Goal: Task Accomplishment & Management: Complete application form

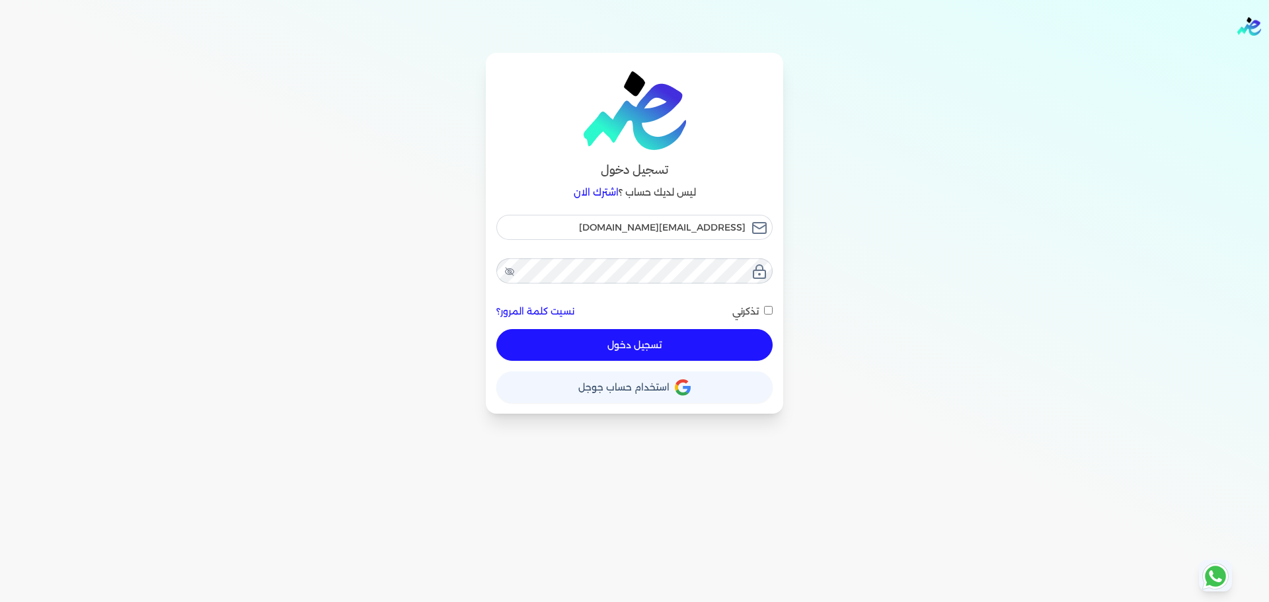
click at [725, 337] on div "fathyomran1600@gmail.com نسيت كلمة المرور؟ تذكرني تسجيل دخول" at bounding box center [635, 288] width 276 height 147
click at [731, 342] on button "تسجيل دخول" at bounding box center [635, 345] width 276 height 32
checkbox input "false"
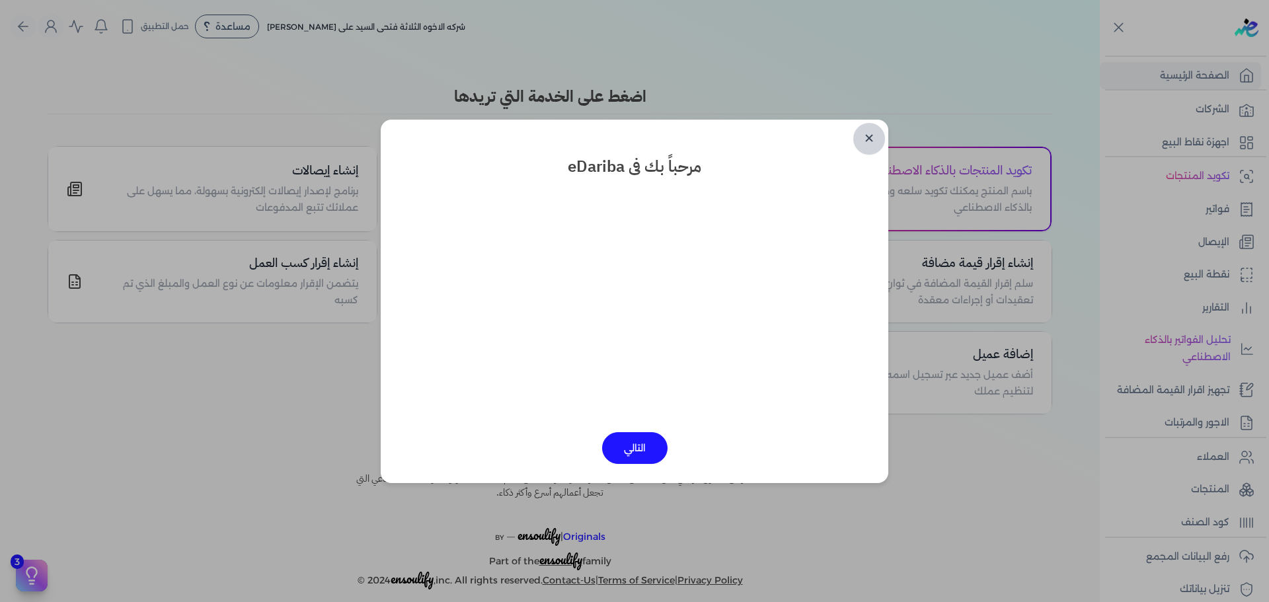
click at [868, 136] on link "✕" at bounding box center [870, 139] width 32 height 32
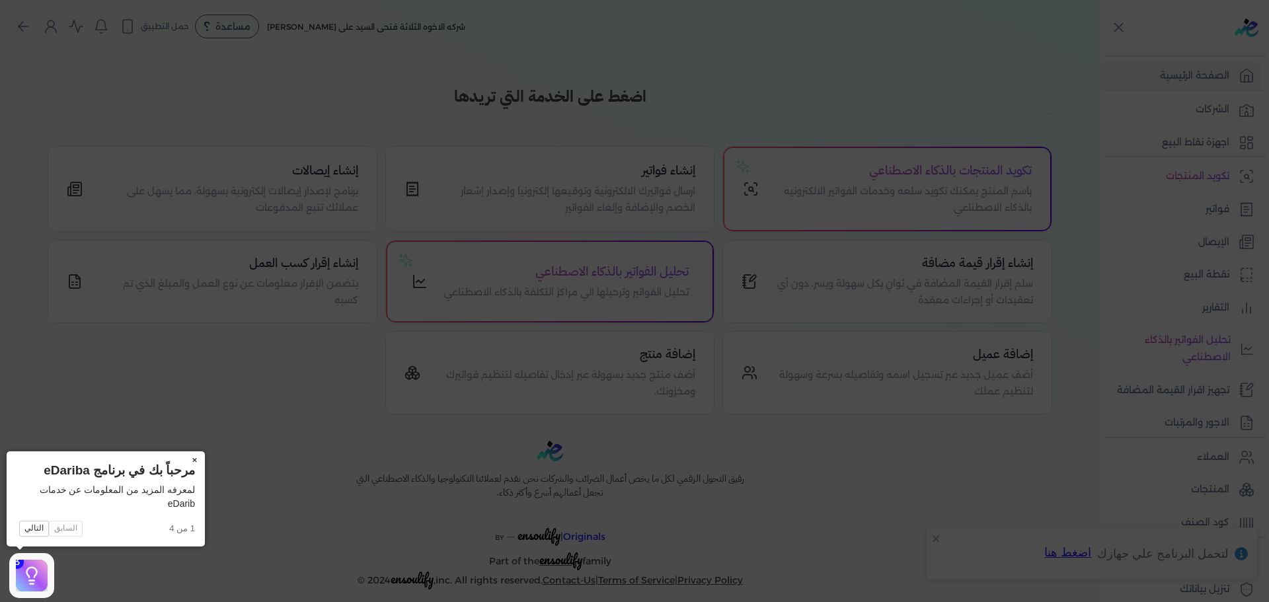
click at [198, 465] on button "×" at bounding box center [194, 461] width 21 height 19
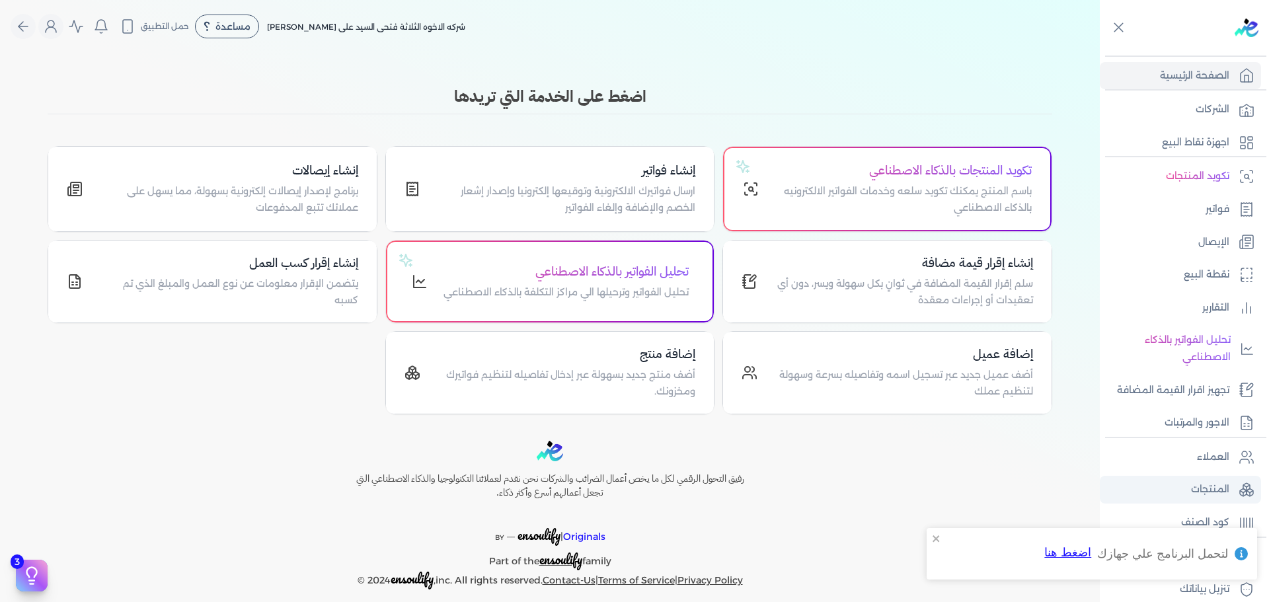
click at [1240, 489] on icon at bounding box center [1247, 490] width 16 height 16
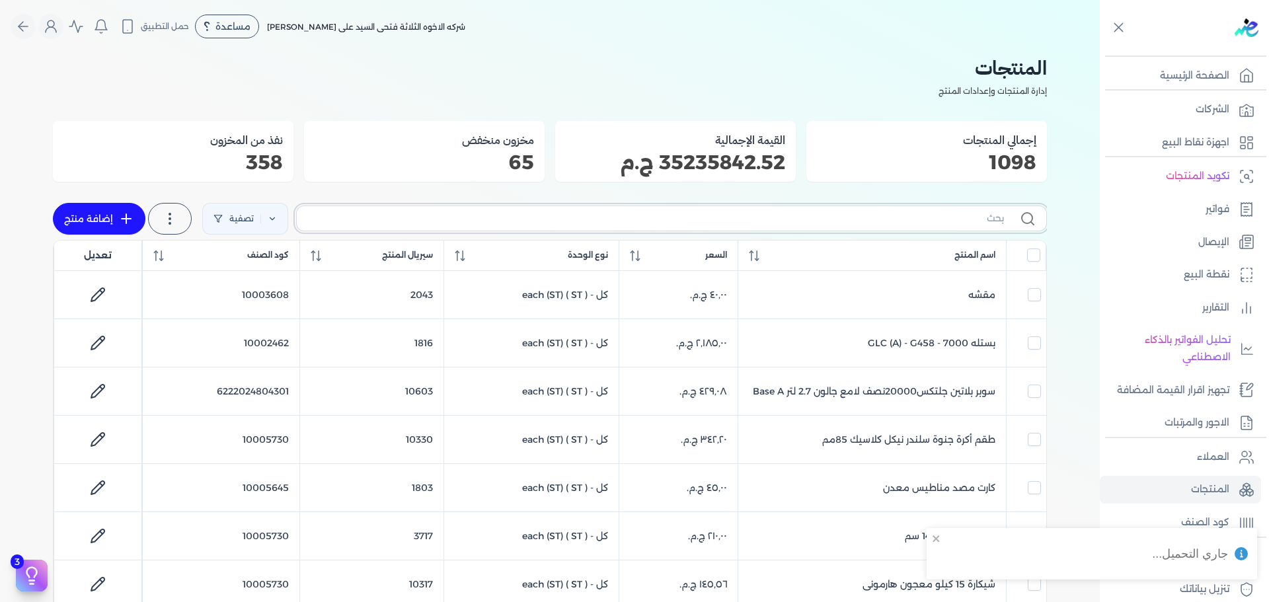
click at [839, 218] on input "text" at bounding box center [655, 219] width 697 height 14
type input "KW"
checkbox input "false"
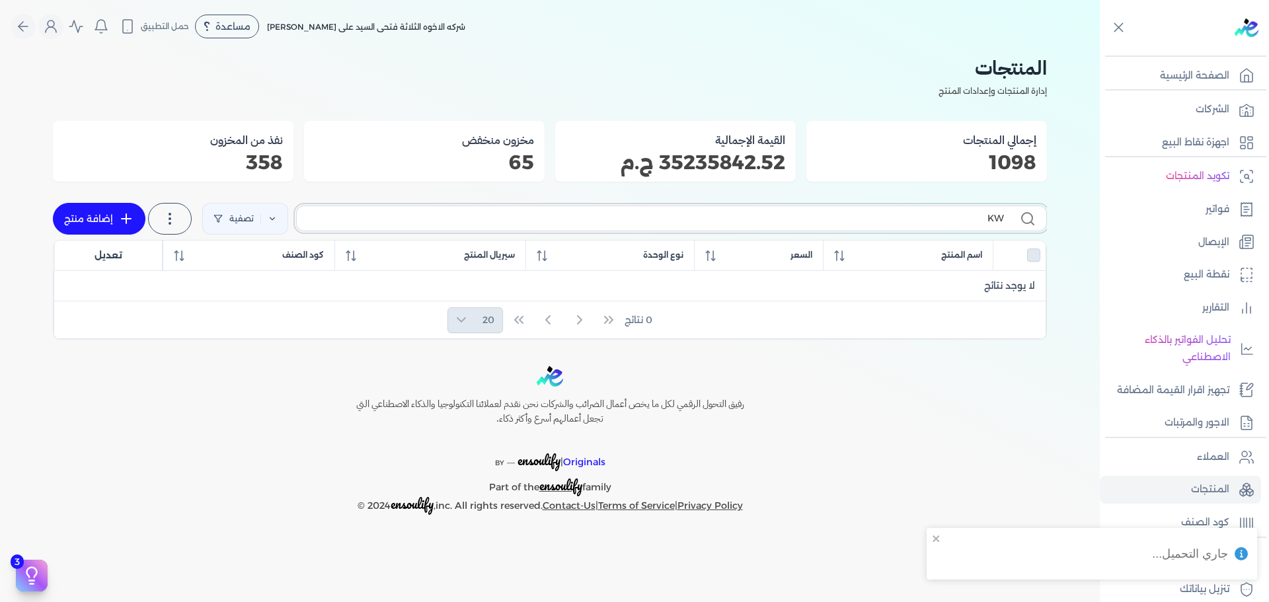
type input "K"
checkbox input "false"
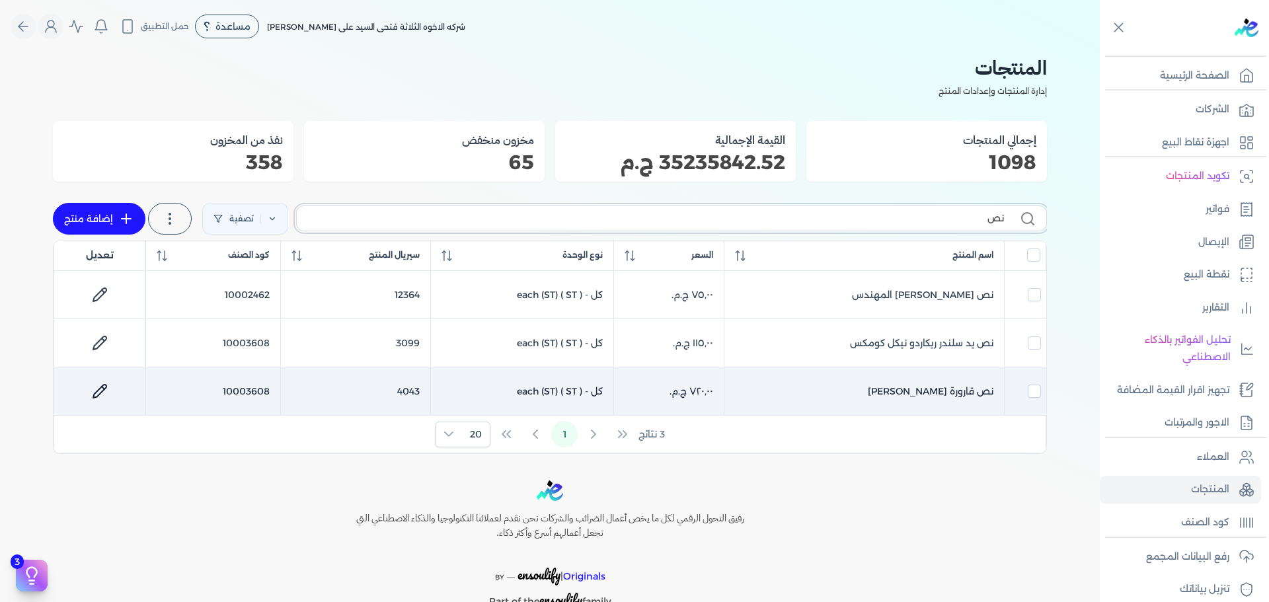
type input "نص"
click at [95, 380] on link at bounding box center [100, 392] width 32 height 32
select select "GS1"
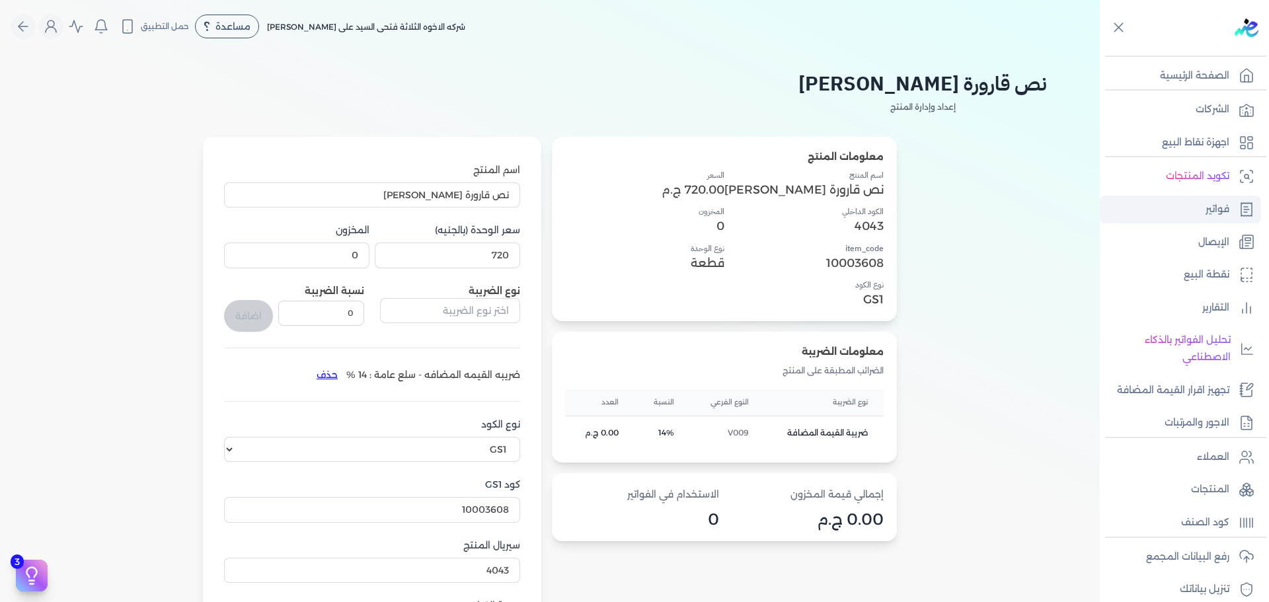
click at [1186, 217] on link "فواتير" at bounding box center [1180, 210] width 161 height 28
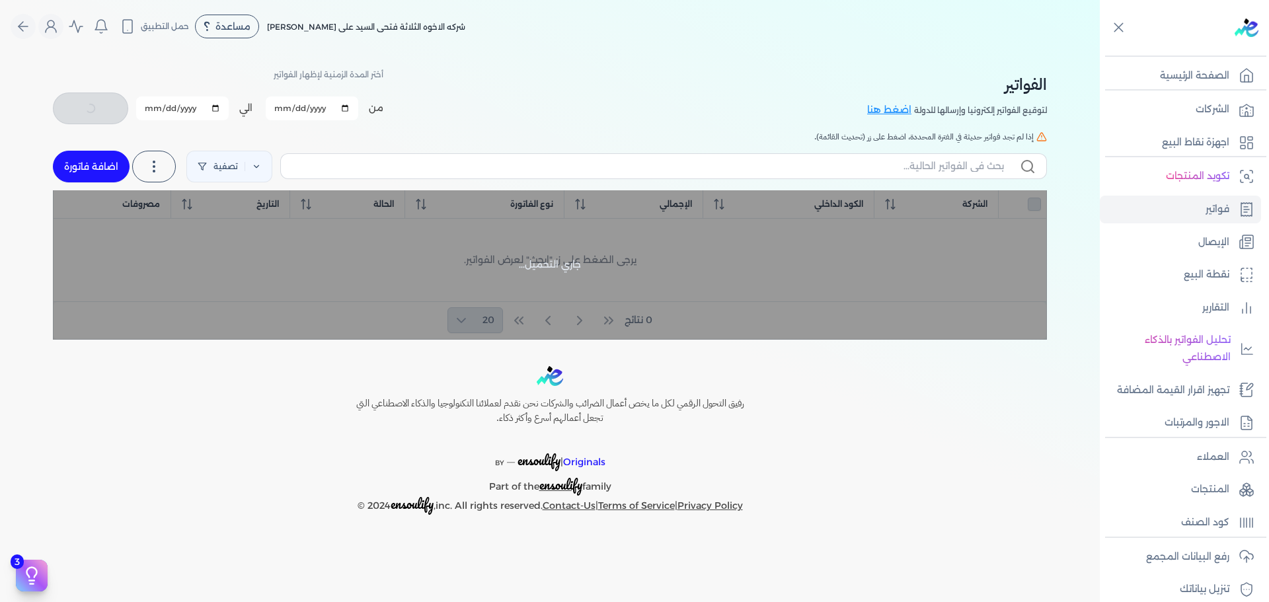
click at [99, 160] on link "اضافة فاتورة" at bounding box center [91, 167] width 77 height 32
checkbox input "false"
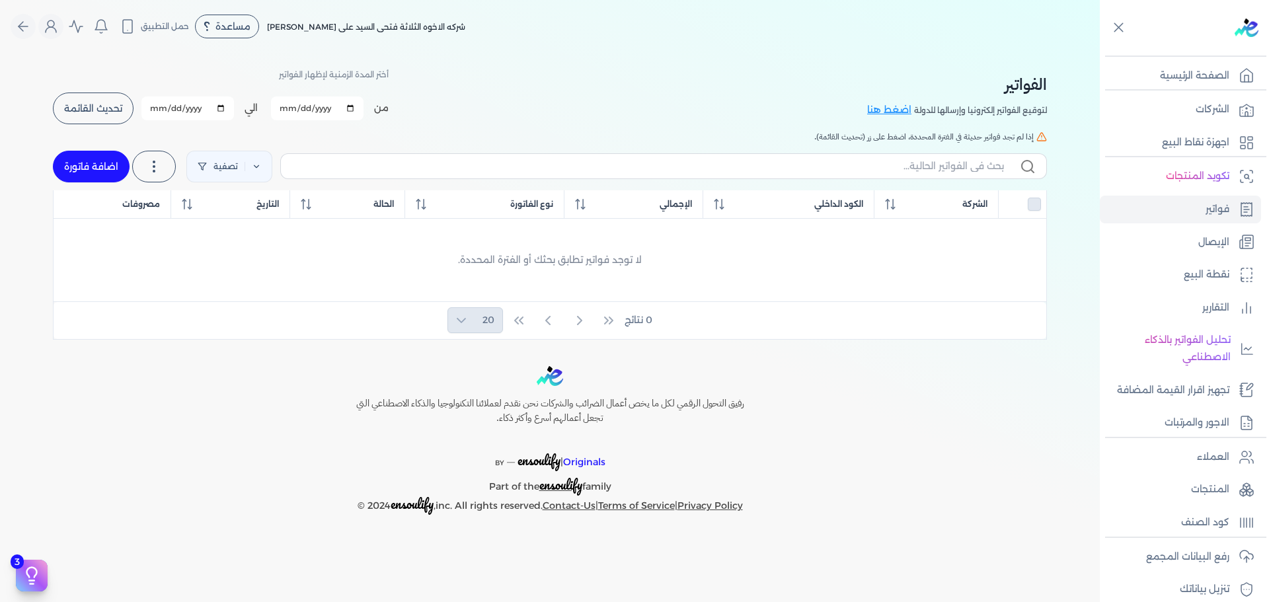
select select "EGP"
select select "B"
select select "EGS"
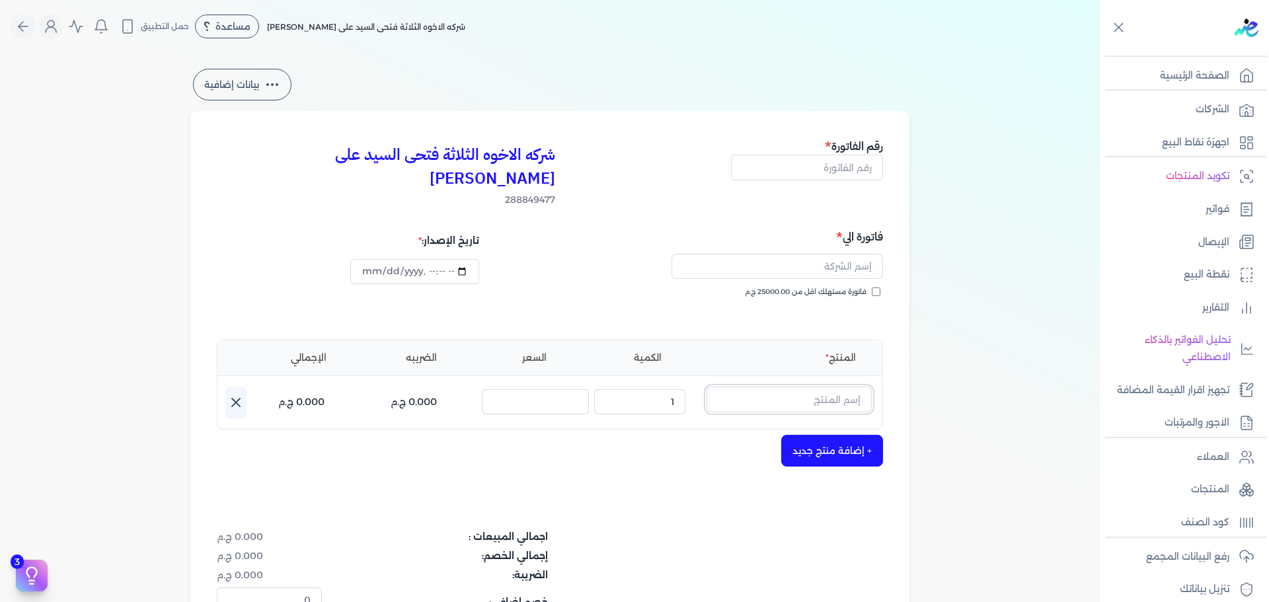
click at [838, 387] on input "text" at bounding box center [789, 399] width 165 height 25
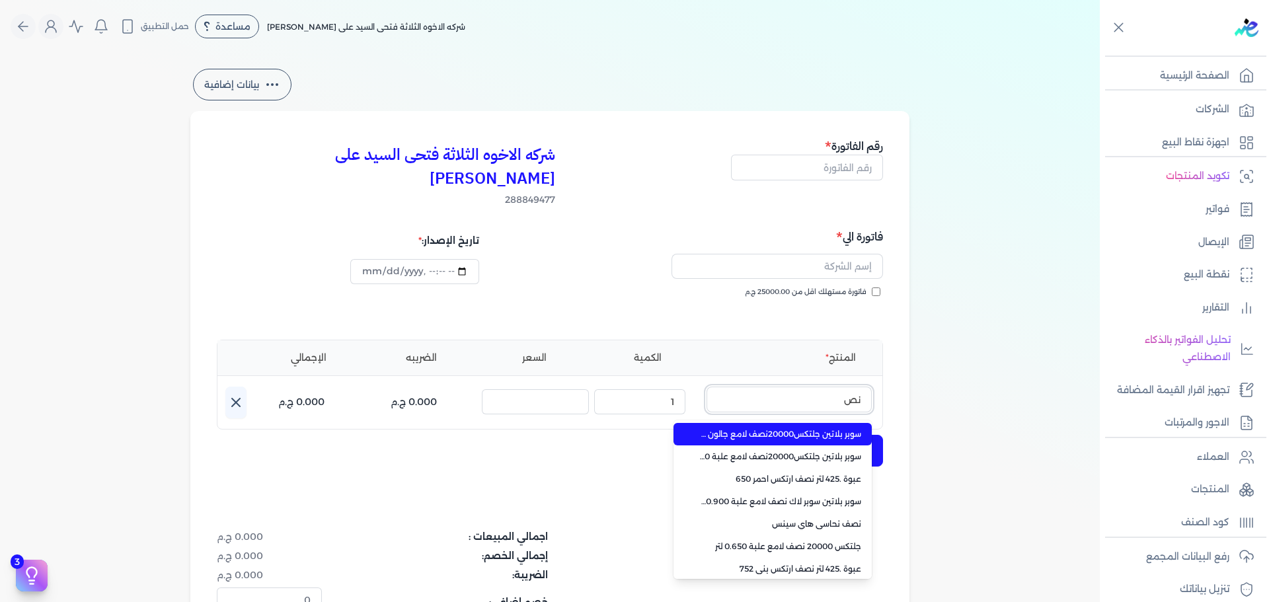
click at [707, 387] on button "نص" at bounding box center [789, 402] width 165 height 30
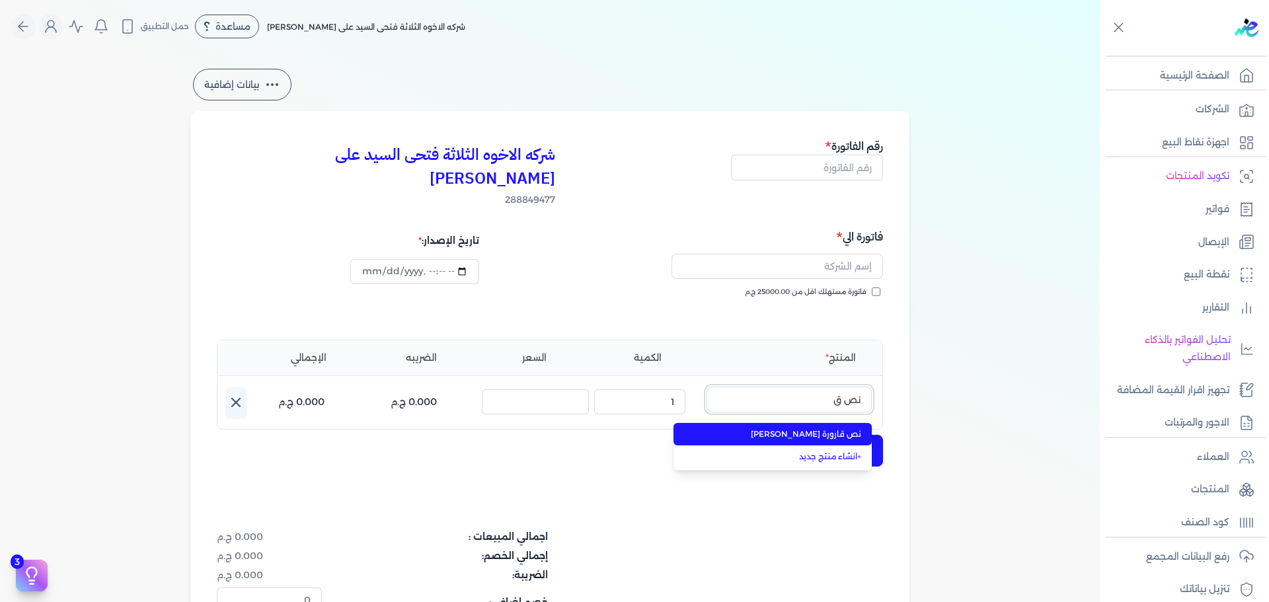
type input "نص ق"
click at [824, 428] on span "نص قارورة منشار بولندى" at bounding box center [780, 434] width 161 height 12
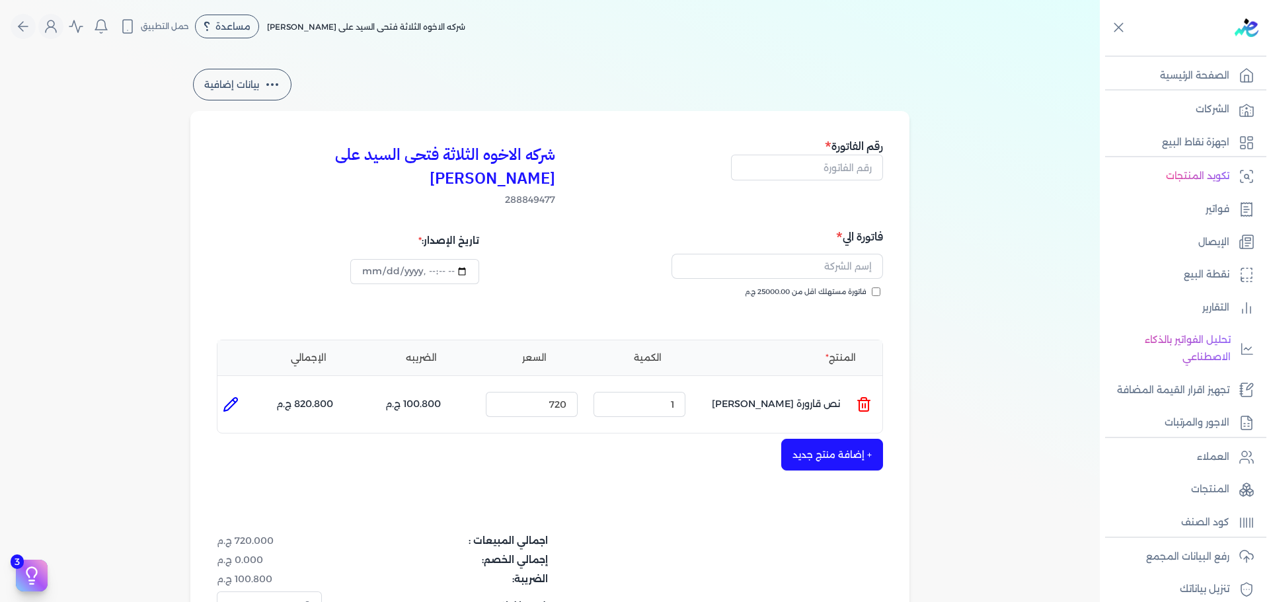
click at [237, 398] on icon at bounding box center [230, 404] width 13 height 13
type input "نص قارورة منشار بولندى"
type input "720"
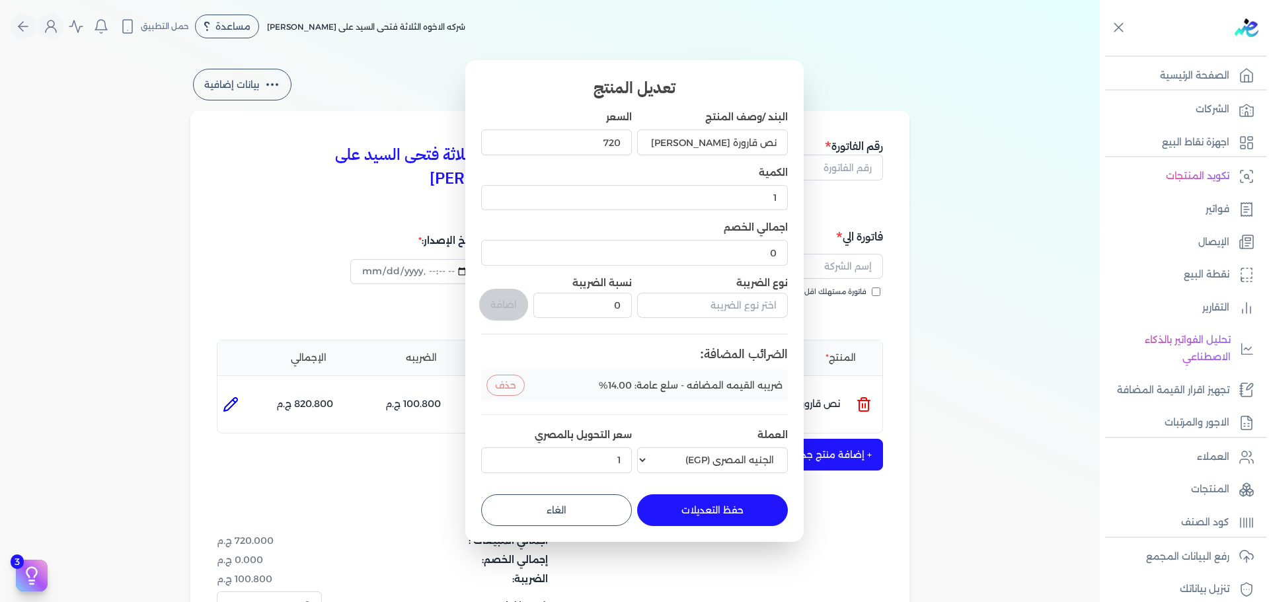
click at [591, 512] on button "الغاء" at bounding box center [556, 511] width 151 height 32
type input "0"
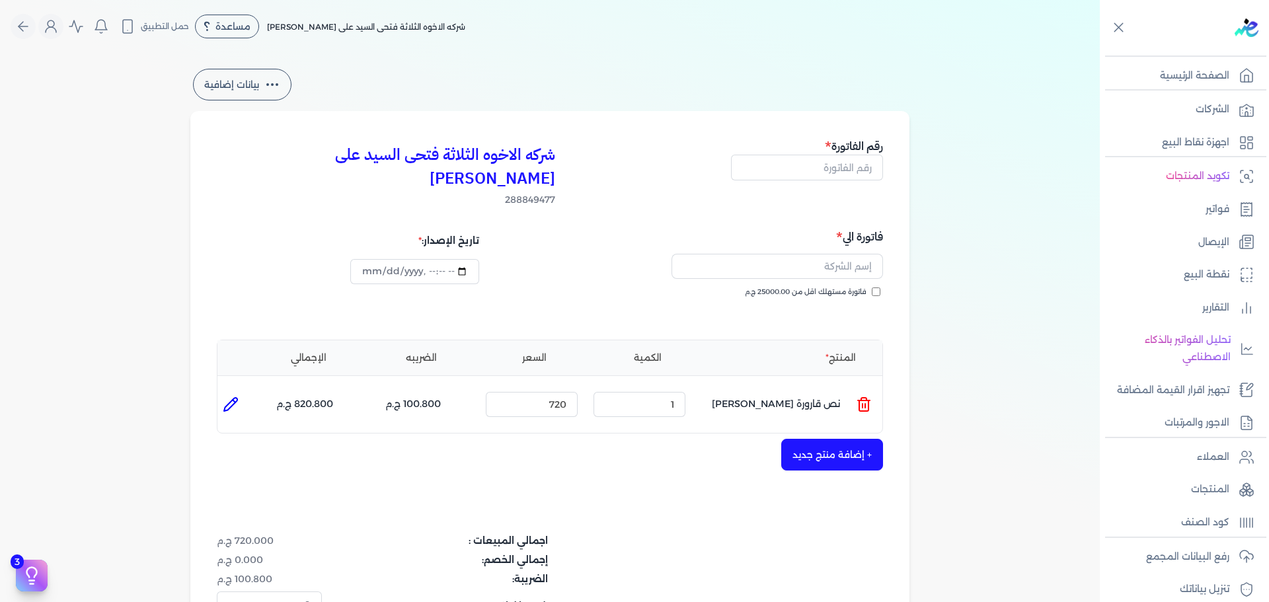
click at [872, 397] on icon at bounding box center [864, 405] width 16 height 16
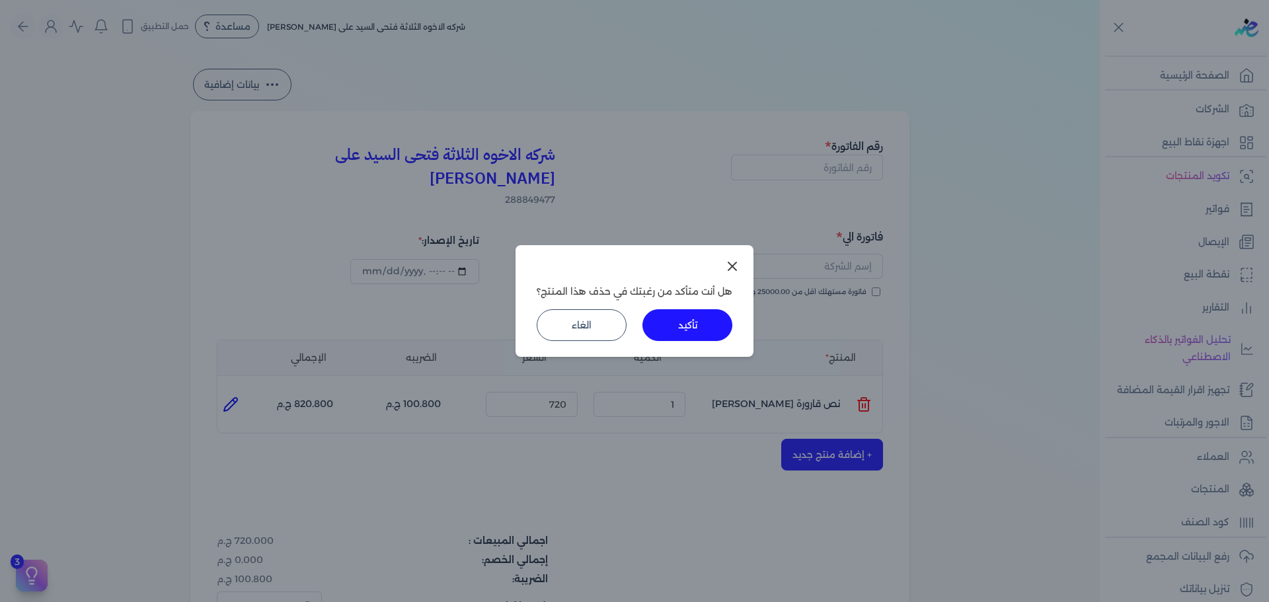
click at [680, 329] on button "تأكيد" at bounding box center [688, 325] width 90 height 32
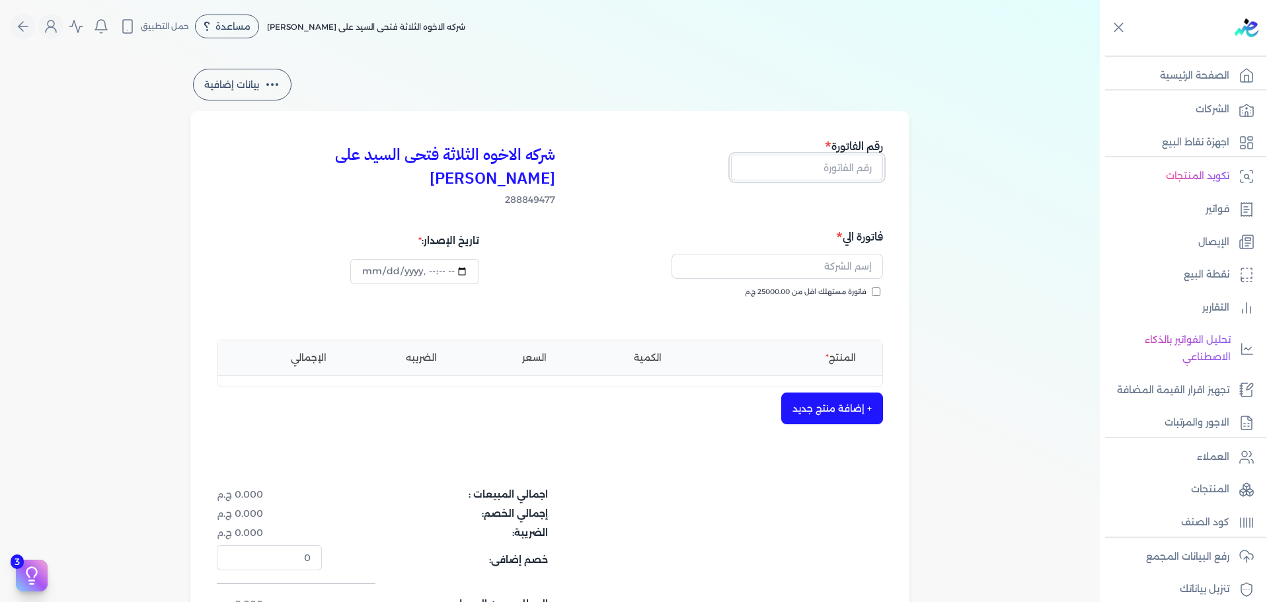
click at [850, 165] on input "text" at bounding box center [807, 167] width 152 height 25
click at [809, 159] on input "text" at bounding box center [807, 167] width 152 height 25
type input "13772"
click at [862, 254] on input "text" at bounding box center [778, 266] width 212 height 25
type input "H"
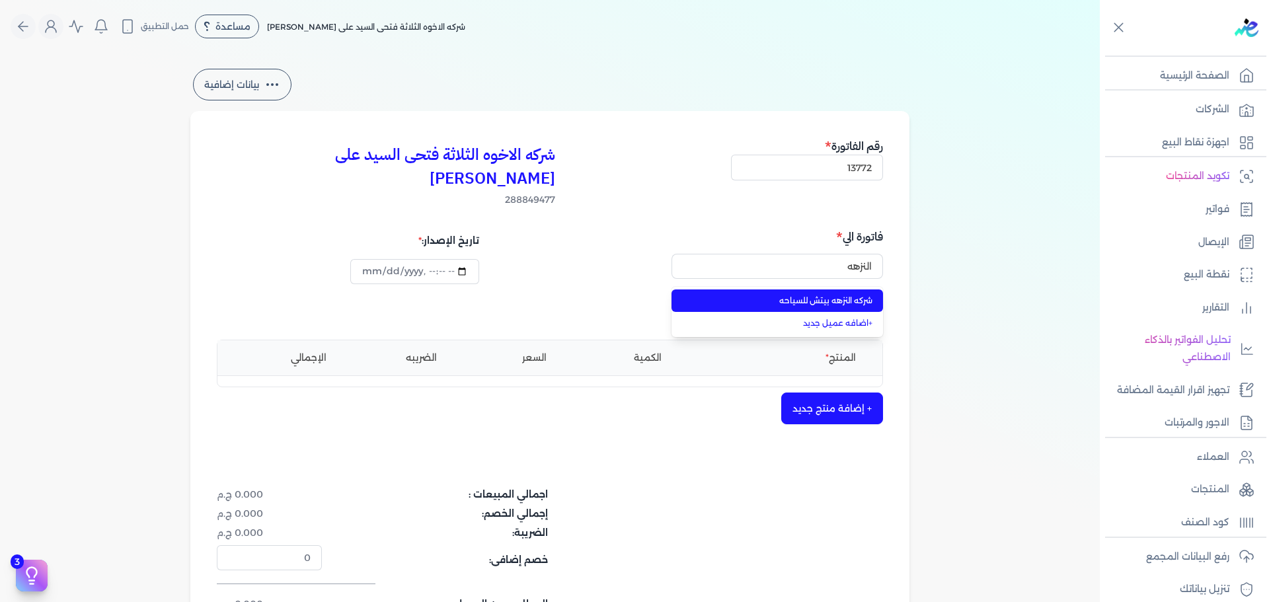
click at [796, 295] on span "شركه النزهه بيتش للسياحه" at bounding box center [785, 301] width 175 height 12
type input "شركه النزهه بيتش للسياحه"
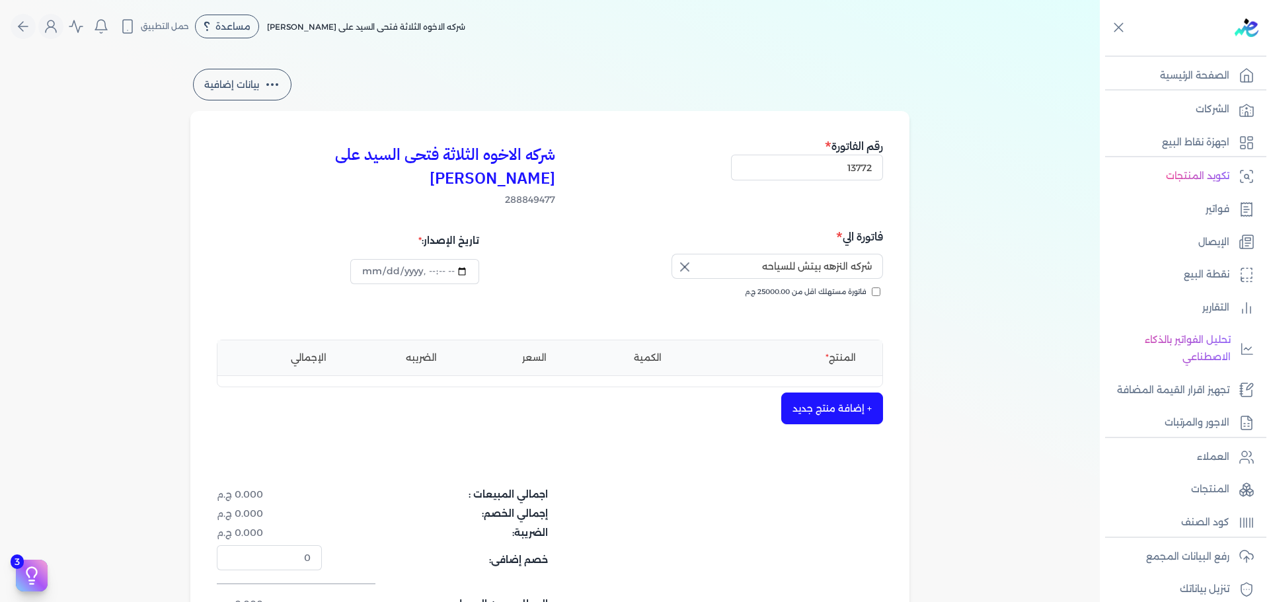
click at [836, 393] on button "+ إضافة منتج جديد" at bounding box center [833, 409] width 102 height 32
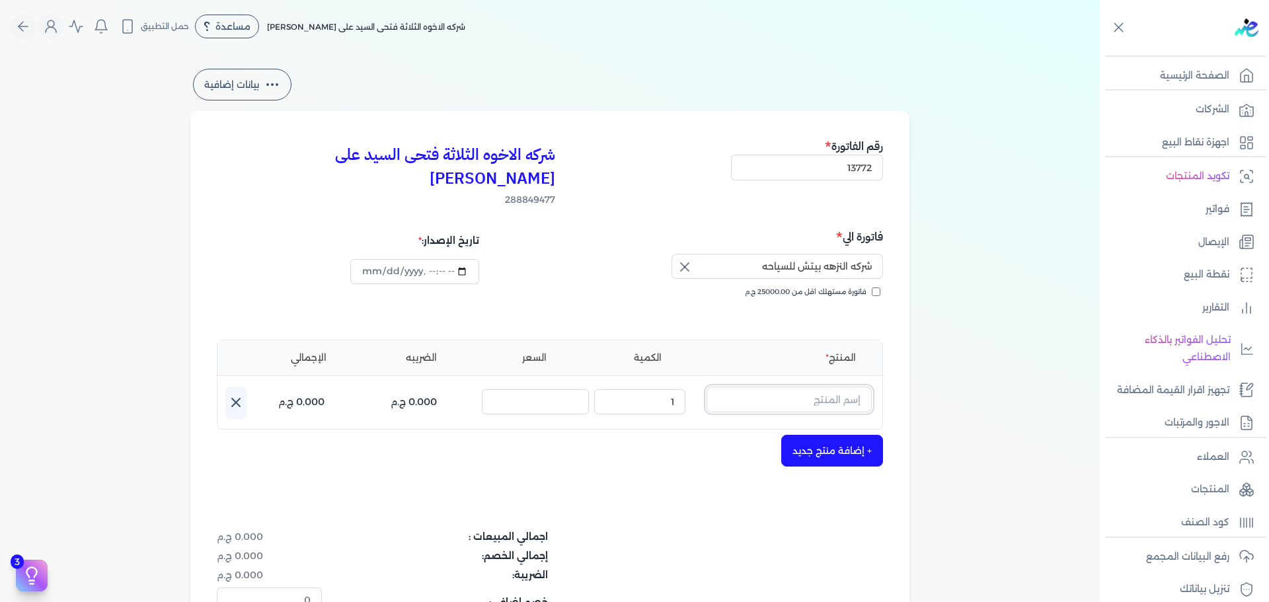
click at [832, 387] on input "text" at bounding box center [789, 399] width 165 height 25
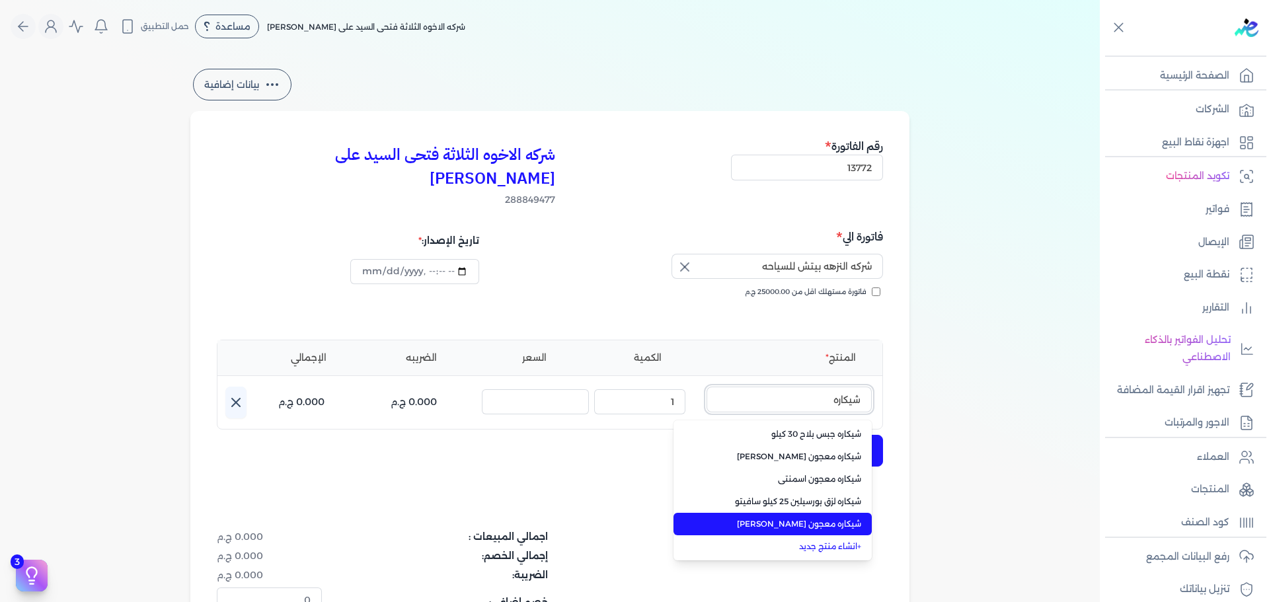
type input "شيكاره"
click at [817, 518] on span "شيكاره معجون بريمو سكيب" at bounding box center [780, 524] width 161 height 12
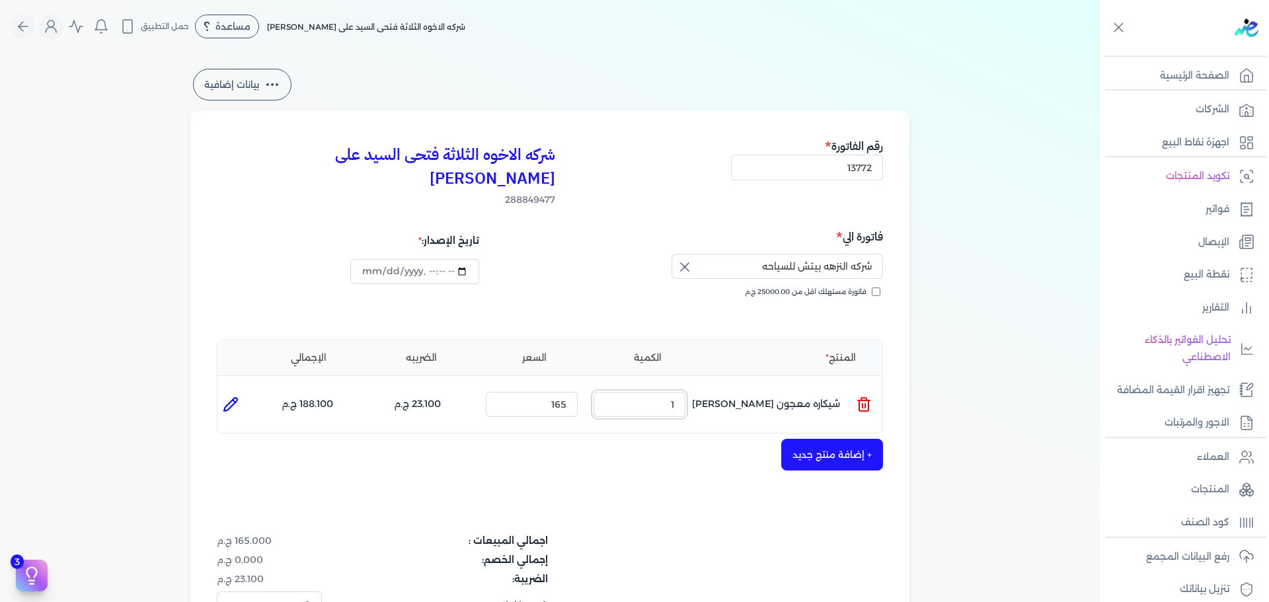
drag, startPoint x: 644, startPoint y: 385, endPoint x: 746, endPoint y: 378, distance: 102.7
click at [746, 387] on ul "المنتج : شيكاره معجون بريمو سكيب الكمية : 1 السعر : 165 الضريبه : 23.100 ج.م ال…" at bounding box center [550, 405] width 665 height 36
type input "2"
type input "0"
type input "154"
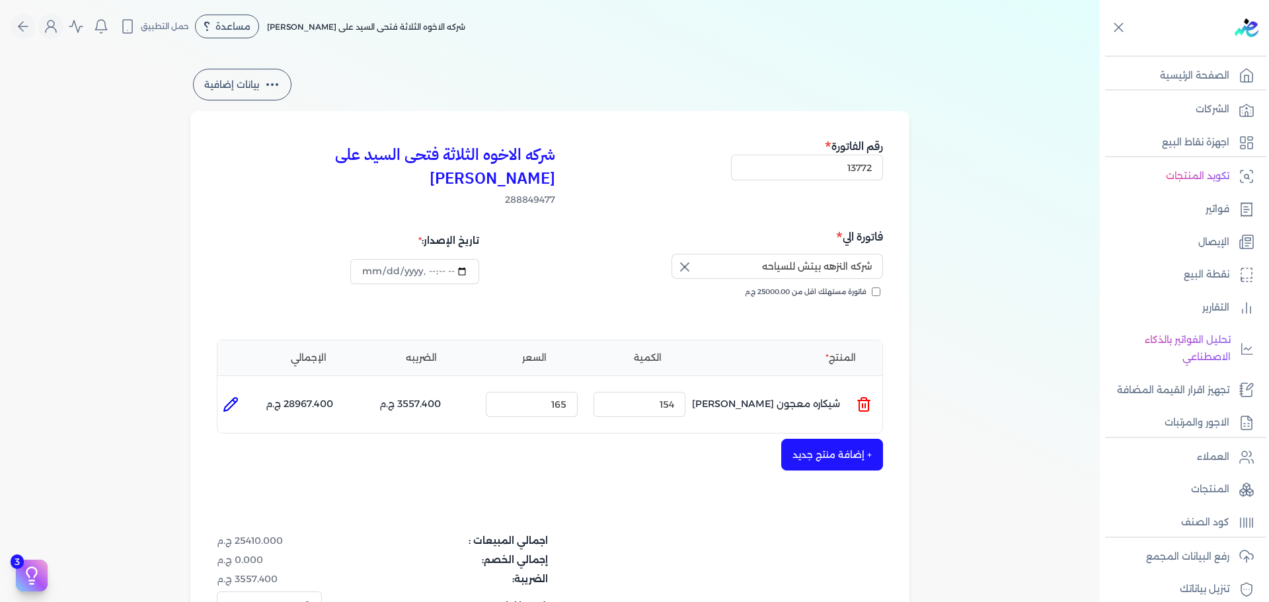
click at [229, 391] on li at bounding box center [231, 404] width 26 height 26
type input "شيكاره معجون بريمو سكيب"
type input "165"
type input "154"
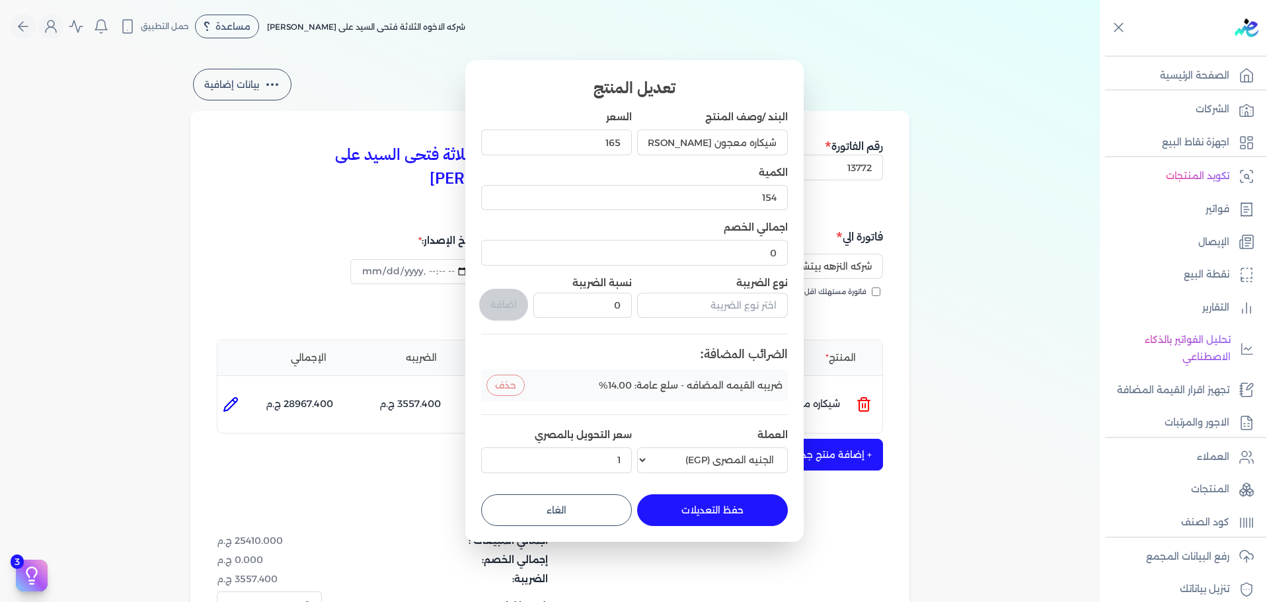
click at [721, 518] on button "حفظ التعديلات" at bounding box center [712, 511] width 151 height 32
type input "0"
type input "1"
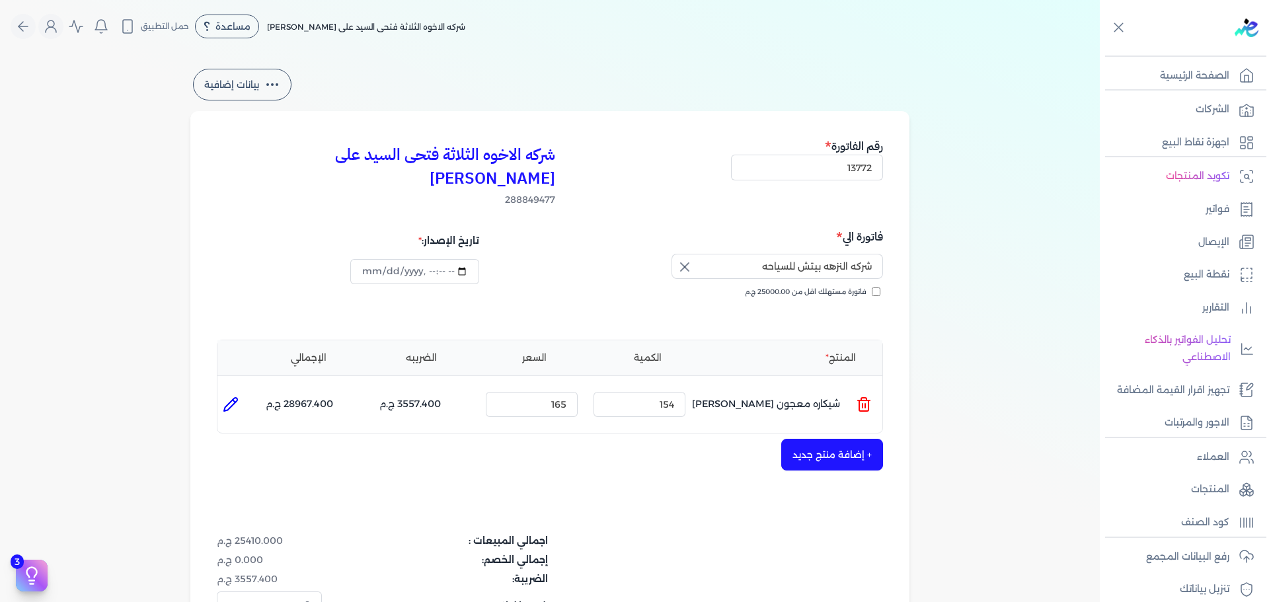
click at [233, 397] on icon at bounding box center [231, 405] width 16 height 16
type input "شيكاره معجون بريمو سكيب"
type input "165"
type input "154"
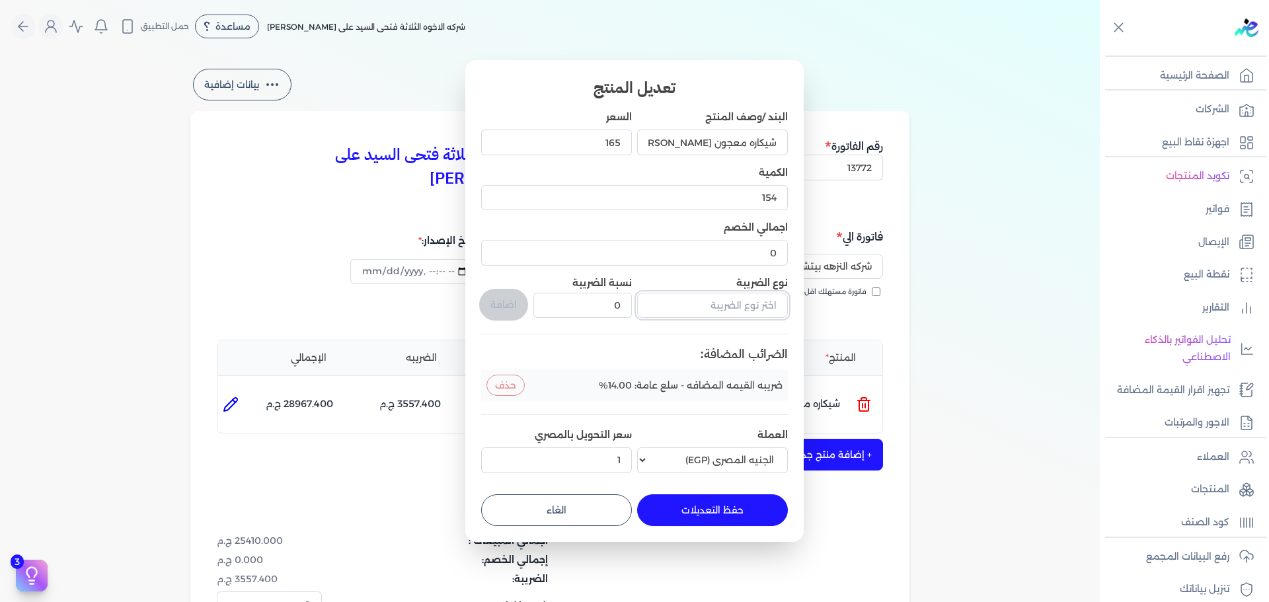
click at [738, 306] on input "text" at bounding box center [712, 305] width 151 height 25
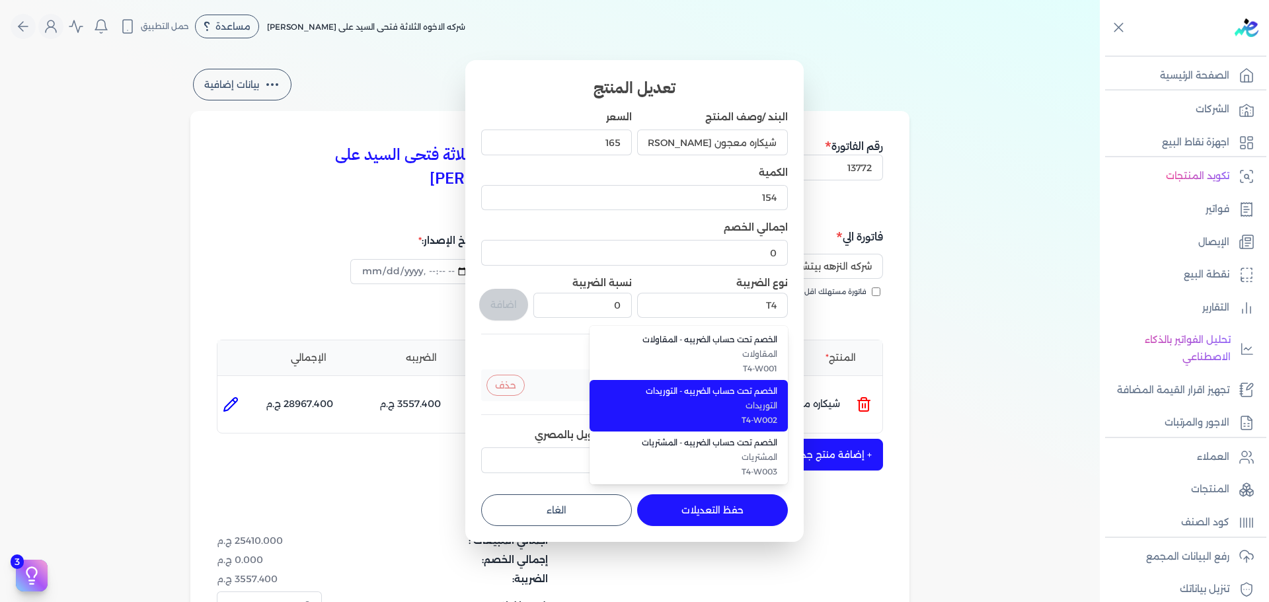
click at [757, 392] on span "الخصم تحت حساب الضريبه - التوريدات" at bounding box center [696, 391] width 161 height 12
type input "الخصم تحت حساب الضريبه - التوريدات"
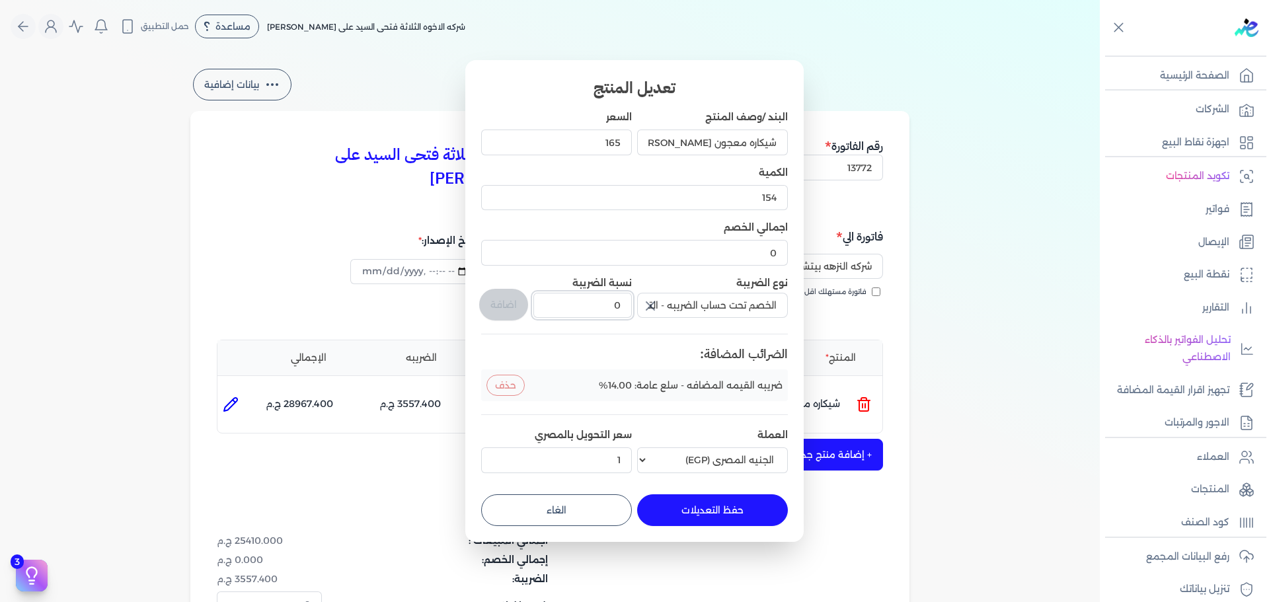
drag, startPoint x: 605, startPoint y: 310, endPoint x: 680, endPoint y: 315, distance: 75.6
click at [680, 315] on div "البند /وصف المنتج شيكاره معجون بريمو سكيب السعر 165 الكمية 154 اجمالي الخصم 0 ن…" at bounding box center [634, 294] width 307 height 368
type input "1"
click at [505, 297] on button "اضافة" at bounding box center [503, 305] width 49 height 32
type input "0"
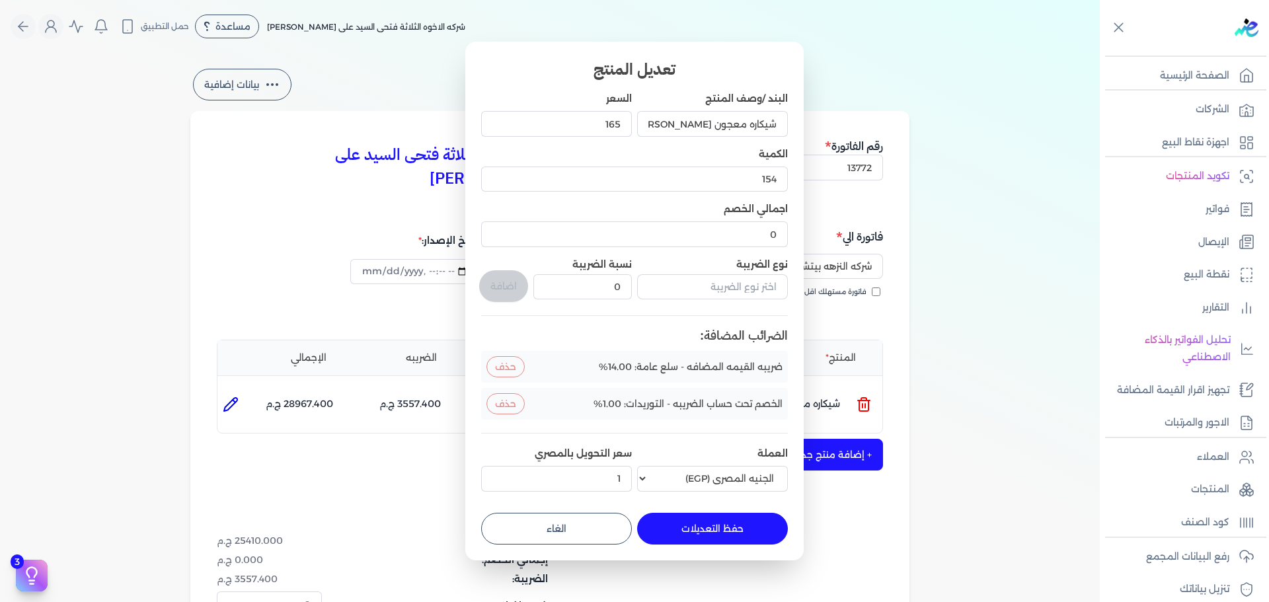
click at [716, 540] on button "حفظ التعديلات" at bounding box center [712, 529] width 151 height 32
type input "0"
type input "1"
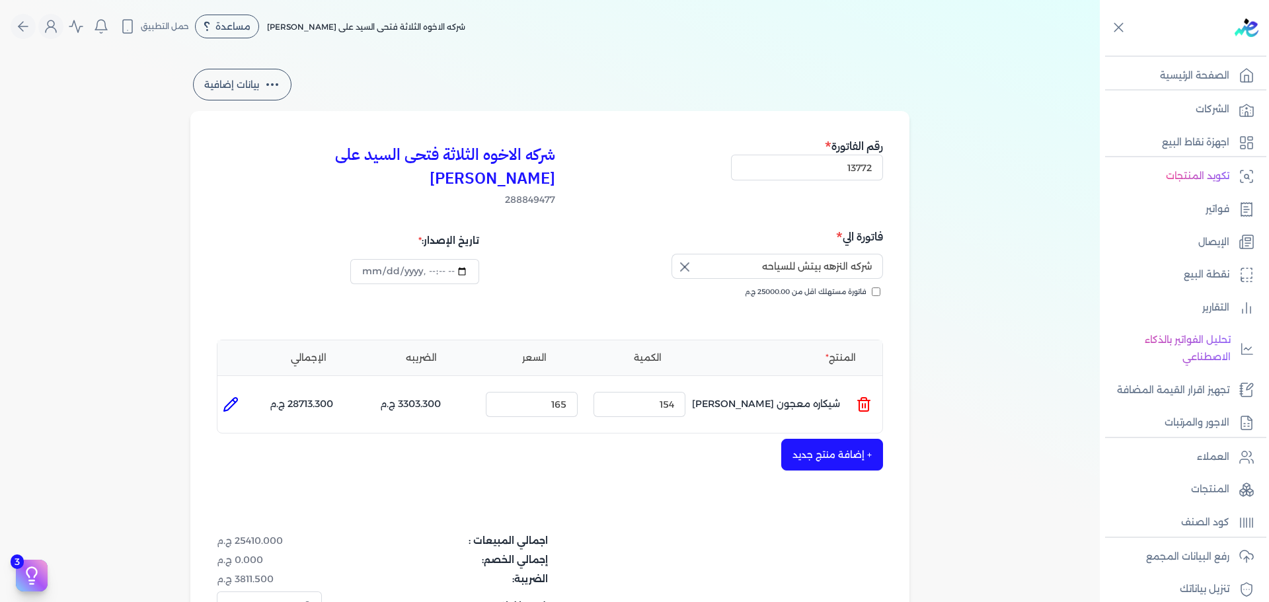
click at [857, 440] on button "+ إضافة منتج جديد" at bounding box center [833, 455] width 102 height 32
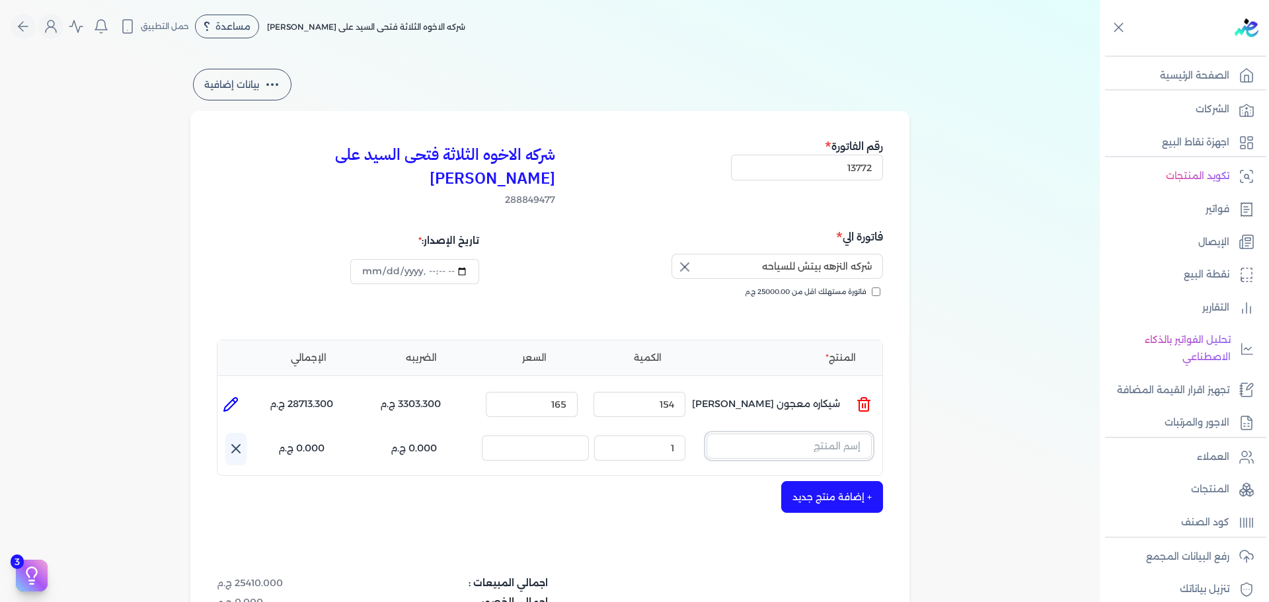
click at [801, 434] on input "text" at bounding box center [789, 446] width 165 height 25
type input "F"
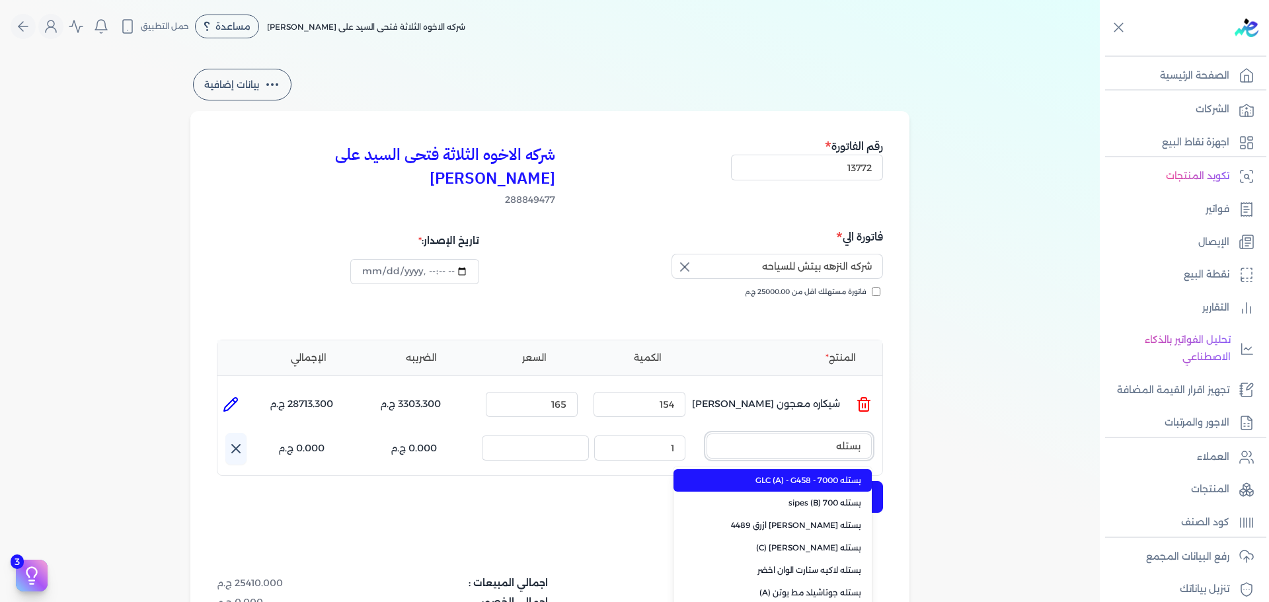
click at [707, 434] on button "بستله" at bounding box center [789, 449] width 165 height 30
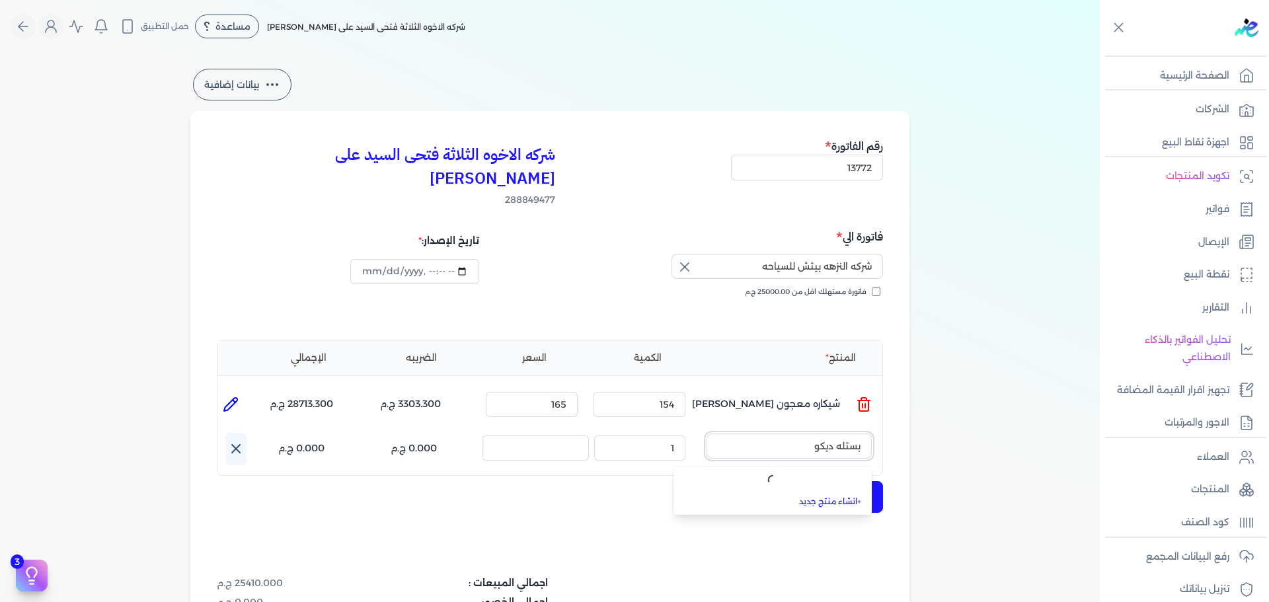
type input "بستله ديكور"
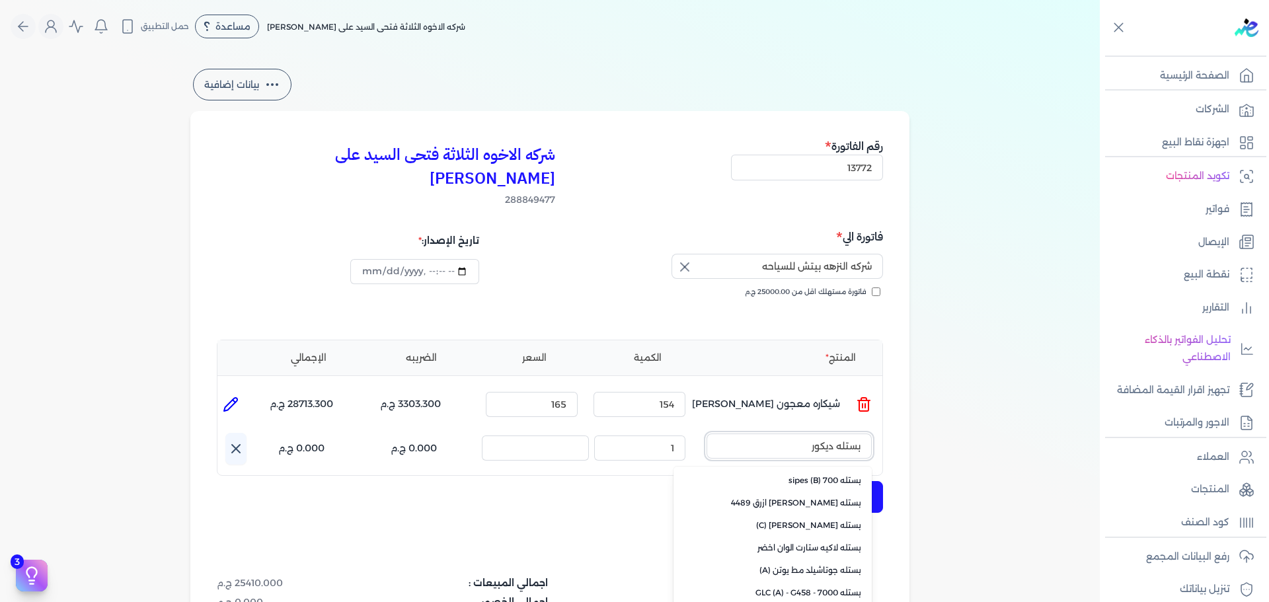
drag, startPoint x: 790, startPoint y: 426, endPoint x: 931, endPoint y: 424, distance: 140.8
click at [931, 424] on div "بيانات إضافية شركه الاخوه الثلاثة فتحى السيد على عمران وشركاه 288849477 رقم الف…" at bounding box center [550, 423] width 762 height 714
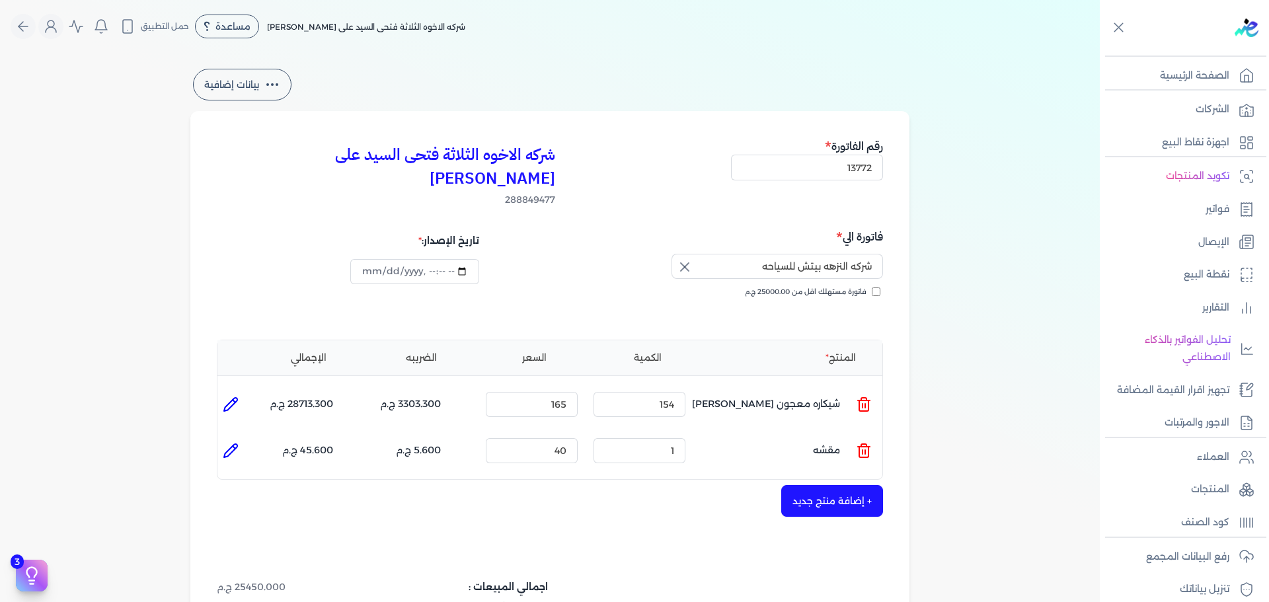
click at [866, 450] on line at bounding box center [866, 452] width 0 height 4
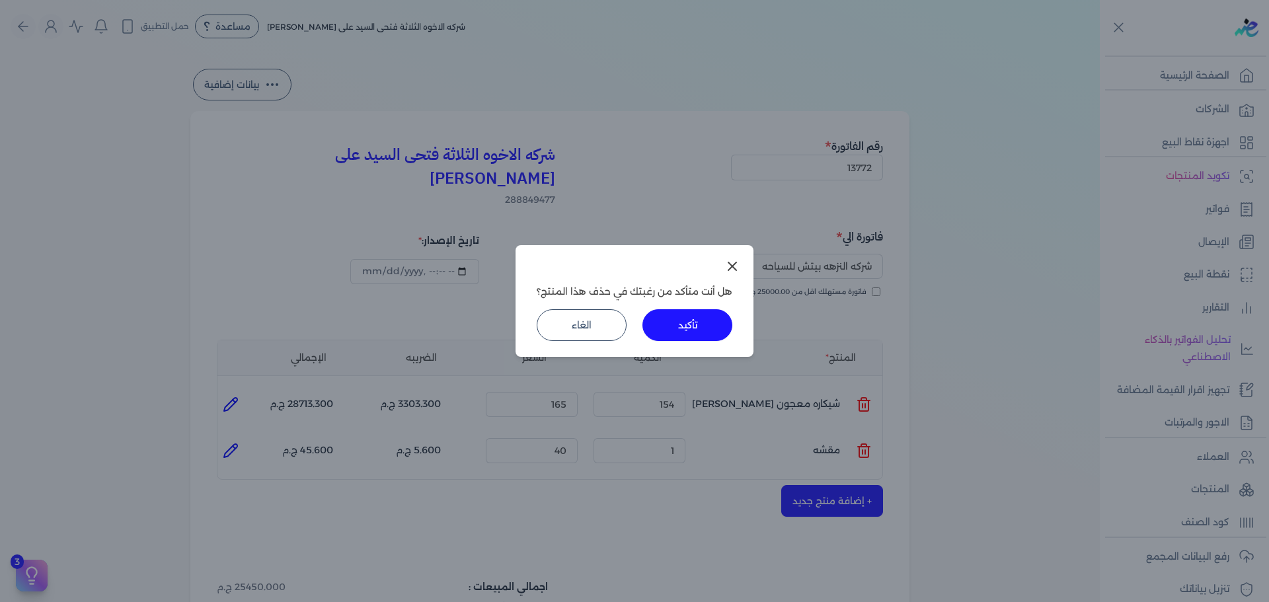
click at [678, 323] on button "تأكيد" at bounding box center [688, 325] width 90 height 32
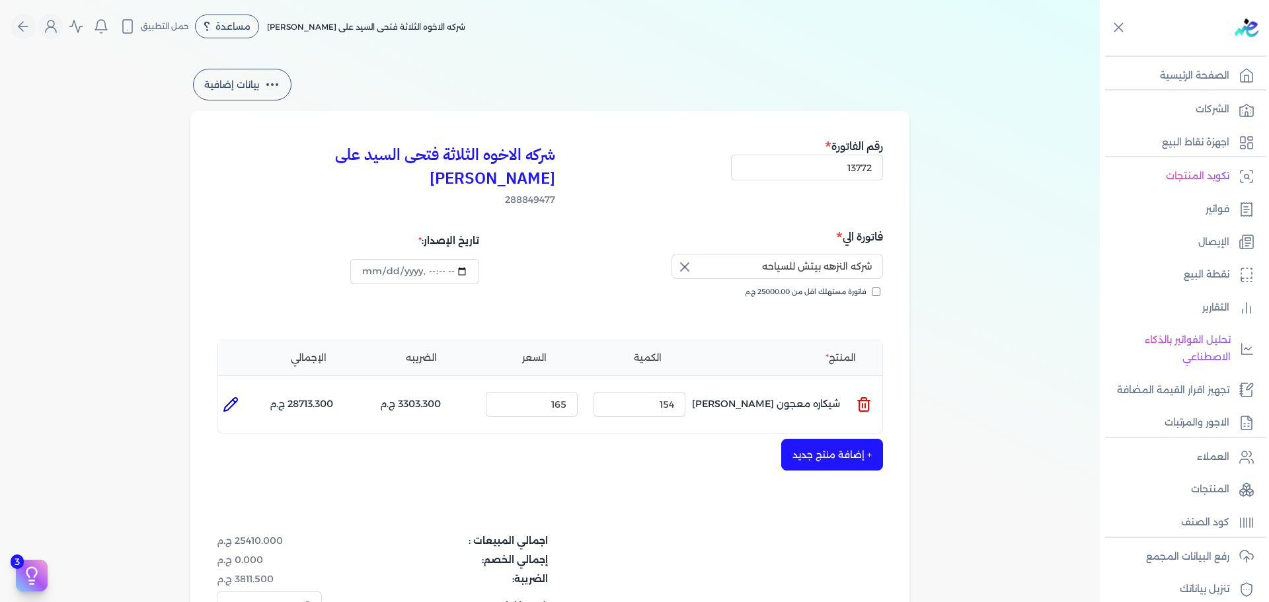
click at [842, 439] on button "+ إضافة منتج جديد" at bounding box center [833, 455] width 102 height 32
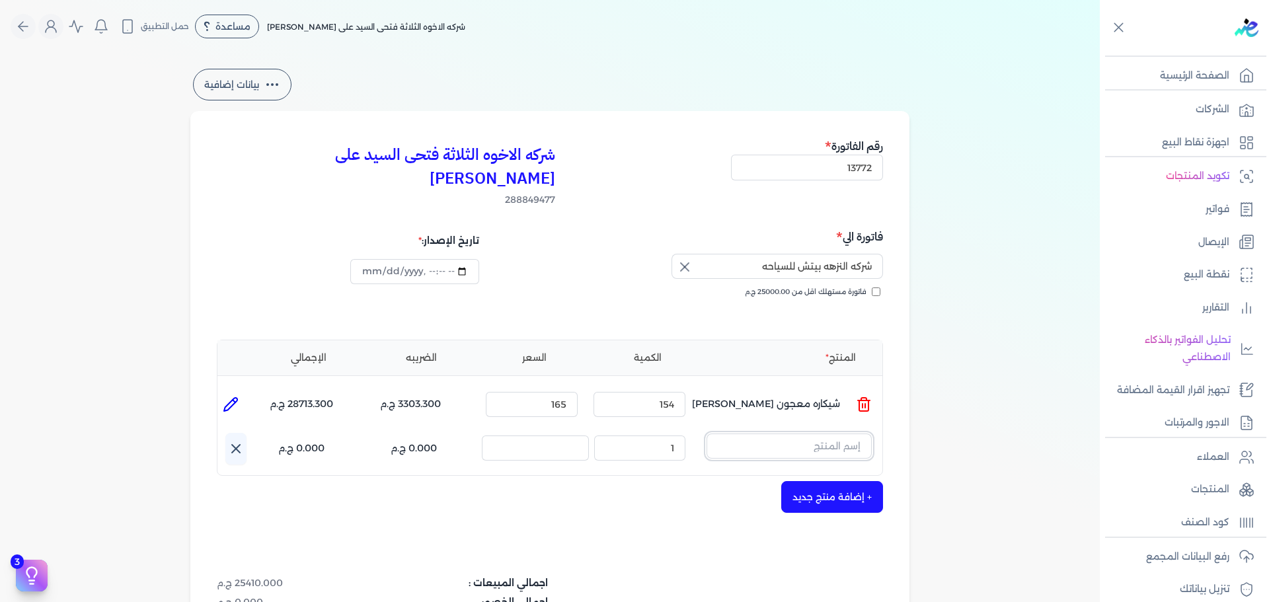
click at [830, 434] on input "text" at bounding box center [789, 446] width 165 height 25
type input "dec"
click at [823, 434] on input "text" at bounding box center [789, 446] width 165 height 25
click at [834, 520] on link "+ انشاء منتج جديد" at bounding box center [780, 526] width 161 height 12
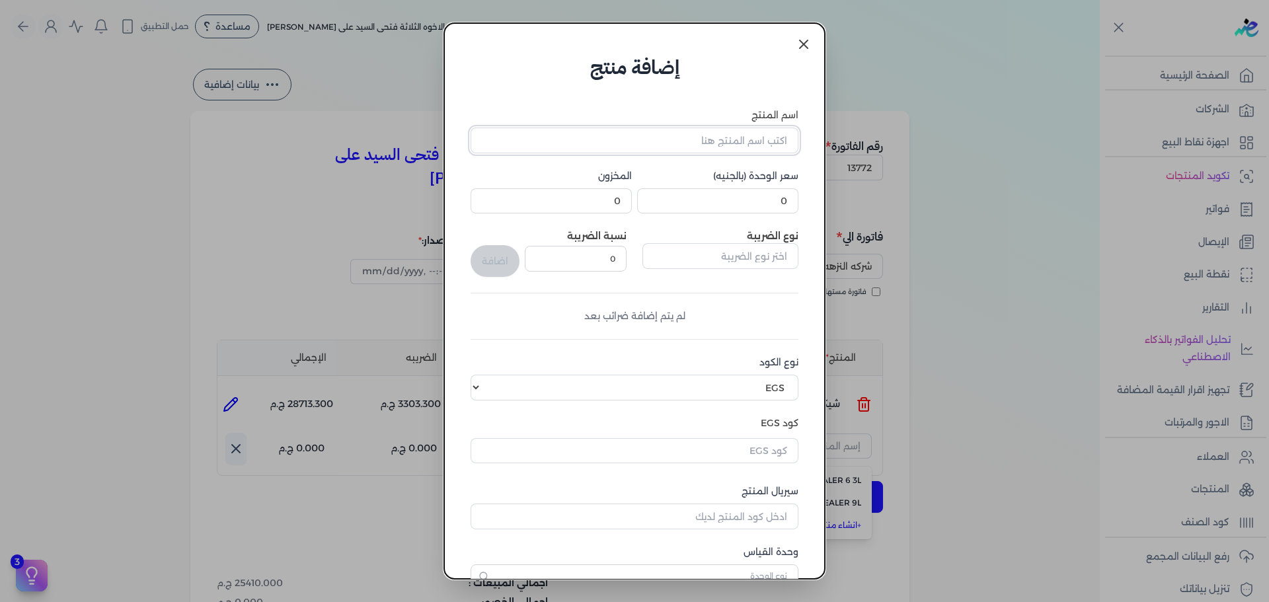
click at [733, 145] on input "اسم المنتج" at bounding box center [635, 140] width 328 height 25
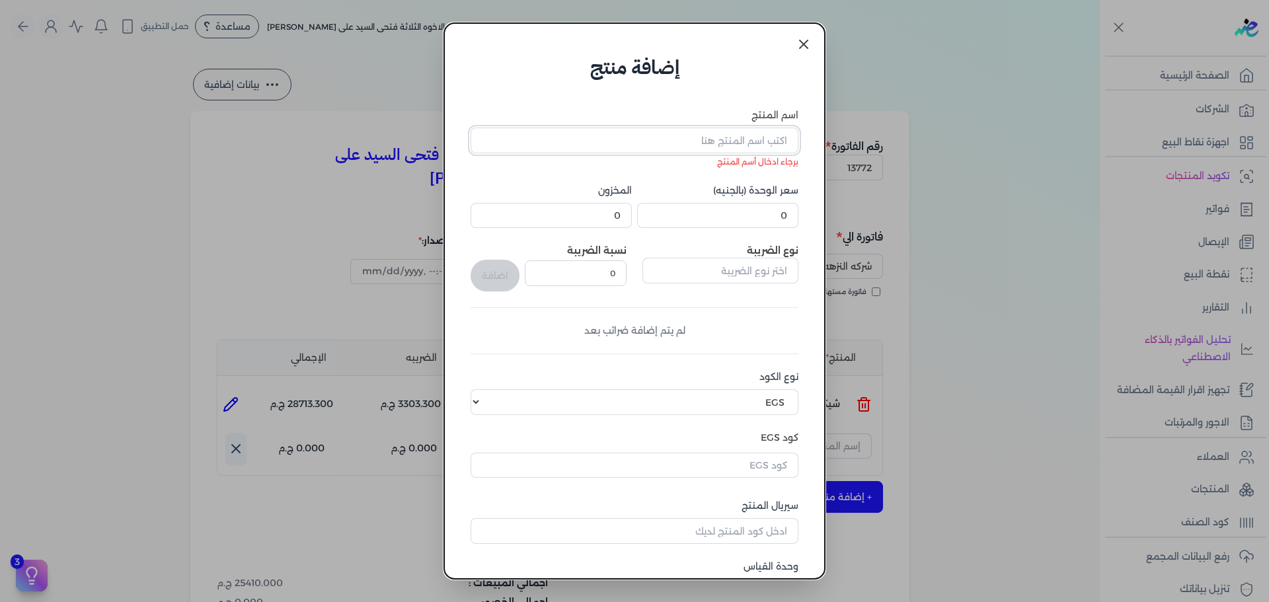
paste input "DECORA HERO CRYSTAL WHITE 23KG"
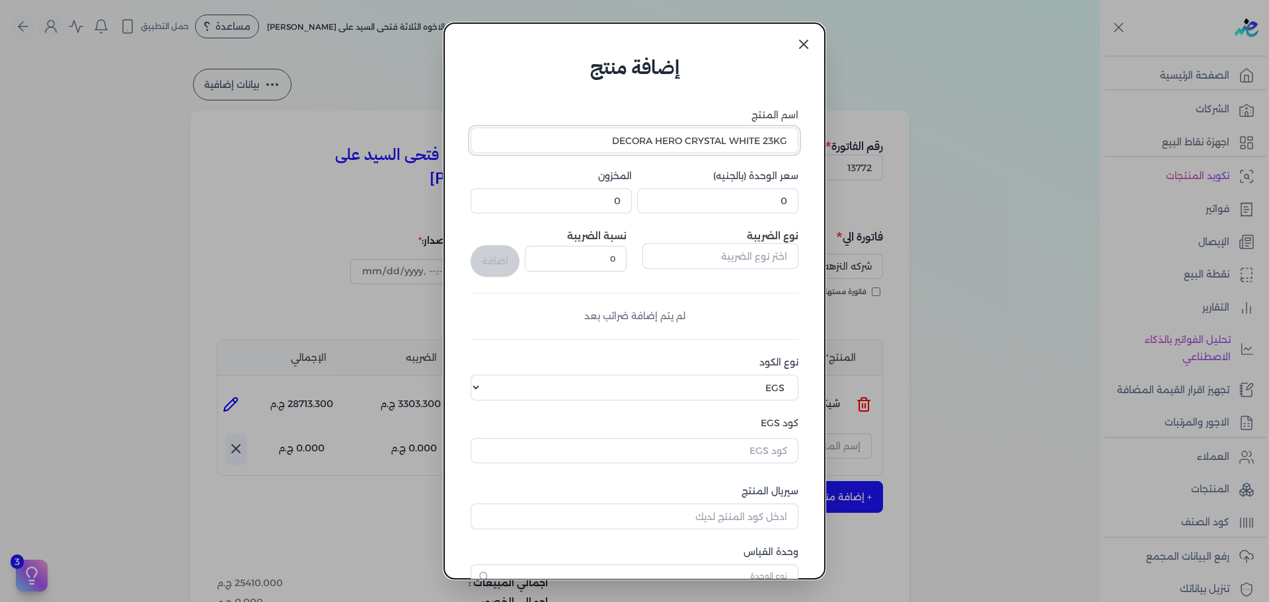
type input "DECORA HERO CRYSTAL WHITE 23KG"
drag, startPoint x: 723, startPoint y: 198, endPoint x: 872, endPoint y: 206, distance: 149.6
click at [872, 206] on dialog "إضافة منتج اسم المنتج DECORA HERO CRYSTAL WHITE 23KG سعر الوحدة (بالجنيه) 0 الم…" at bounding box center [634, 301] width 1269 height 602
type input "900"
click at [709, 256] on input "text" at bounding box center [721, 255] width 156 height 25
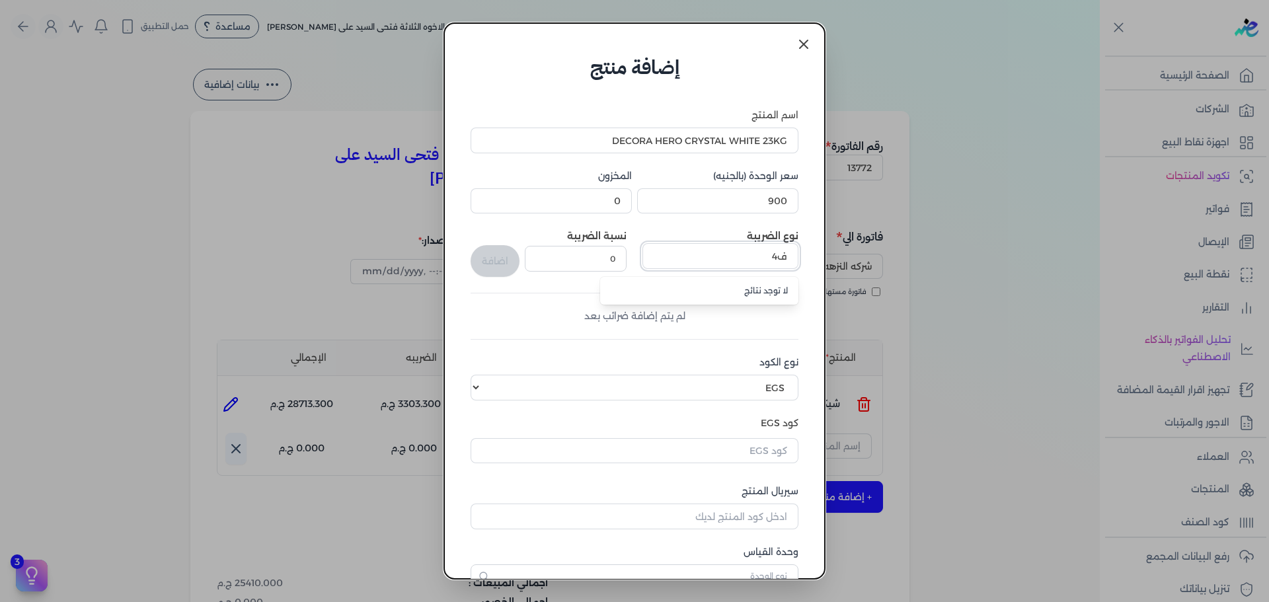
type input "ف"
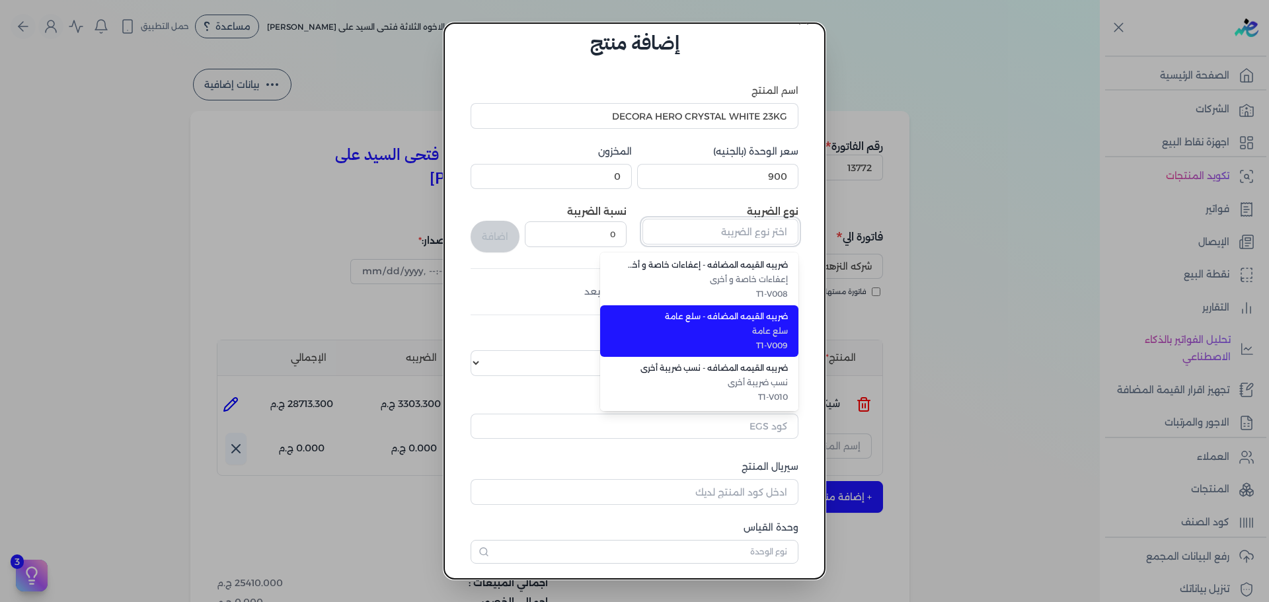
scroll to position [66, 0]
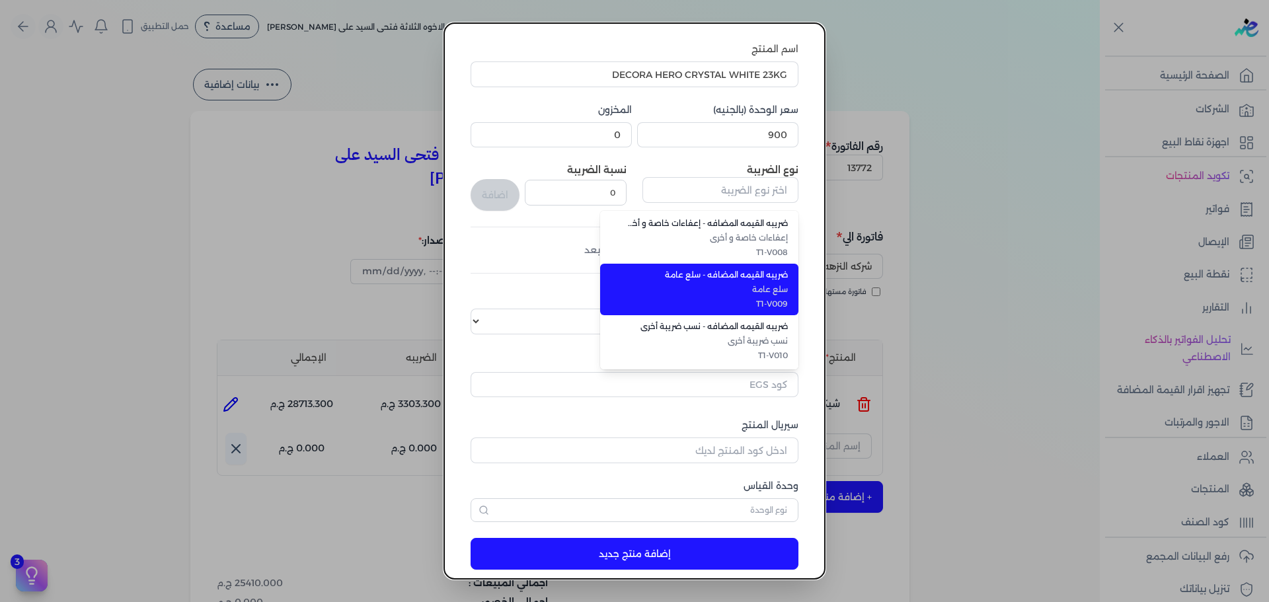
drag, startPoint x: 759, startPoint y: 305, endPoint x: 573, endPoint y: 260, distance: 191.2
click at [760, 304] on span "T1-V009" at bounding box center [707, 304] width 161 height 12
type input "ضريبه القيمه المضافه - سلع عامة"
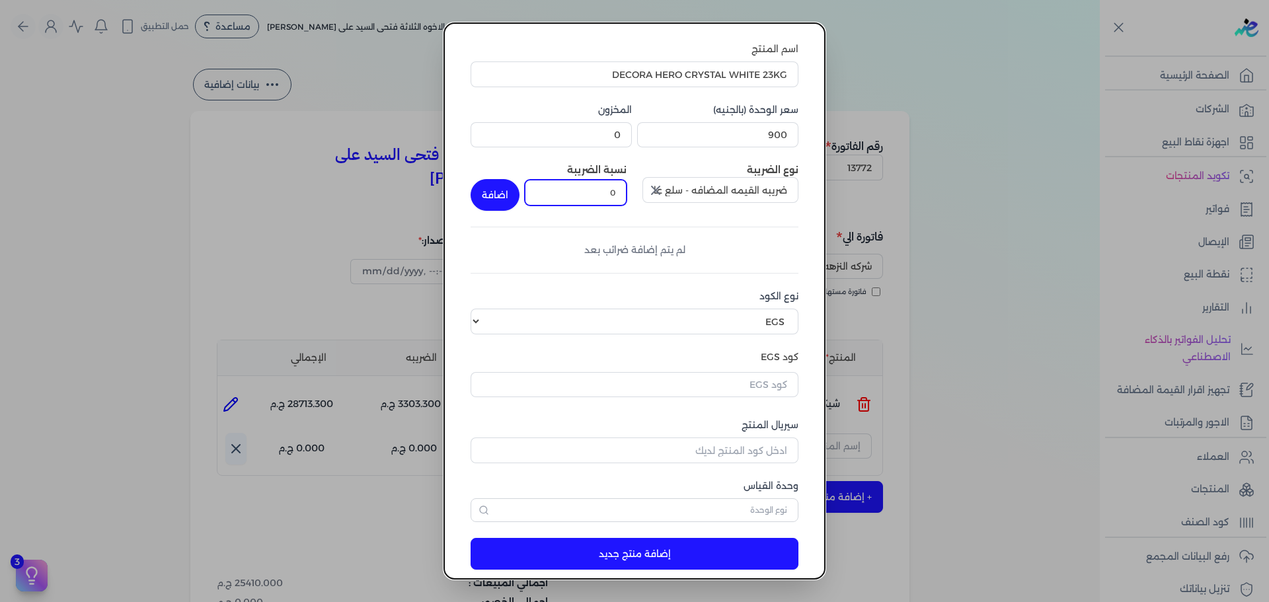
drag, startPoint x: 632, startPoint y: 193, endPoint x: 651, endPoint y: 190, distance: 19.5
click at [651, 190] on div "نوع الضريبة ضريبه القيمه المضافه - سلع عامة نسبة الضريبة 0 اضافة" at bounding box center [635, 187] width 328 height 48
type input "14"
click at [501, 182] on button "اضافة" at bounding box center [495, 195] width 49 height 32
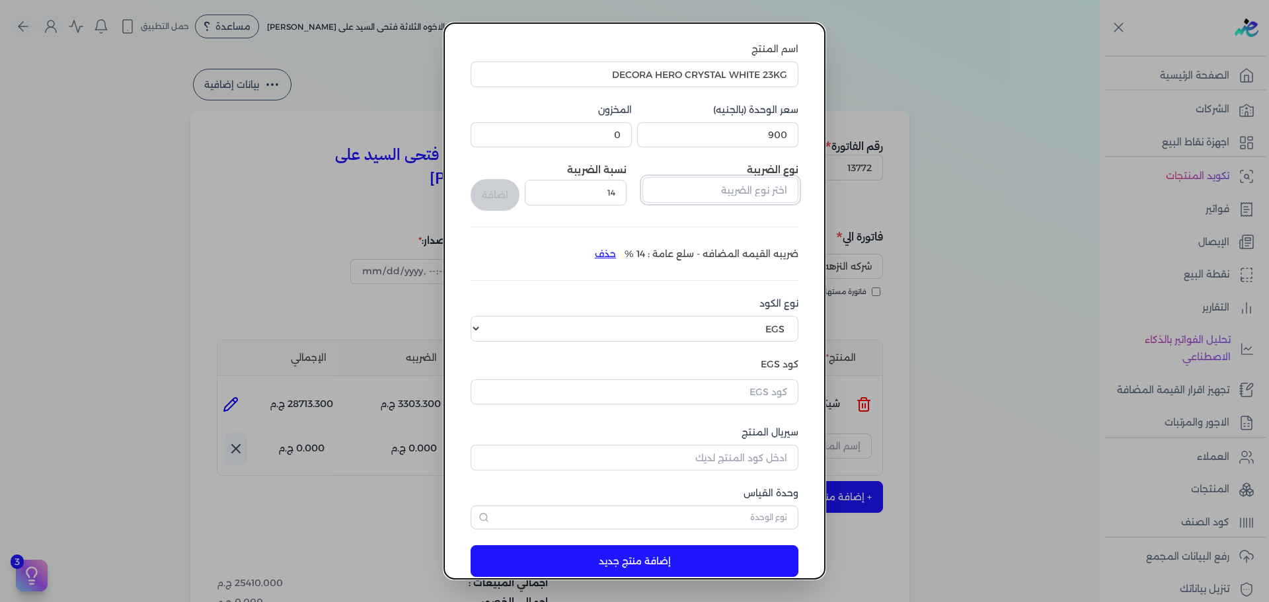
click at [748, 192] on input "text" at bounding box center [721, 189] width 156 height 25
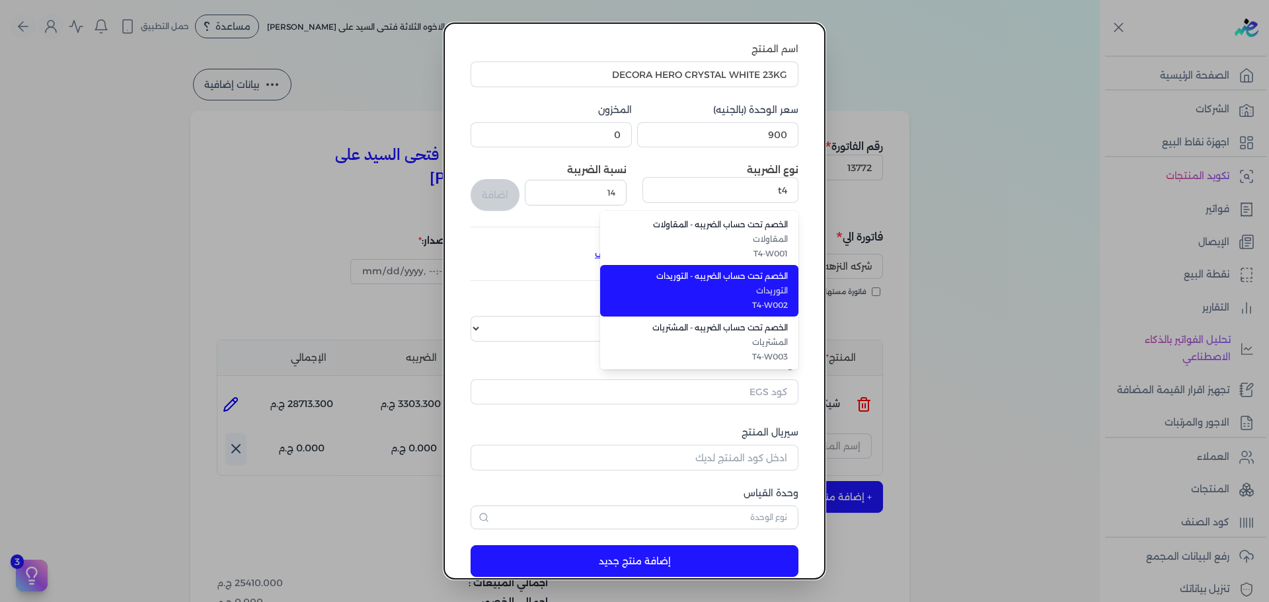
click at [752, 272] on span "الخصم تحت حساب الضريبه - التوريدات" at bounding box center [707, 276] width 161 height 12
type input "الخصم تحت حساب الضريبه - التوريدات"
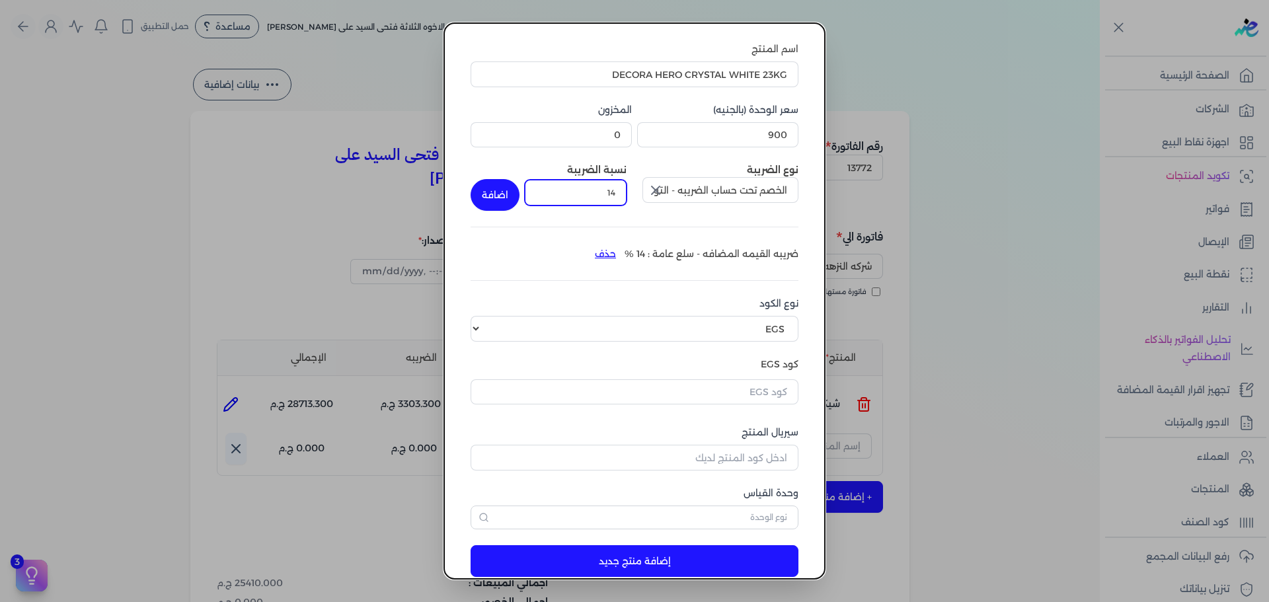
drag, startPoint x: 606, startPoint y: 196, endPoint x: 668, endPoint y: 196, distance: 62.8
click at [668, 196] on div "نوع الضريبة الخصم تحت حساب الضريبه - التوريدات نسبة الضريبة 14 اضافة" at bounding box center [635, 187] width 328 height 48
type input "1"
click at [664, 188] on icon "button" at bounding box center [656, 190] width 16 height 16
drag, startPoint x: 586, startPoint y: 190, endPoint x: 704, endPoint y: 188, distance: 118.4
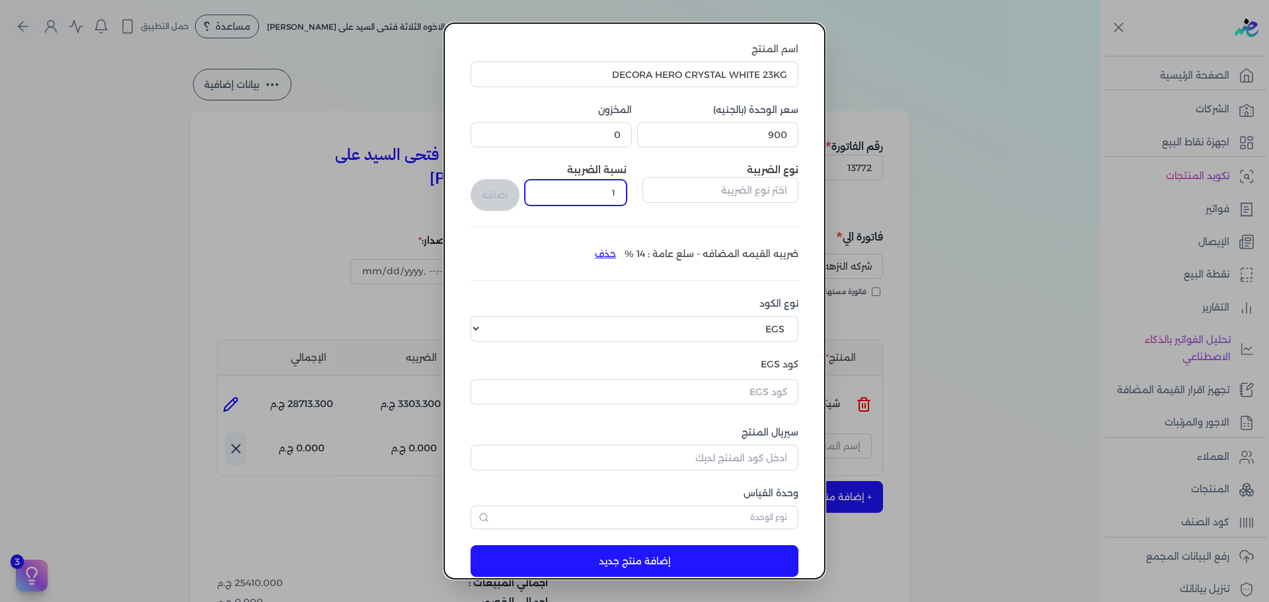
click at [704, 188] on div "نوع الضريبة نسبة الضريبة 1 اضافة" at bounding box center [635, 187] width 328 height 48
type input "1"
click at [627, 321] on select "اختر نوع الكود EGS GS1" at bounding box center [635, 328] width 328 height 25
click at [481, 316] on select "اختر نوع الكود EGS GS1" at bounding box center [635, 328] width 328 height 25
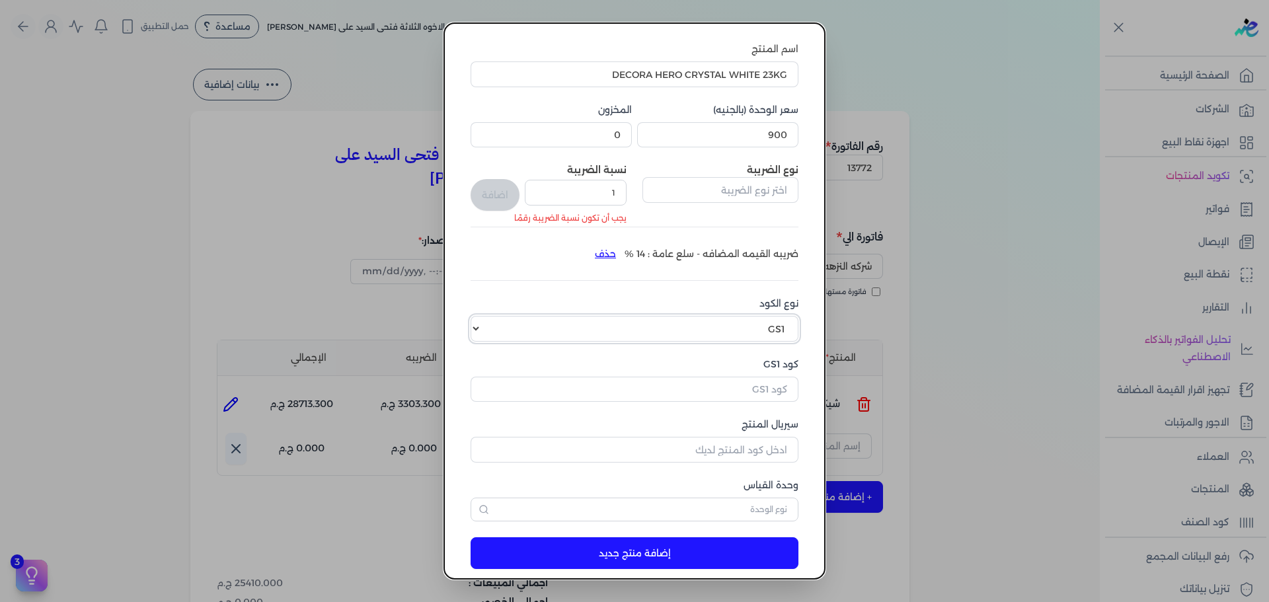
click at [739, 327] on select "اختر نوع الكود EGS GS1" at bounding box center [635, 328] width 328 height 25
select select "EGS"
click at [481, 316] on select "اختر نوع الكود EGS GS1" at bounding box center [635, 328] width 328 height 25
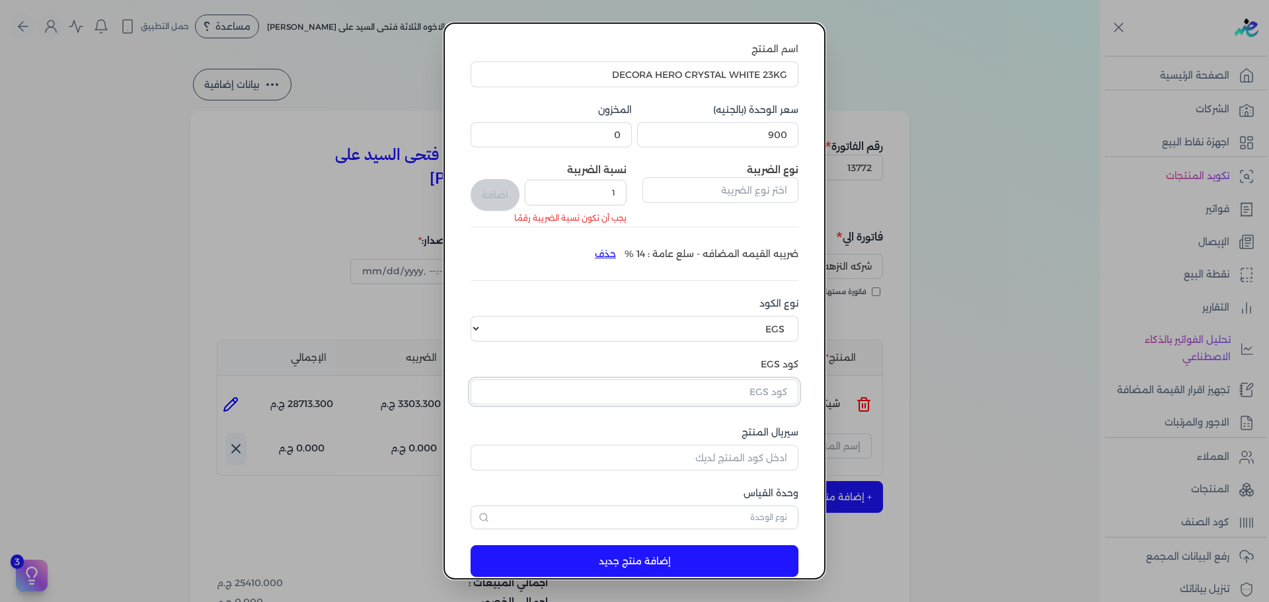
click at [749, 396] on input "text" at bounding box center [635, 392] width 328 height 25
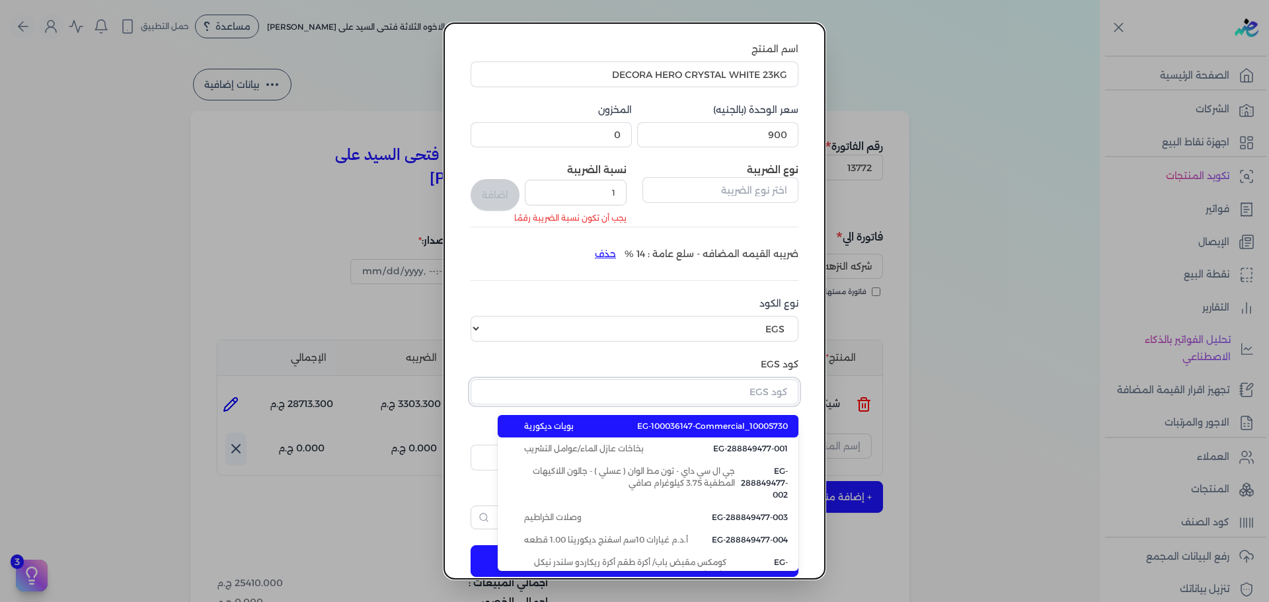
paste input "EG-100399568-EG1-F3135DW02315"
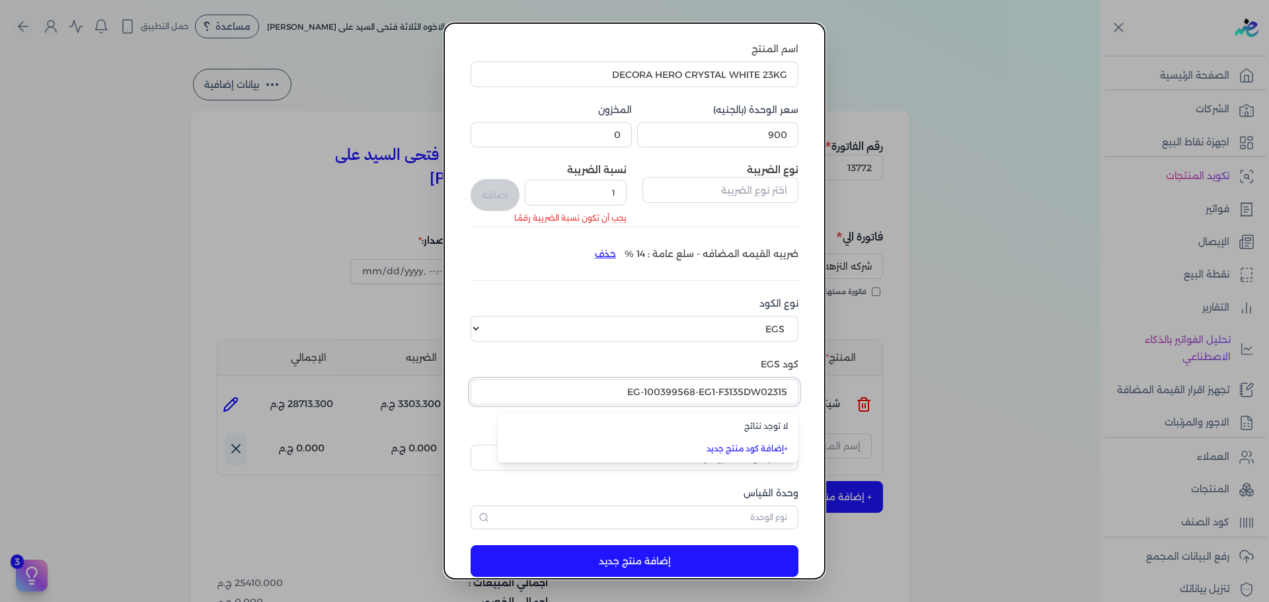
type input "EG-100399568-EG1-F3135DW02315"
drag, startPoint x: 610, startPoint y: 195, endPoint x: 676, endPoint y: 195, distance: 66.1
click at [676, 195] on div "نوع الضريبة نسبة الضريبة 1 يجب أن تكون نسبة الضريبة رقمًا اضافة" at bounding box center [635, 187] width 328 height 48
click at [659, 363] on label "كود EGS" at bounding box center [635, 365] width 328 height 14
drag, startPoint x: 614, startPoint y: 194, endPoint x: 631, endPoint y: 192, distance: 17.2
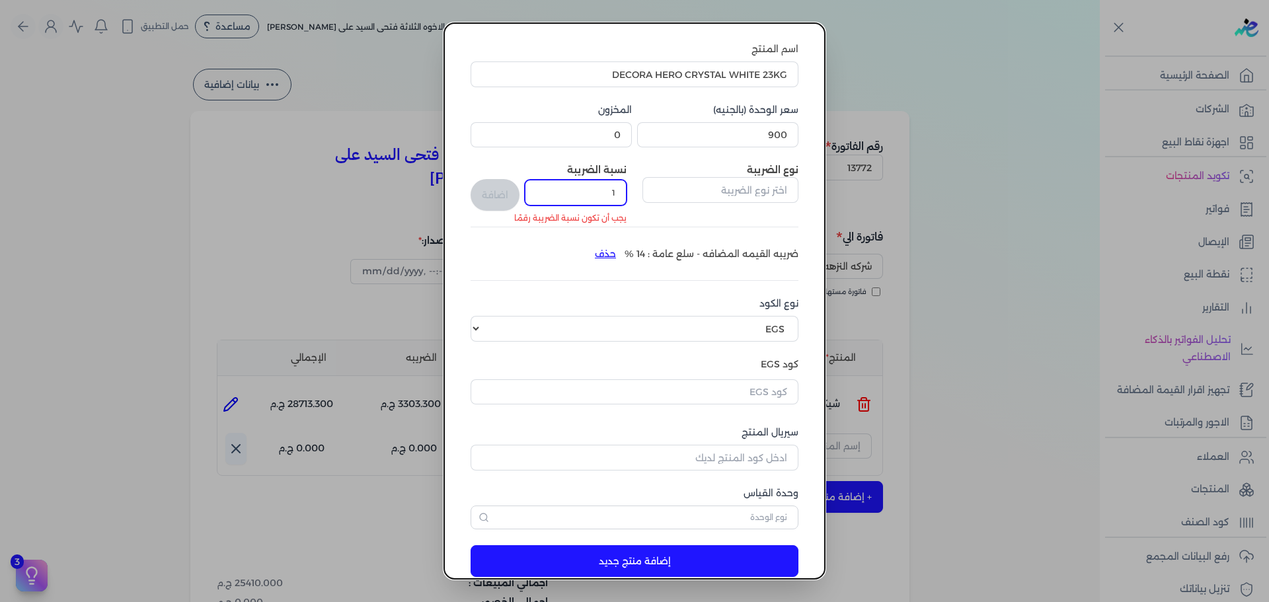
click at [627, 192] on input "1" at bounding box center [576, 192] width 102 height 25
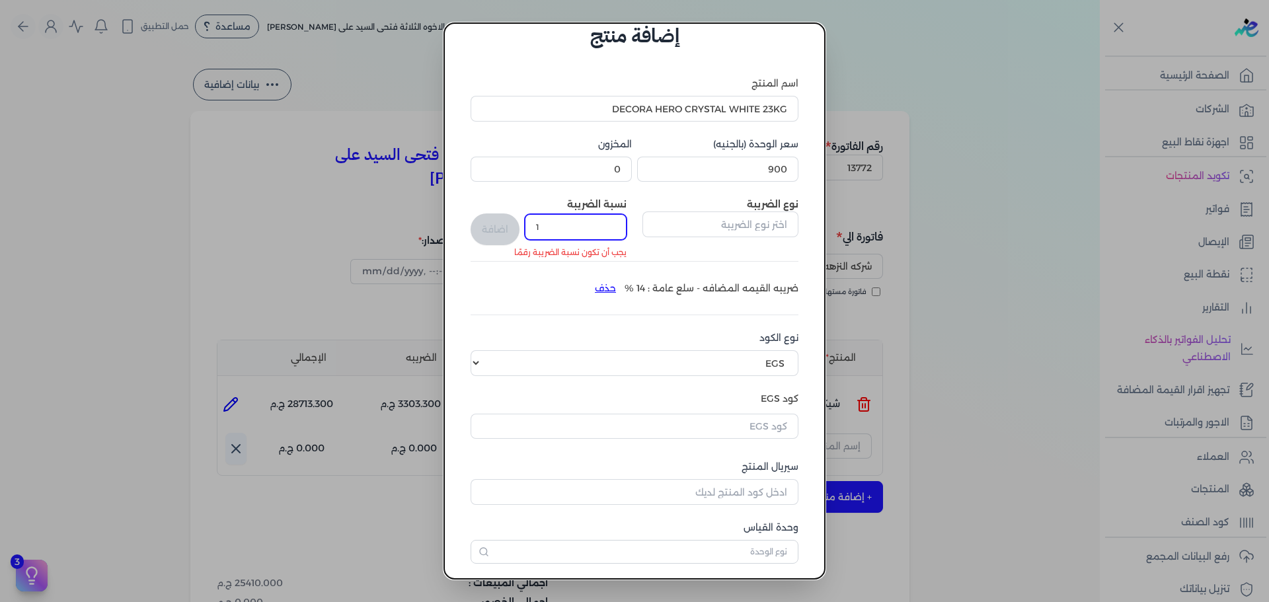
scroll to position [0, 0]
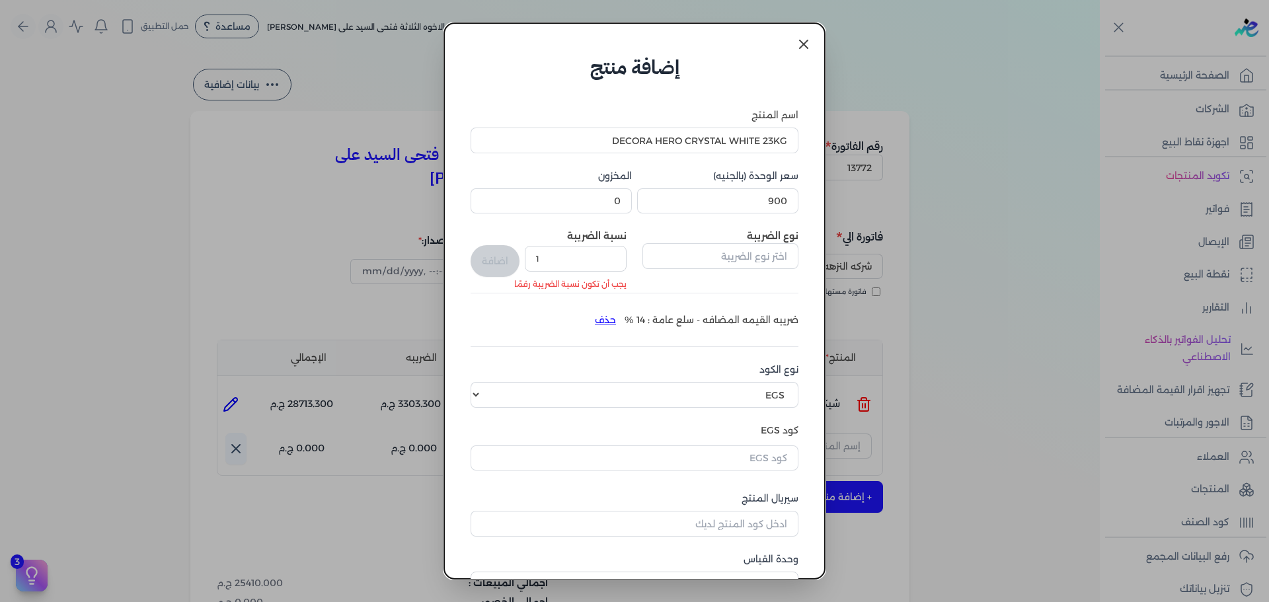
click at [809, 40] on icon at bounding box center [804, 44] width 16 height 16
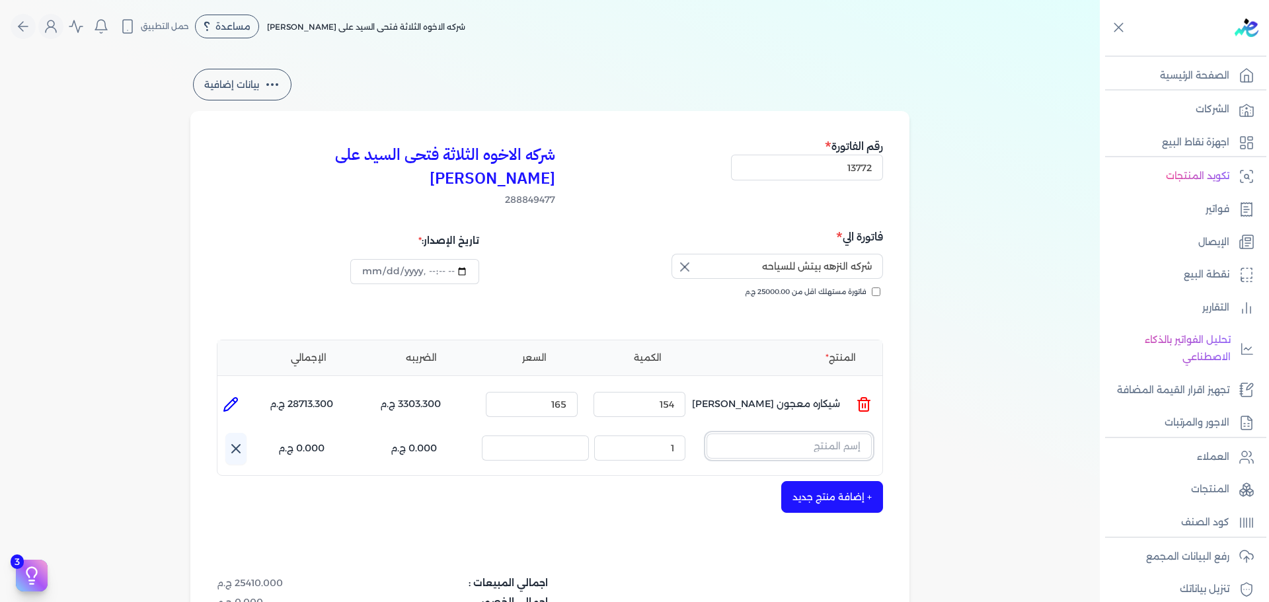
click at [814, 434] on input "text" at bounding box center [789, 446] width 165 height 25
click at [838, 520] on link "+ انشاء منتج جديد" at bounding box center [780, 526] width 161 height 12
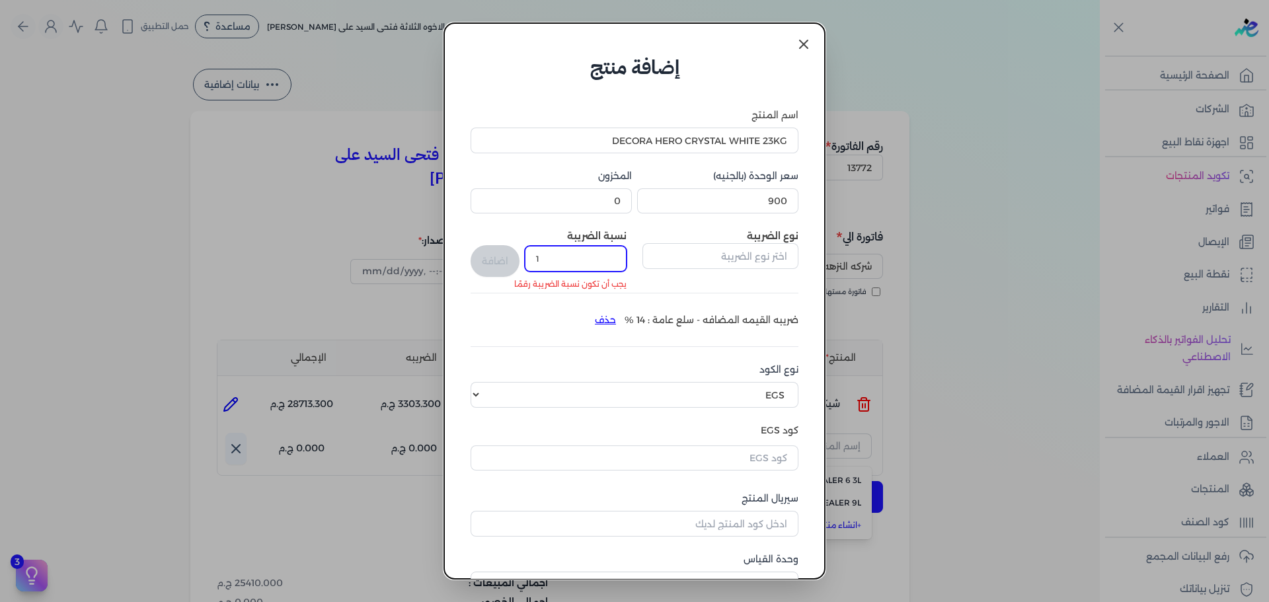
click at [534, 258] on div "نسبة الضريبة 1 يجب أن تكون نسبة الضريبة رقمًا اضافة" at bounding box center [549, 253] width 156 height 48
drag, startPoint x: 575, startPoint y: 260, endPoint x: 503, endPoint y: 252, distance: 71.8
click at [503, 252] on div "نسبة الضريبة 1 يجب أن تكون نسبة الضريبة رقمًا اضافة" at bounding box center [549, 253] width 156 height 48
type input "1"
click at [749, 261] on input "text" at bounding box center [721, 255] width 156 height 25
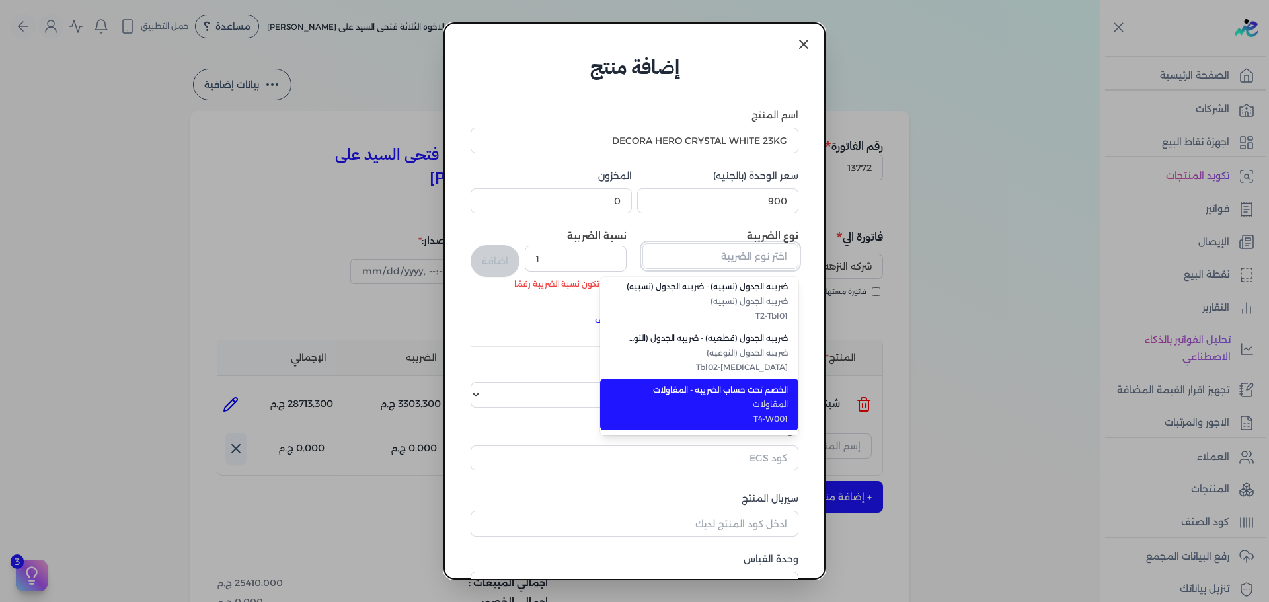
scroll to position [132, 0]
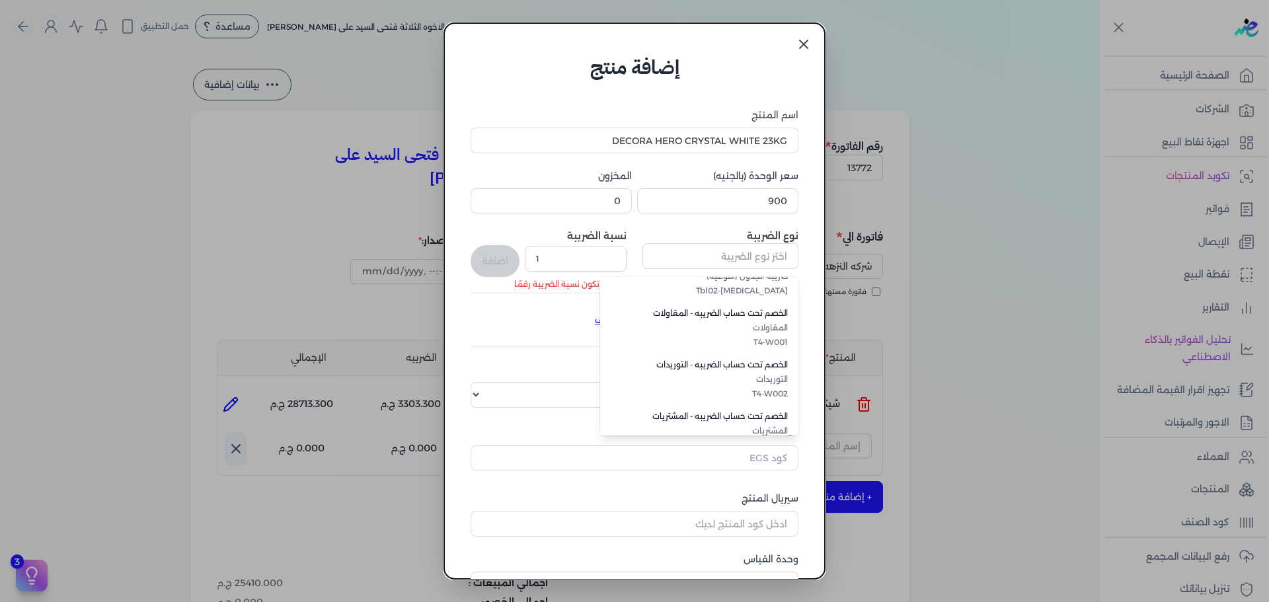
click at [559, 330] on div "ضريبه القيمه المضافه - سلع عامة : 14 % حذف" at bounding box center [635, 319] width 328 height 21
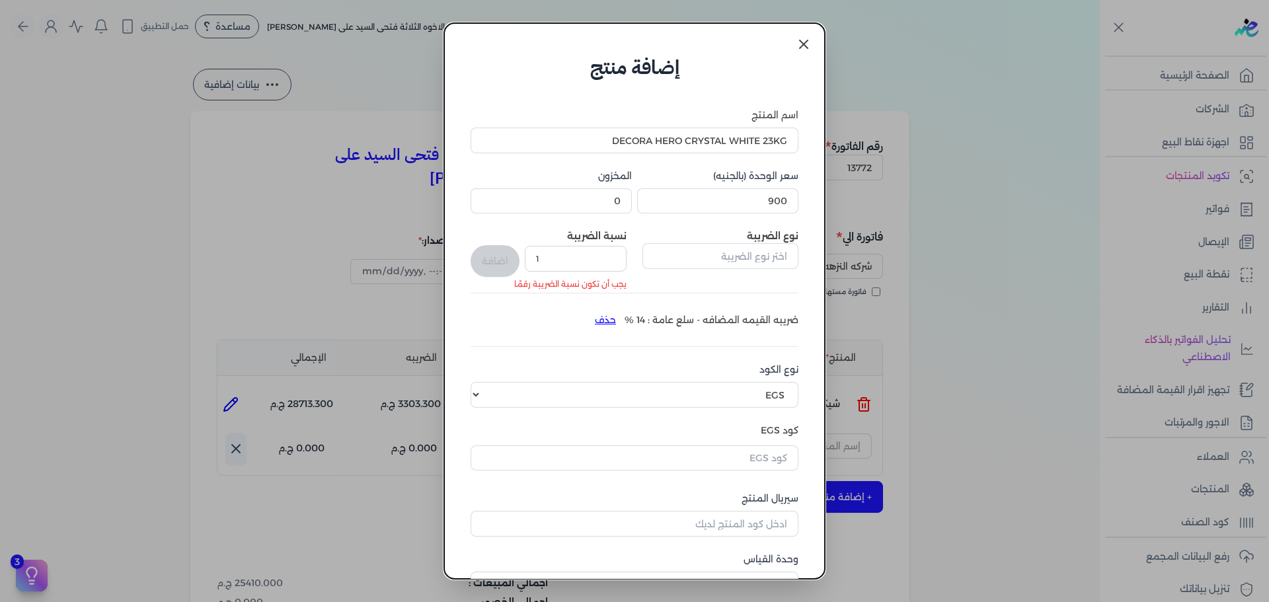
click at [604, 319] on button "حذف" at bounding box center [605, 319] width 38 height 21
drag, startPoint x: 739, startPoint y: 257, endPoint x: 739, endPoint y: 264, distance: 7.3
click at [739, 257] on input "text" at bounding box center [721, 255] width 156 height 25
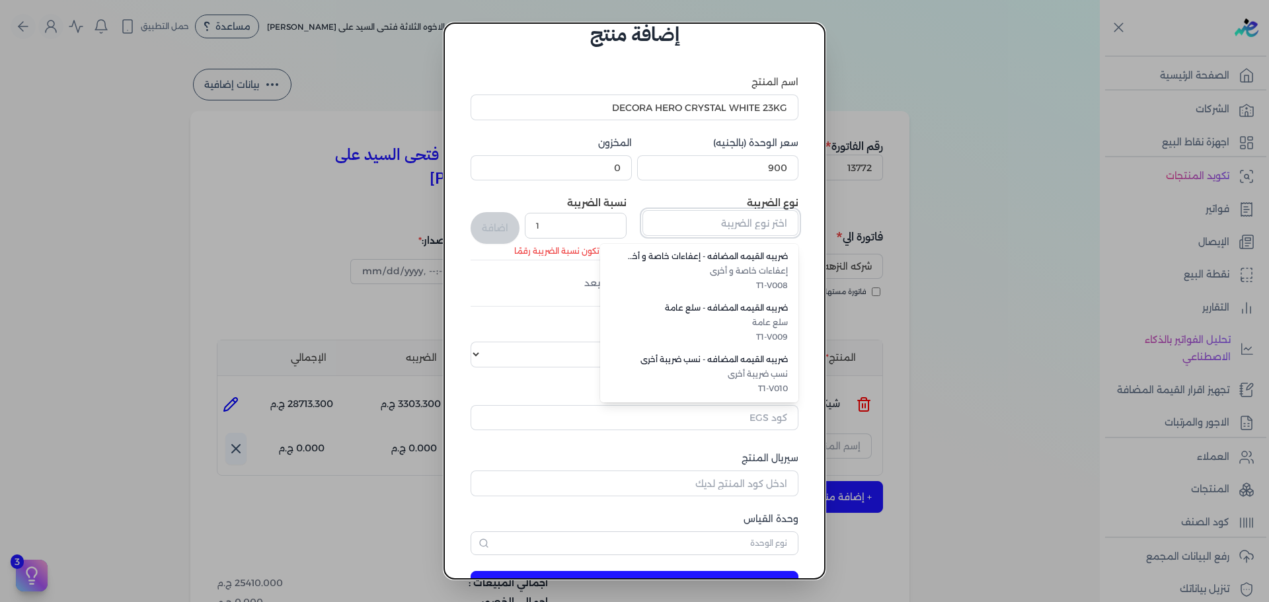
scroll to position [83, 0]
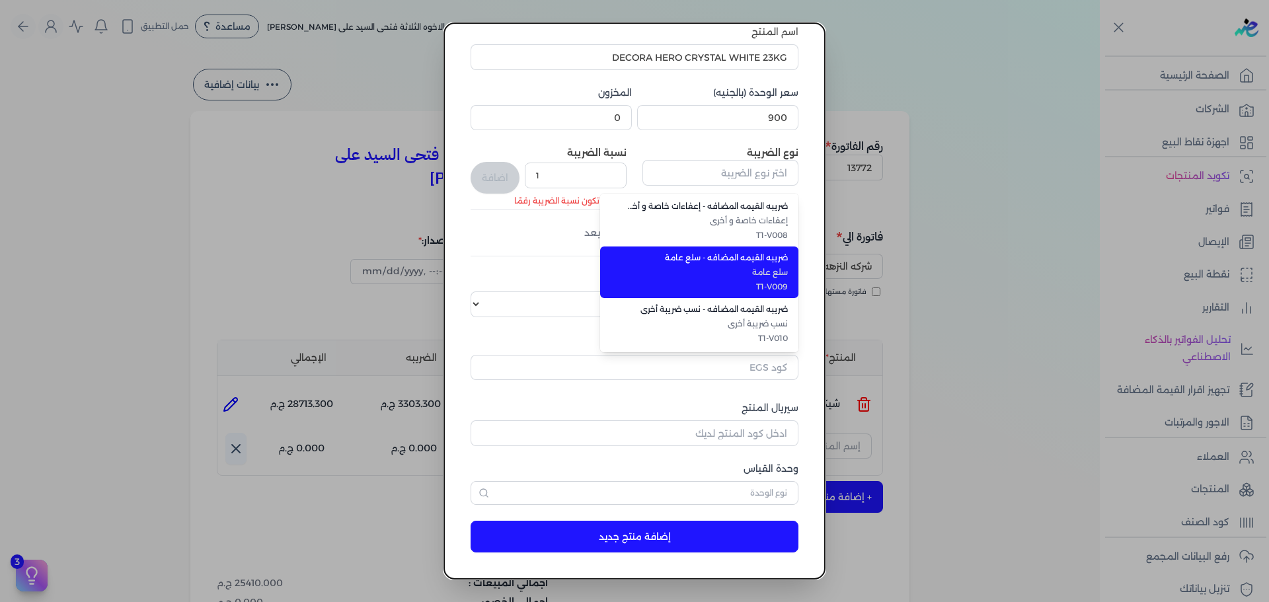
click at [762, 293] on li "ضريبه القيمه المضافه - سلع عامة سلع عامة T1-V009" at bounding box center [699, 273] width 198 height 52
type input "ضريبه القيمه المضافه - سلع عامة"
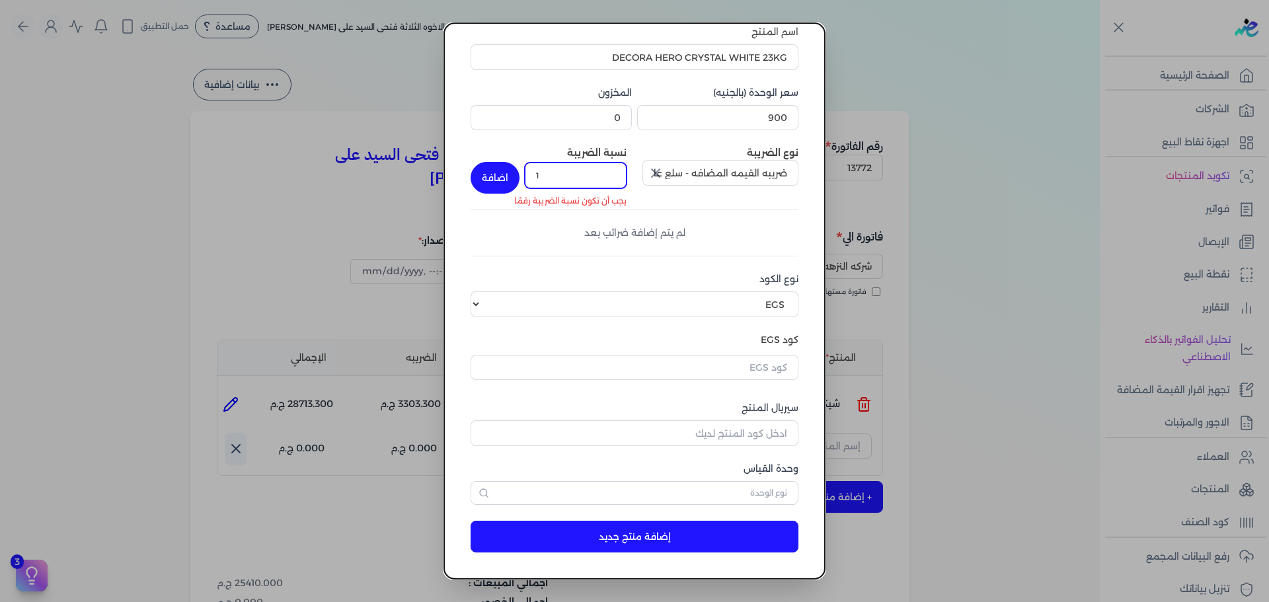
drag, startPoint x: 587, startPoint y: 178, endPoint x: 482, endPoint y: 172, distance: 105.3
click at [483, 173] on div "نسبة الضريبة 1 يجب أن تكون نسبة الضريبة رقمًا اضافة" at bounding box center [549, 170] width 156 height 48
type input "14"
click at [514, 179] on button "اضافة" at bounding box center [495, 178] width 49 height 32
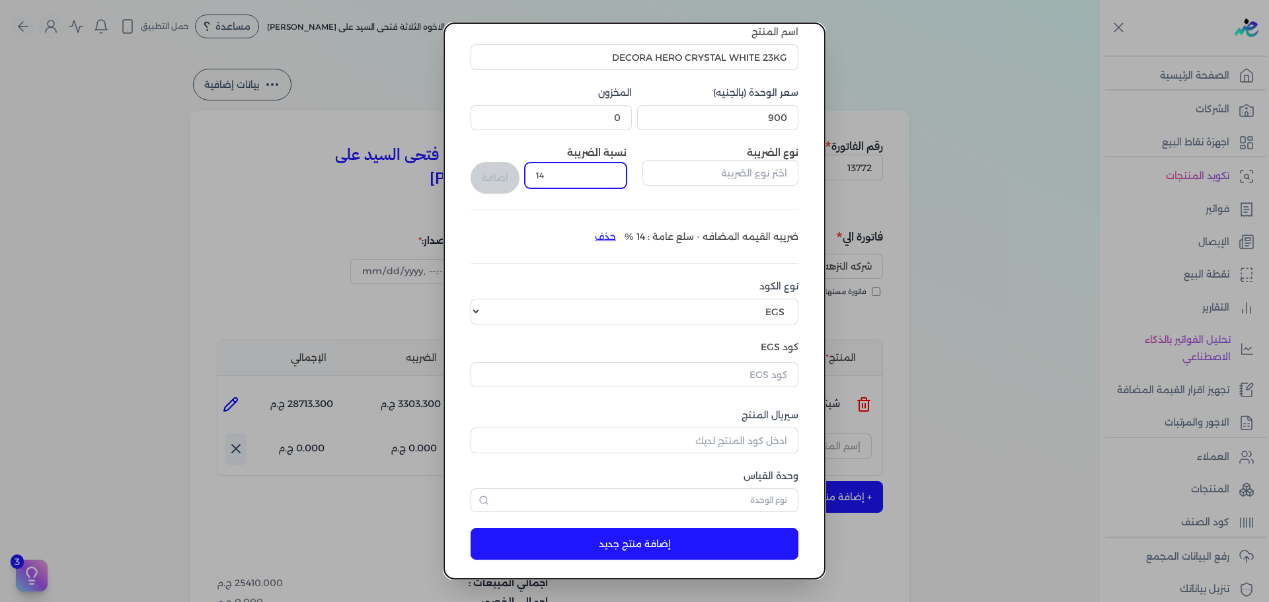
drag, startPoint x: 514, startPoint y: 175, endPoint x: 411, endPoint y: 165, distance: 103.6
click at [411, 166] on dialog "إضافة منتج اسم المنتج DECORA HERO CRYSTAL WHITE 23KG سعر الوحدة (بالجنيه) 900 ا…" at bounding box center [634, 301] width 1269 height 602
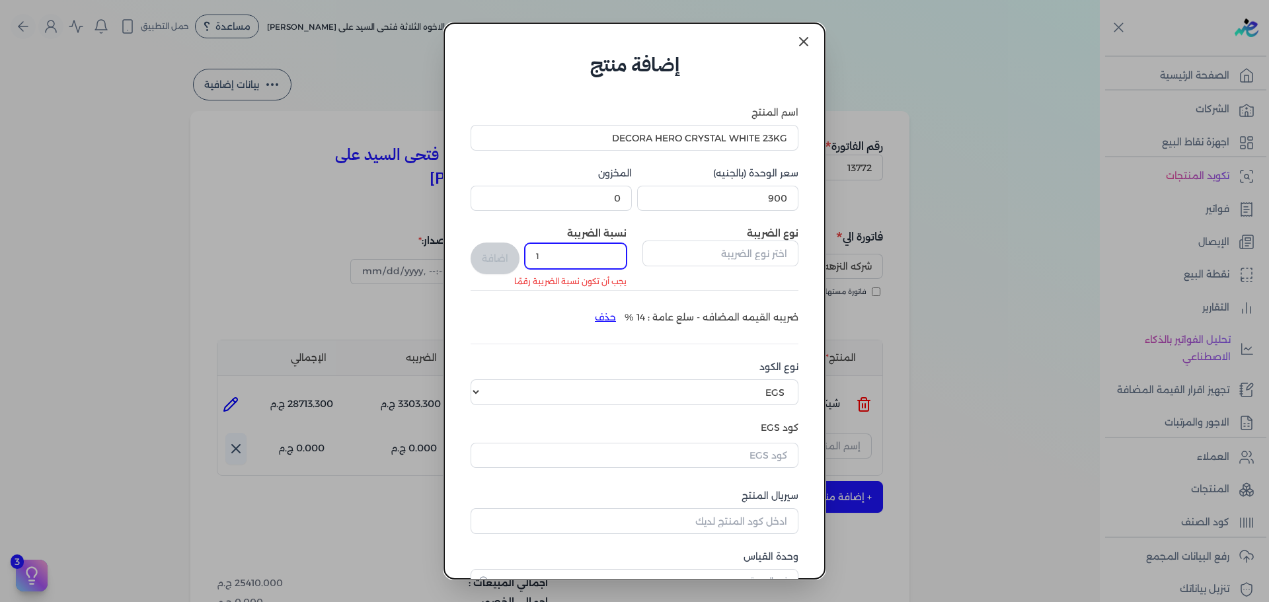
scroll to position [0, 0]
type input "1"
click at [801, 39] on icon at bounding box center [804, 44] width 16 height 16
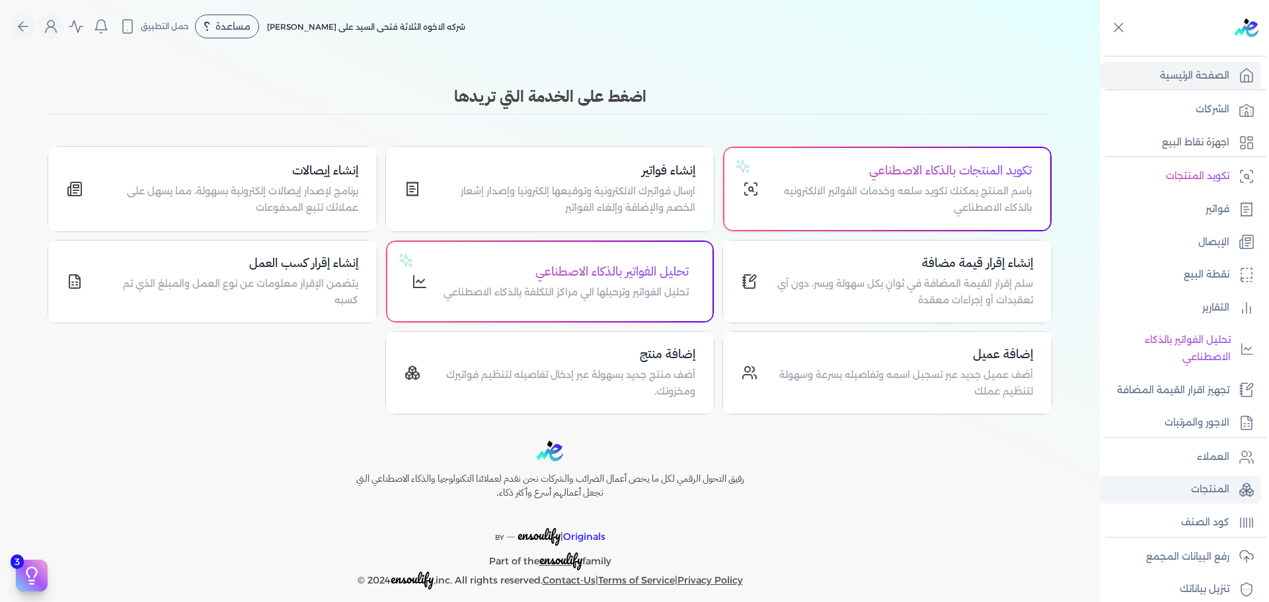
click at [1152, 483] on link "المنتجات" at bounding box center [1180, 490] width 161 height 28
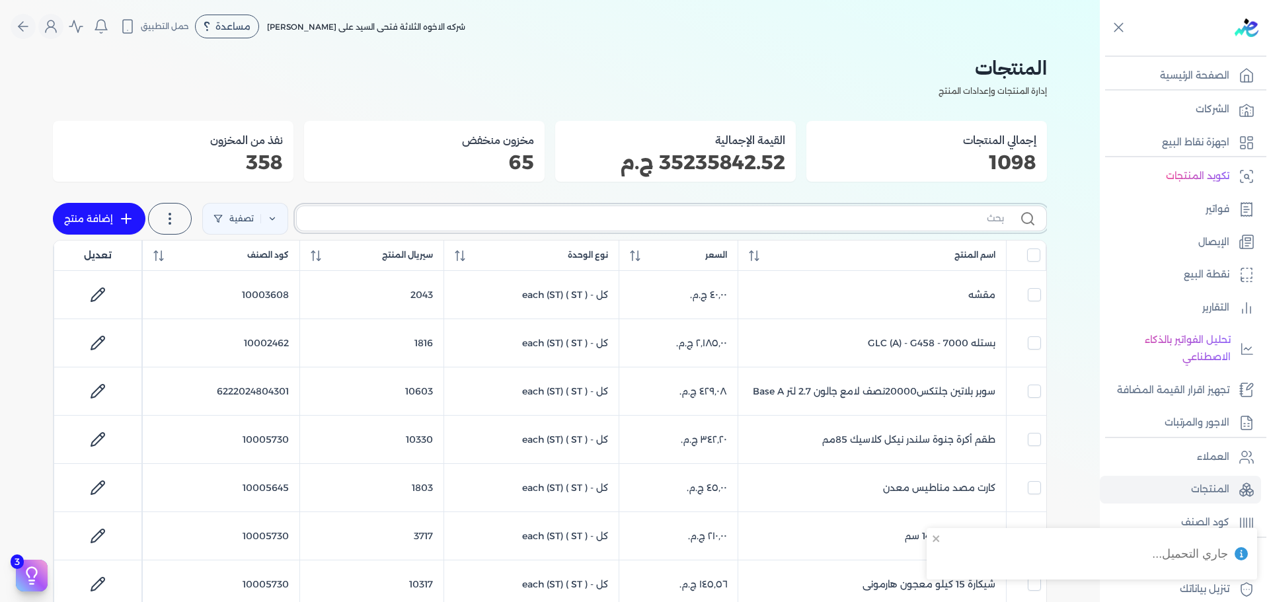
click at [477, 216] on input "text" at bounding box center [655, 219] width 697 height 14
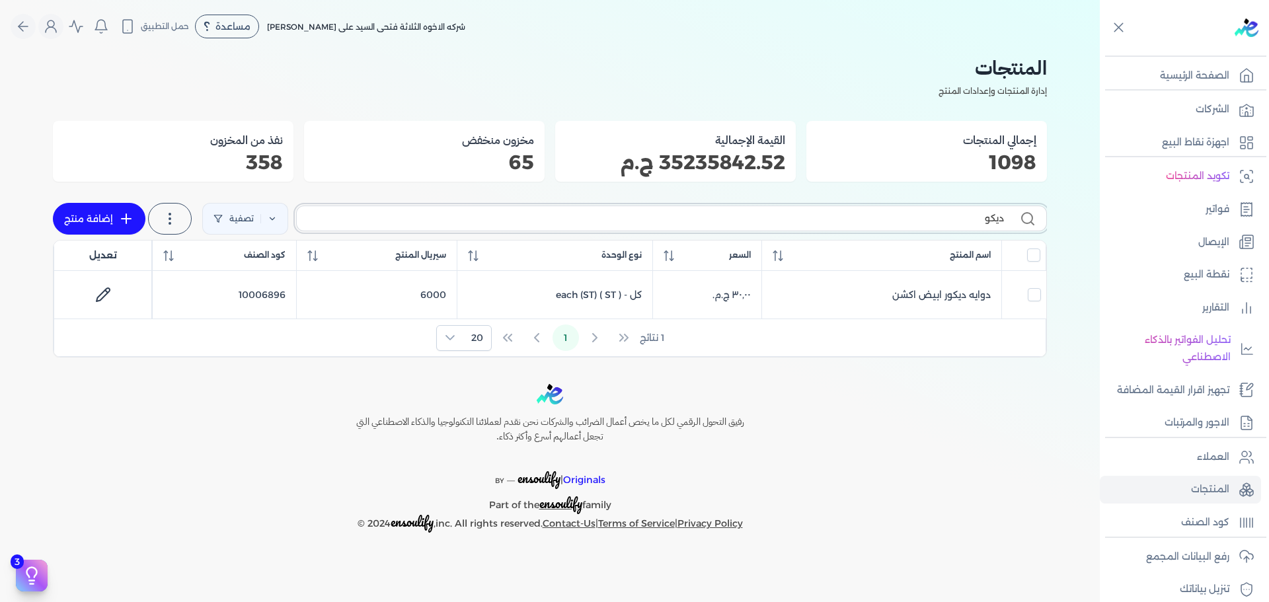
type input "ديكور"
checkbox input "false"
type input "ديكور"
click at [510, 221] on input "ديكور" at bounding box center [655, 219] width 697 height 14
click at [512, 221] on input "ديكور" at bounding box center [655, 219] width 697 height 14
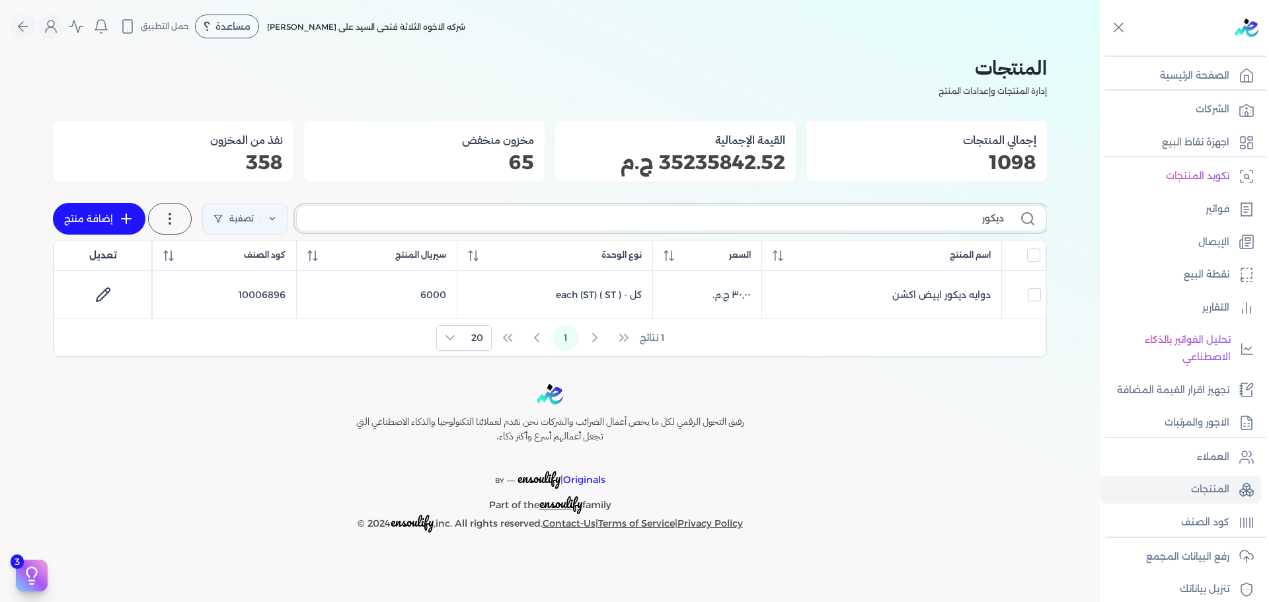
click at [513, 221] on input "ديكور" at bounding box center [655, 219] width 697 height 14
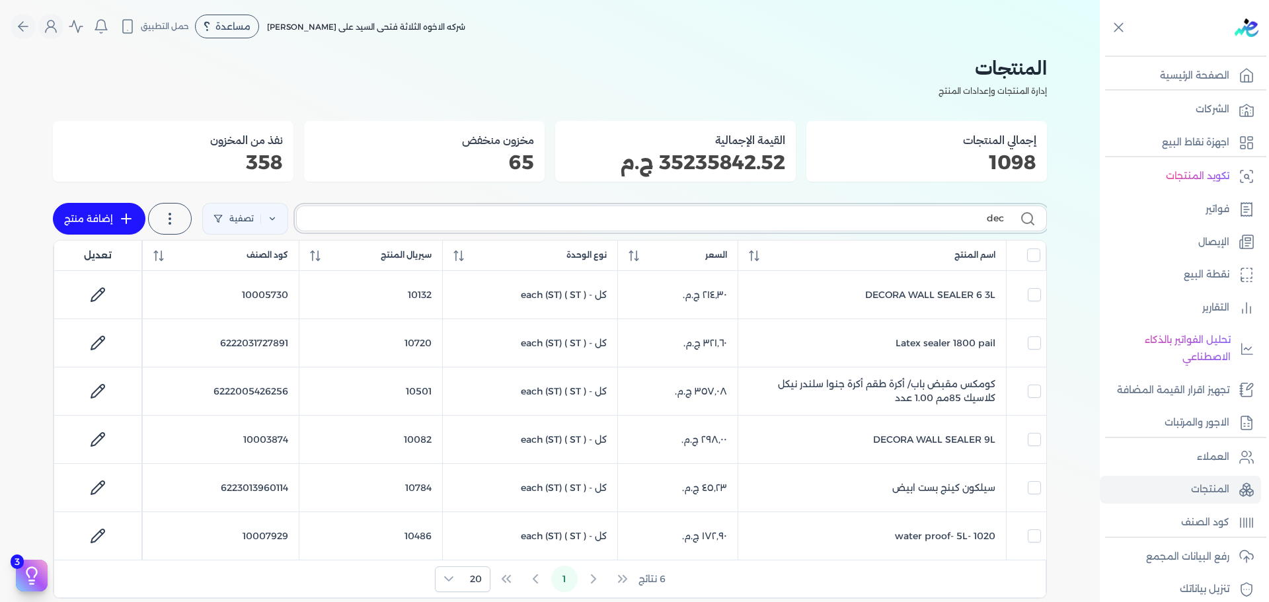
type input "dec"
click at [120, 212] on link "إضافة منتج" at bounding box center [99, 219] width 93 height 32
select select "EGS"
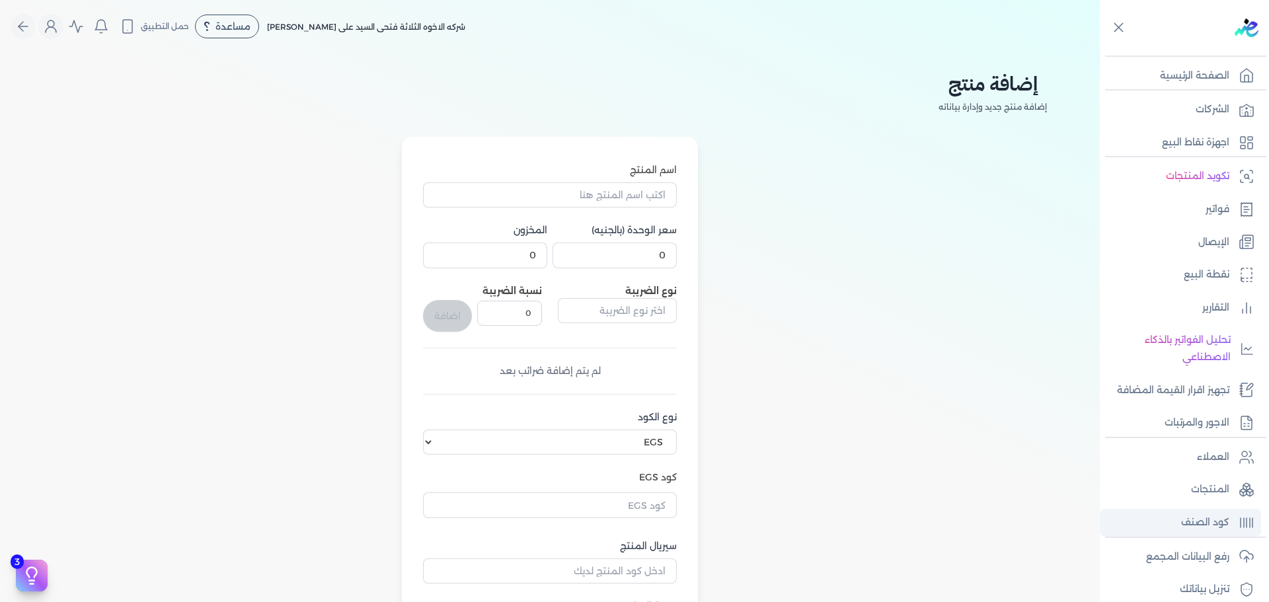
click at [1210, 523] on p "كود الصنف" at bounding box center [1206, 522] width 48 height 17
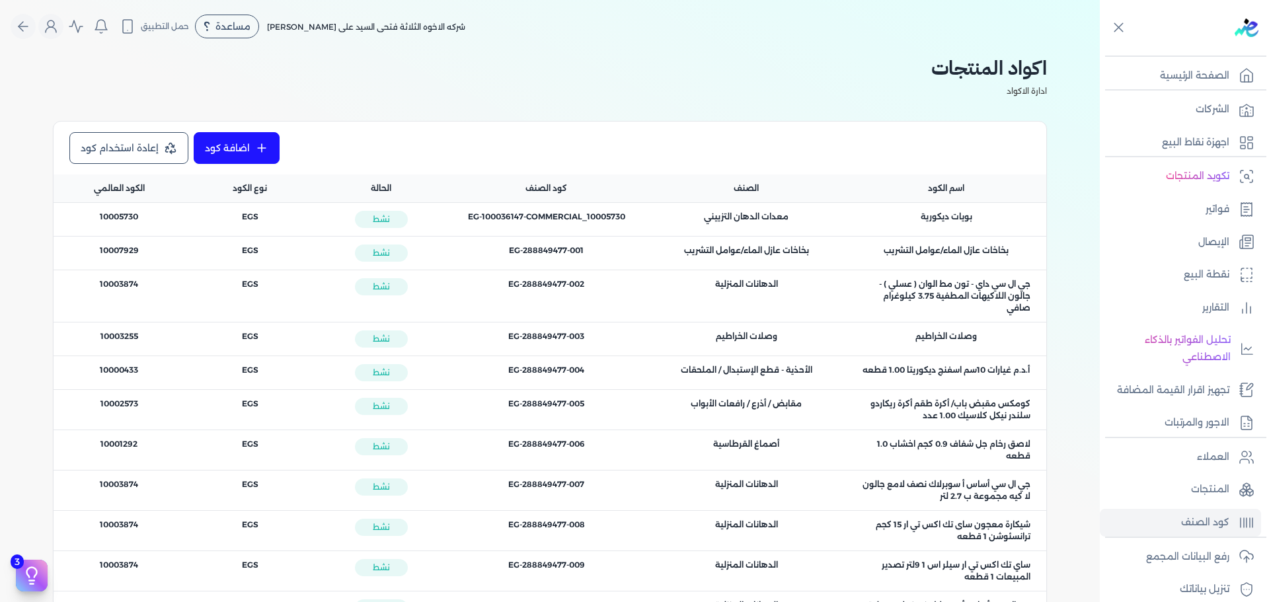
click at [276, 147] on link "اضافة كود" at bounding box center [237, 148] width 86 height 32
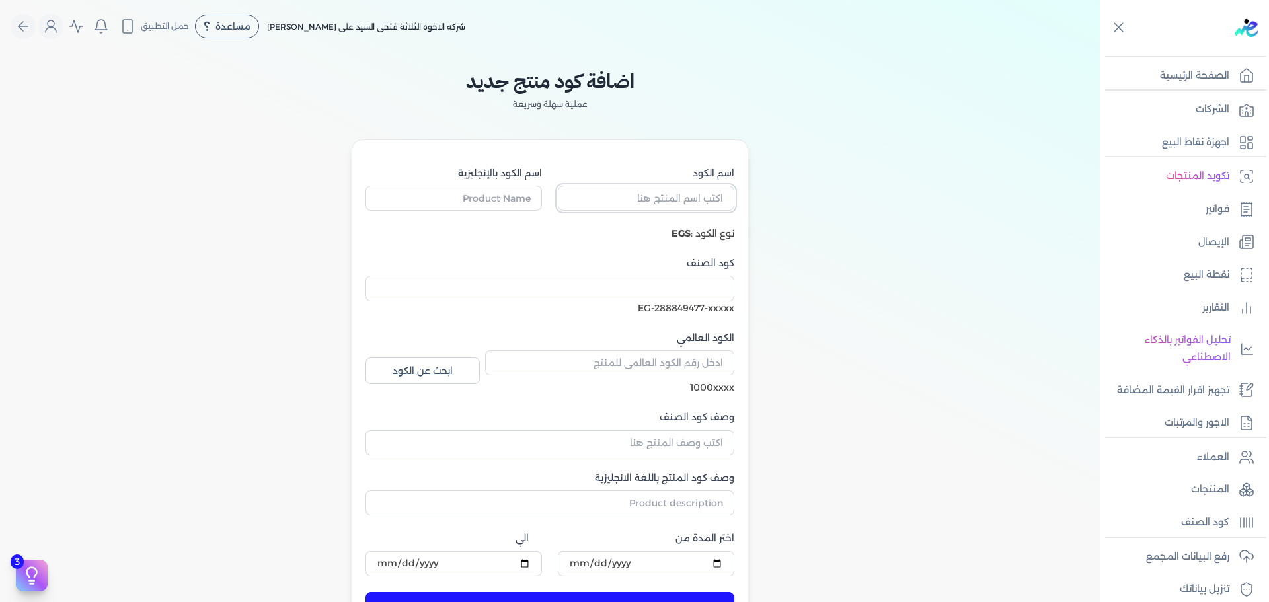
click at [673, 200] on input "اسم الكود" at bounding box center [646, 198] width 177 height 25
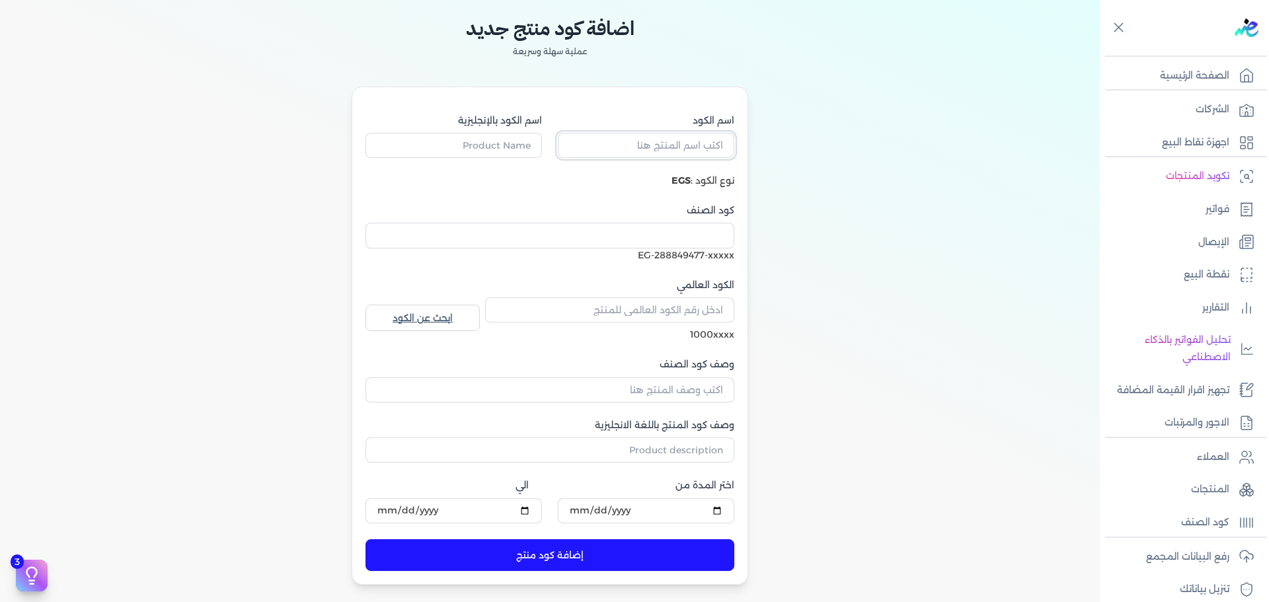
scroll to position [132, 0]
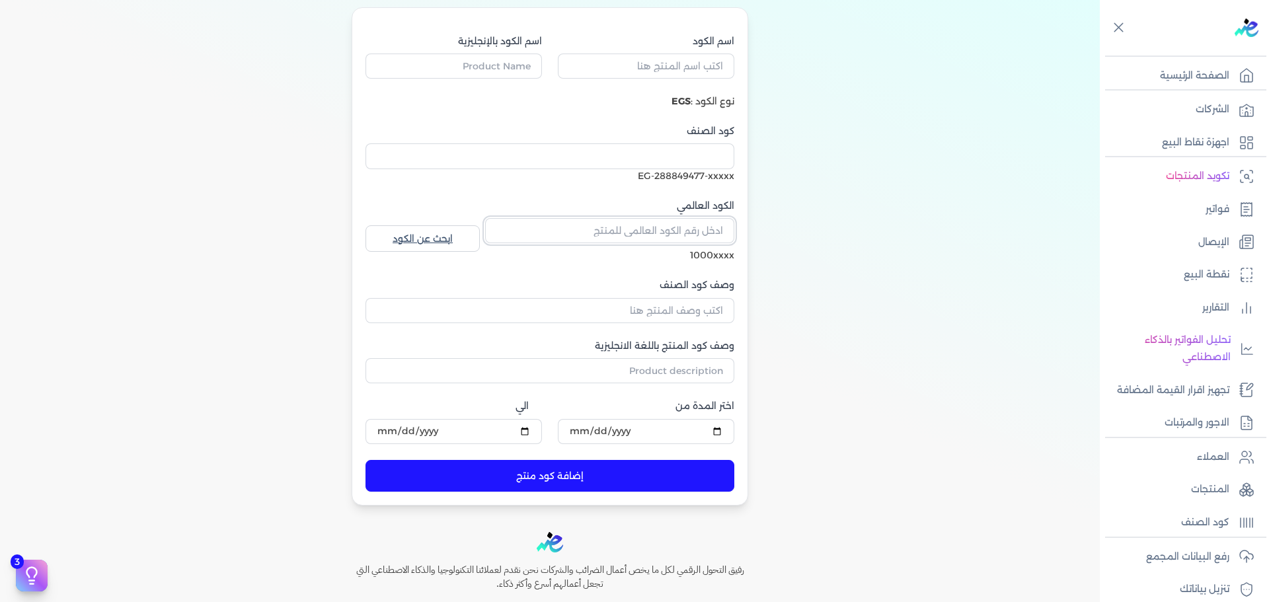
click at [619, 237] on div "الكود العالمي" at bounding box center [609, 224] width 249 height 50
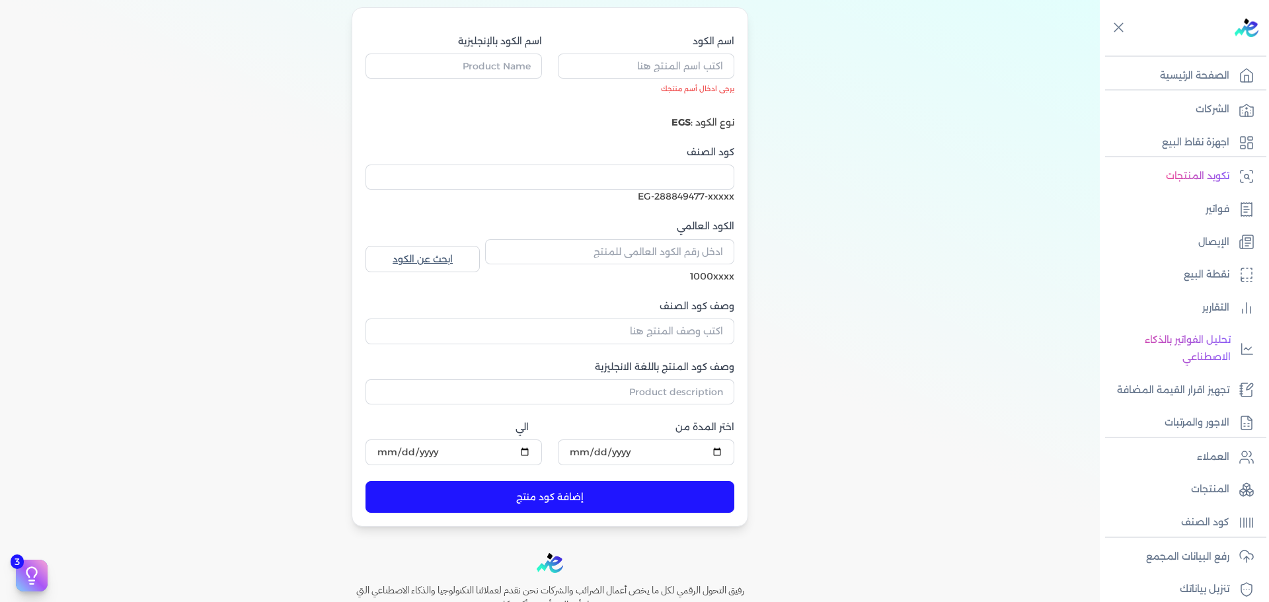
click at [592, 228] on label "الكود العالمي" at bounding box center [609, 227] width 249 height 14
click at [592, 239] on input "الكود العالمي" at bounding box center [609, 251] width 249 height 25
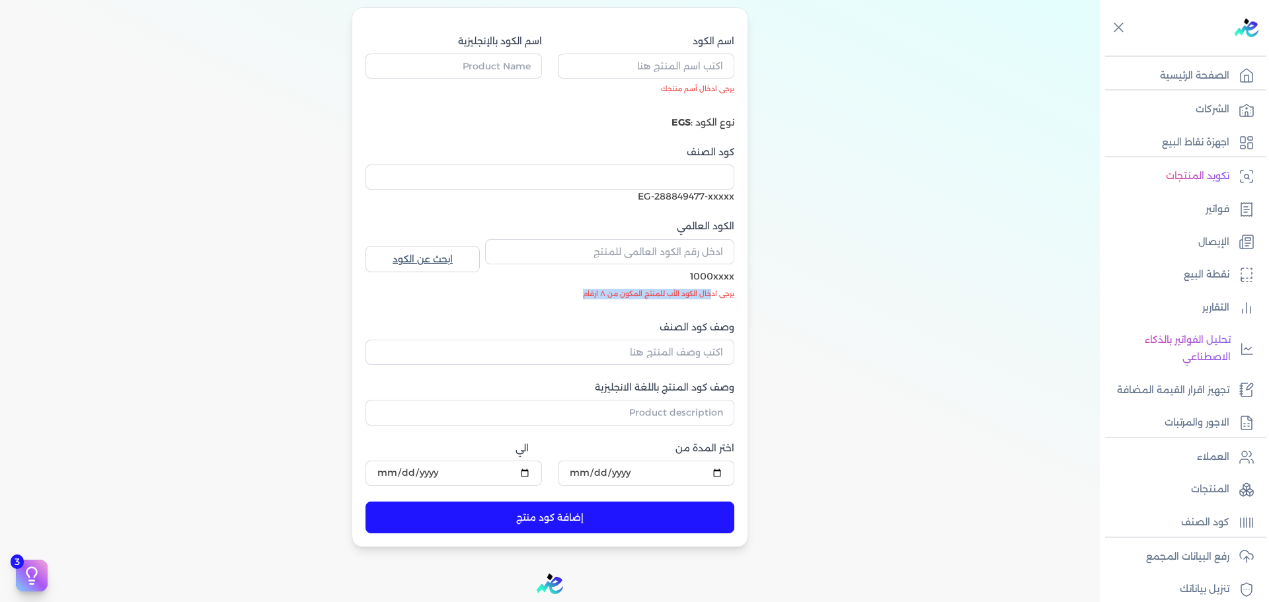
drag, startPoint x: 716, startPoint y: 297, endPoint x: 554, endPoint y: 298, distance: 162.0
click at [554, 298] on li "يرجى ادخال الكود الأب للمنتج المكون من ٨ ارقام" at bounding box center [609, 294] width 249 height 11
click at [553, 298] on li "يرجى ادخال الكود الأب للمنتج المكون من ٨ ارقام" at bounding box center [609, 294] width 249 height 11
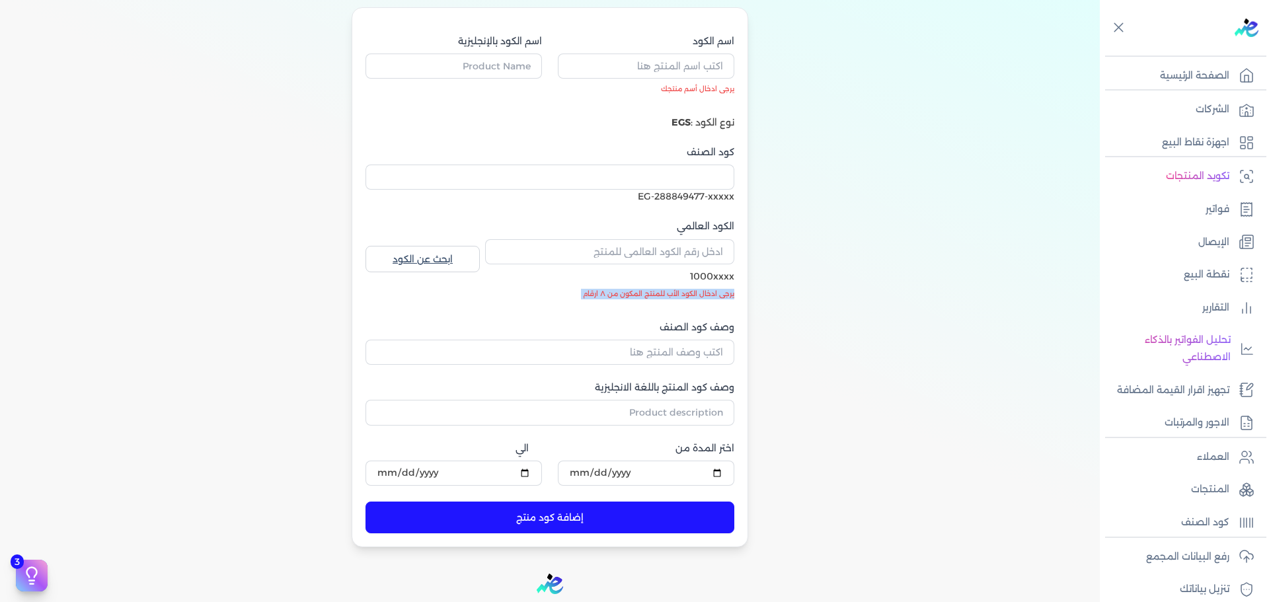
click at [553, 298] on li "يرجى ادخال الكود الأب للمنتج المكون من ٨ ارقام" at bounding box center [609, 294] width 249 height 11
click at [715, 64] on input "اسم الكود" at bounding box center [646, 66] width 177 height 25
drag, startPoint x: 520, startPoint y: 73, endPoint x: 543, endPoint y: 91, distance: 29.2
click at [520, 73] on input "اسم الكود بالإنجليزية" at bounding box center [454, 66] width 177 height 25
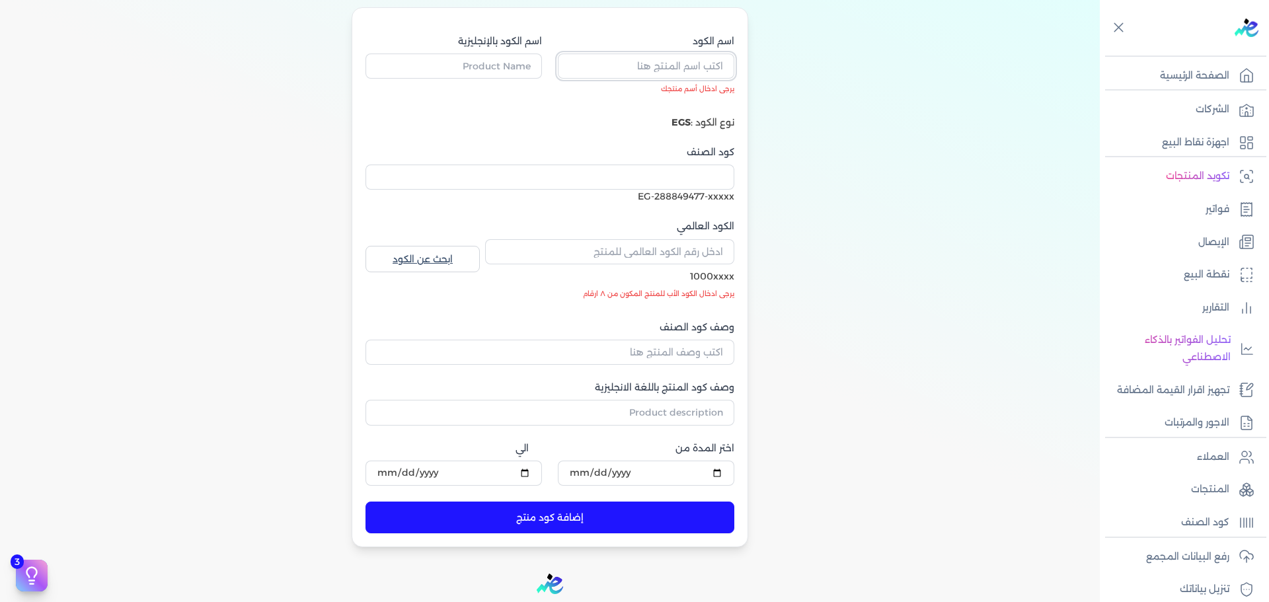
click at [645, 71] on input "اسم الكود" at bounding box center [646, 66] width 177 height 25
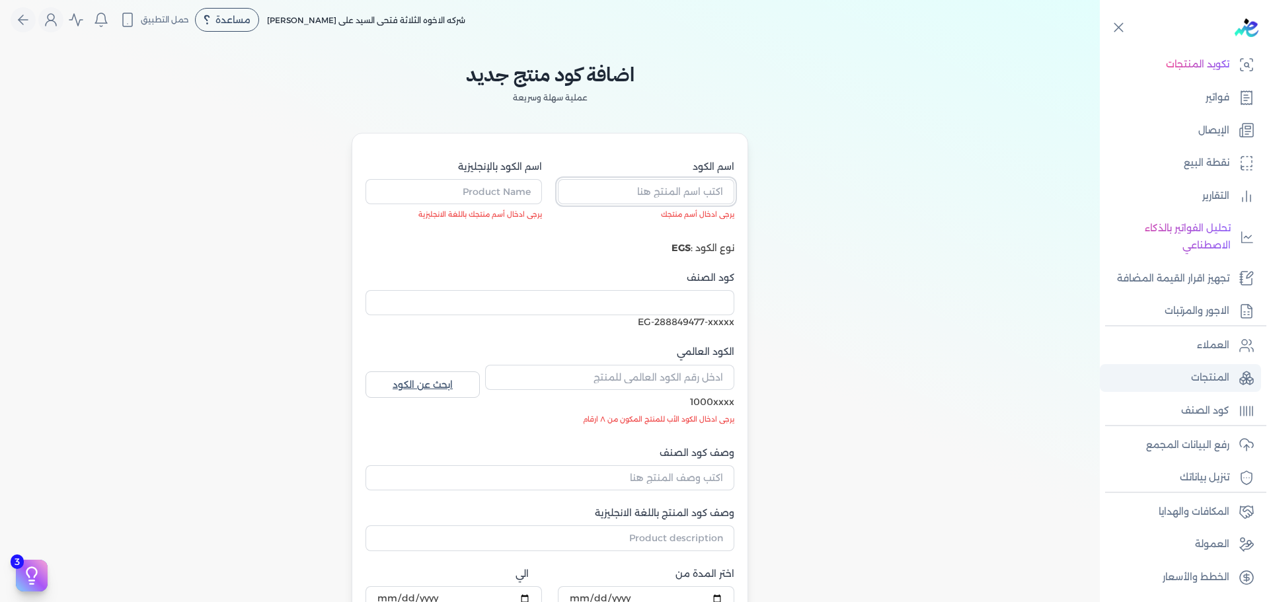
scroll to position [0, 0]
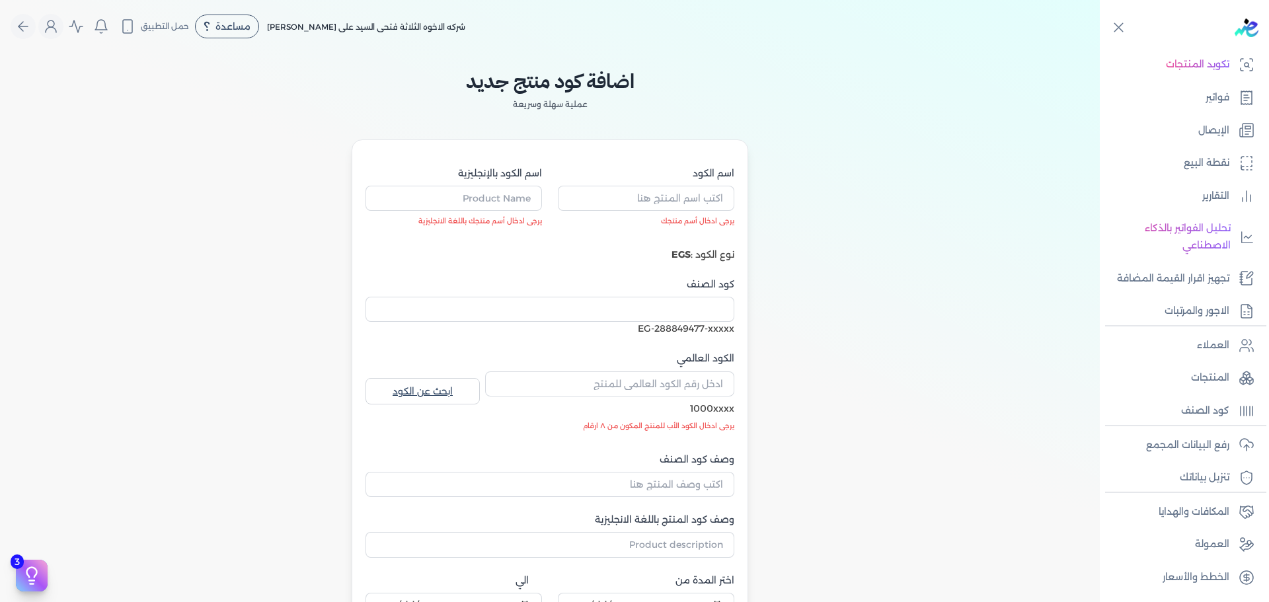
click at [844, 323] on div "اضافة كود منتج جديد عملية سهلة وسريعة اسم الكود يرجى ادخال أسم منتجك اسم الكود …" at bounding box center [550, 366] width 1100 height 627
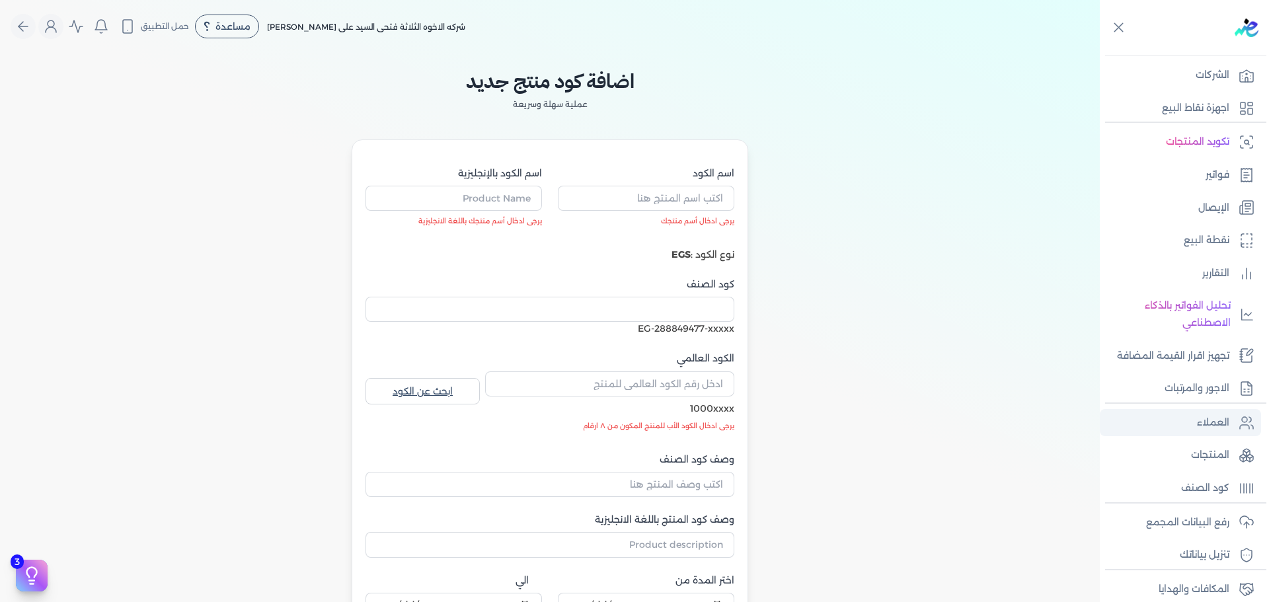
scroll to position [66, 0]
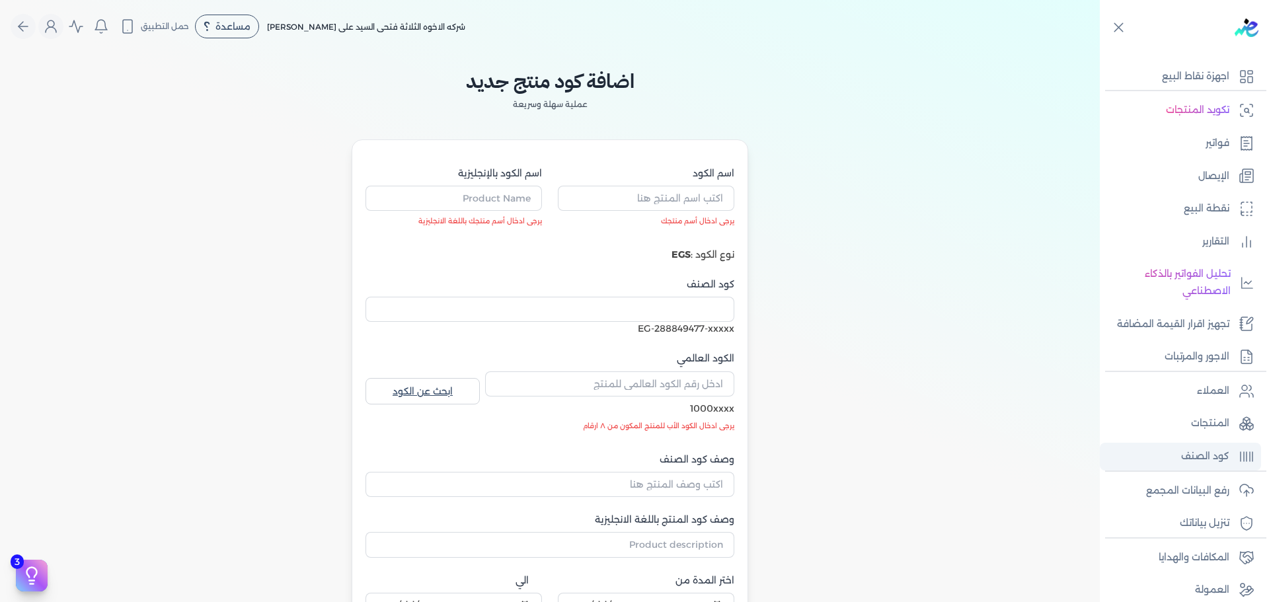
click at [1211, 462] on p "كود الصنف" at bounding box center [1206, 456] width 48 height 17
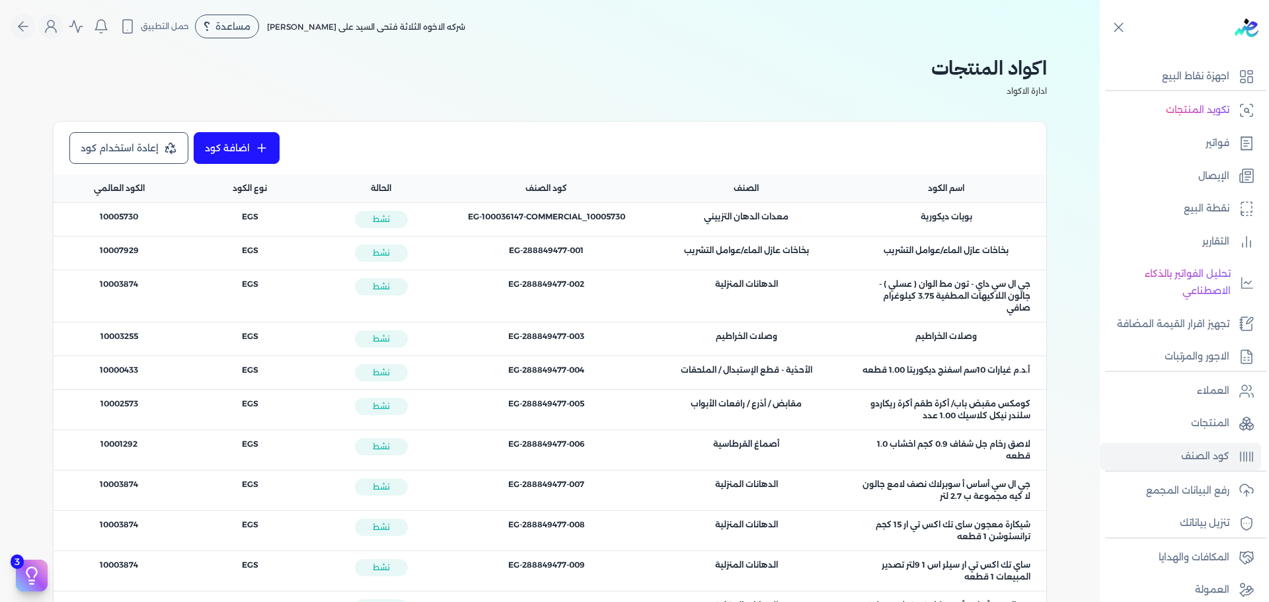
click at [155, 151] on link "إعادة استخدام كود" at bounding box center [128, 148] width 119 height 32
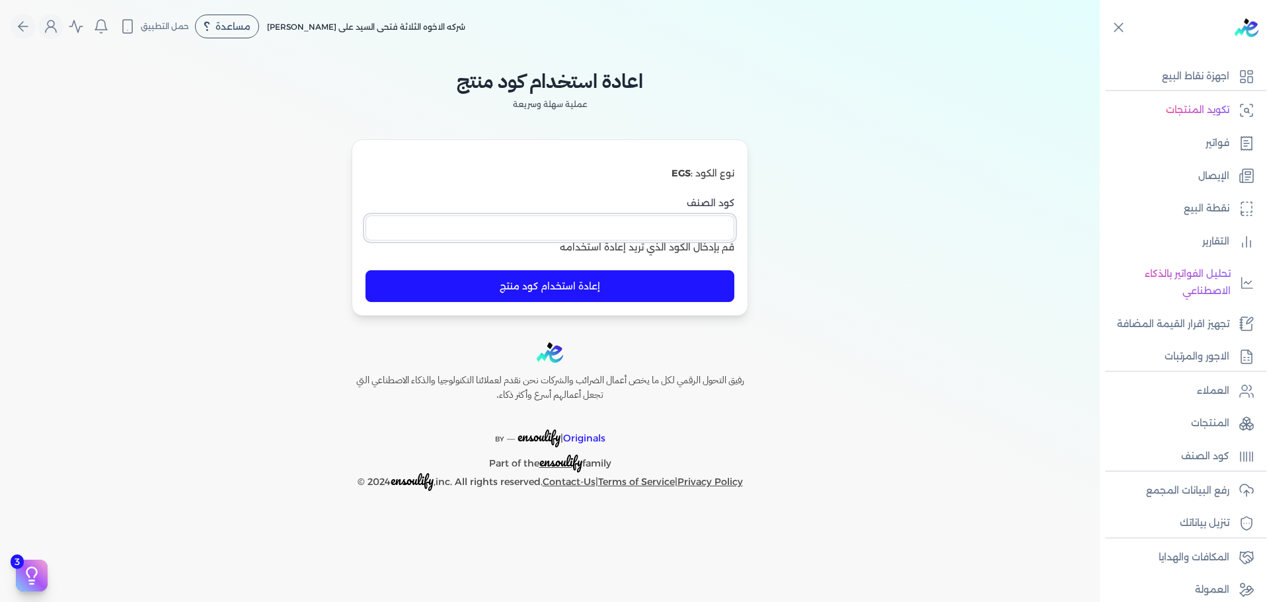
click at [720, 231] on input "كود الصنف" at bounding box center [550, 228] width 369 height 25
paste input "EG1-F3135DW02315"
type input "EG1-F3135DW02315"
click at [29, 20] on icon "Global" at bounding box center [23, 27] width 16 height 16
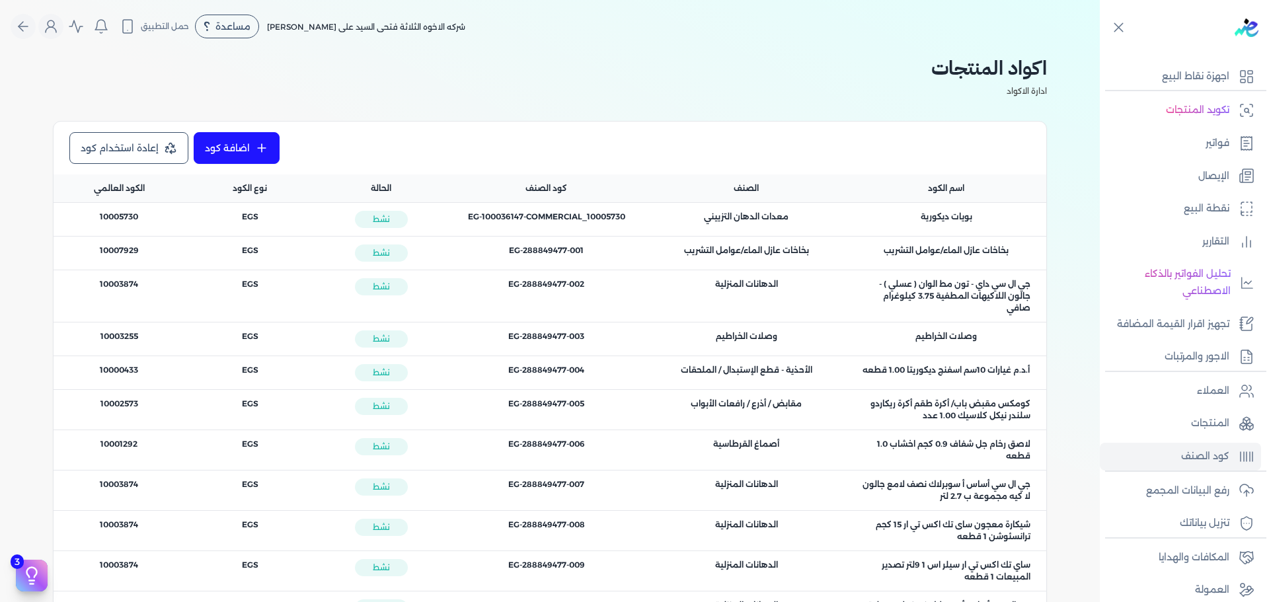
select select "EGS"
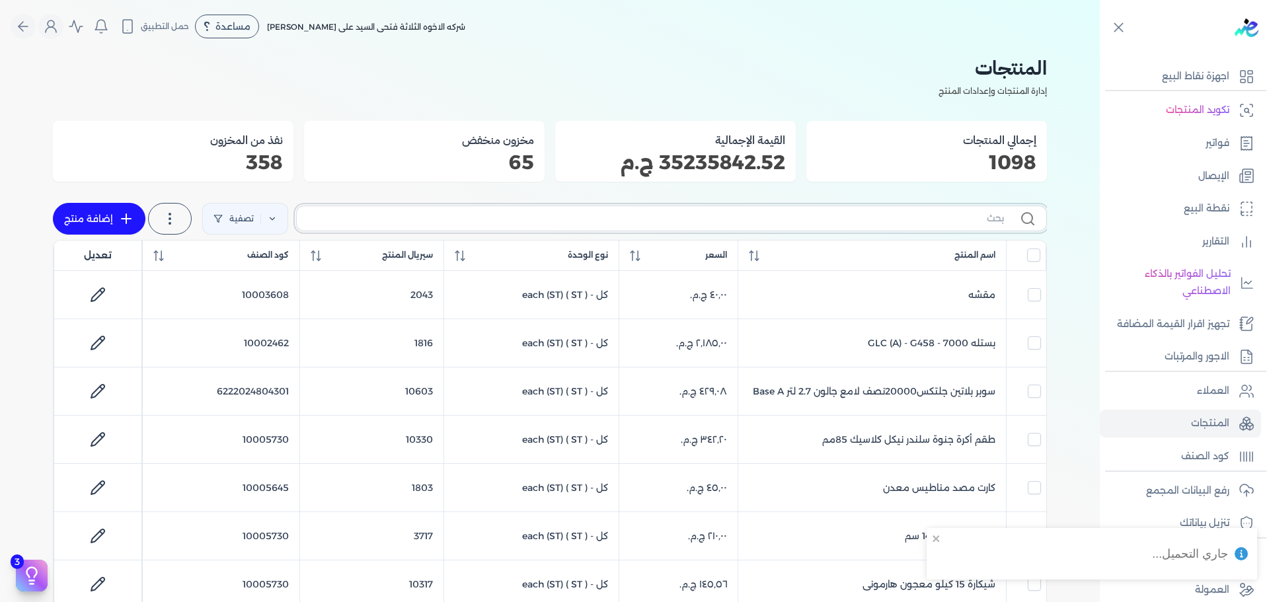
click at [626, 221] on input "text" at bounding box center [655, 219] width 697 height 14
type input "sc"
checkbox input "false"
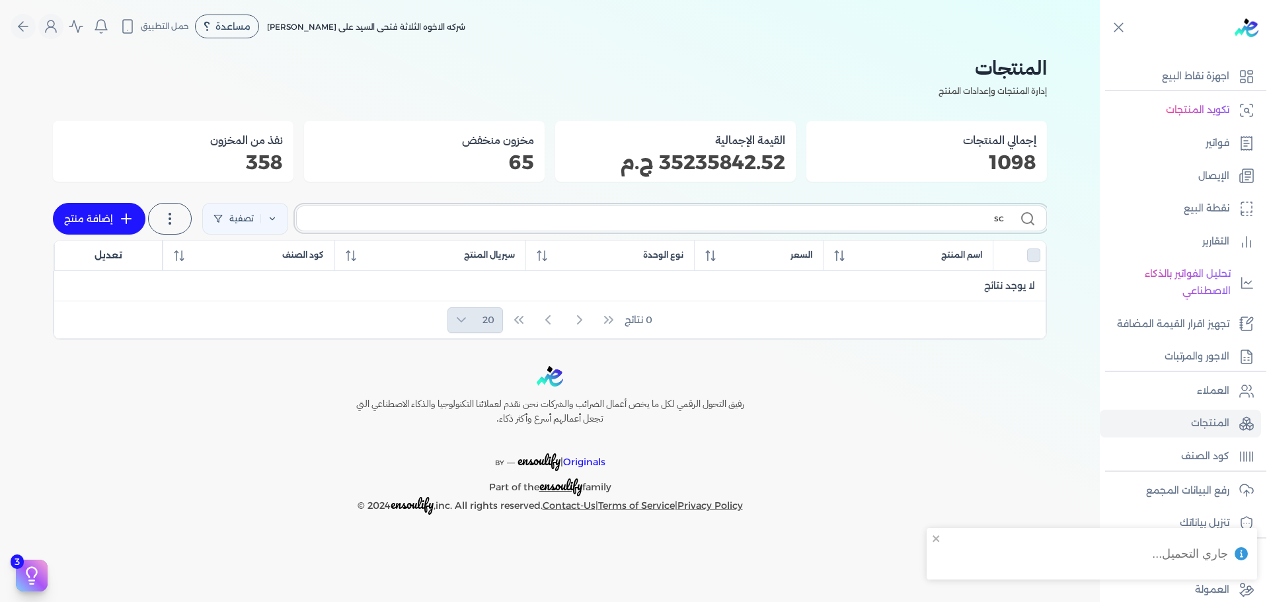
type input "s"
checkbox input "false"
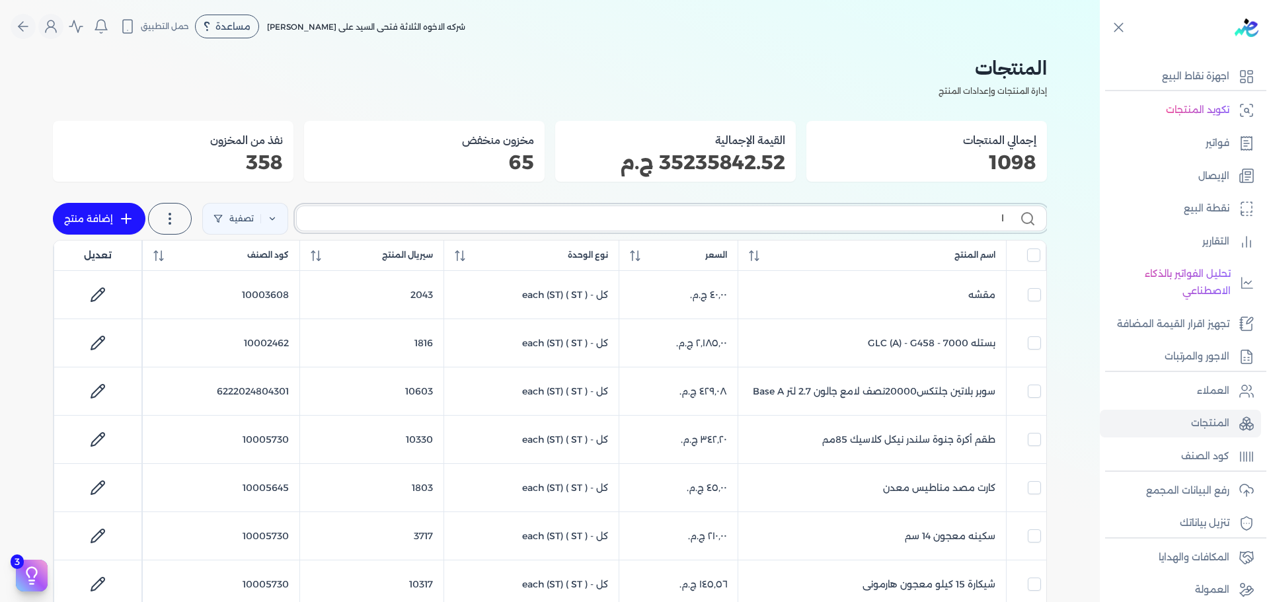
type input "la"
checkbox input "false"
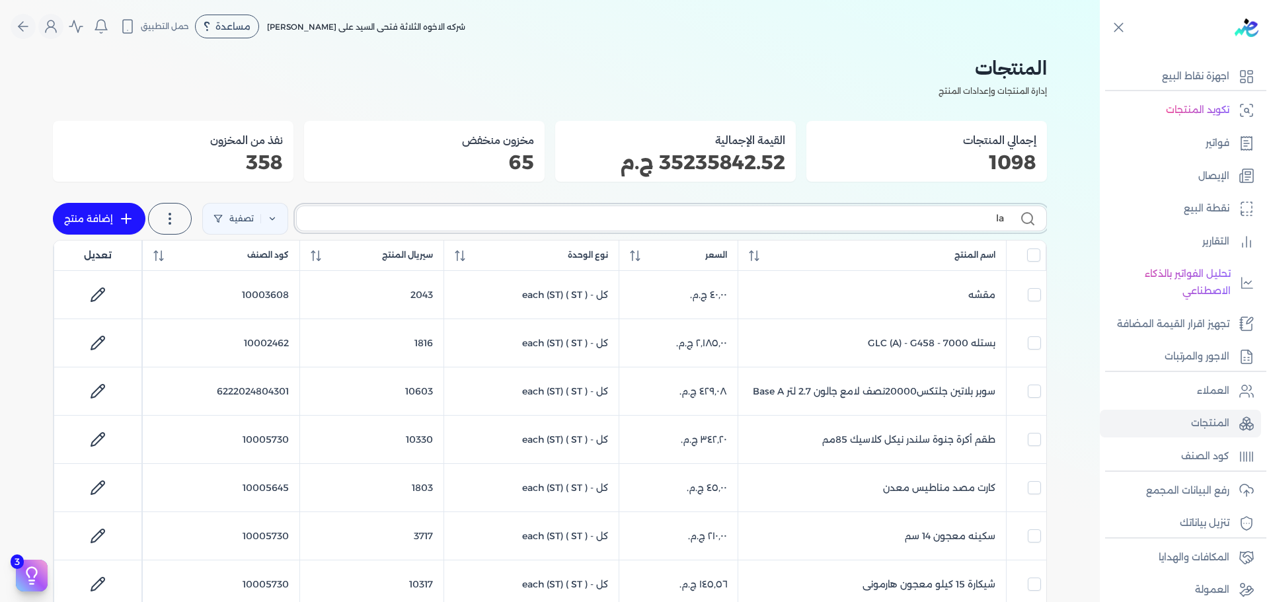
checkbox input "false"
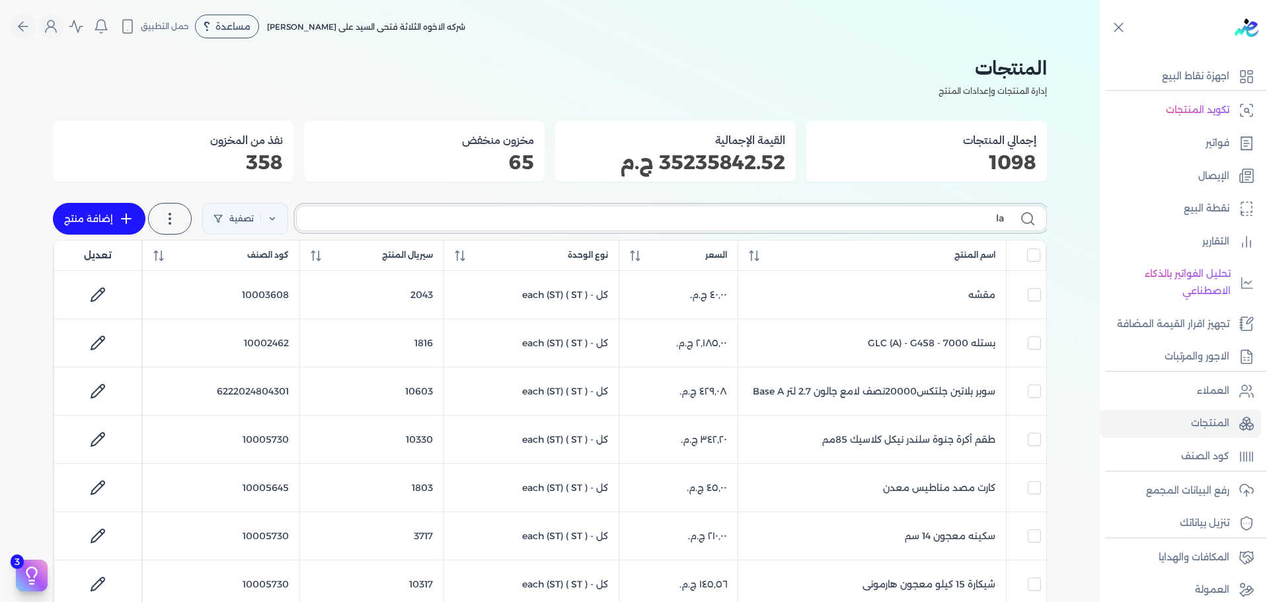
checkbox input "false"
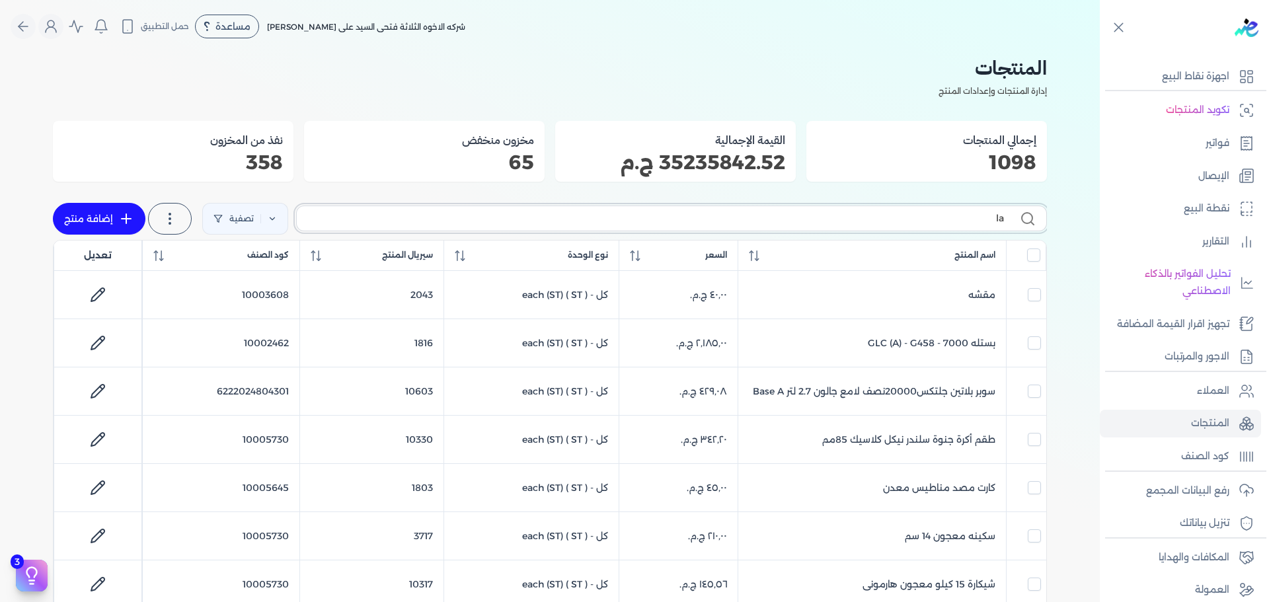
checkbox input "false"
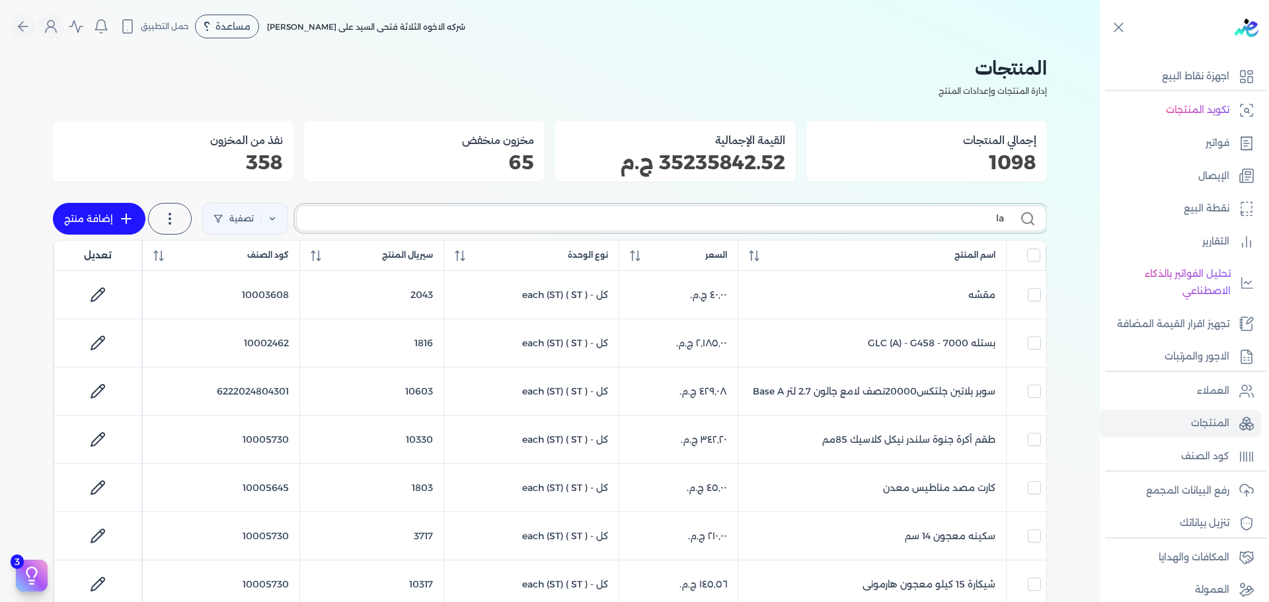
checkbox input "false"
type input "lati"
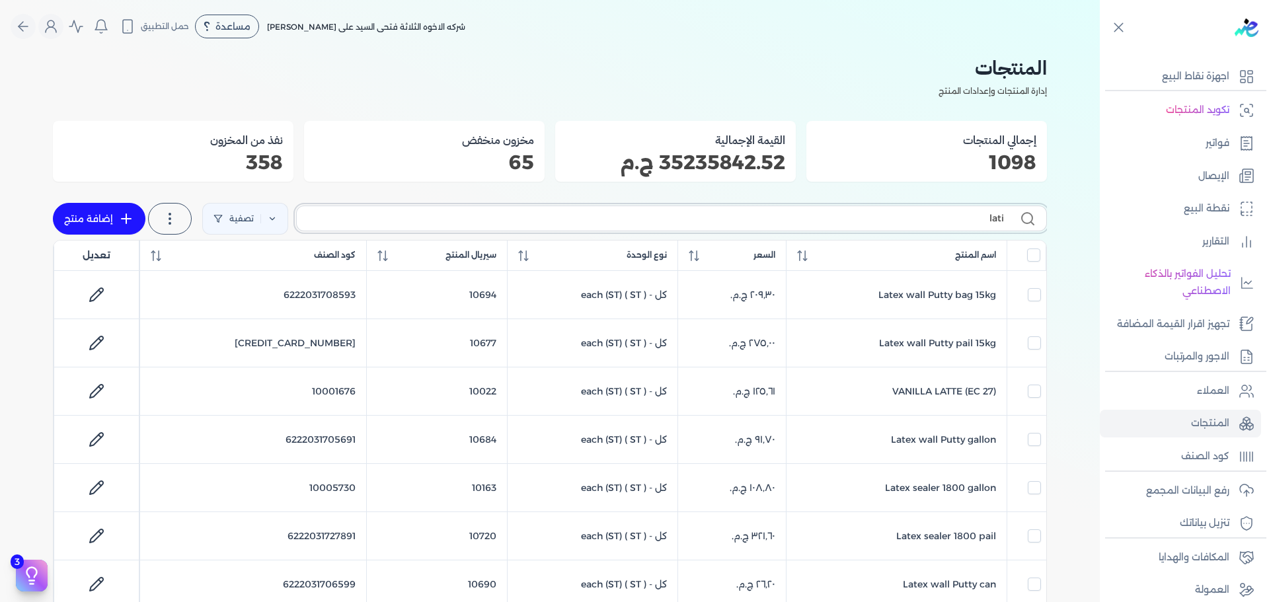
checkbox input "false"
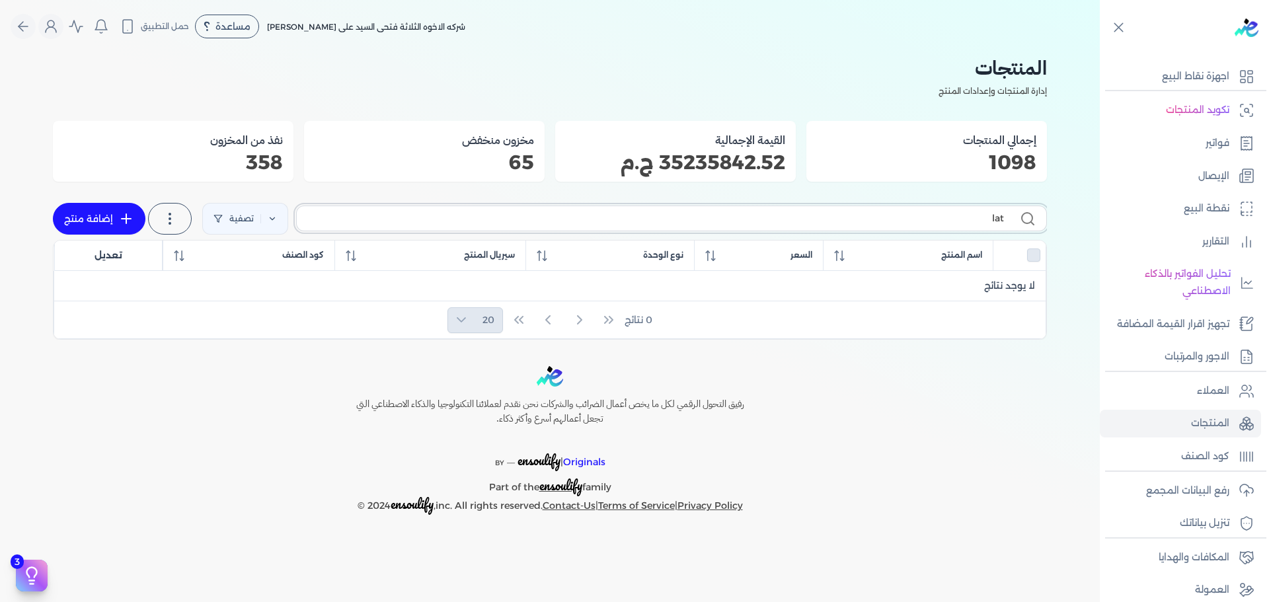
type input "la"
checkbox input "false"
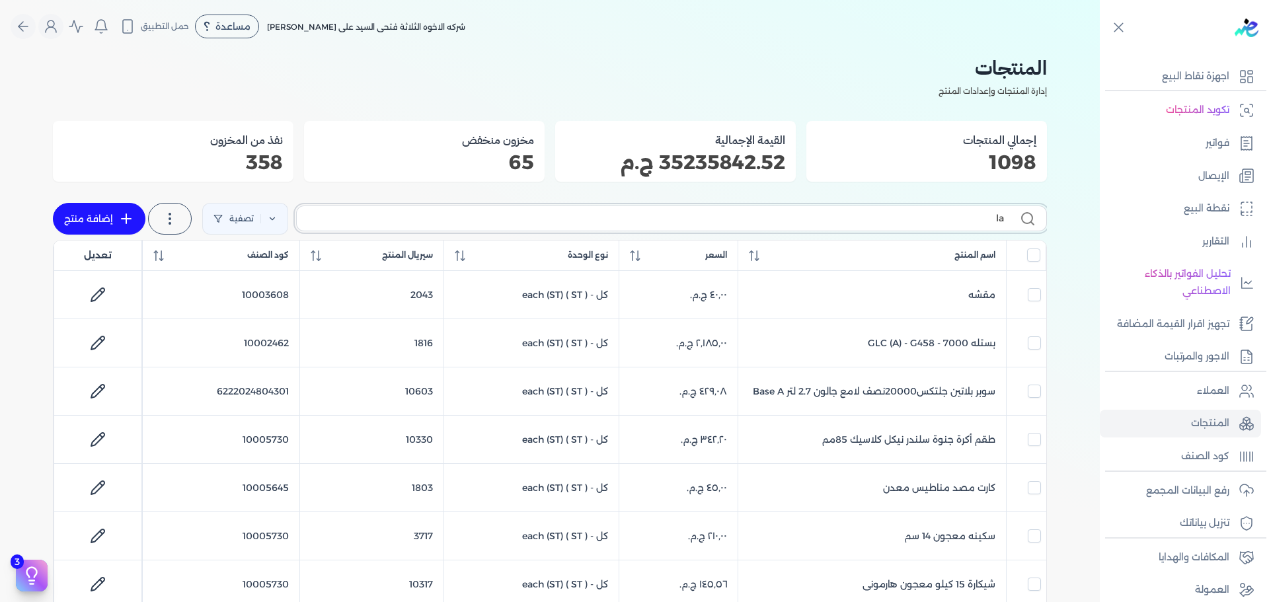
type input "l"
checkbox input "false"
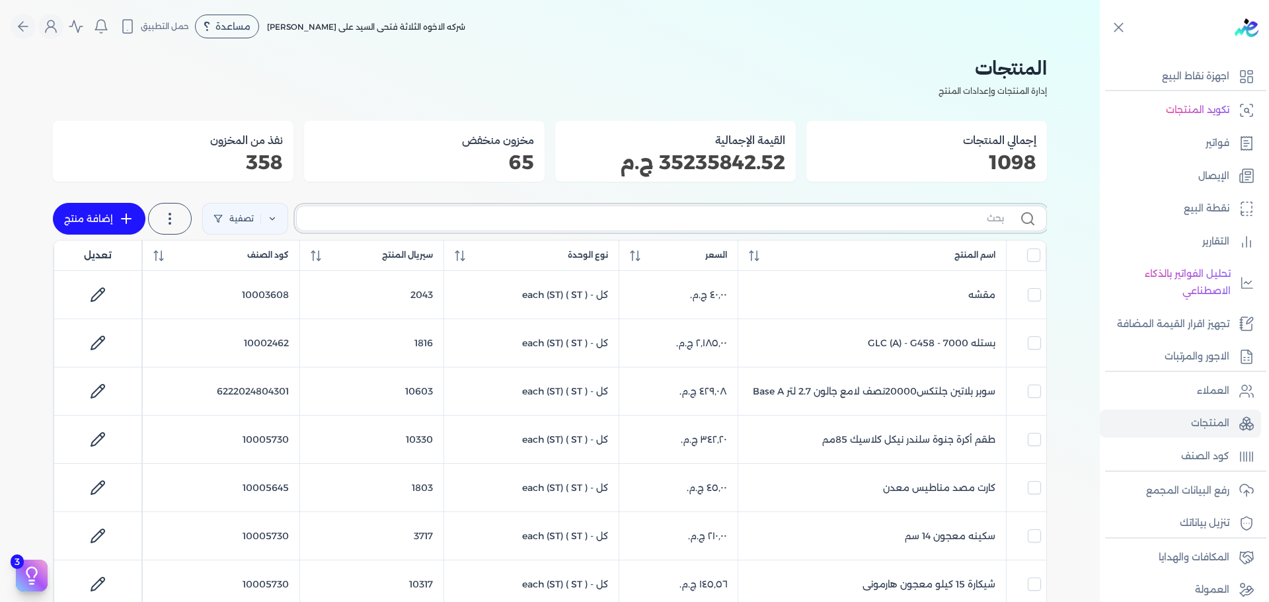
checkbox input "false"
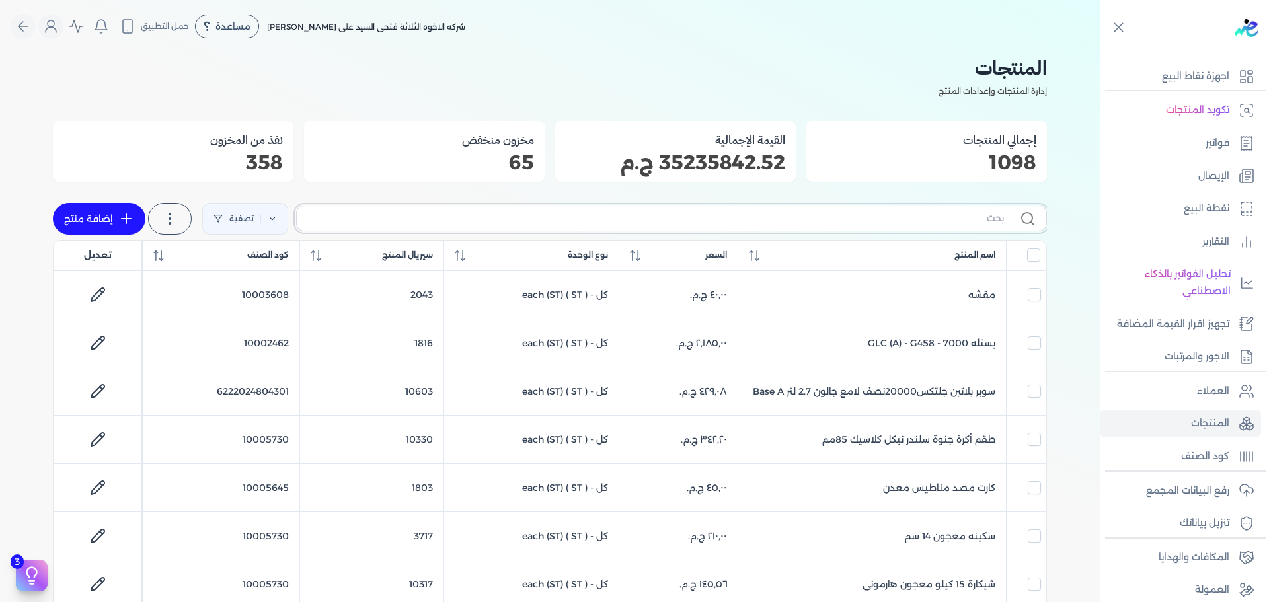
checkbox input "false"
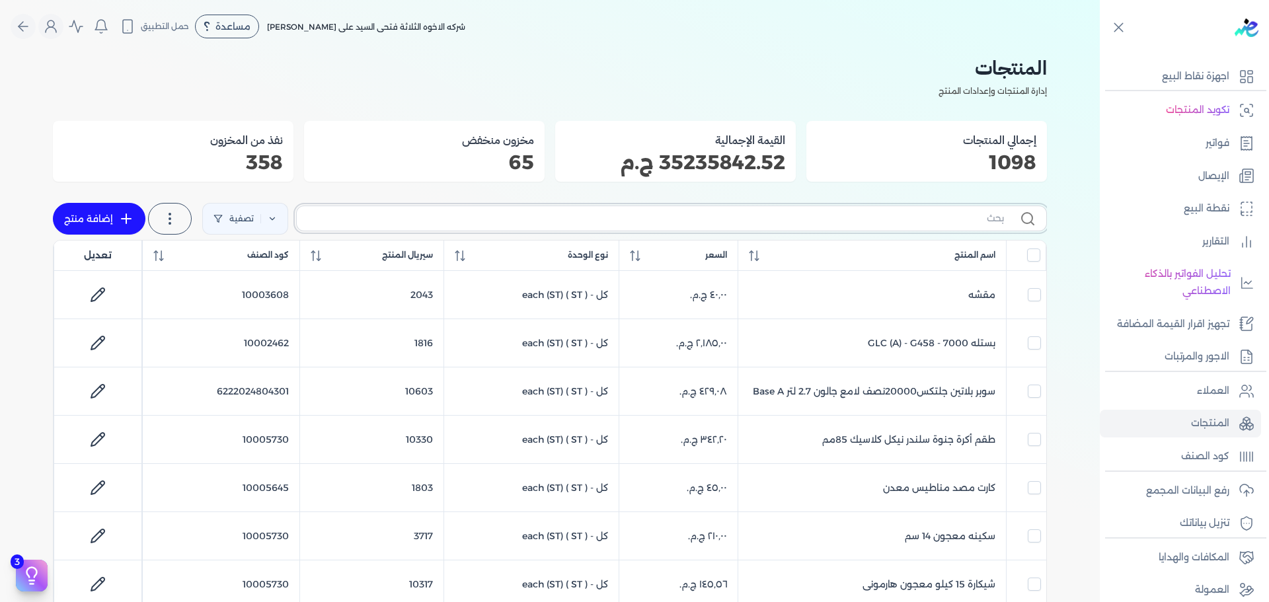
checkbox input "false"
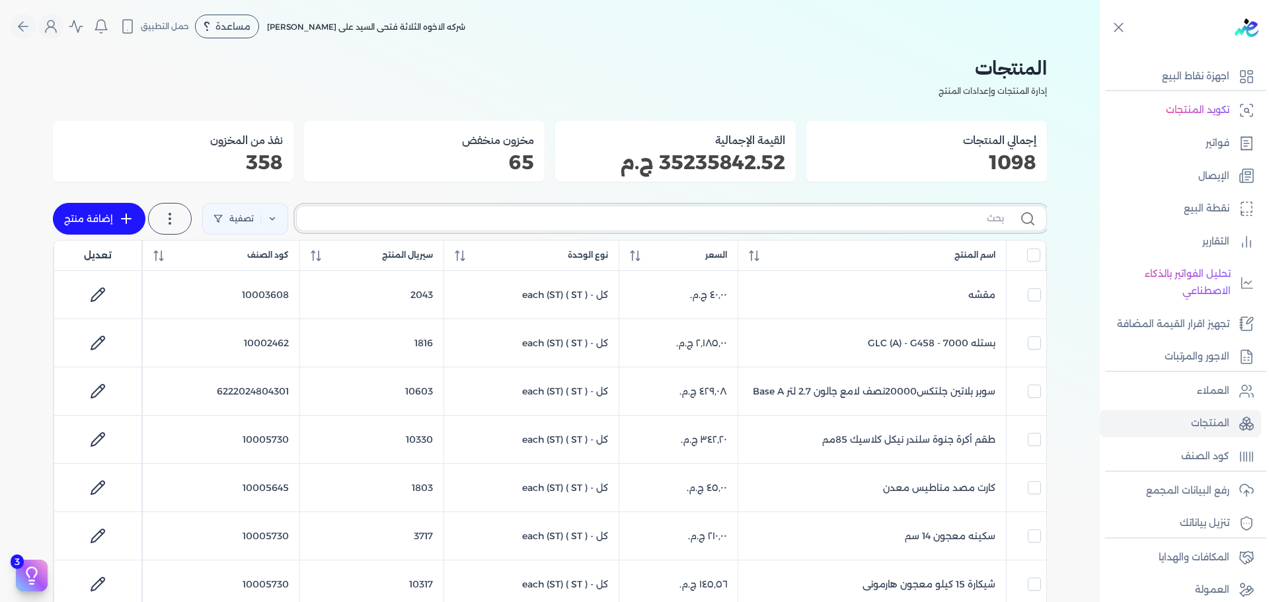
checkbox input "false"
type input "d"
checkbox input "false"
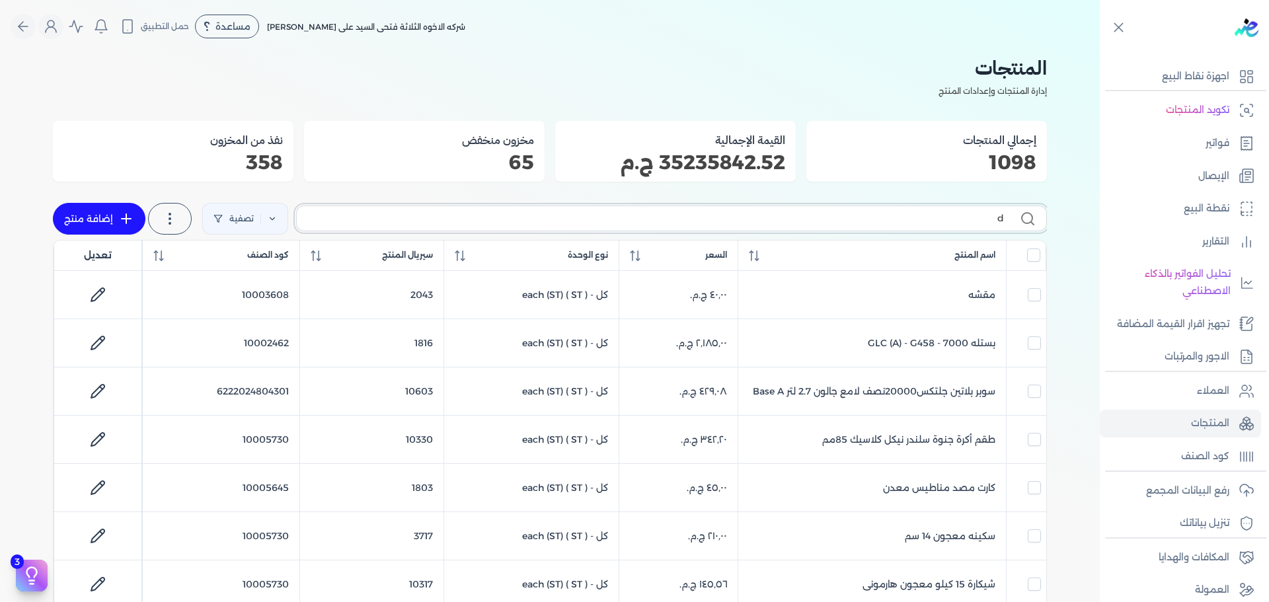
checkbox input "false"
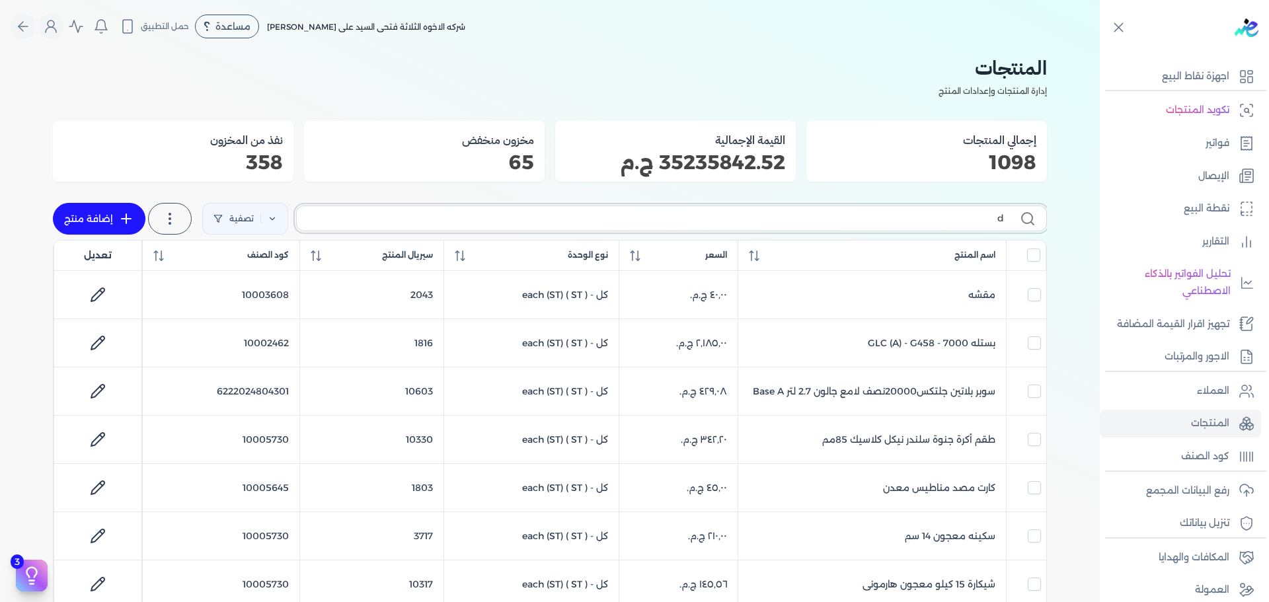
checkbox input "false"
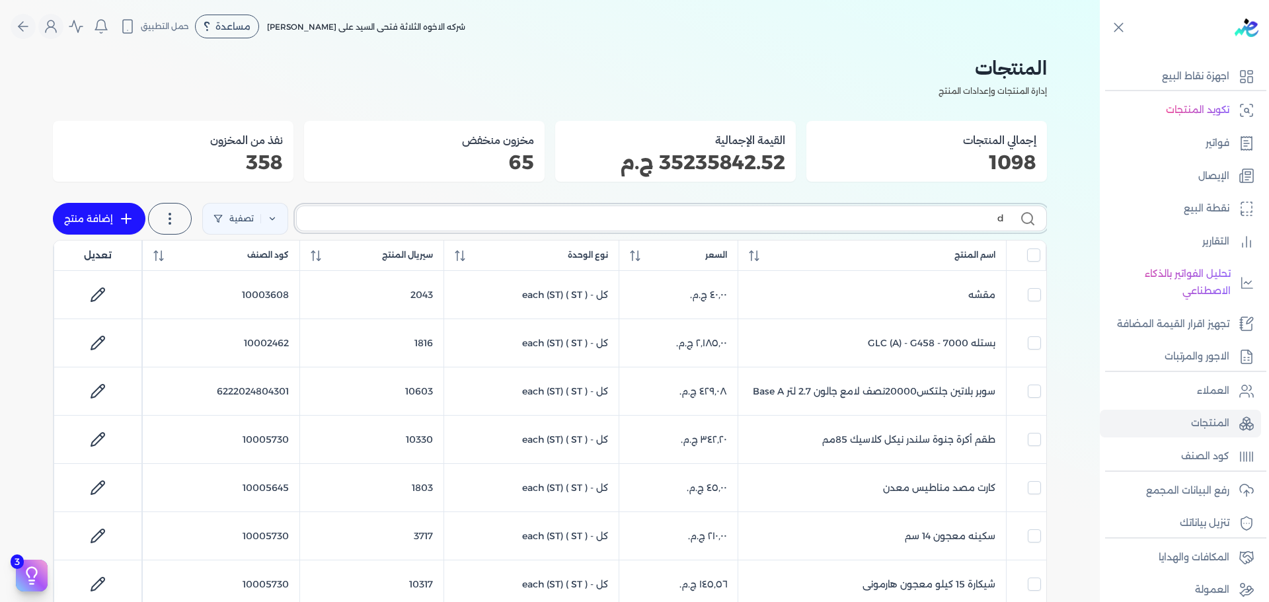
checkbox input "false"
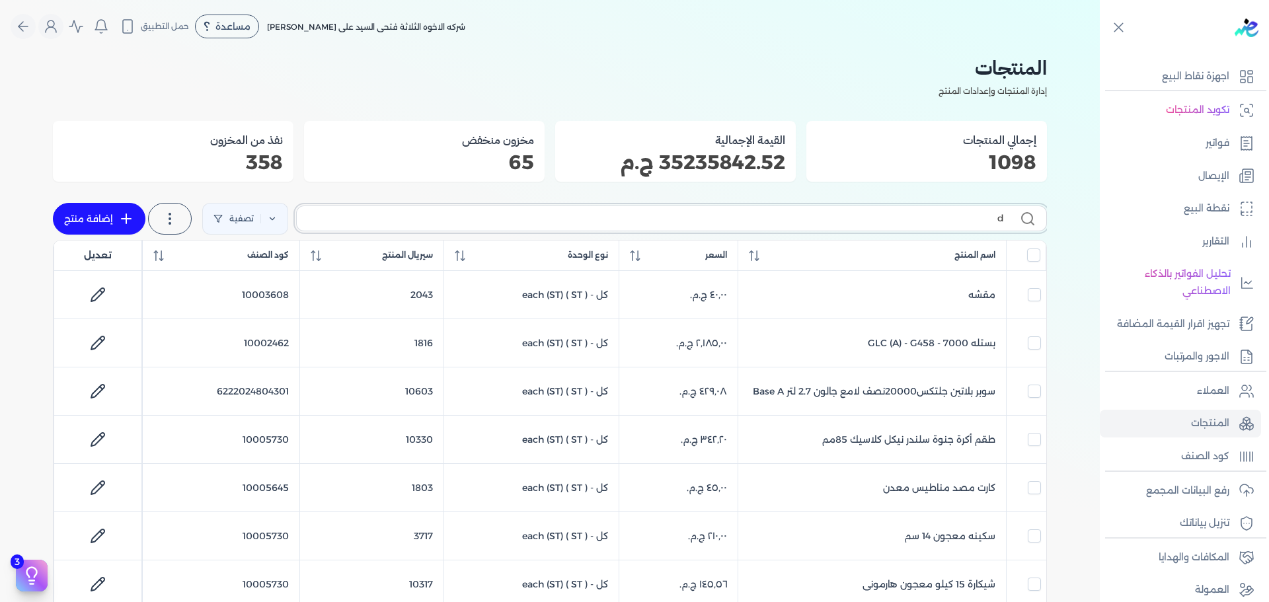
checkbox input "false"
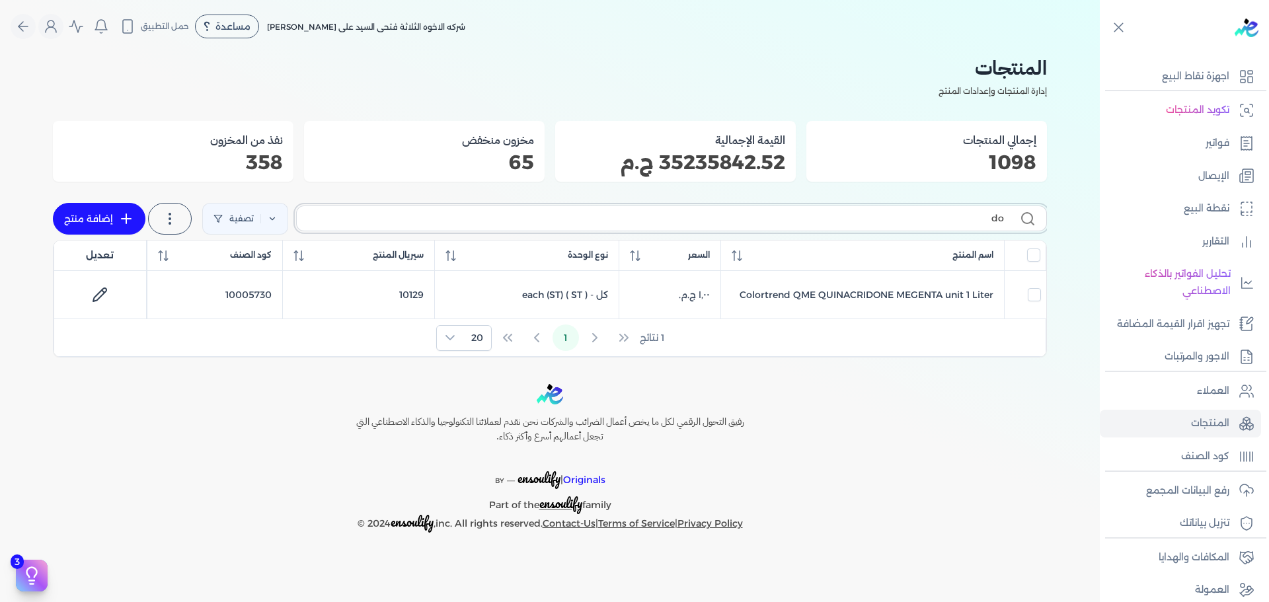
type input "d"
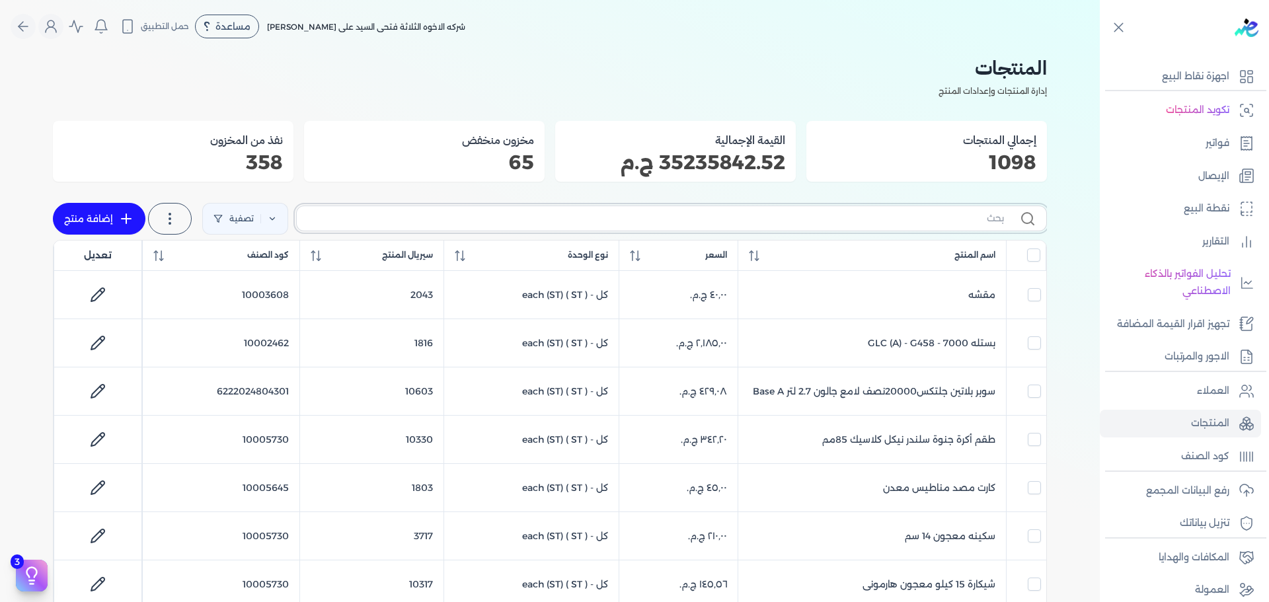
checkbox input "false"
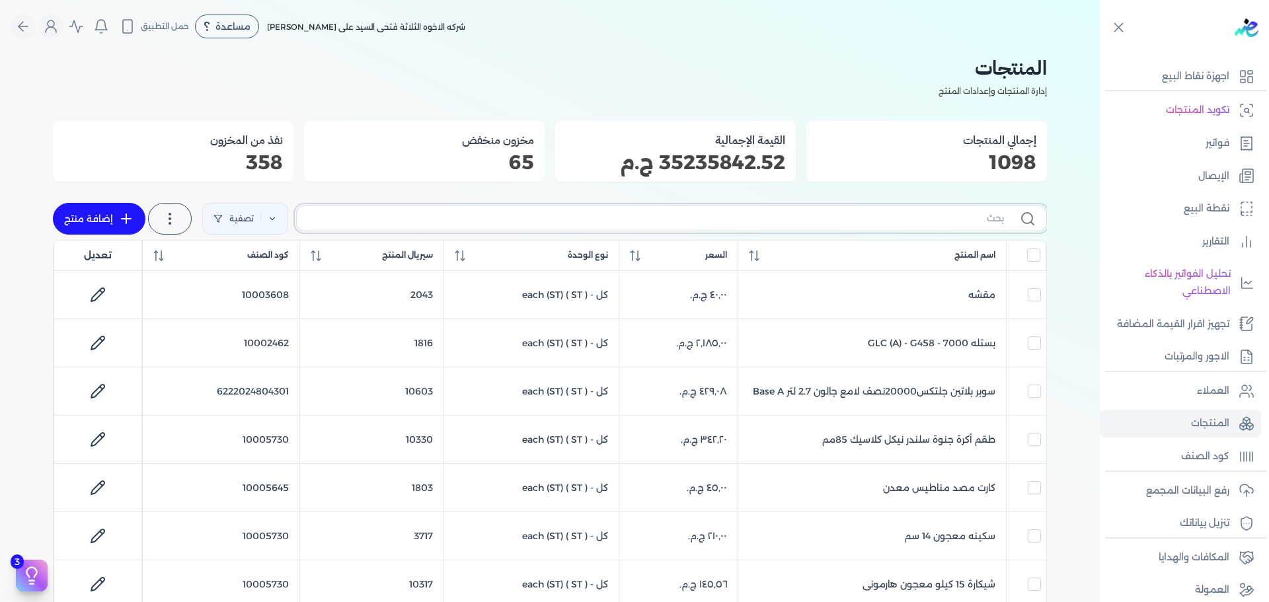
checkbox input "false"
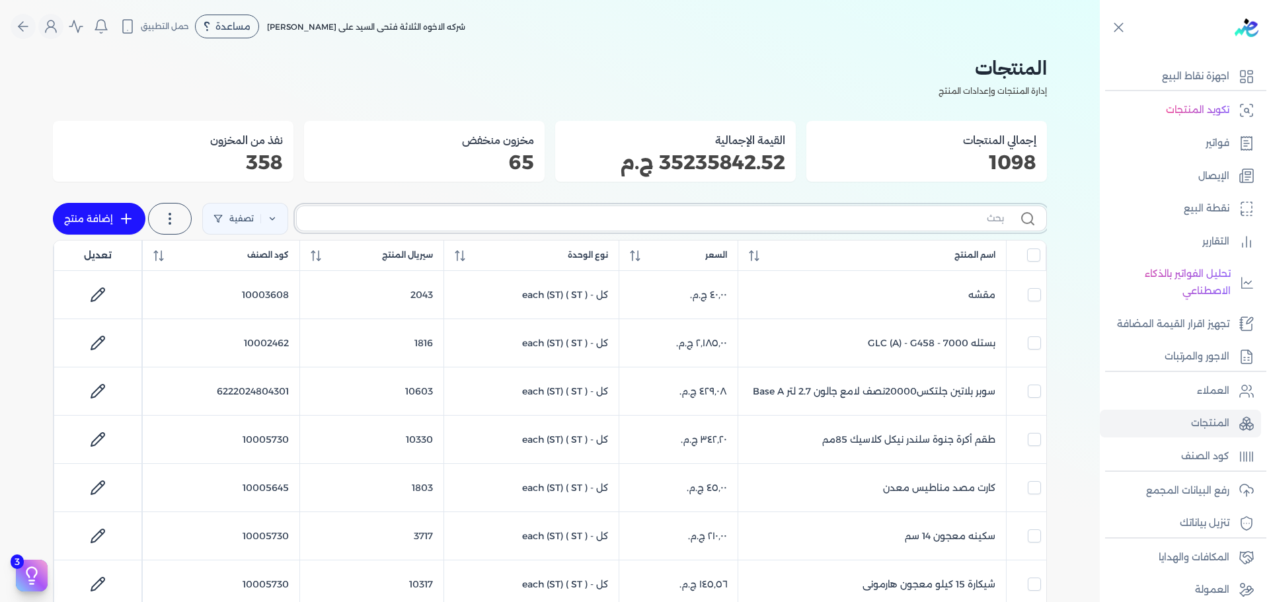
checkbox input "false"
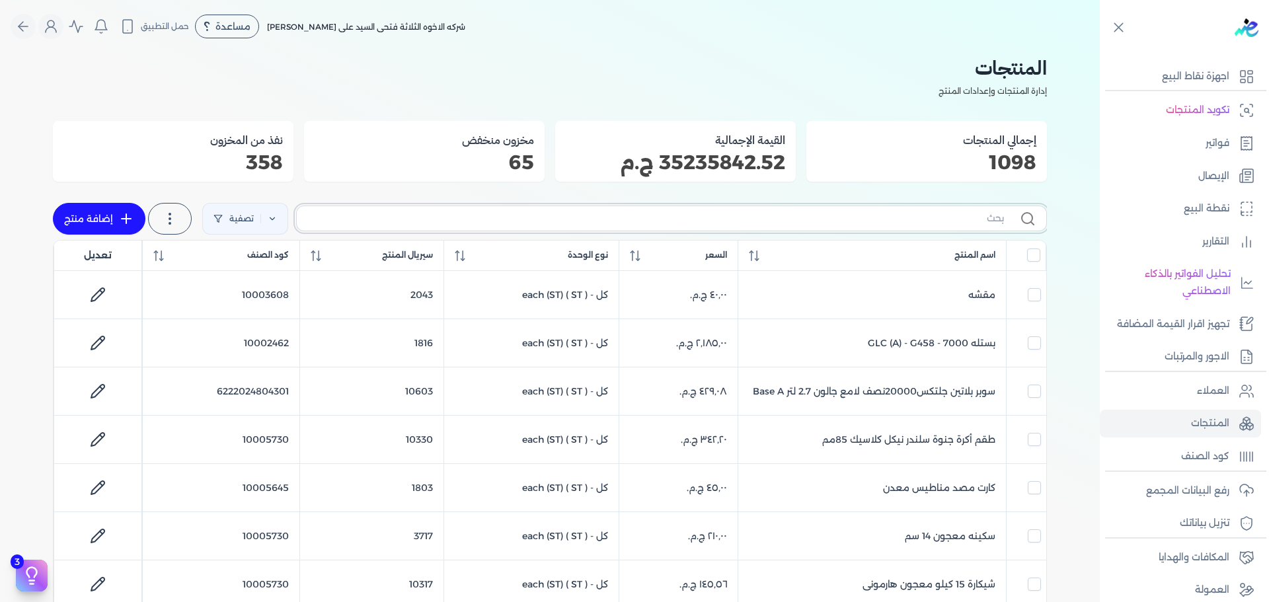
checkbox input "false"
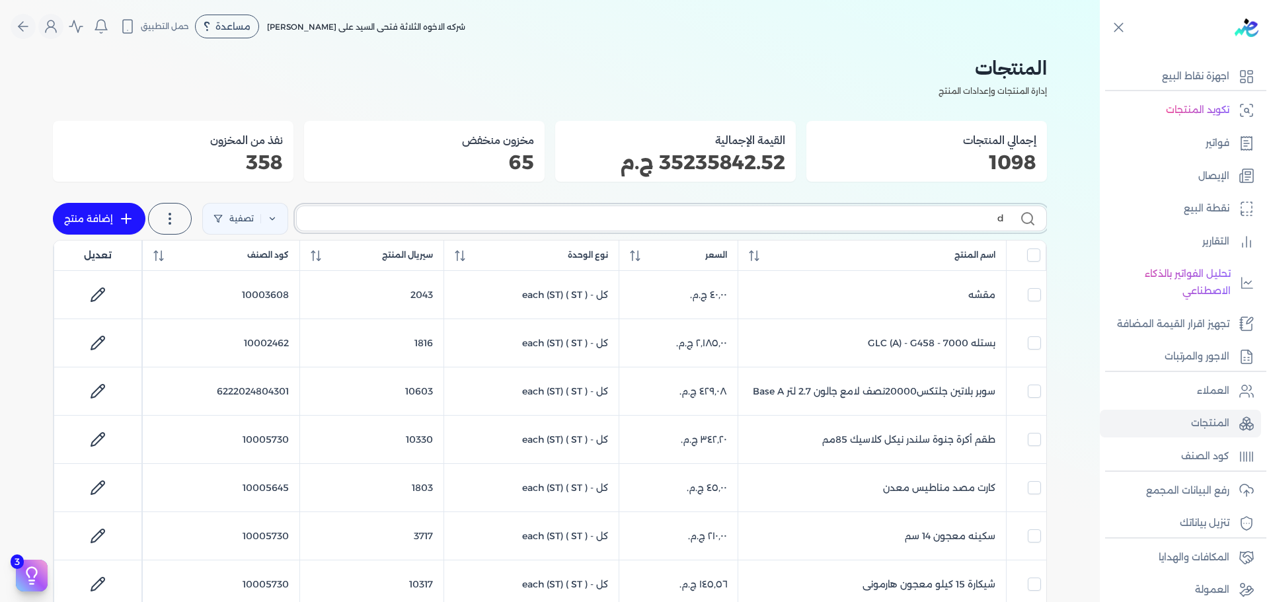
type input "de"
checkbox input "false"
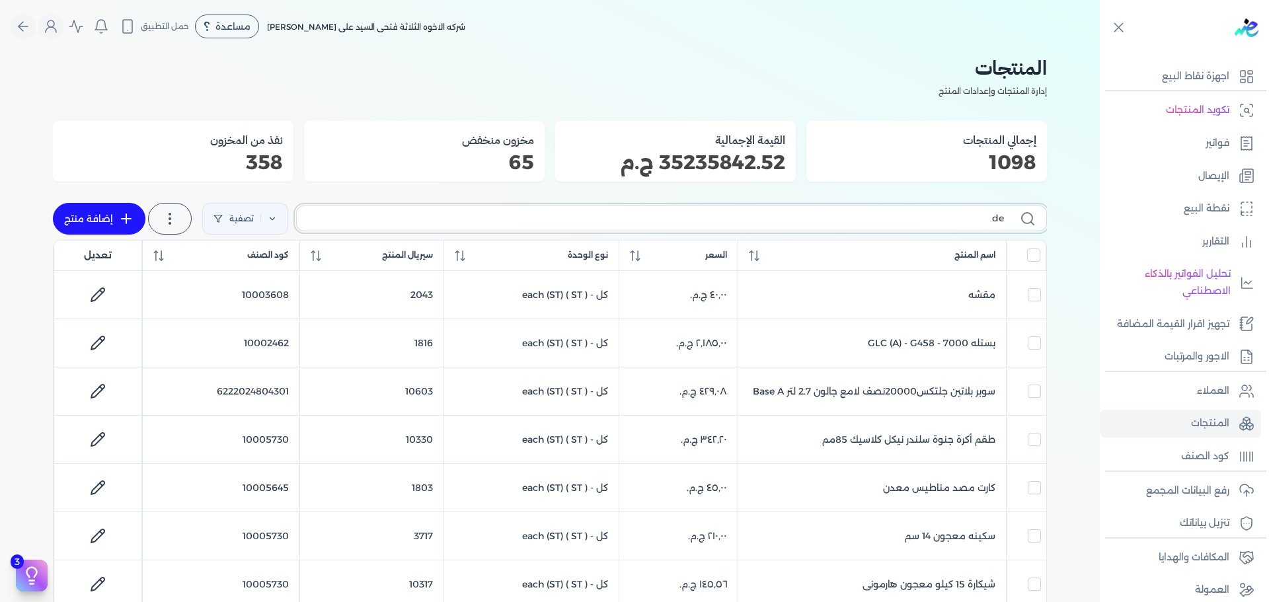
checkbox input "false"
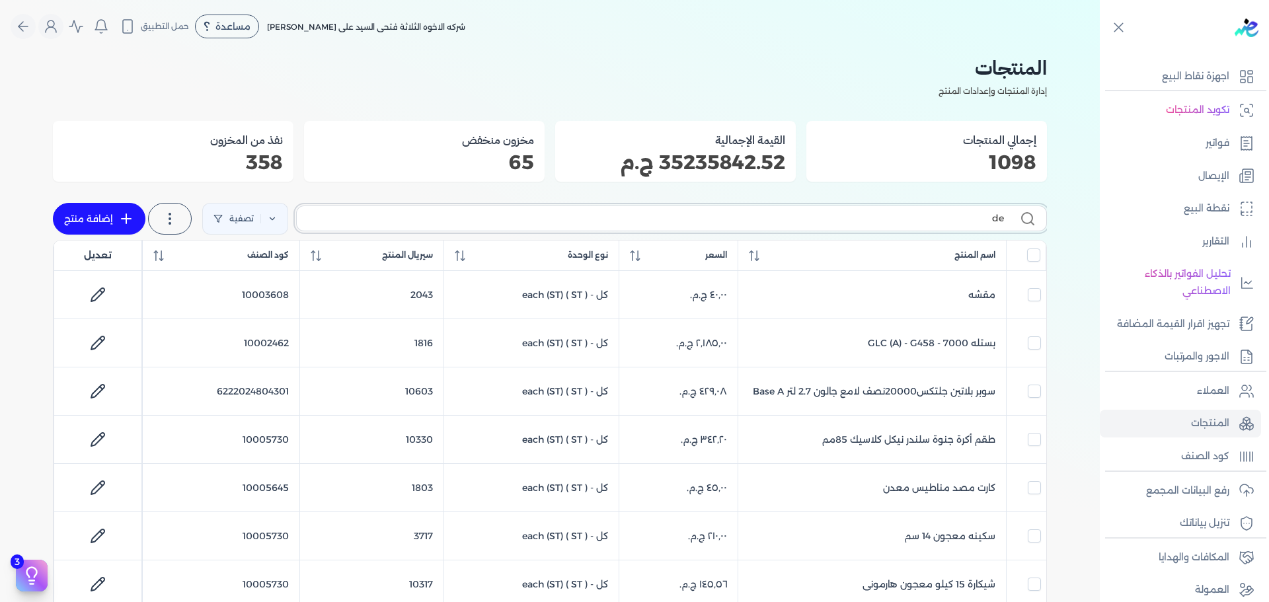
checkbox input "false"
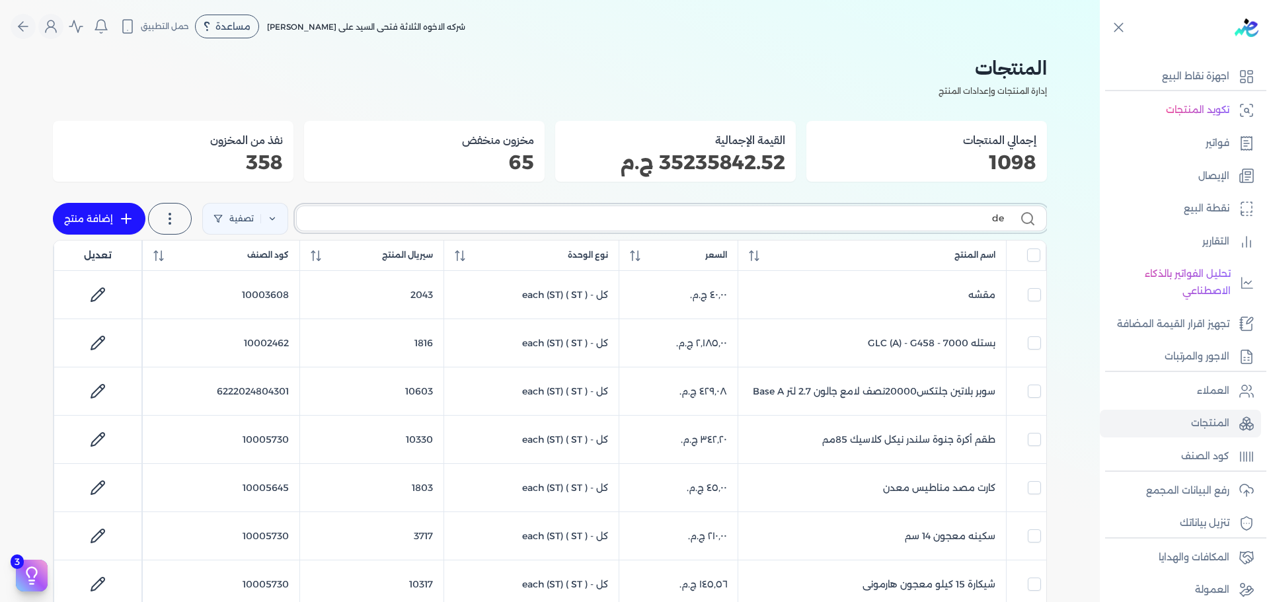
checkbox input "false"
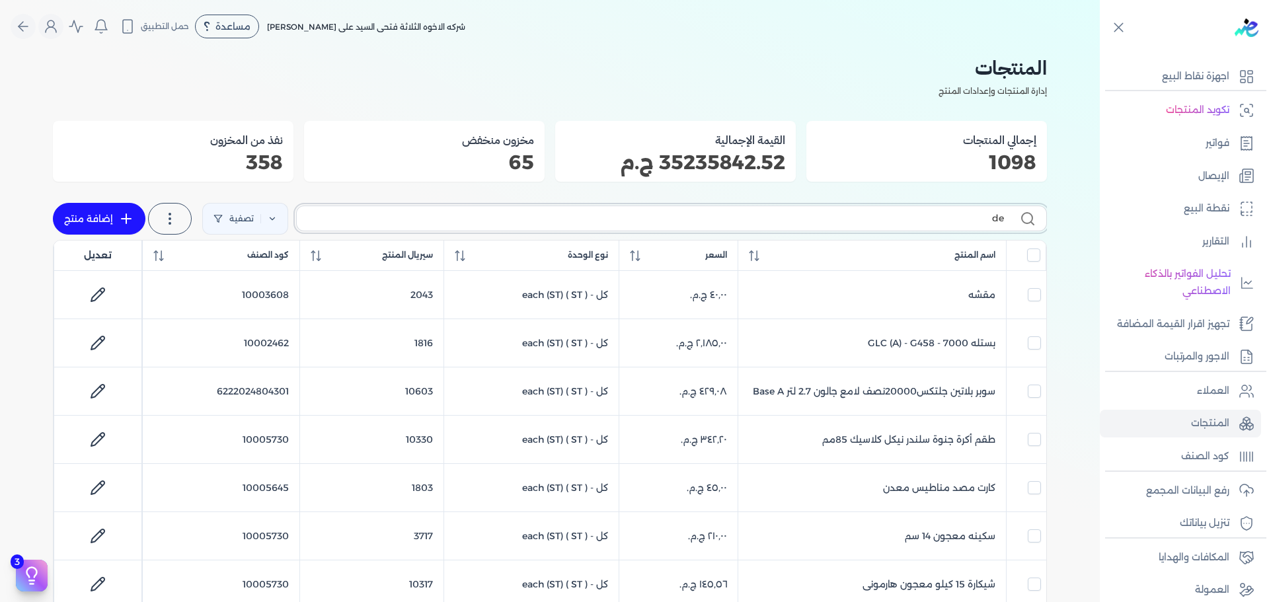
checkbox input "false"
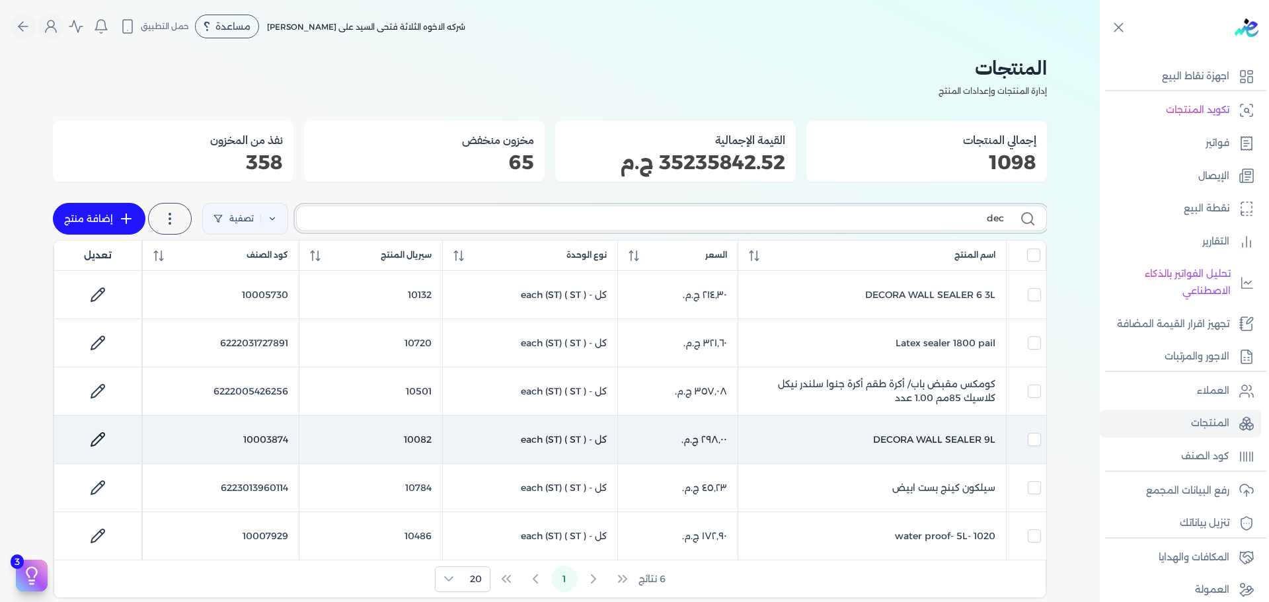
type input "dec"
click at [88, 438] on link at bounding box center [98, 440] width 32 height 32
select select "GS1"
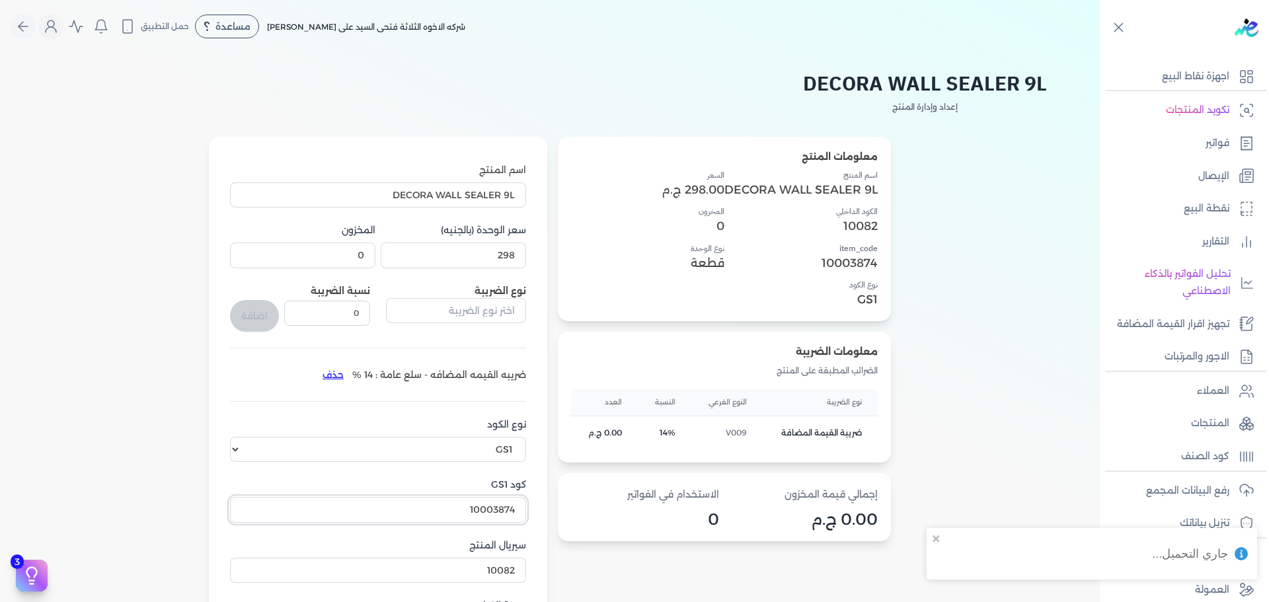
click at [469, 509] on input "10003874" at bounding box center [378, 509] width 296 height 25
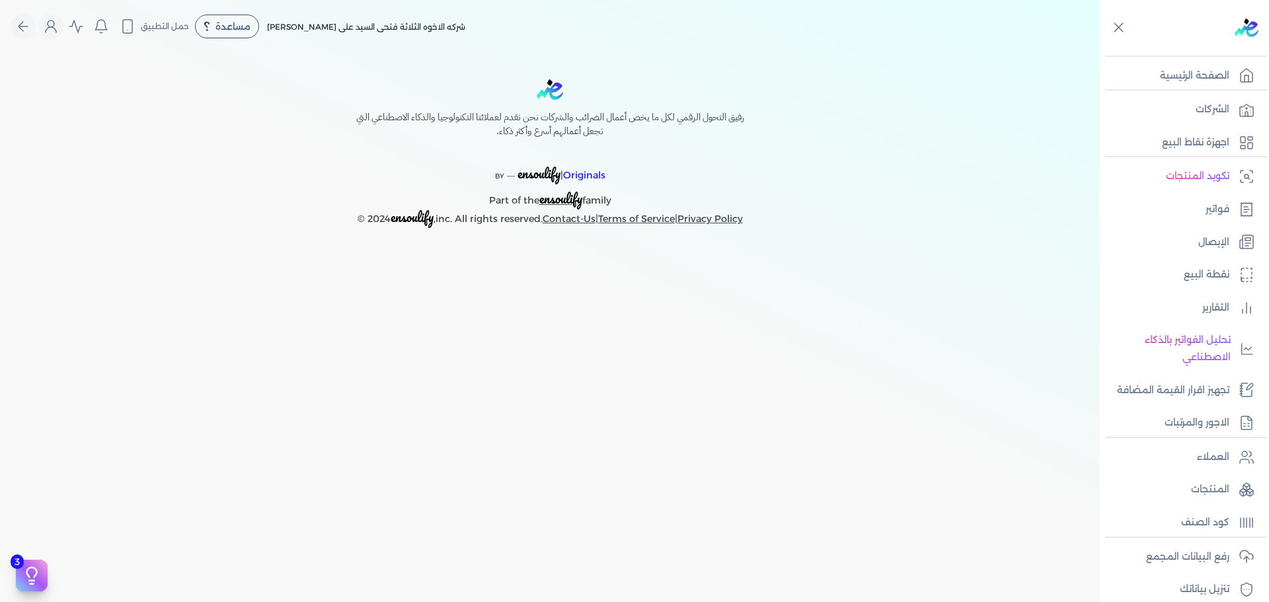
select select "EGP"
select select "B"
select select "EGS"
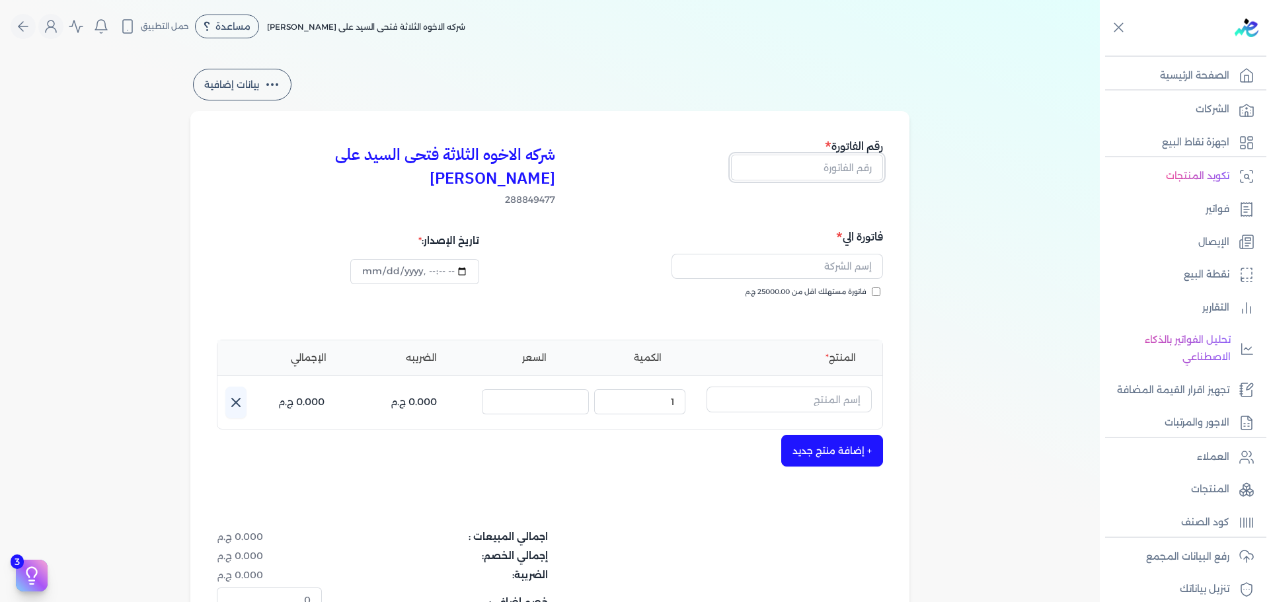
click at [844, 165] on input "text" at bounding box center [807, 167] width 152 height 25
type input "13772"
click at [842, 254] on input "text" at bounding box center [778, 266] width 212 height 25
type input "h"
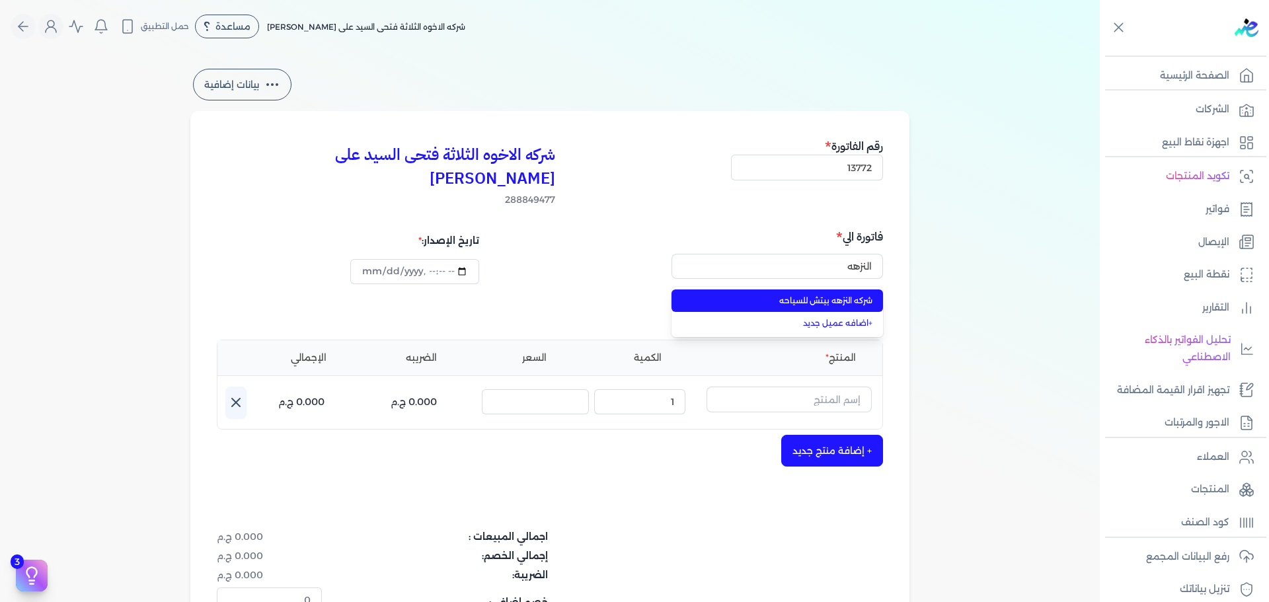
click at [818, 295] on span "شركه النزهه بيتش للسياحه" at bounding box center [785, 301] width 175 height 12
type input "شركه النزهه بيتش للسياحه"
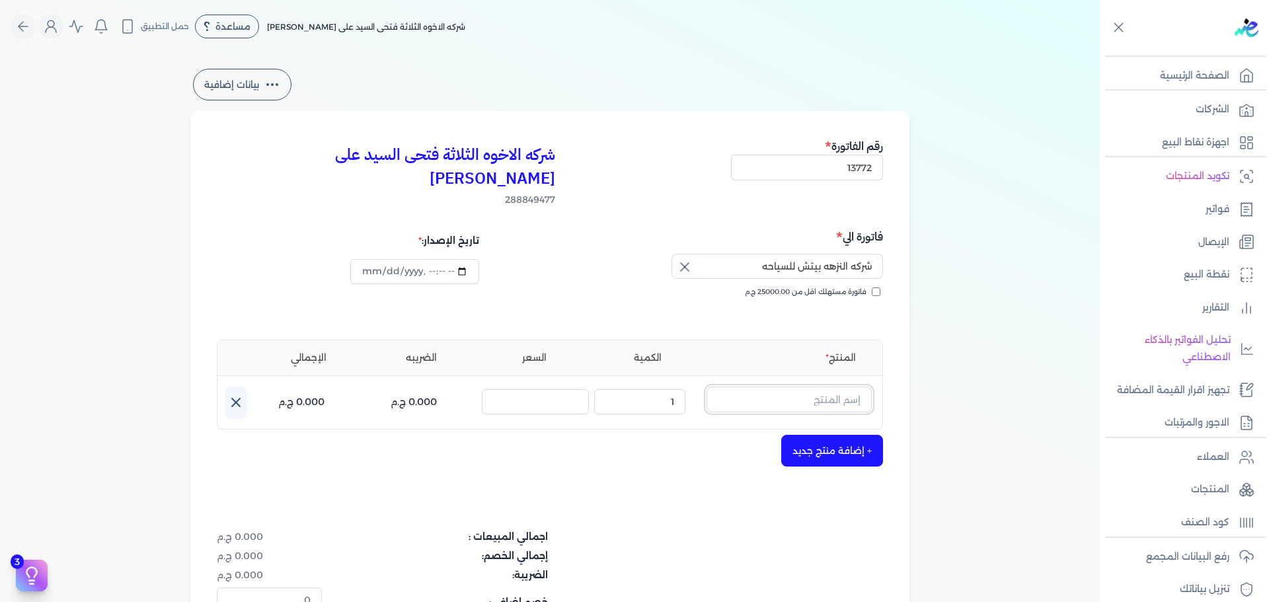
click at [850, 387] on input "text" at bounding box center [789, 399] width 165 height 25
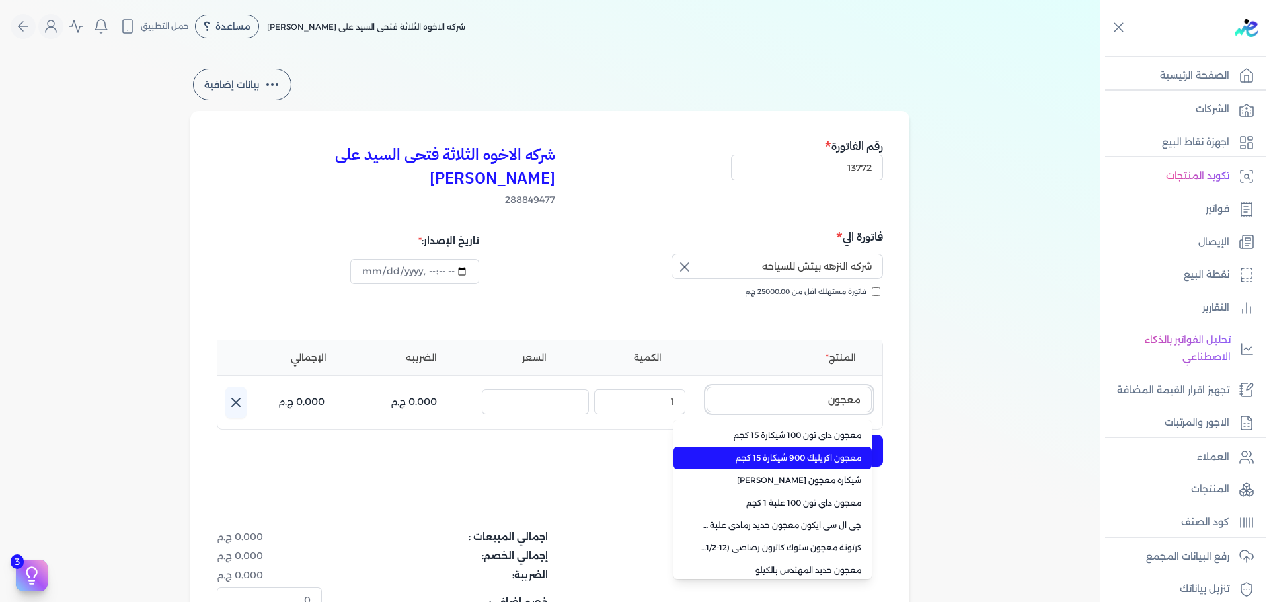
scroll to position [132, 0]
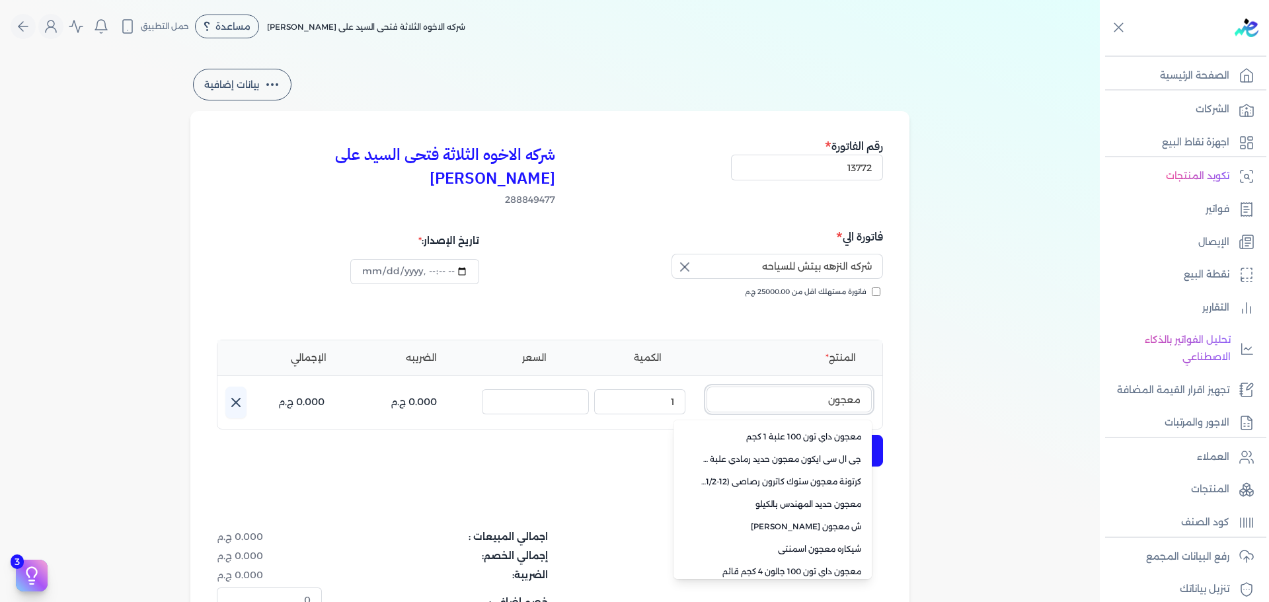
click at [707, 387] on button "معجون" at bounding box center [789, 402] width 165 height 30
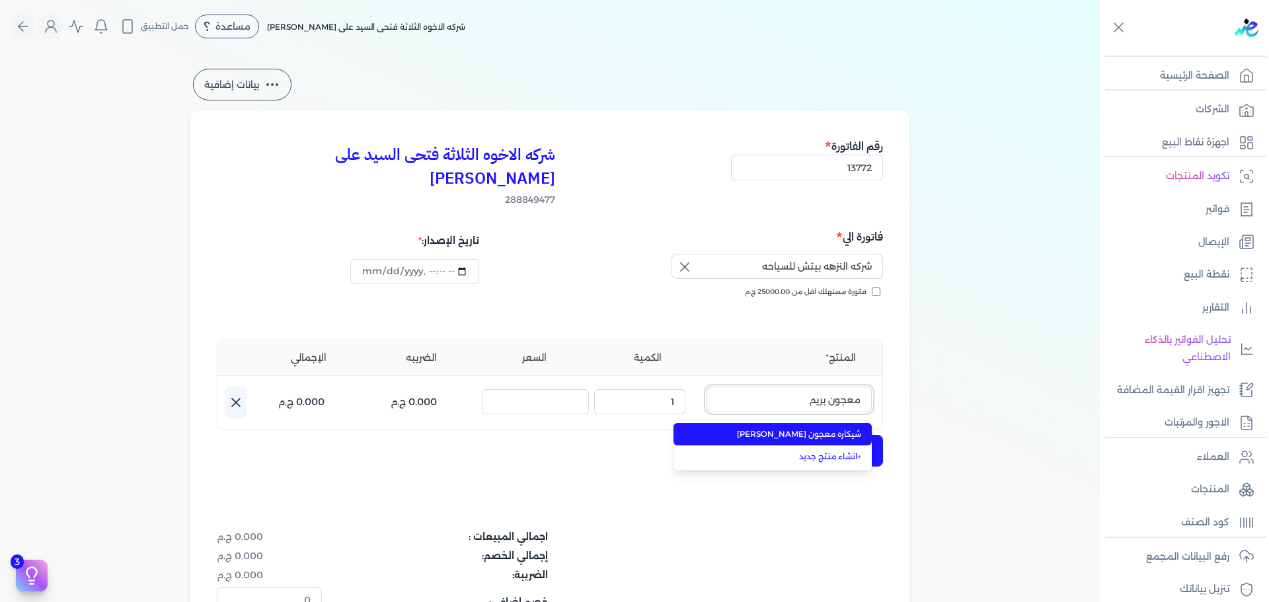
type input "معجون بريم"
click at [809, 428] on span "شيكاره معجون بريمو سكيب" at bounding box center [780, 434] width 161 height 12
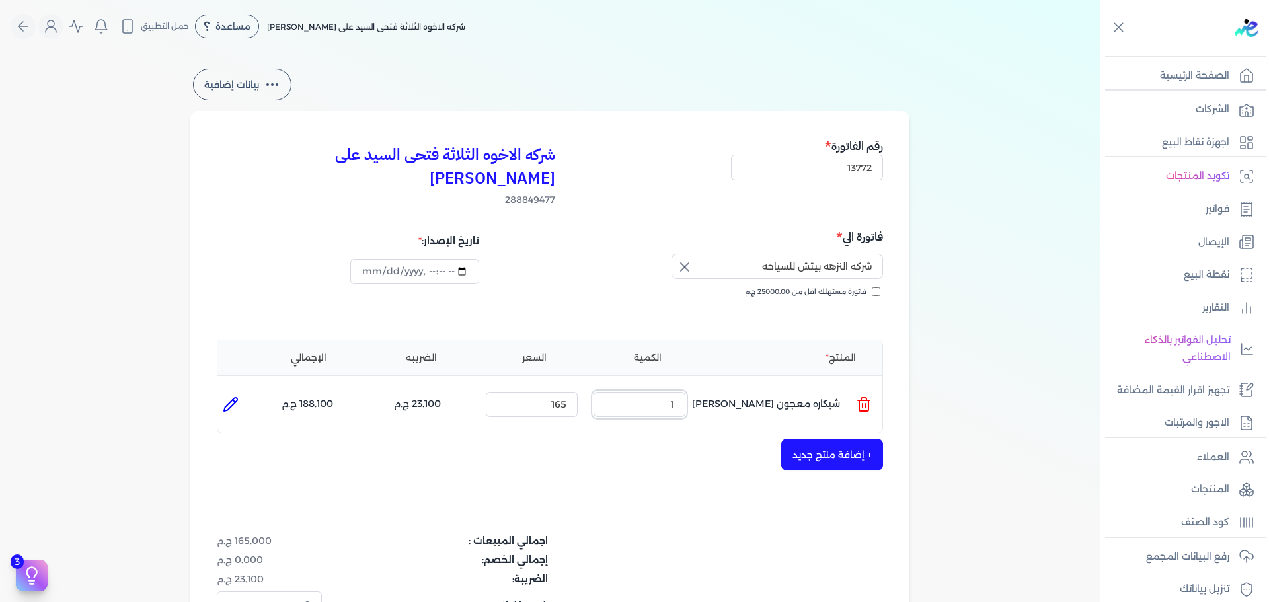
drag, startPoint x: 666, startPoint y: 377, endPoint x: 736, endPoint y: 374, distance: 70.1
click at [735, 387] on ul "المنتج : شيكاره معجون بريمو سكيب الكمية : 1 السعر : 165 الضريبه : 23.100 ج.م ال…" at bounding box center [550, 405] width 665 height 36
type input "250"
drag, startPoint x: 548, startPoint y: 385, endPoint x: 723, endPoint y: 375, distance: 174.8
click at [694, 388] on ul "المنتج : شيكاره معجون بريمو سكيب الكمية : 250 السعر : 165 الضريبه : 5775.000 ج.…" at bounding box center [550, 405] width 665 height 36
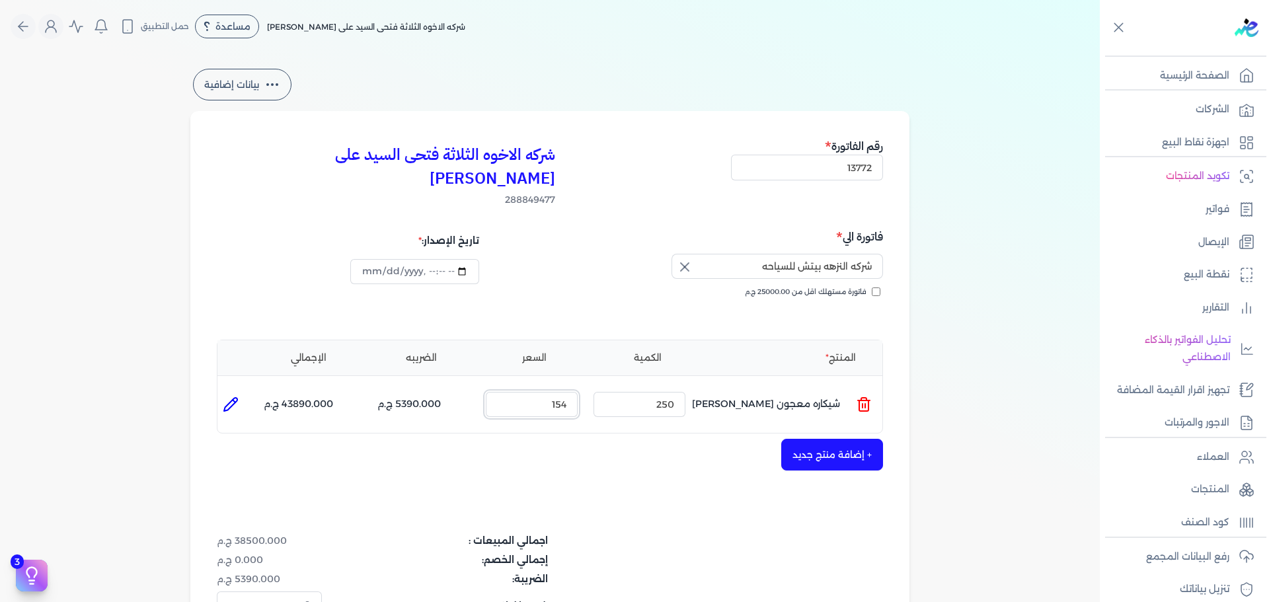
type input "154"
click at [239, 397] on icon at bounding box center [231, 405] width 16 height 16
type input "شيكاره معجون بريمو سكيب"
type input "154"
type input "250"
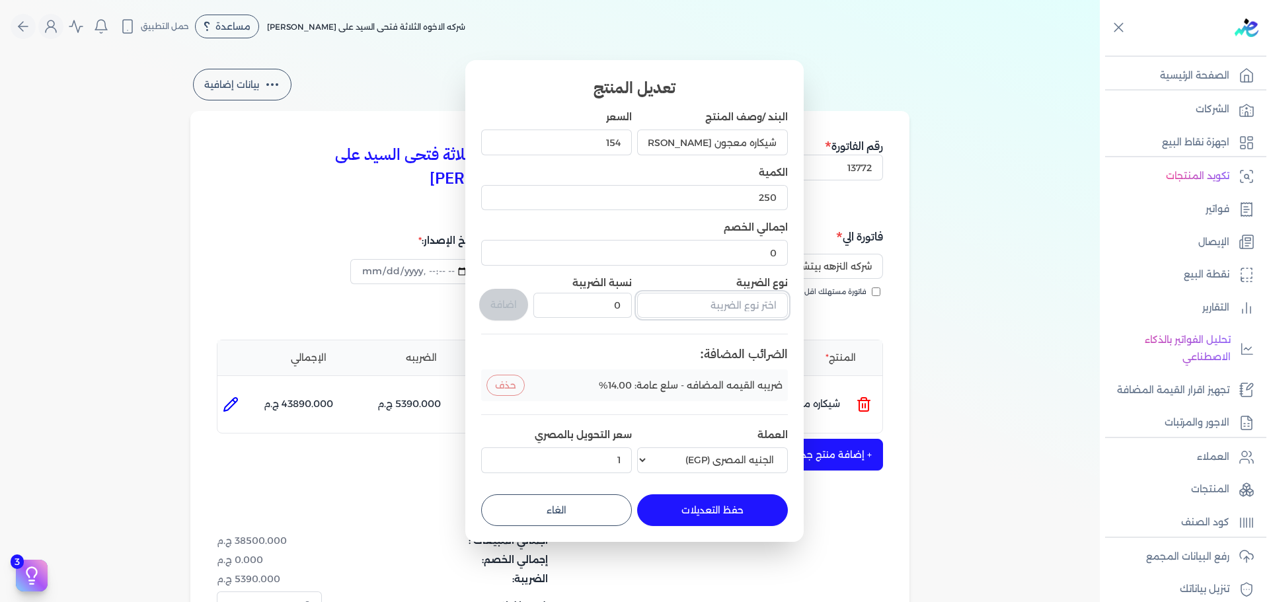
drag, startPoint x: 743, startPoint y: 311, endPoint x: 749, endPoint y: 312, distance: 6.6
click at [743, 311] on input "text" at bounding box center [712, 305] width 151 height 25
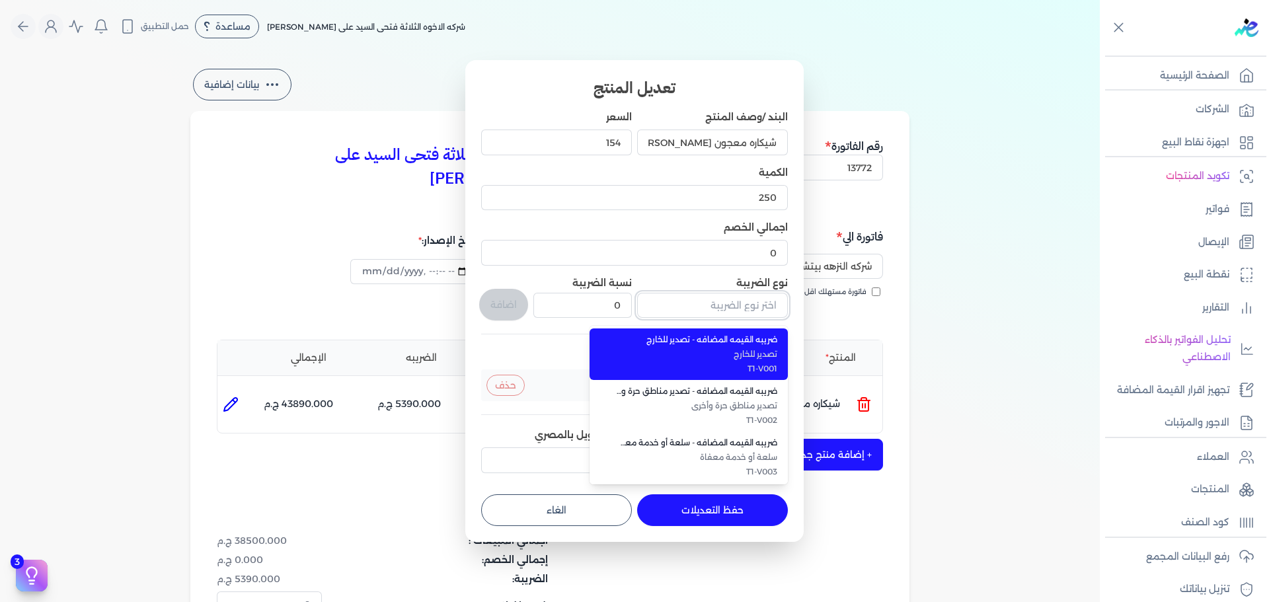
type input "y"
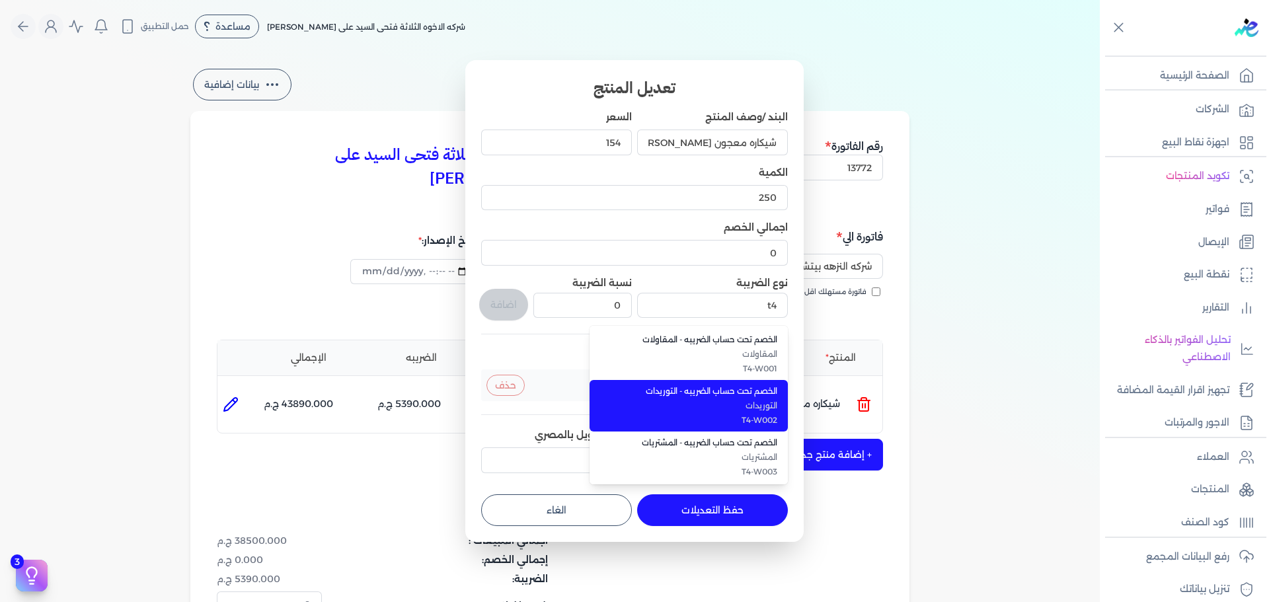
click at [743, 409] on span "التوريدات" at bounding box center [696, 406] width 161 height 12
type input "الخصم تحت حساب الضريبه - التوريدات"
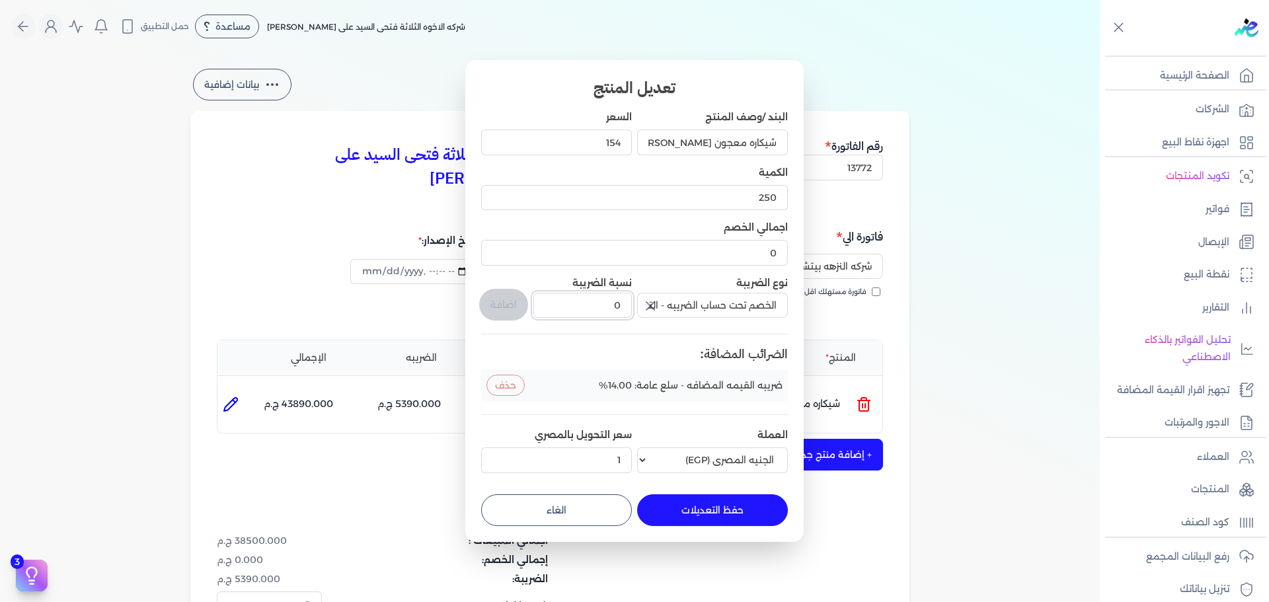
drag, startPoint x: 622, startPoint y: 303, endPoint x: 635, endPoint y: 299, distance: 14.0
click at [629, 302] on input "0" at bounding box center [583, 305] width 99 height 25
type input "1"
click at [505, 313] on button "اضافة" at bounding box center [503, 305] width 49 height 32
type input "0"
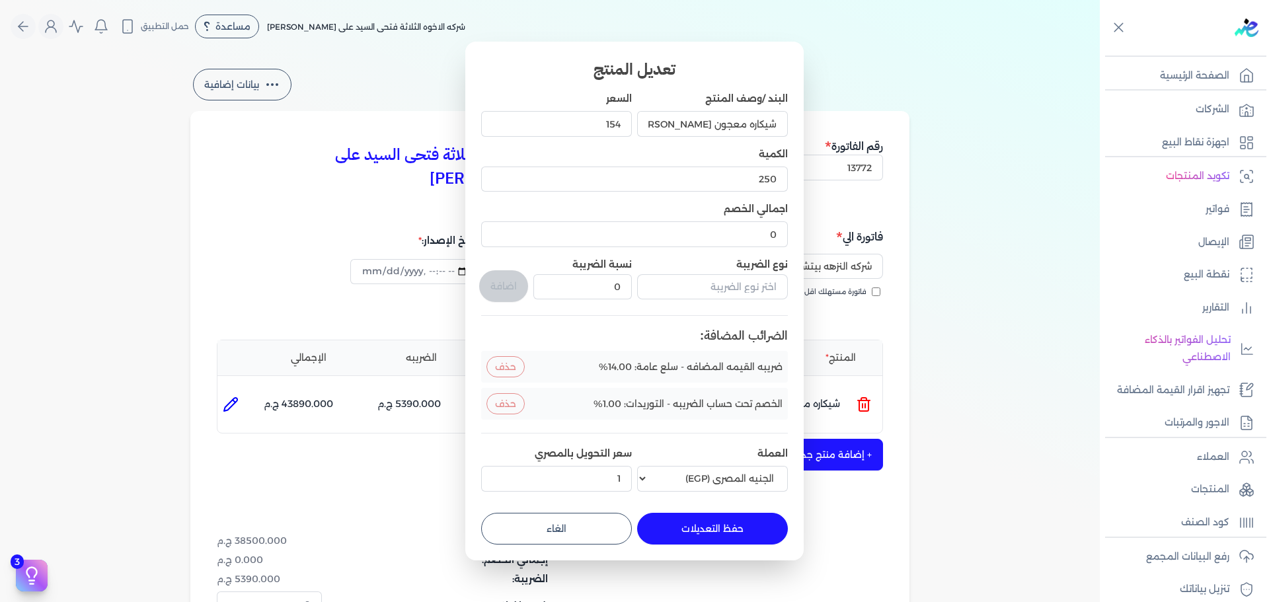
drag, startPoint x: 730, startPoint y: 521, endPoint x: 812, endPoint y: 484, distance: 90.0
click at [731, 521] on button "حفظ التعديلات" at bounding box center [712, 529] width 151 height 32
type input "0"
type input "1"
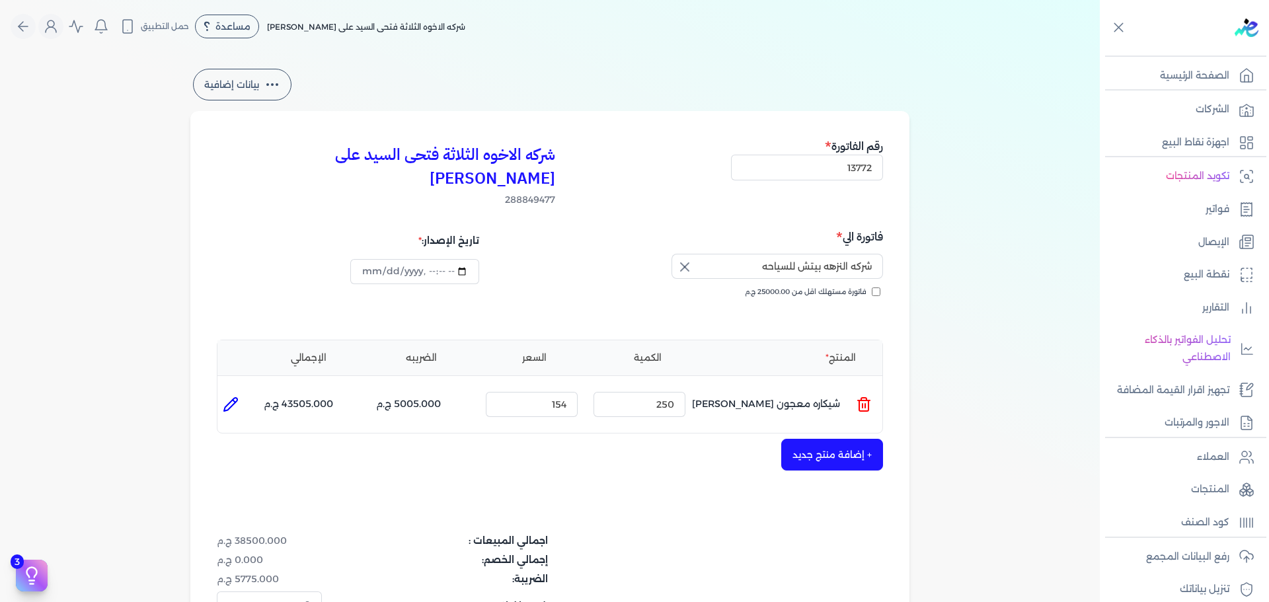
click at [854, 444] on button "+ إضافة منتج جديد" at bounding box center [833, 455] width 102 height 32
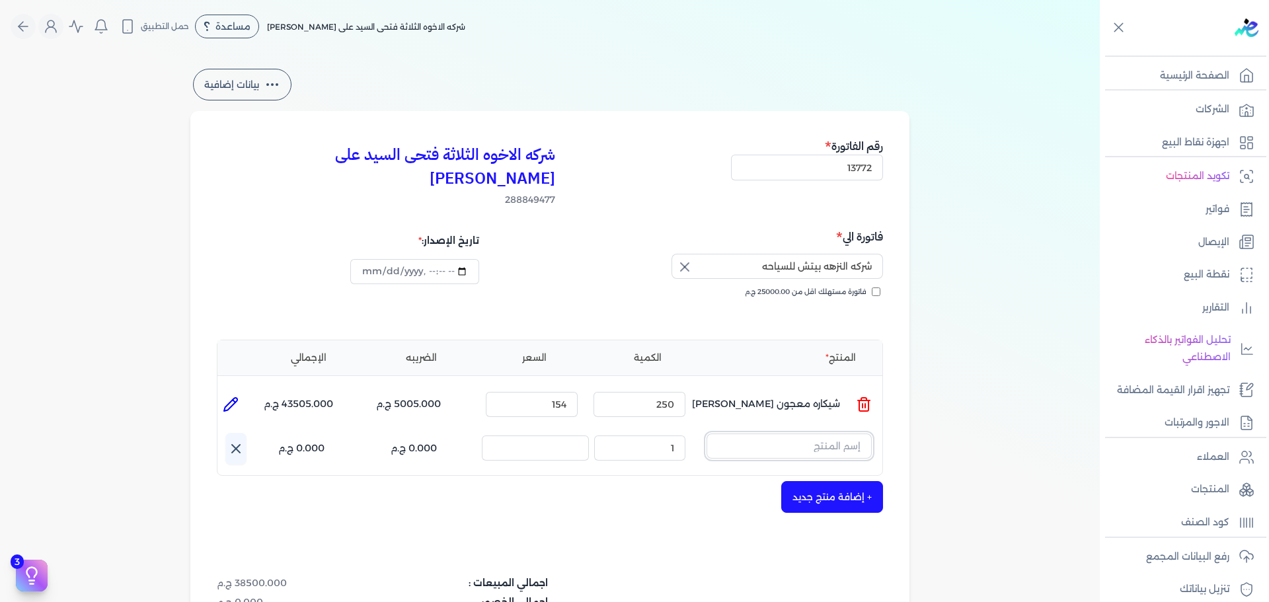
click at [809, 434] on input "text" at bounding box center [789, 446] width 165 height 25
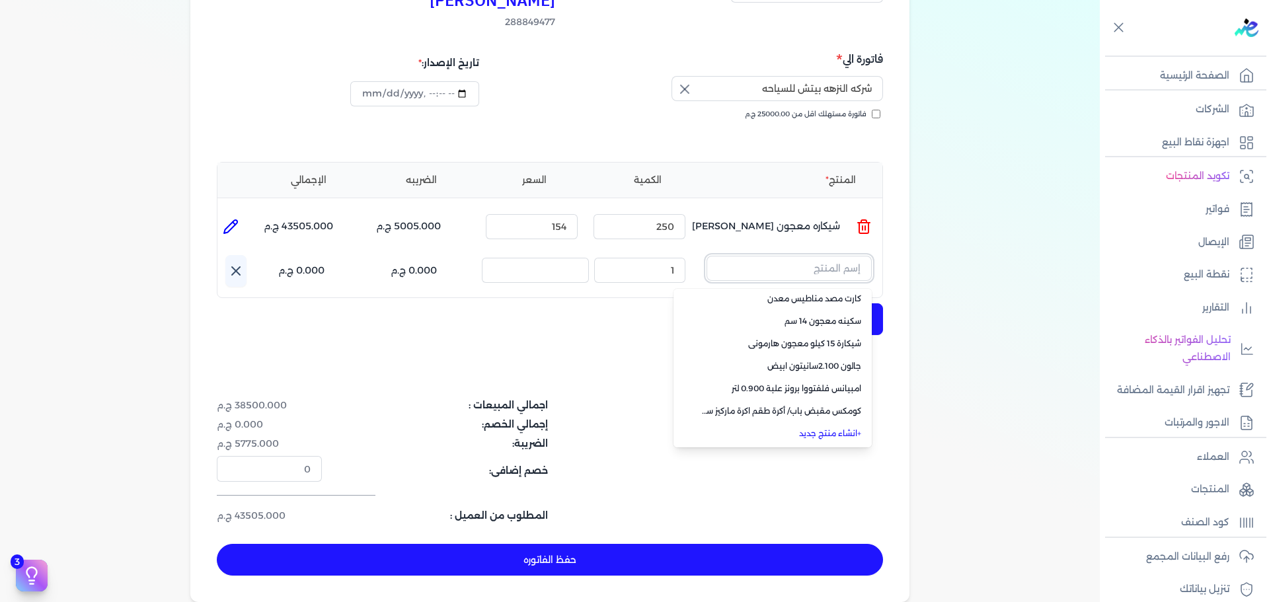
scroll to position [198, 0]
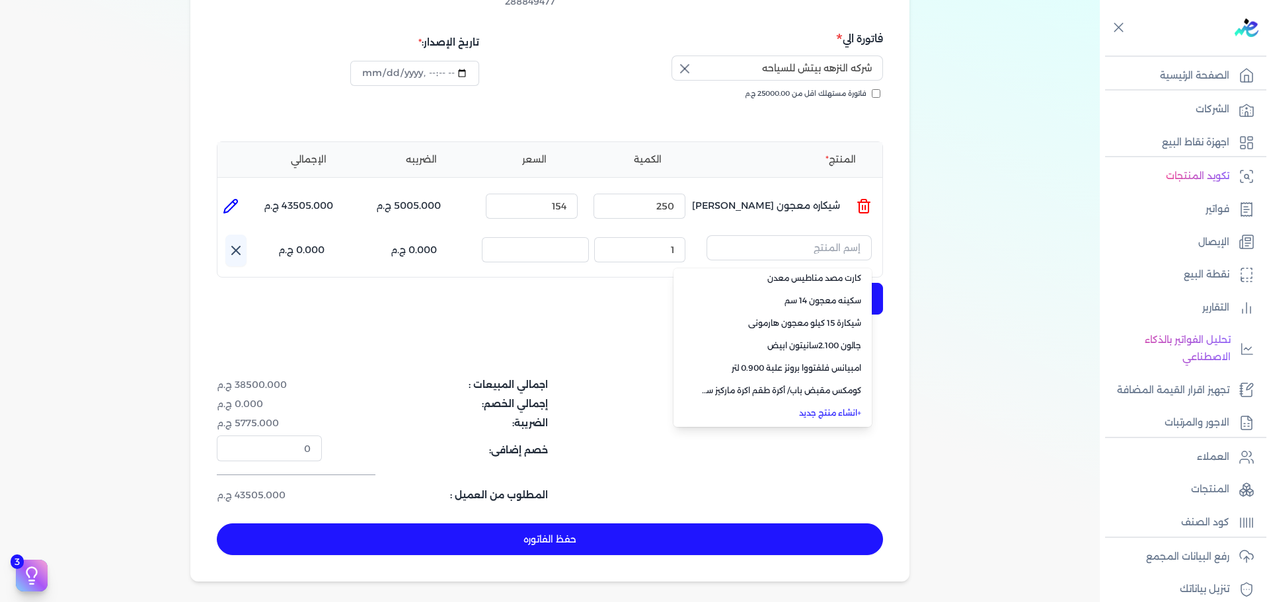
click at [840, 402] on li "+ انشاء منتج جديد" at bounding box center [773, 413] width 198 height 22
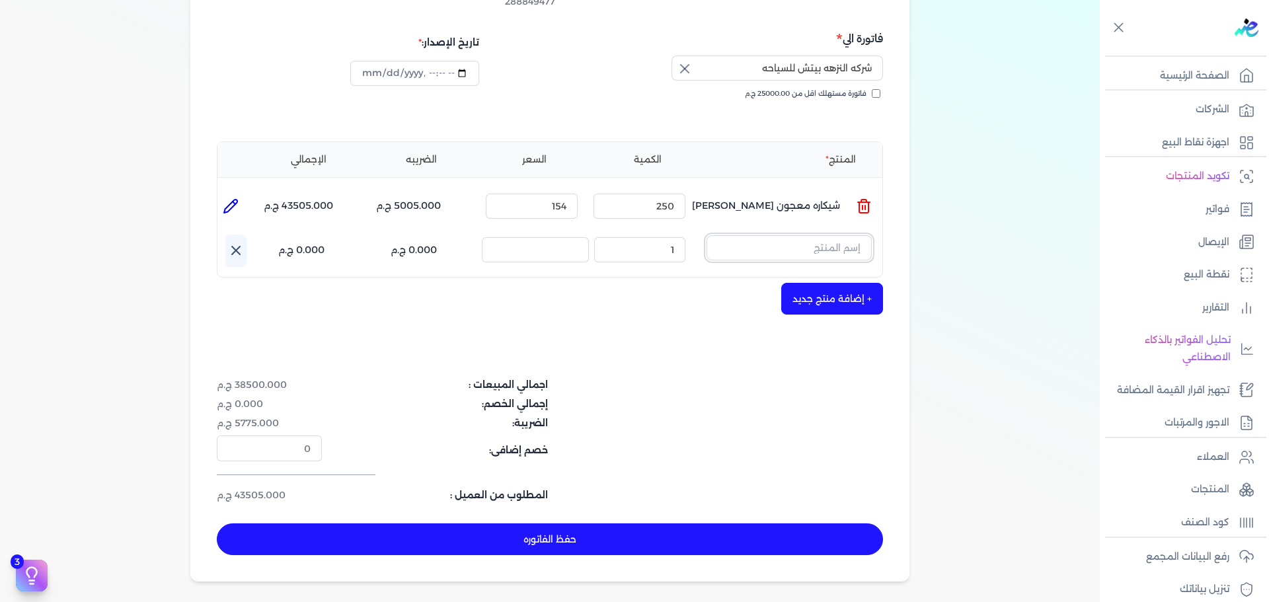
drag, startPoint x: 775, startPoint y: 221, endPoint x: 779, endPoint y: 235, distance: 15.1
click at [775, 235] on input "text" at bounding box center [789, 247] width 165 height 25
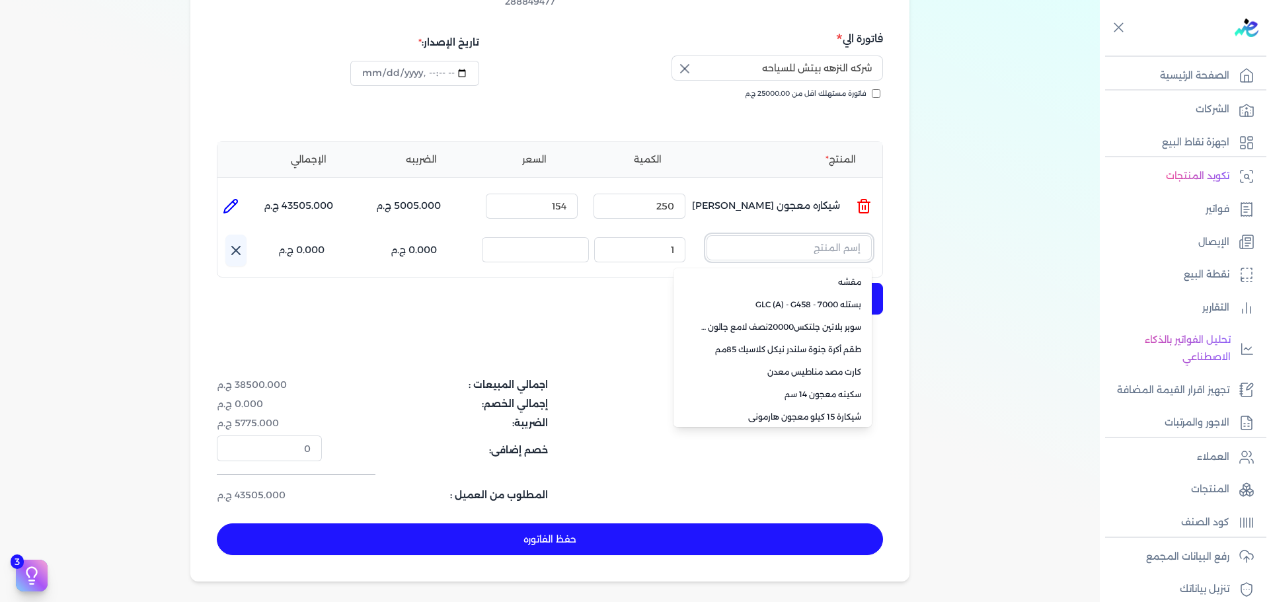
scroll to position [91, 0]
click at [821, 410] on link "+ انشاء منتج جديد" at bounding box center [780, 416] width 161 height 12
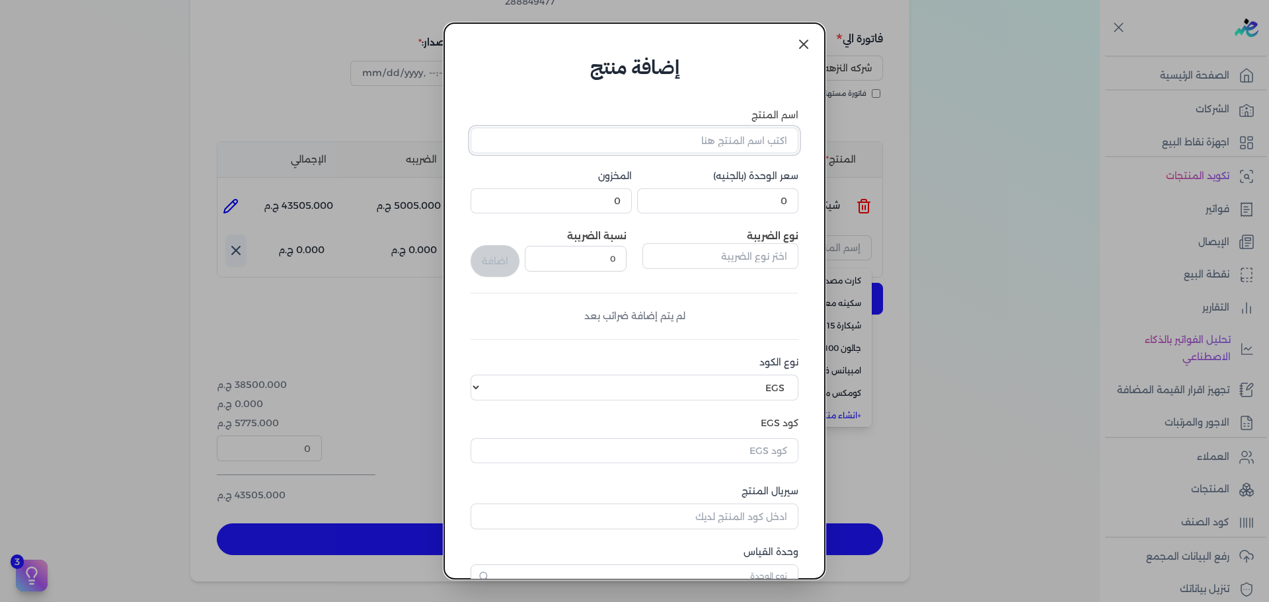
click at [725, 147] on input "اسم المنتج" at bounding box center [635, 140] width 328 height 25
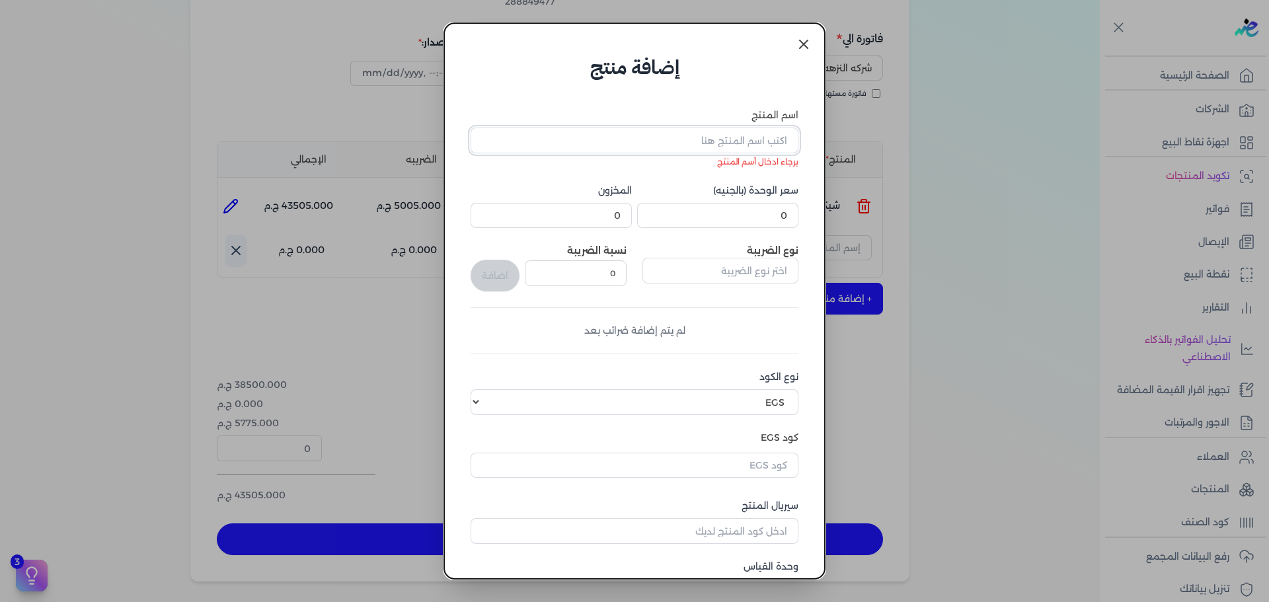
click at [645, 136] on input "اسم المنتج" at bounding box center [635, 140] width 328 height 25
paste input "DECORA HERO CRYSTAL WHITE 23KG"
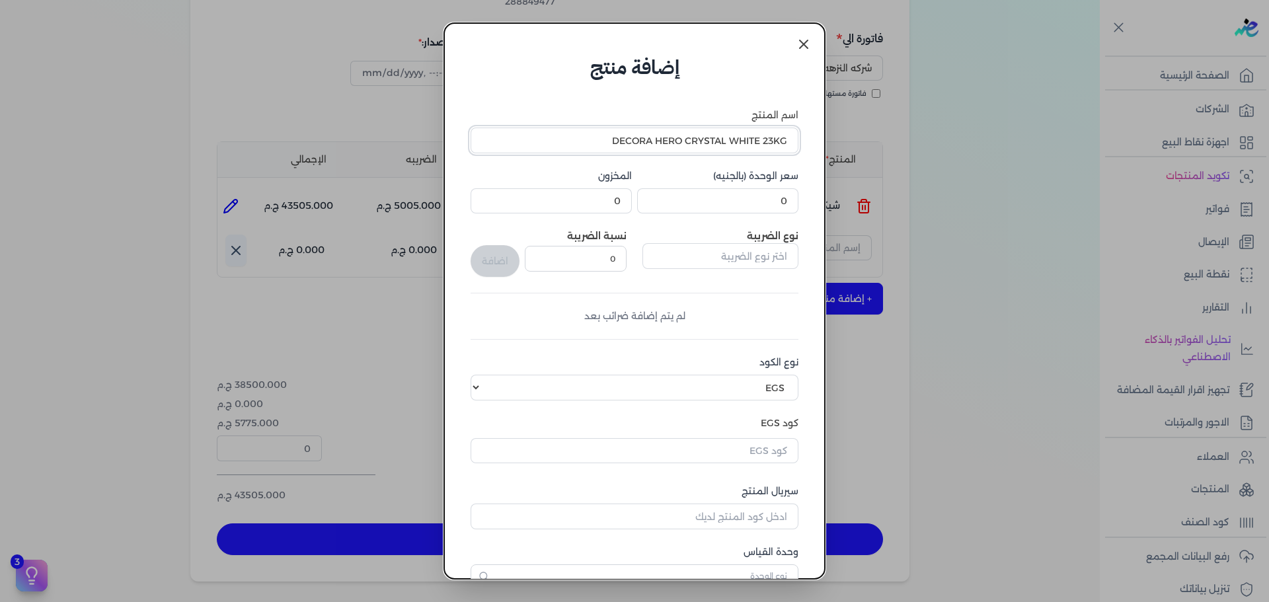
type input "DECORA HERO CRYSTAL WHITE 23KG"
drag, startPoint x: 737, startPoint y: 193, endPoint x: 823, endPoint y: 195, distance: 86.0
click at [823, 195] on div "إضافة منتج اسم المنتج DECORA HERO CRYSTAL WHITE 23KG سعر الوحدة (بالجنيه) 0 الم…" at bounding box center [634, 301] width 381 height 556
type input "900"
click at [754, 257] on input "text" at bounding box center [721, 255] width 156 height 25
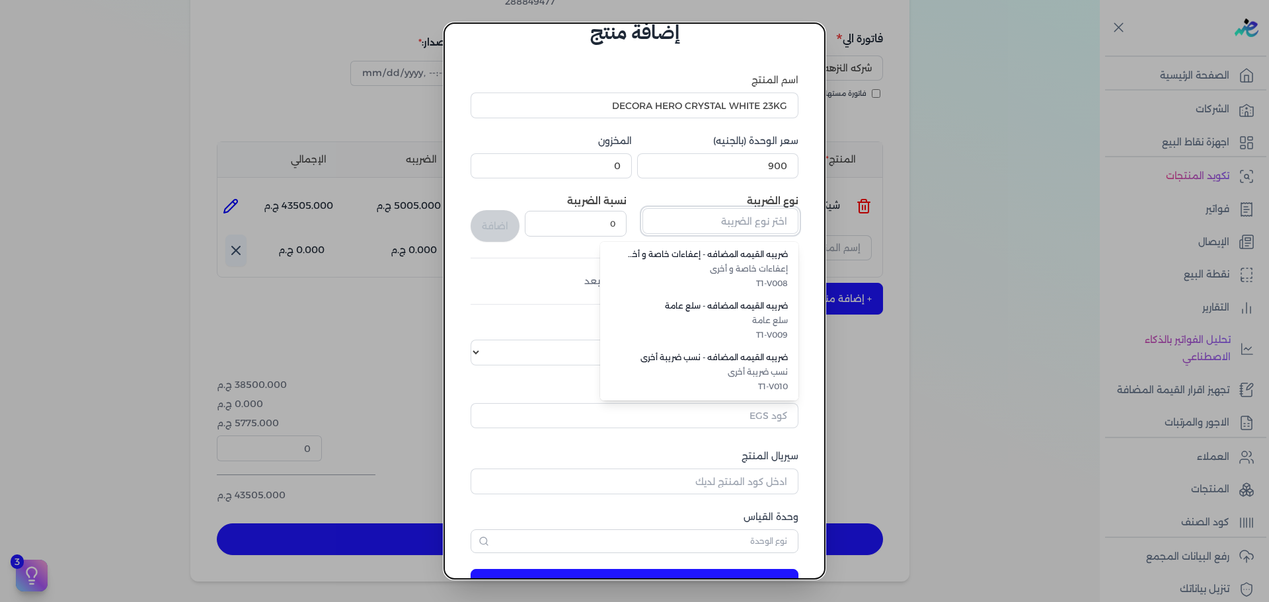
scroll to position [83, 0]
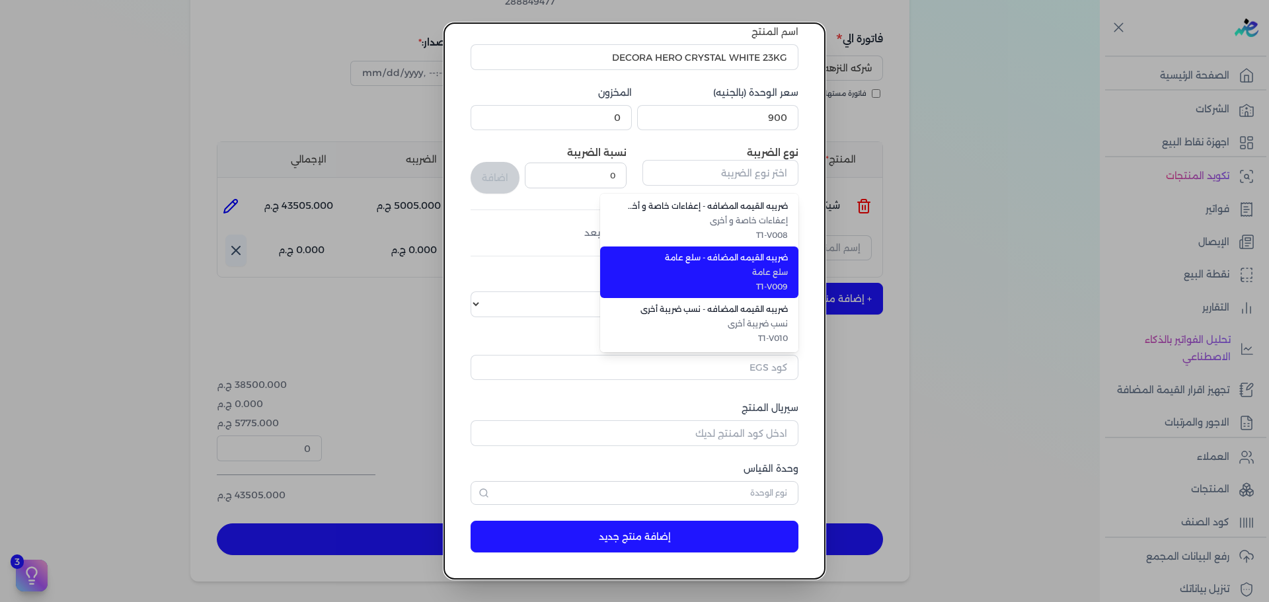
click at [742, 267] on span "سلع عامة" at bounding box center [707, 272] width 161 height 12
type input "ضريبه القيمه المضافه - سلع عامة"
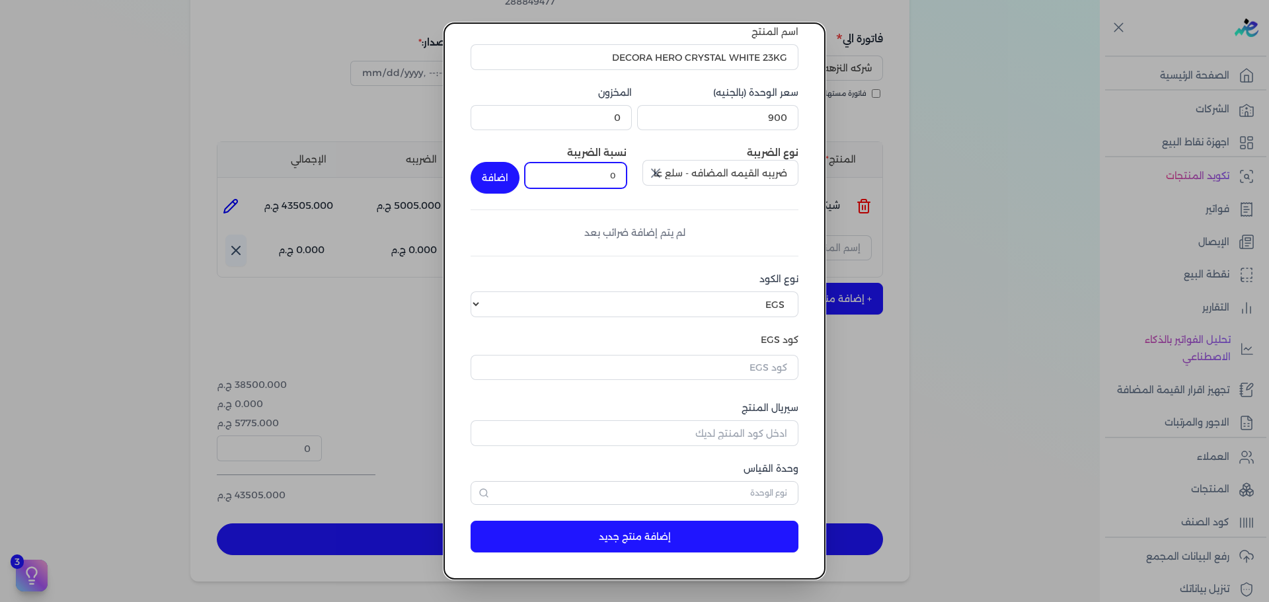
click at [635, 167] on div "نوع الضريبة ضريبه القيمه المضافه - سلع عامة نسبة الضريبة 0 اضافة" at bounding box center [635, 170] width 328 height 48
type input "14"
click at [508, 175] on button "اضافة" at bounding box center [495, 178] width 49 height 32
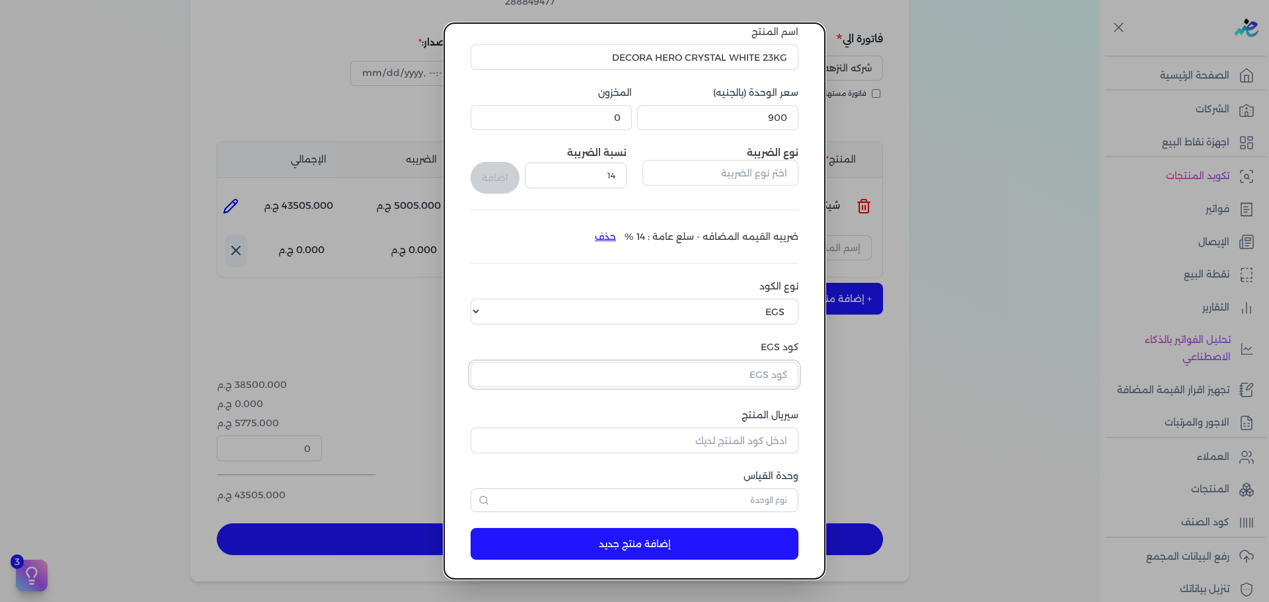
click at [757, 372] on input "text" at bounding box center [635, 374] width 328 height 25
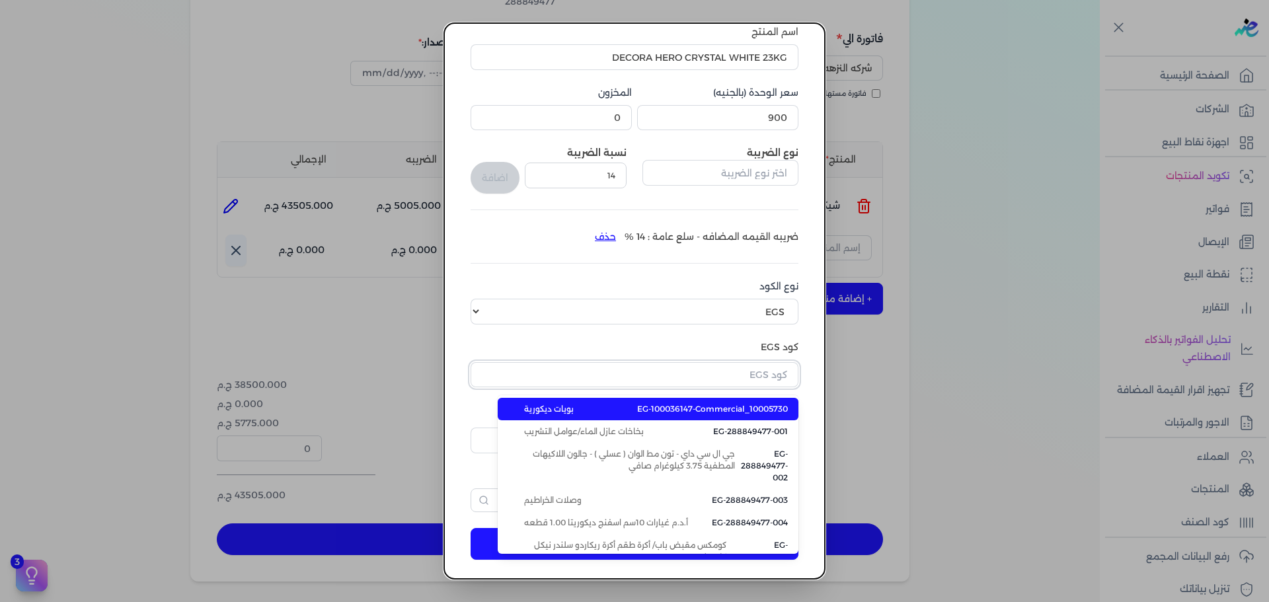
paste input "EG1-F3135DW02315"
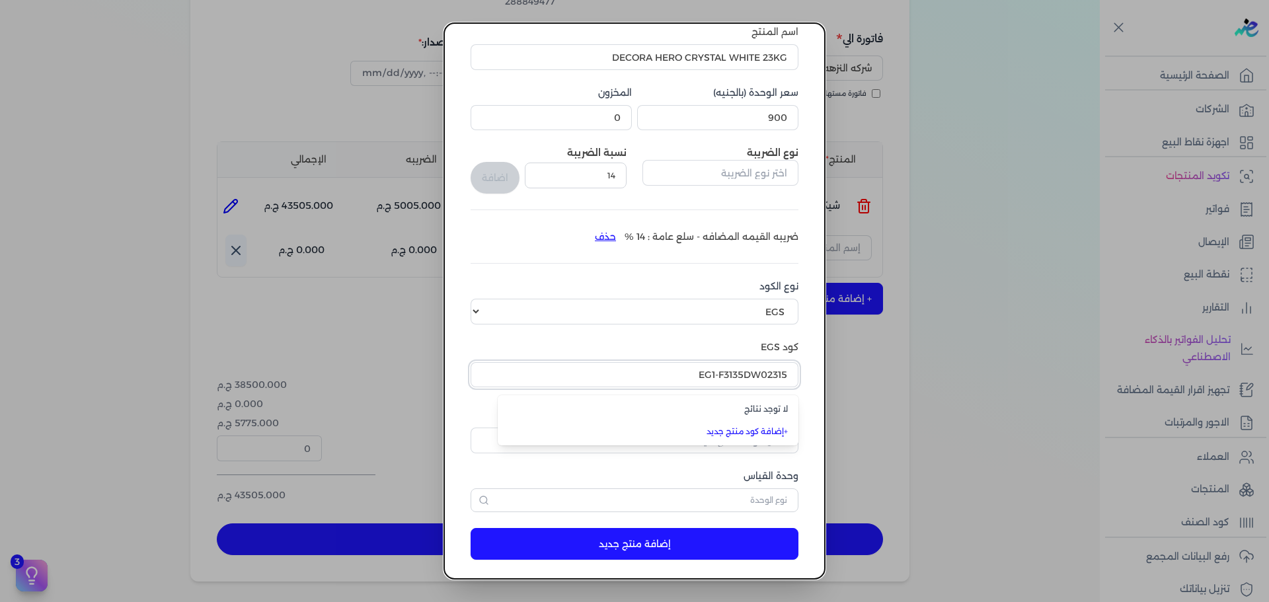
type input "EG1-F3135DW02315"
click at [558, 344] on label "كود EGS" at bounding box center [635, 348] width 328 height 14
click at [700, 372] on input "text" at bounding box center [635, 374] width 328 height 25
paste input "EG1-F3135DW02315"
type input "EG1-F3135DW02315"
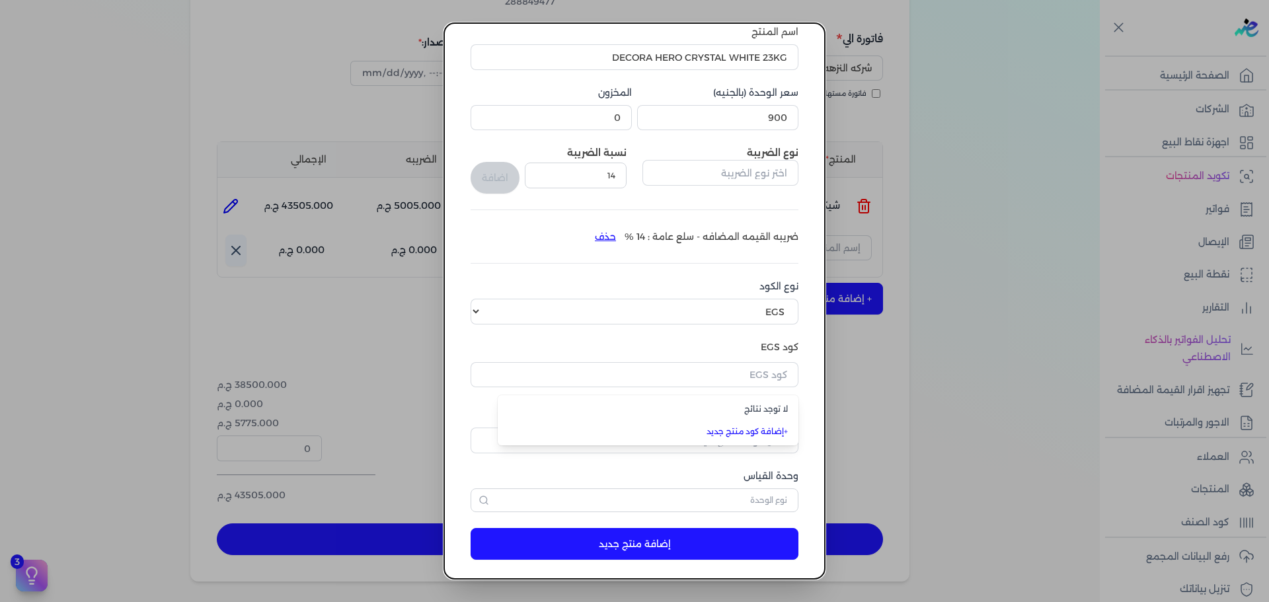
click at [738, 401] on div "لا توجد نتائج" at bounding box center [648, 409] width 301 height 22
click at [738, 401] on div "اسم المنتج DECORA HERO CRYSTAL WHITE 23KG سعر الوحدة (بالجنيه) 900 المخزون 0 نو…" at bounding box center [635, 268] width 328 height 487
click at [679, 374] on input "text" at bounding box center [635, 374] width 328 height 25
paste input "EG1-F3135DW02315"
type input "EG1-F3135DW02315"
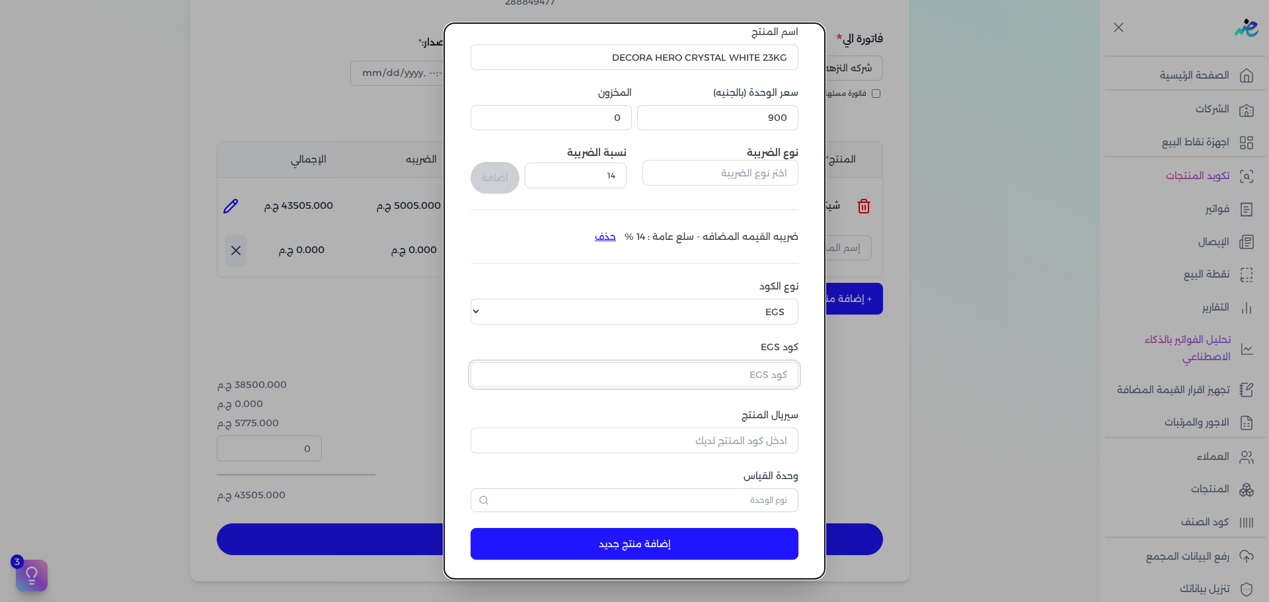
click at [746, 371] on input "text" at bounding box center [635, 374] width 328 height 25
paste input "EG-100399568-EG1-F3135DW02315"
type input "EG-100399568-EG1-F3135DW02315"
click at [617, 344] on label "كود EGS" at bounding box center [635, 348] width 328 height 14
click at [778, 372] on input "text" at bounding box center [635, 374] width 328 height 25
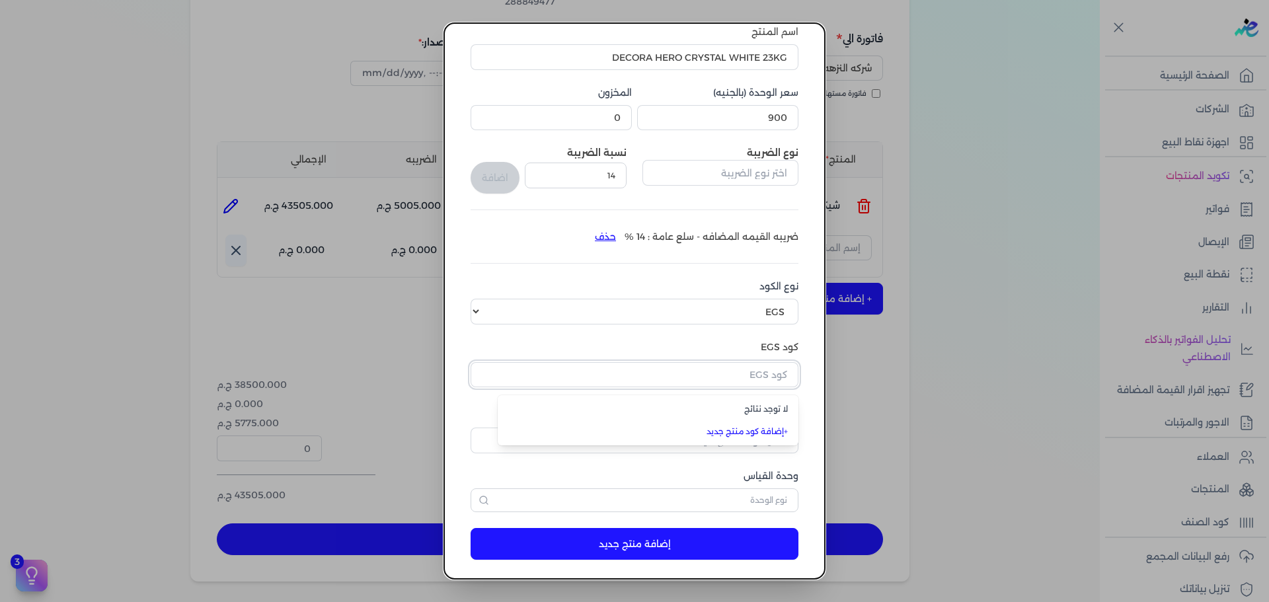
paste input "EG-100399568-EG1-F3135DW02315"
type input "EG-100399568-EG1-F3135DW02315"
click at [766, 432] on link "+ إضافة كود منتج جديد" at bounding box center [656, 432] width 264 height 12
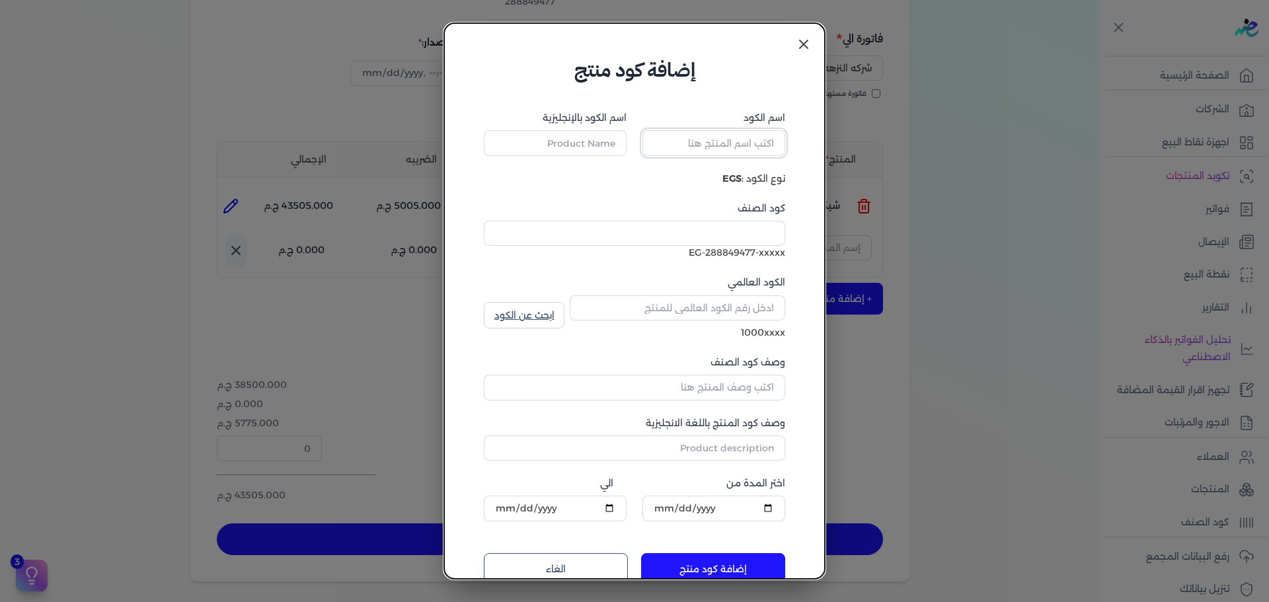
click at [739, 147] on input "اسم الكود" at bounding box center [714, 142] width 143 height 25
click at [735, 149] on input "اسم الكود" at bounding box center [714, 142] width 143 height 25
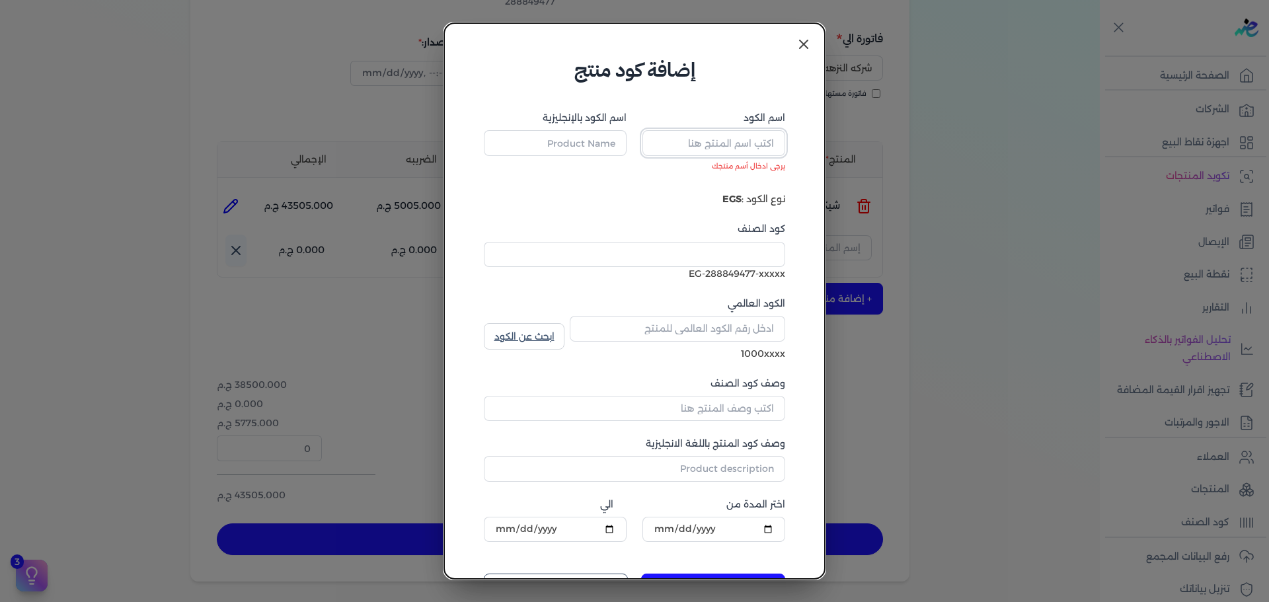
paste input "DECORA HERO CRYSTAL WHITE 23KG"
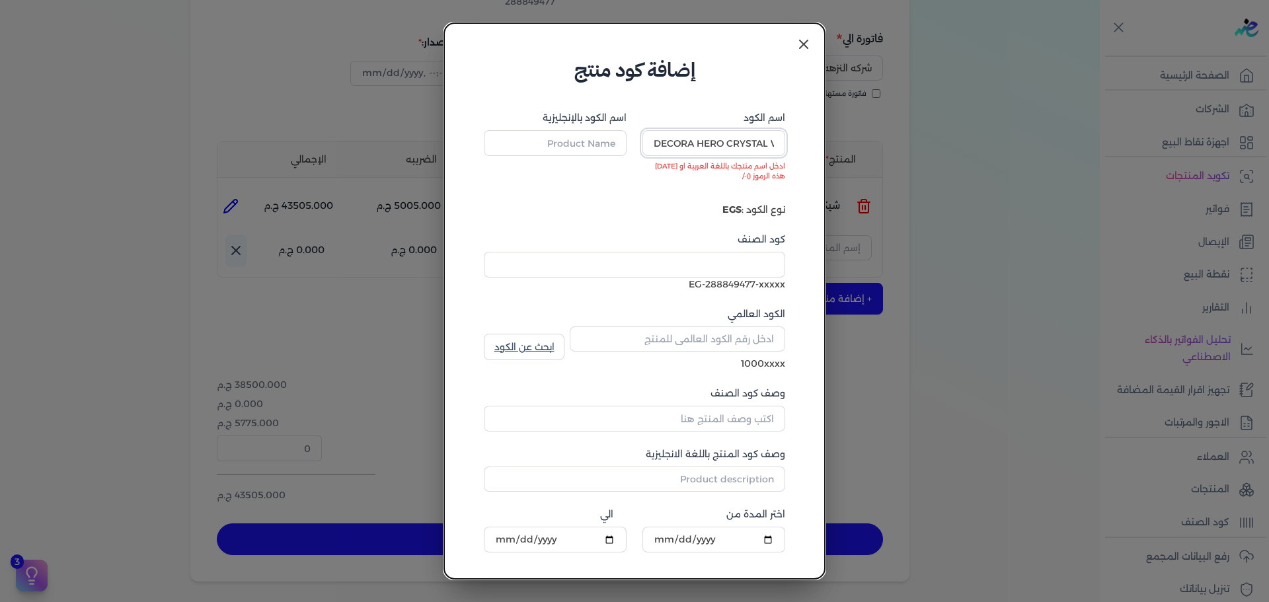
type input "DECORA HERO CRYSTAL WHITE 23KG"
click at [573, 141] on input "اسم الكود بالإنجليزية" at bounding box center [555, 142] width 143 height 25
click at [733, 140] on input "DECORA HERO CRYSTAL WHITE 23KG" at bounding box center [714, 142] width 143 height 25
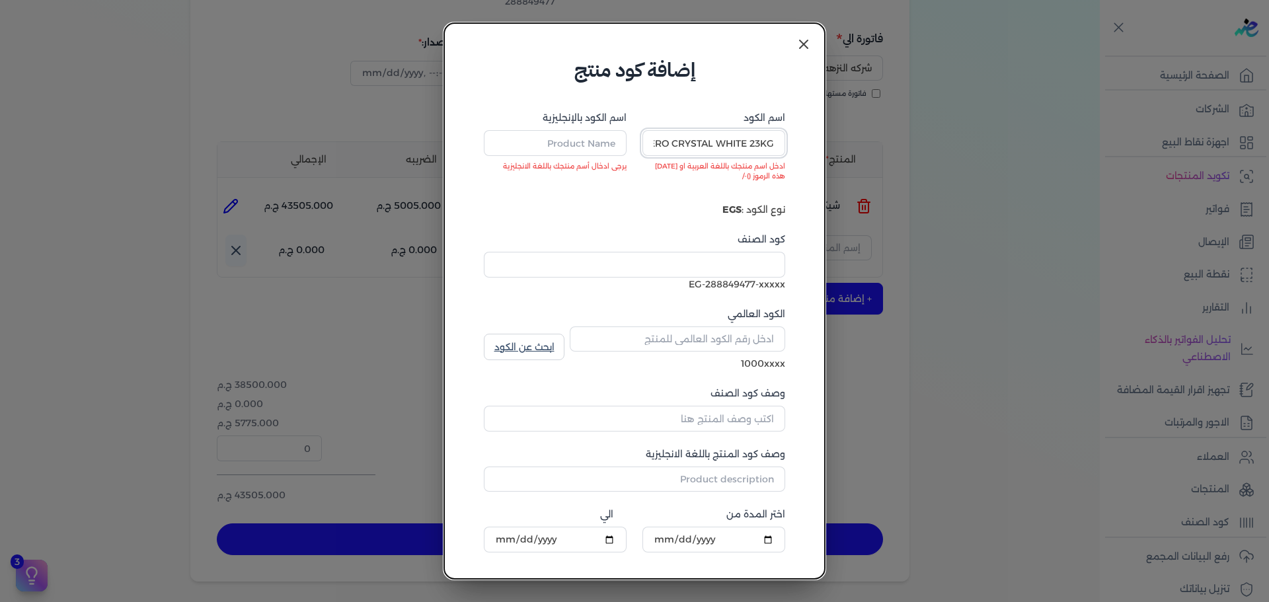
click at [733, 140] on input "DECORA HERO CRYSTAL WHITE 23KG" at bounding box center [714, 142] width 143 height 25
type input "f"
type input "بستله ديكورا دوبل 23ك سكيب"
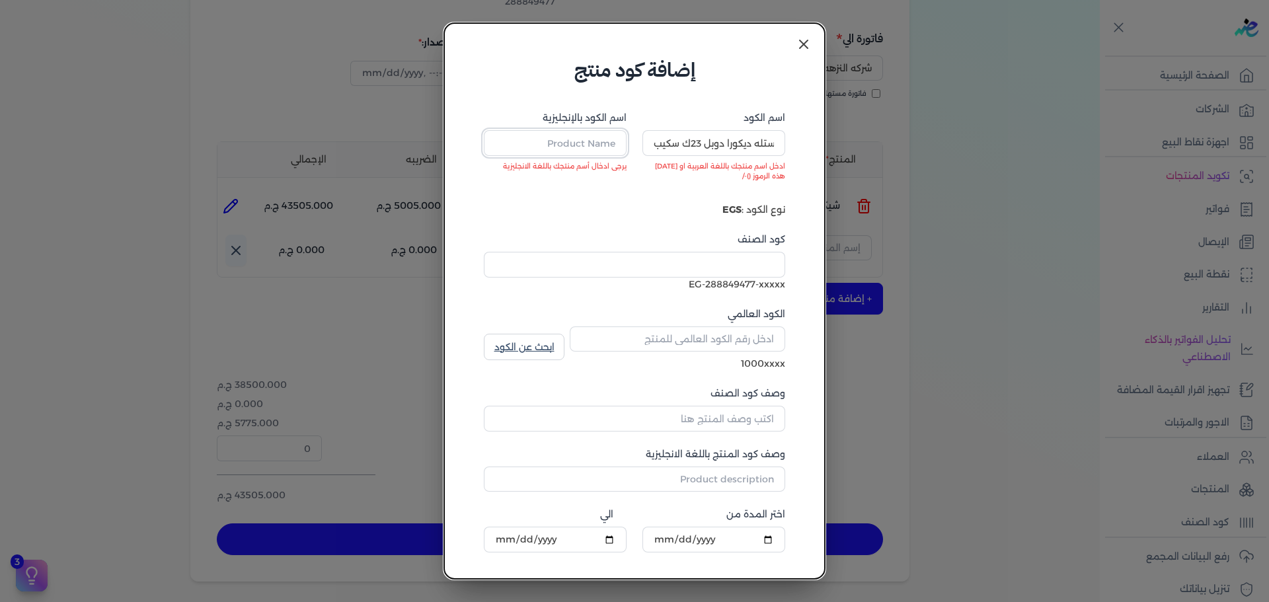
click at [610, 141] on input "اسم الكود بالإنجليزية" at bounding box center [555, 142] width 143 height 25
paste input "DECORA HERO CRYSTAL WHITE 23KG"
type input "DECORA HERO CRYSTAL WHITE 23KG"
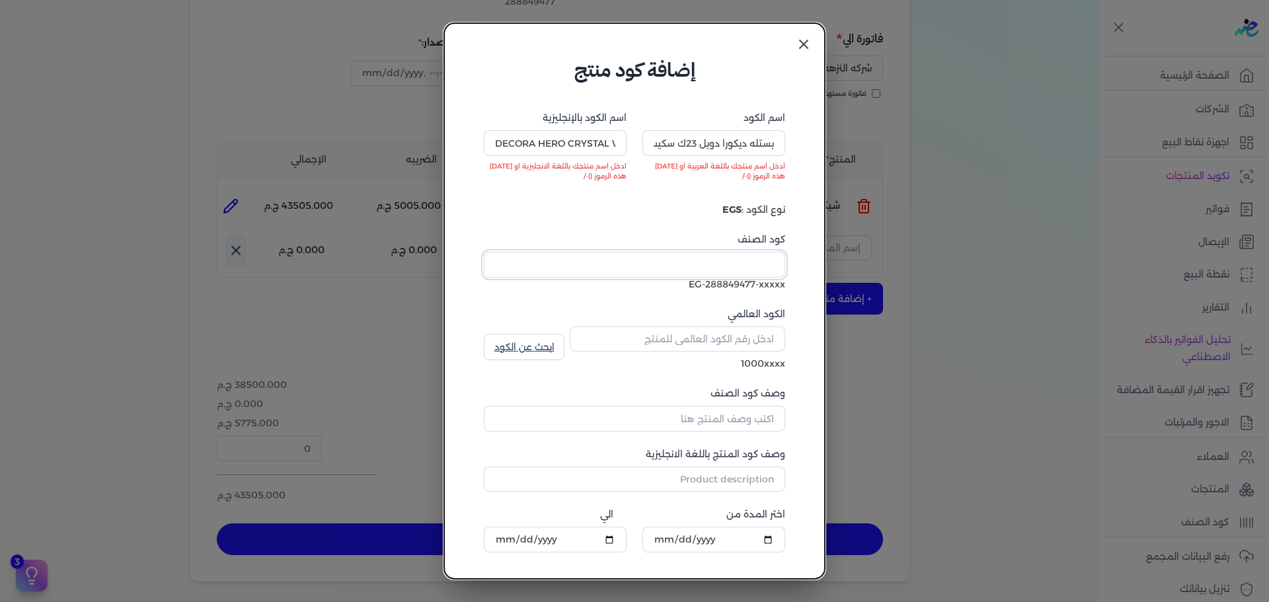
click at [737, 266] on input "كود الصنف" at bounding box center [635, 264] width 302 height 25
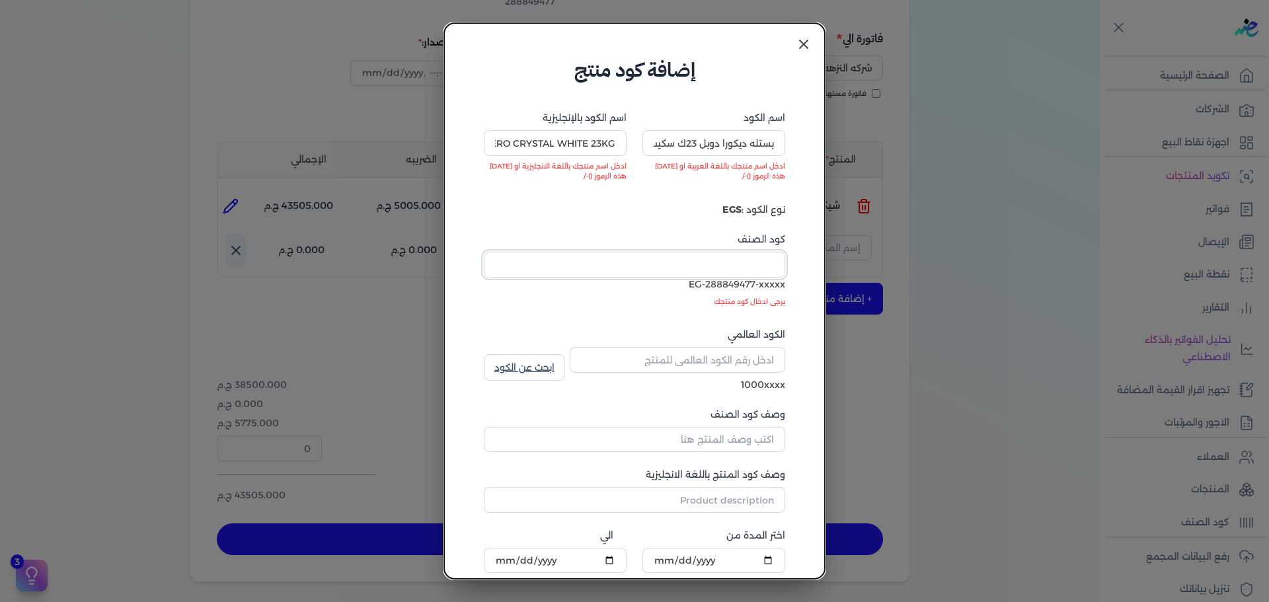
paste input "EG1-F3135DW02315"
type input "EG1-F3135DW02315"
click at [598, 311] on div "كود الصنف EG1-F3135DW02315 EG-288849477-EG1-F3135DW02315 كود الصنف غير صحيح" at bounding box center [635, 272] width 302 height 79
click at [545, 368] on link "ابحث عن الكود" at bounding box center [524, 367] width 81 height 26
click at [805, 51] on icon at bounding box center [804, 44] width 16 height 16
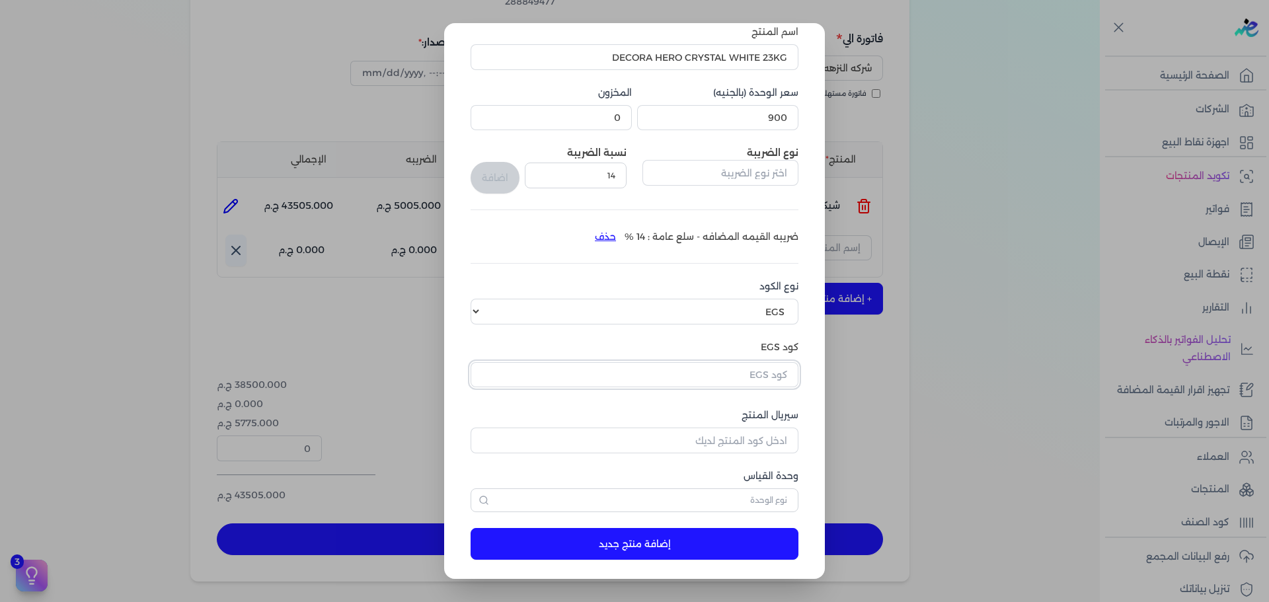
click at [716, 376] on input "text" at bounding box center [635, 374] width 328 height 25
paste input "EG1-F3135DW02315"
type input "EG1-F3135DW02315"
click at [754, 438] on link "+ إضافة كود منتج جديد" at bounding box center [656, 432] width 264 height 12
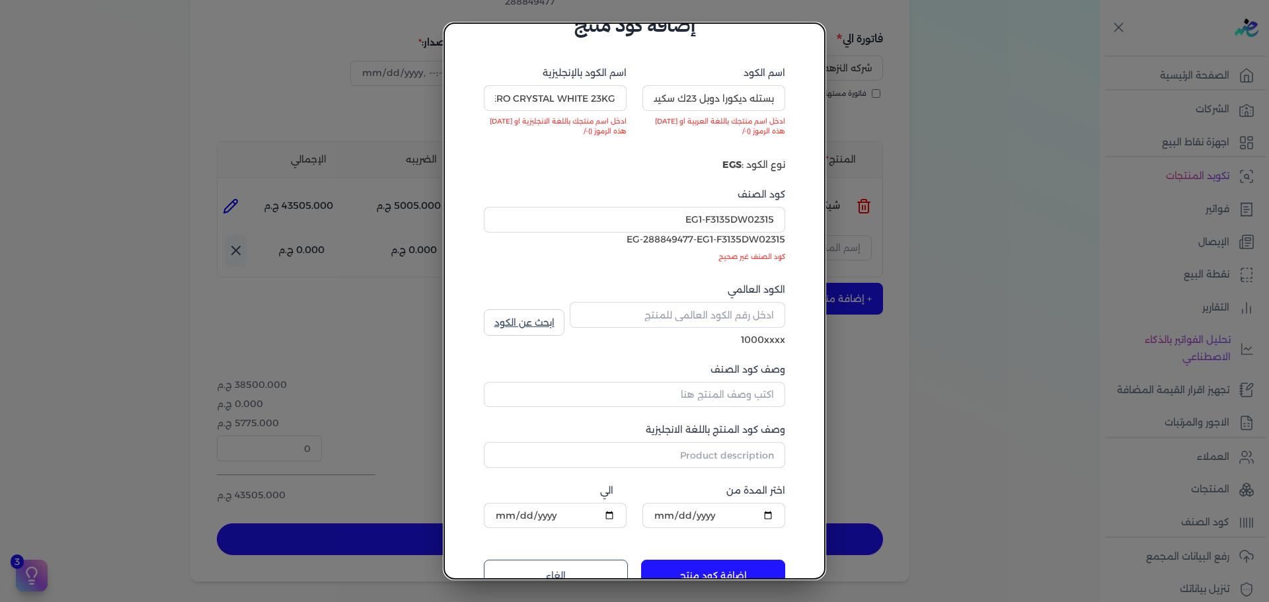
scroll to position [87, 0]
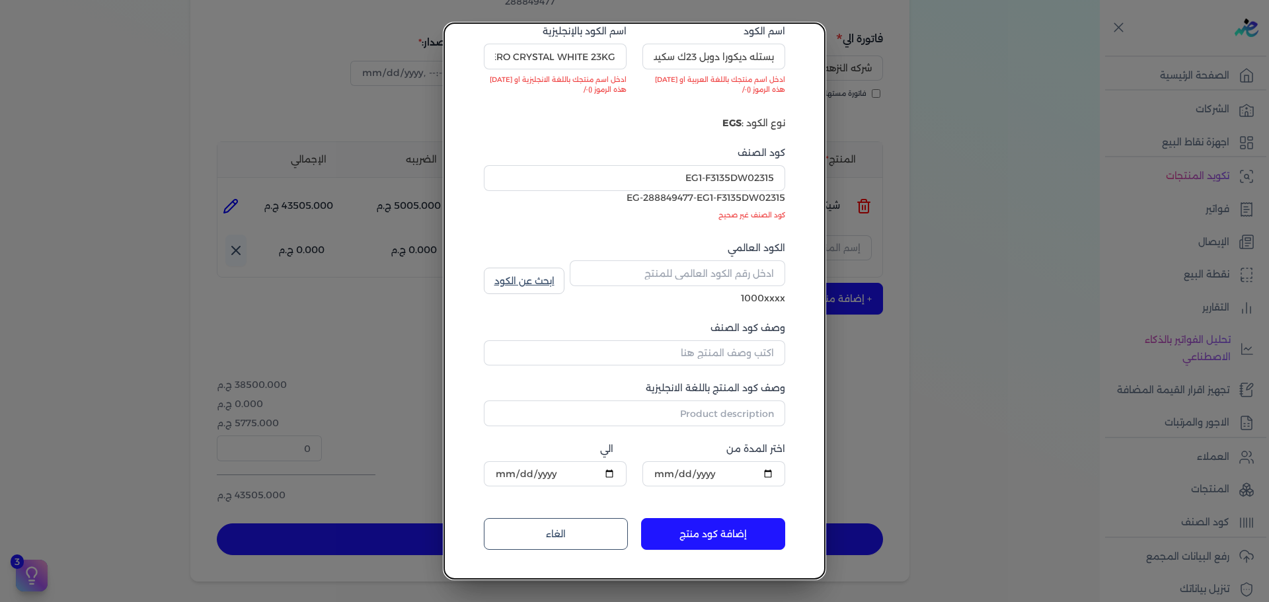
click at [604, 530] on link "الغاء" at bounding box center [556, 534] width 144 height 32
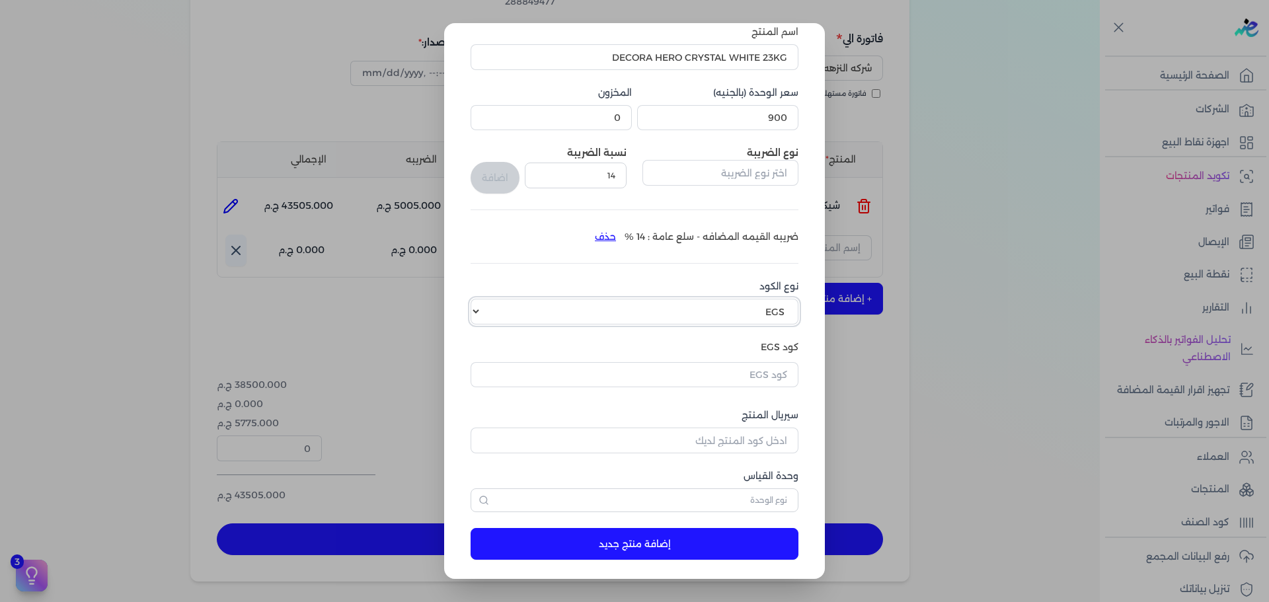
click at [752, 311] on select "اختر نوع الكود EGS GS1" at bounding box center [635, 311] width 328 height 25
click at [481, 299] on select "اختر نوع الكود EGS GS1" at bounding box center [635, 311] width 328 height 25
click at [754, 376] on input "text" at bounding box center [635, 374] width 328 height 25
paste input "EG1-F3135DW02315"
type input "EG1-F3135DW02315"
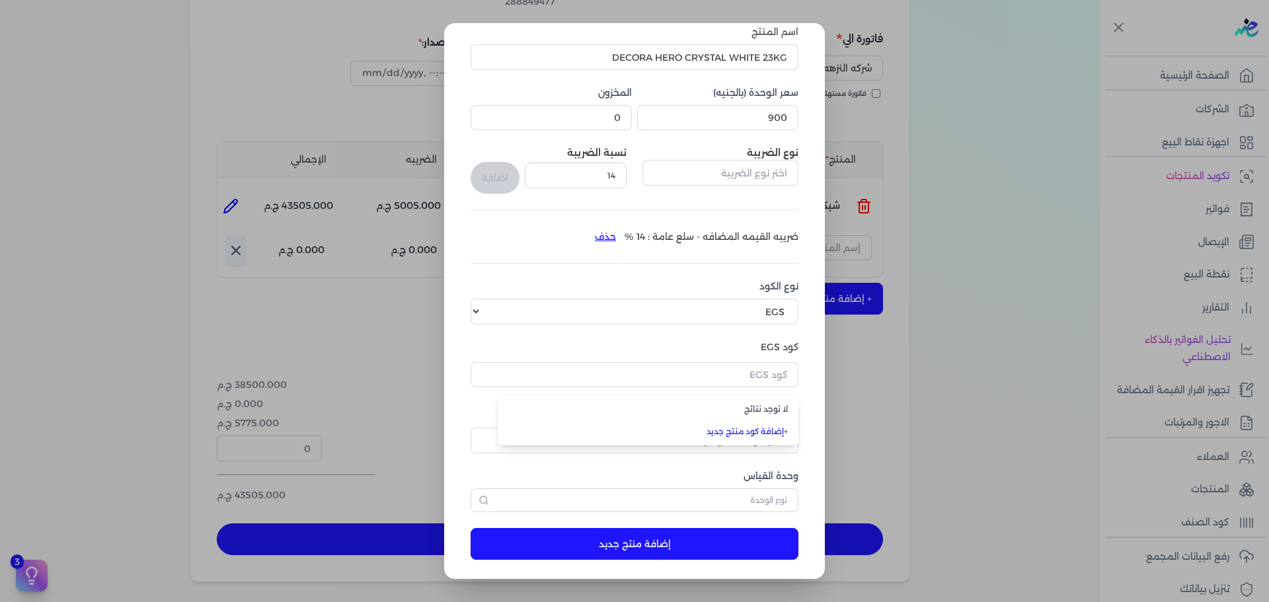
click at [1003, 287] on dialog "إضافة منتج اسم المنتج DECORA HERO CRYSTAL WHITE 23KG سعر الوحدة (بالجنيه) 900 ا…" at bounding box center [634, 301] width 1269 height 602
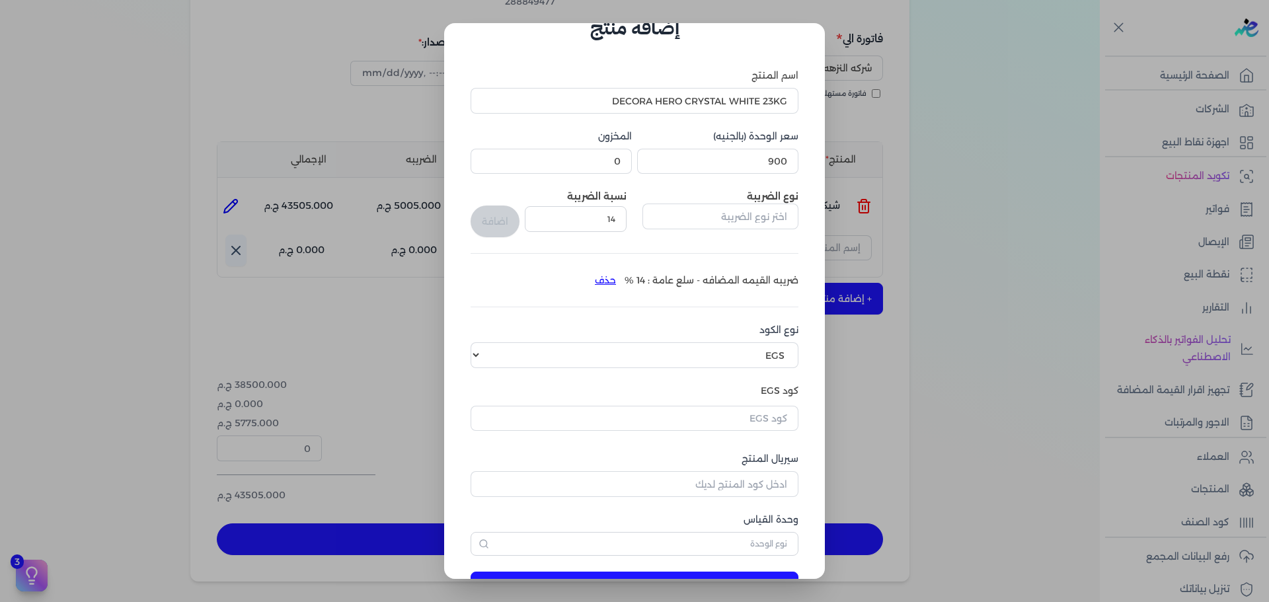
scroll to position [0, 0]
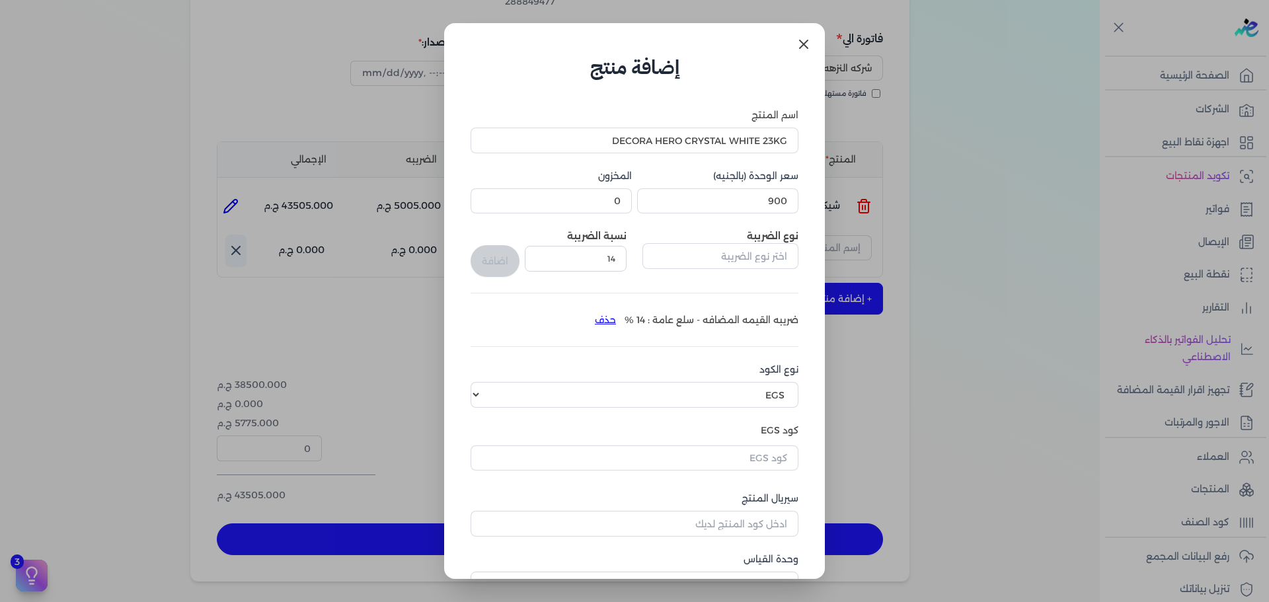
click at [815, 44] on link at bounding box center [804, 44] width 32 height 32
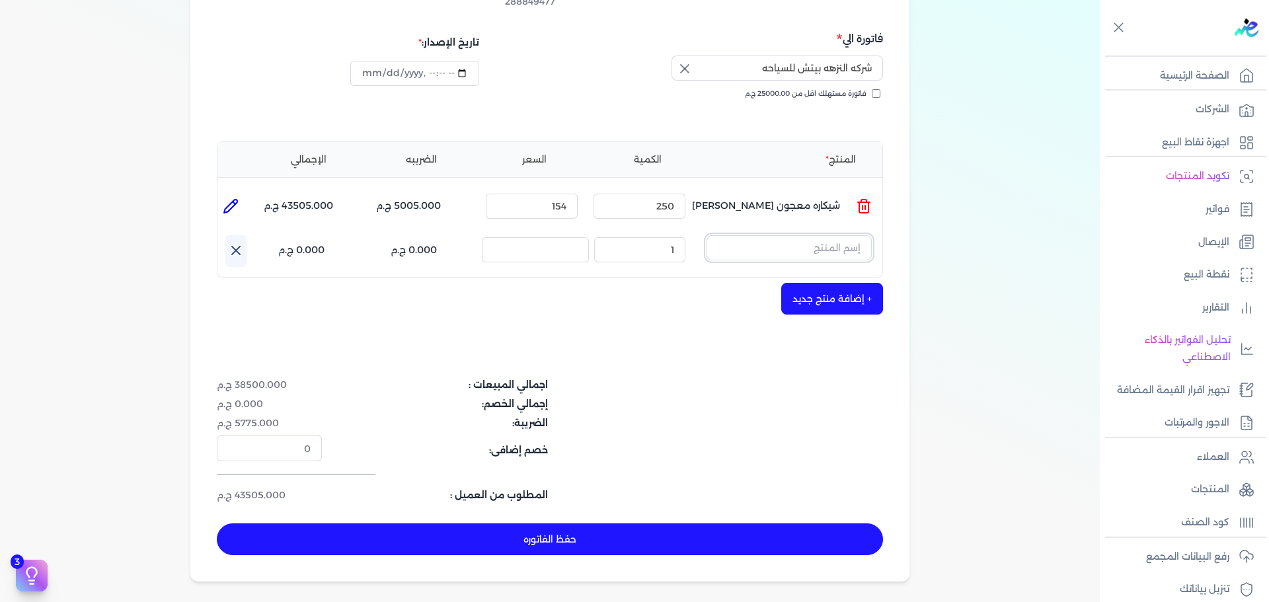
click at [776, 235] on input "text" at bounding box center [789, 247] width 165 height 25
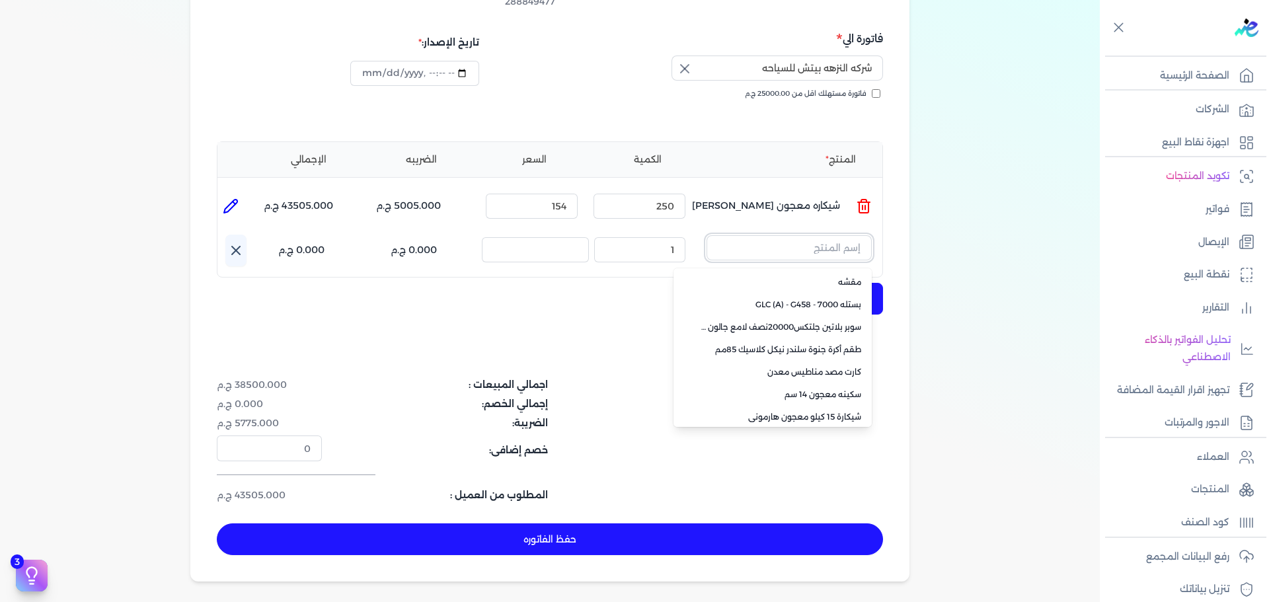
scroll to position [91, 0]
click at [853, 405] on li "+ انشاء منتج جديد" at bounding box center [773, 416] width 198 height 22
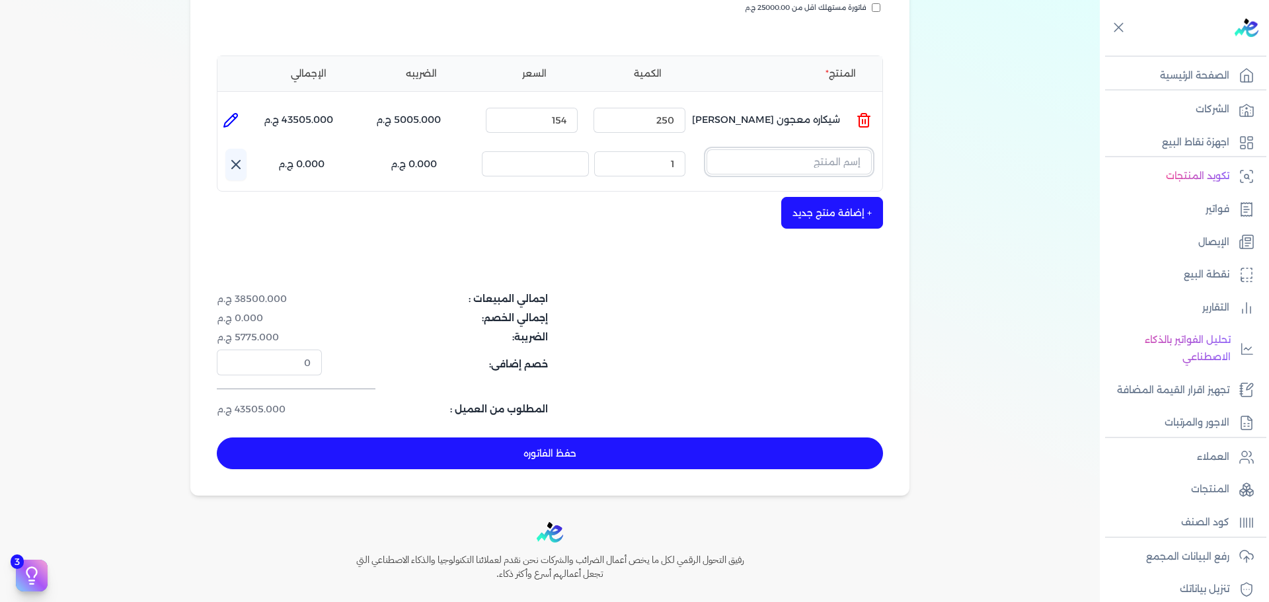
scroll to position [356, 0]
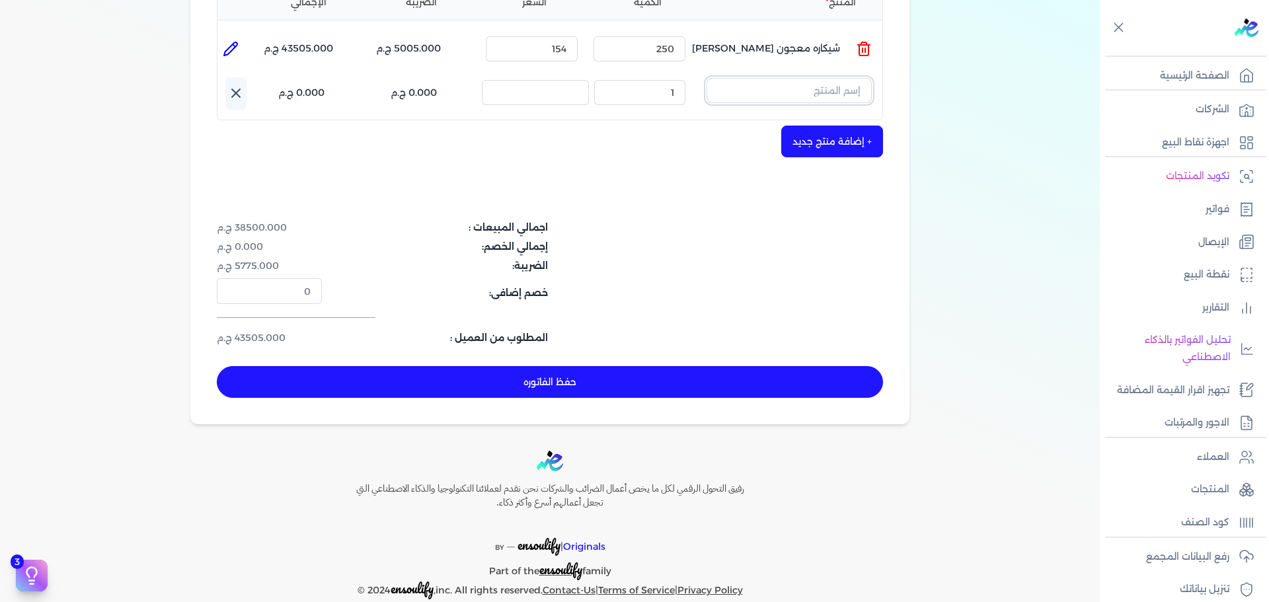
click at [785, 78] on input "text" at bounding box center [789, 90] width 165 height 25
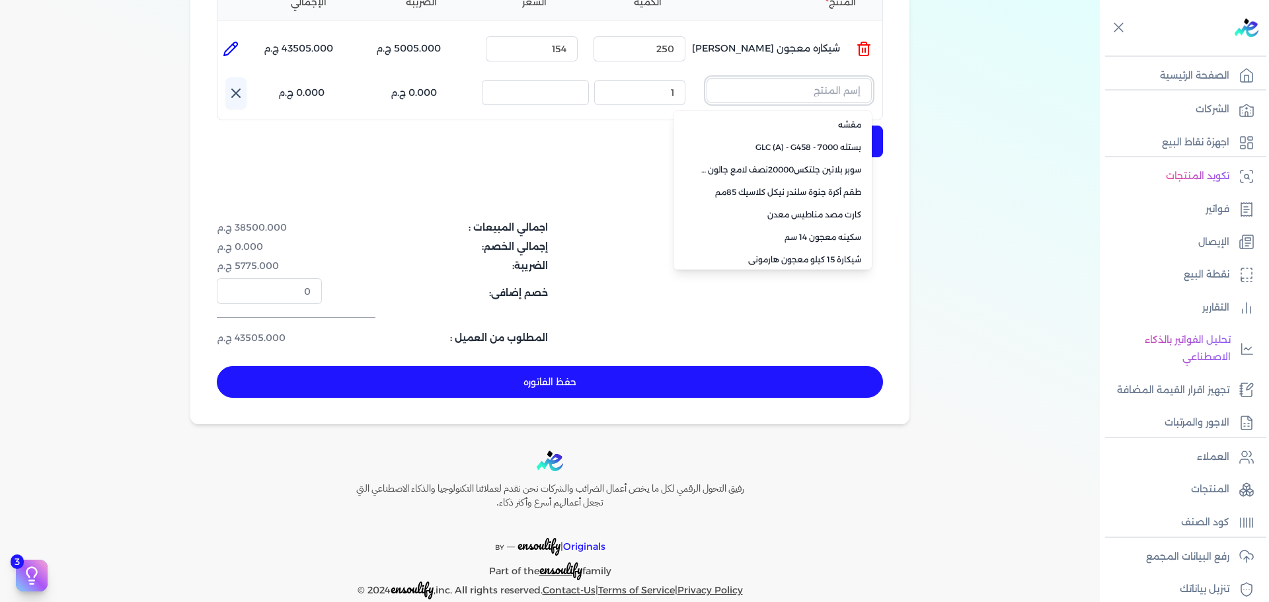
scroll to position [91, 0]
click at [833, 253] on link "+ انشاء منتج جديد" at bounding box center [780, 259] width 161 height 12
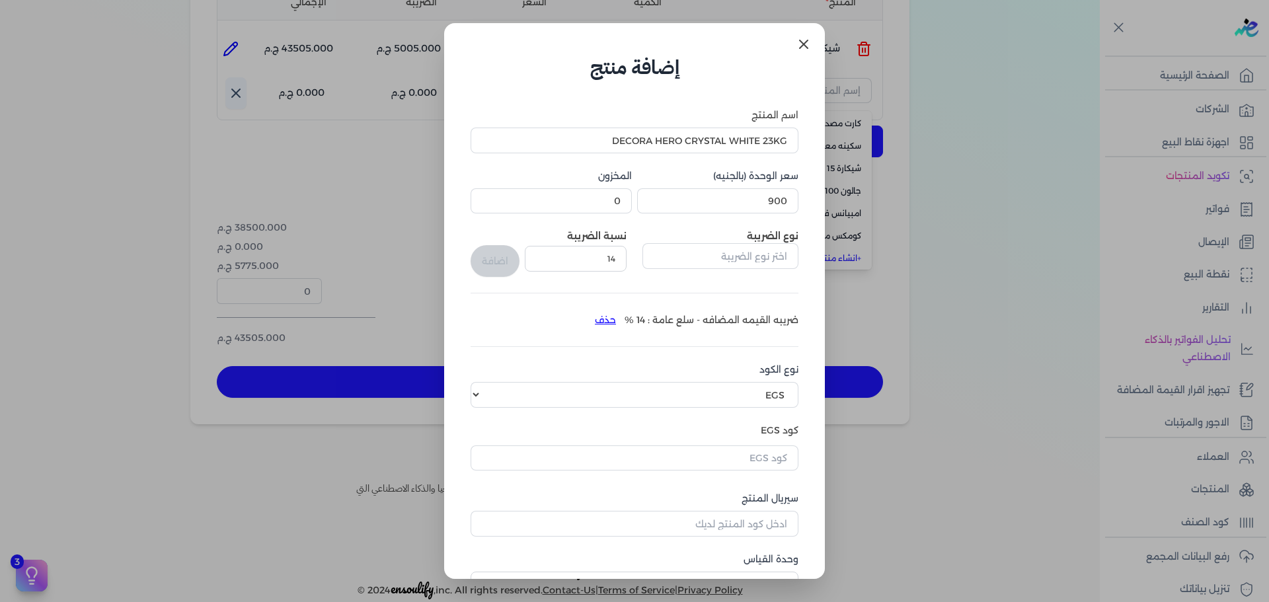
click at [961, 313] on dialog "إضافة منتج اسم المنتج DECORA HERO CRYSTAL WHITE 23KG سعر الوحدة (بالجنيه) 900 ا…" at bounding box center [634, 301] width 1269 height 602
click at [801, 43] on icon at bounding box center [804, 44] width 16 height 16
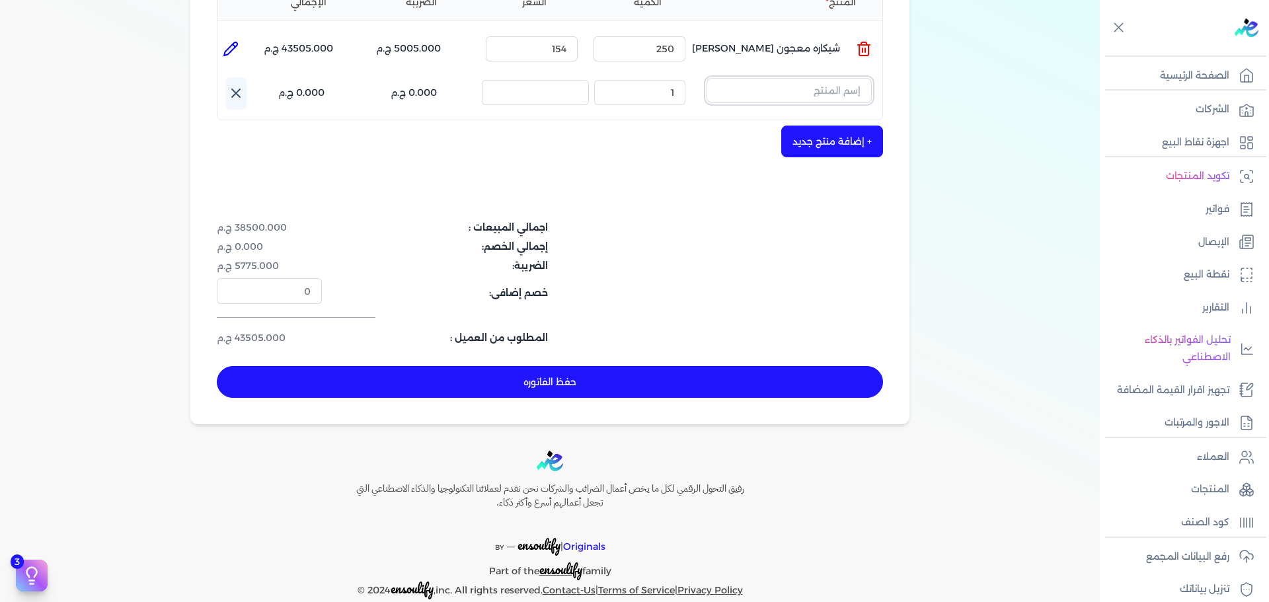
click at [799, 78] on input "text" at bounding box center [789, 90] width 165 height 25
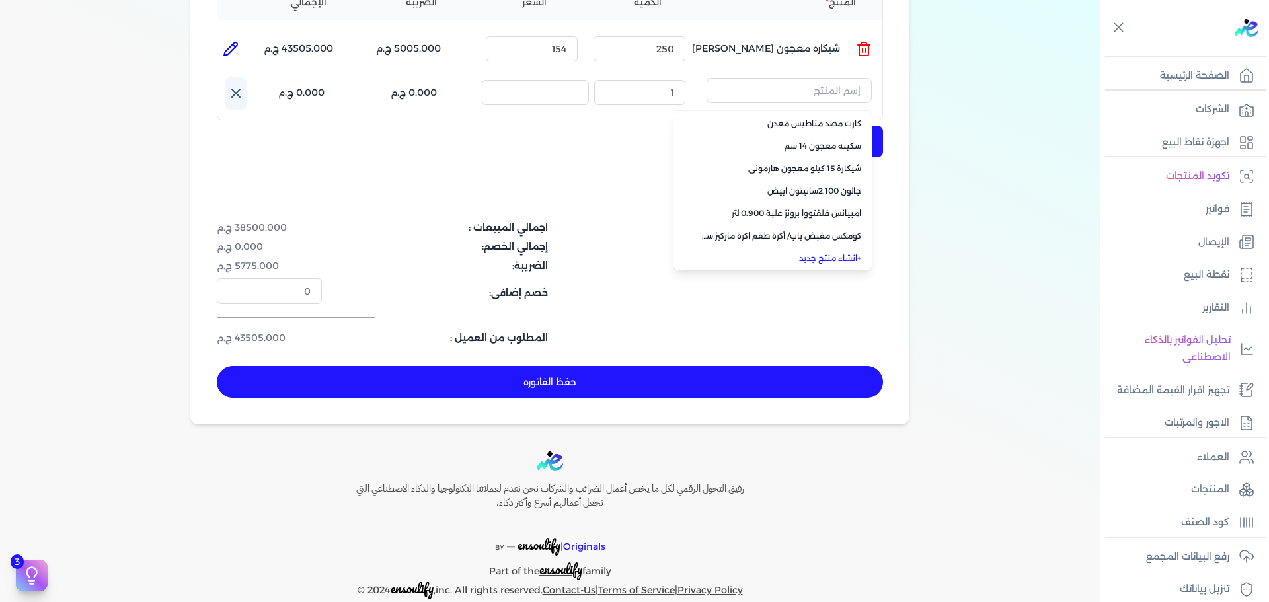
click at [844, 247] on li "+ انشاء منتج جديد" at bounding box center [773, 258] width 198 height 22
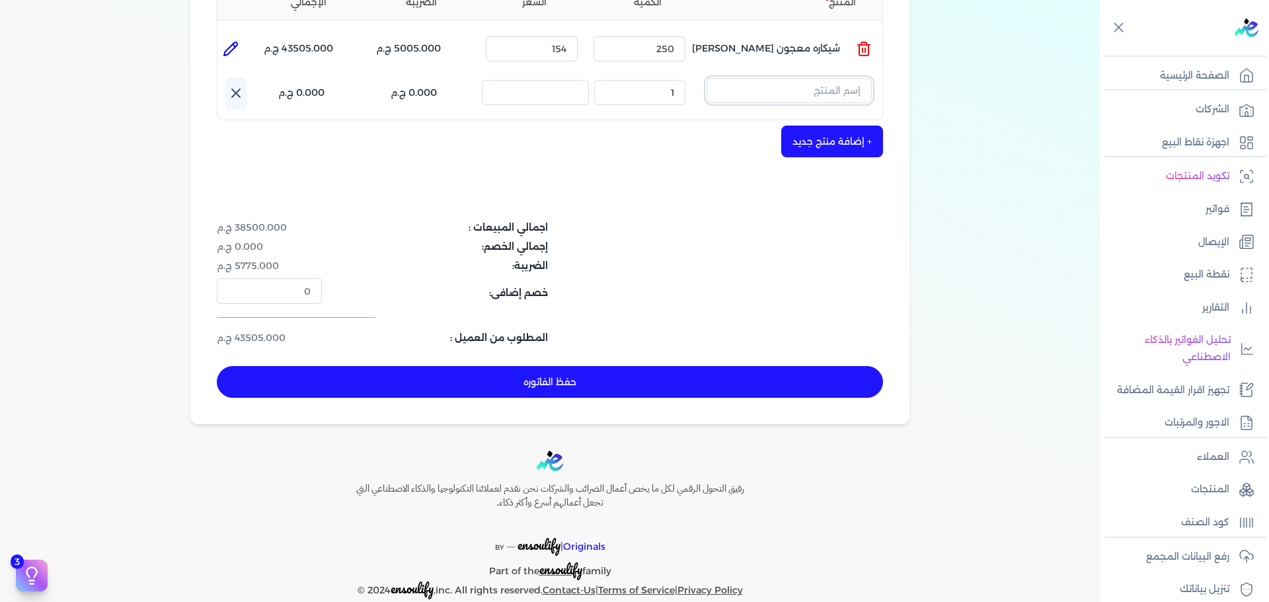
click at [811, 78] on input "text" at bounding box center [789, 90] width 165 height 25
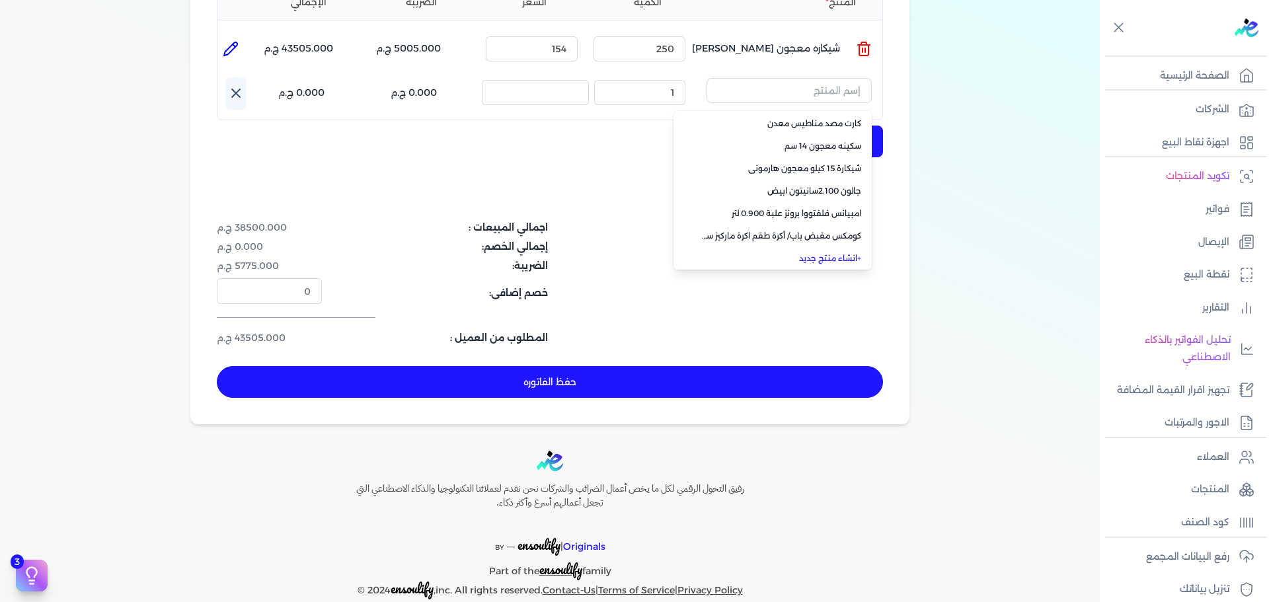
click at [825, 253] on link "+ انشاء منتج جديد" at bounding box center [780, 259] width 161 height 12
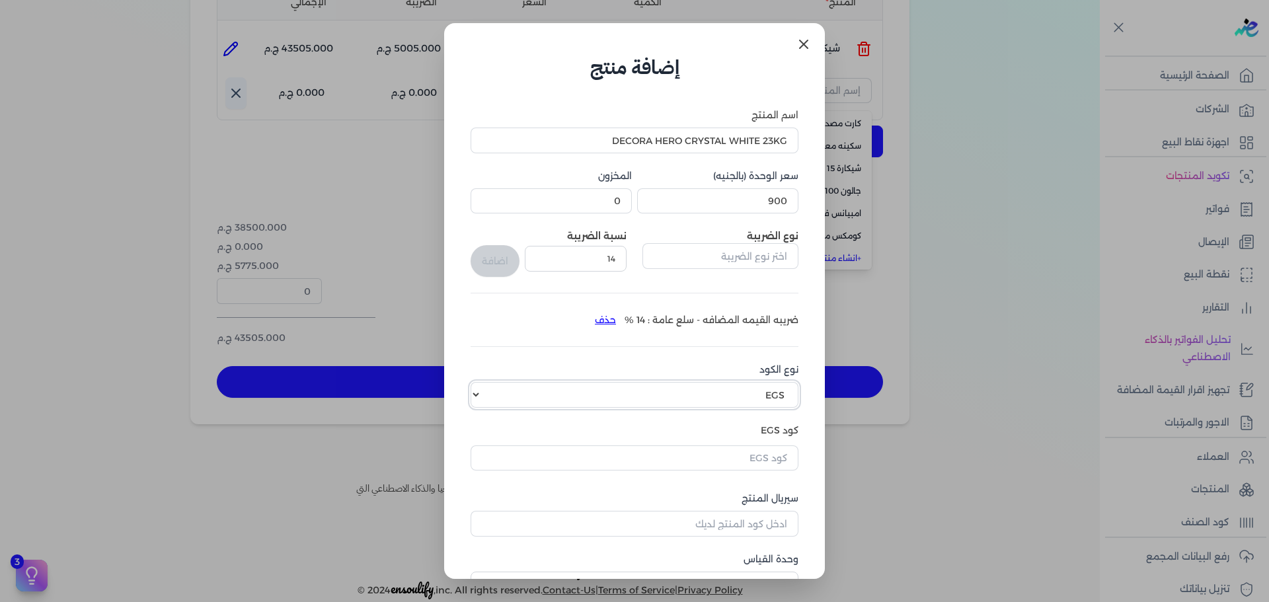
click at [608, 386] on select "اختر نوع الكود EGS GS1" at bounding box center [635, 394] width 328 height 25
select select "GS1"
click at [481, 382] on select "اختر نوع الكود EGS GS1" at bounding box center [635, 394] width 328 height 25
click at [737, 455] on input "كود GS1" at bounding box center [635, 455] width 328 height 25
paste input "10003874"
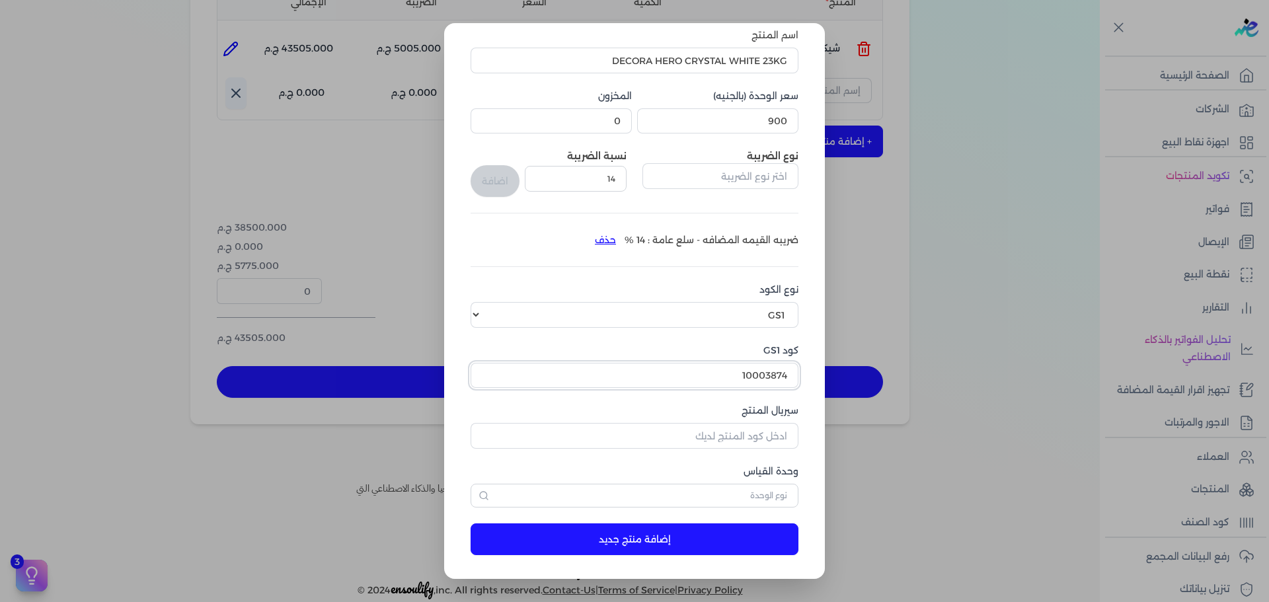
scroll to position [83, 0]
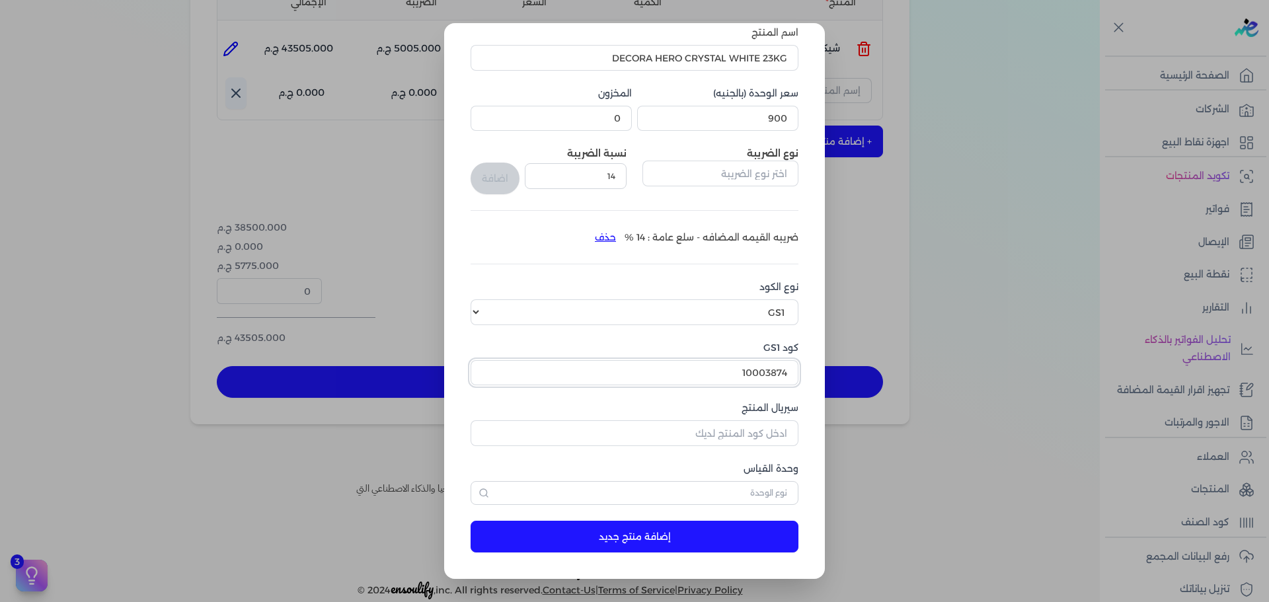
type input "10003874"
click at [700, 437] on input "سيريال المنتج" at bounding box center [635, 433] width 328 height 25
type input "23452"
click at [766, 502] on input "text" at bounding box center [635, 493] width 328 height 24
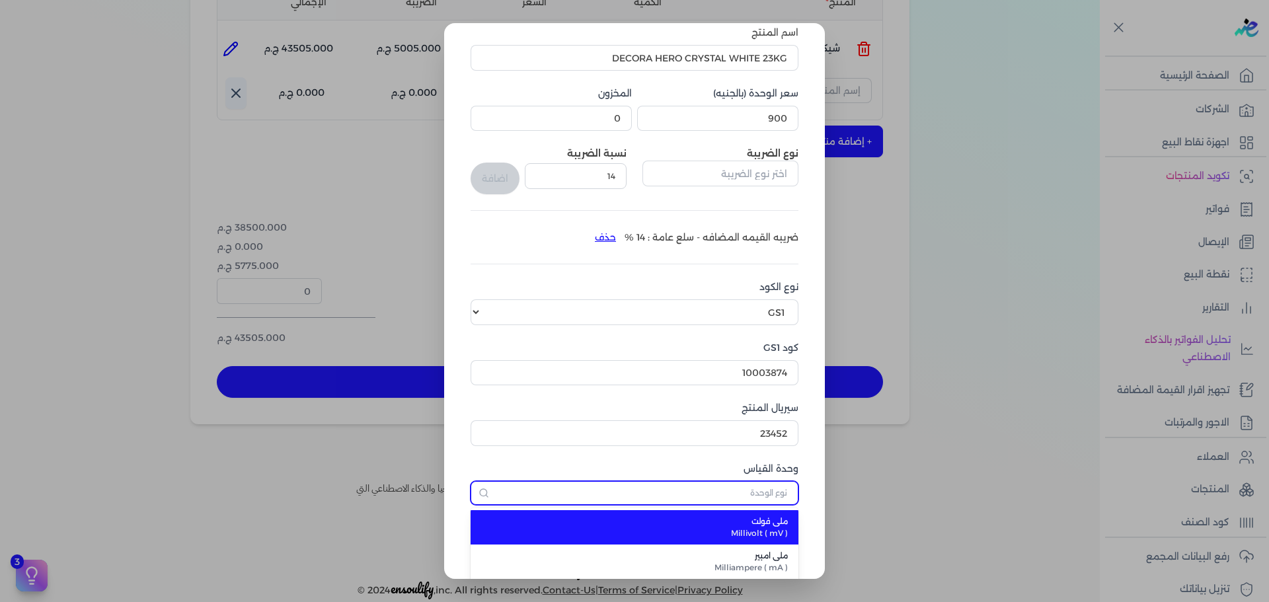
type input "ث"
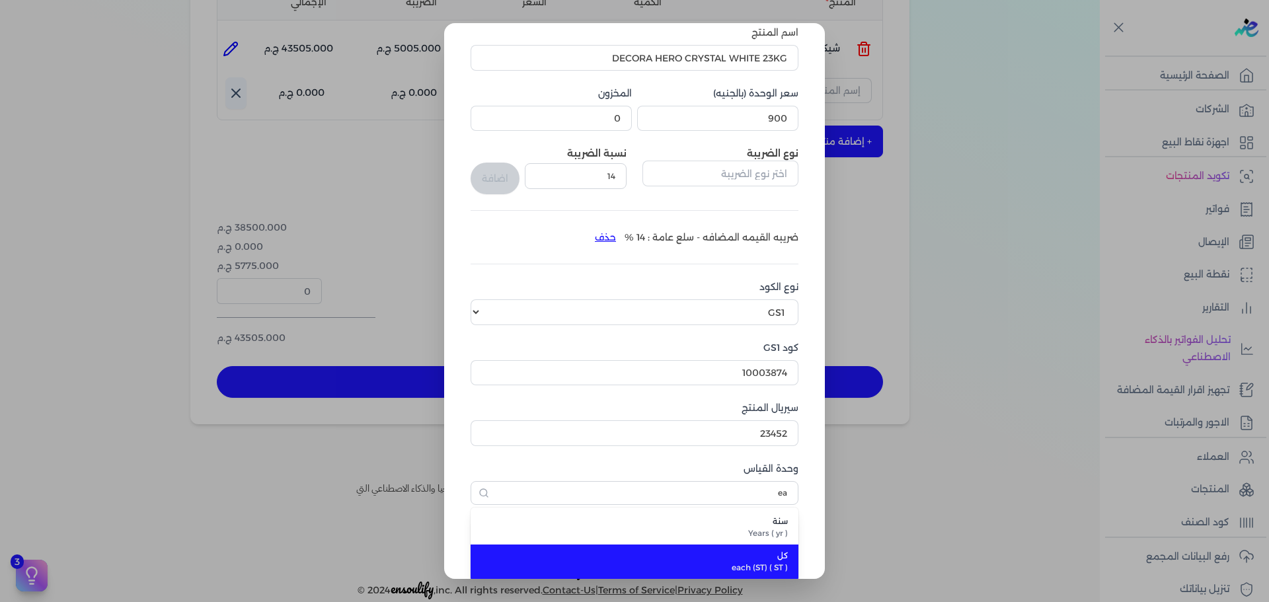
click at [739, 564] on span "each (ST) ( ST )" at bounding box center [642, 568] width 291 height 12
type input "كل"
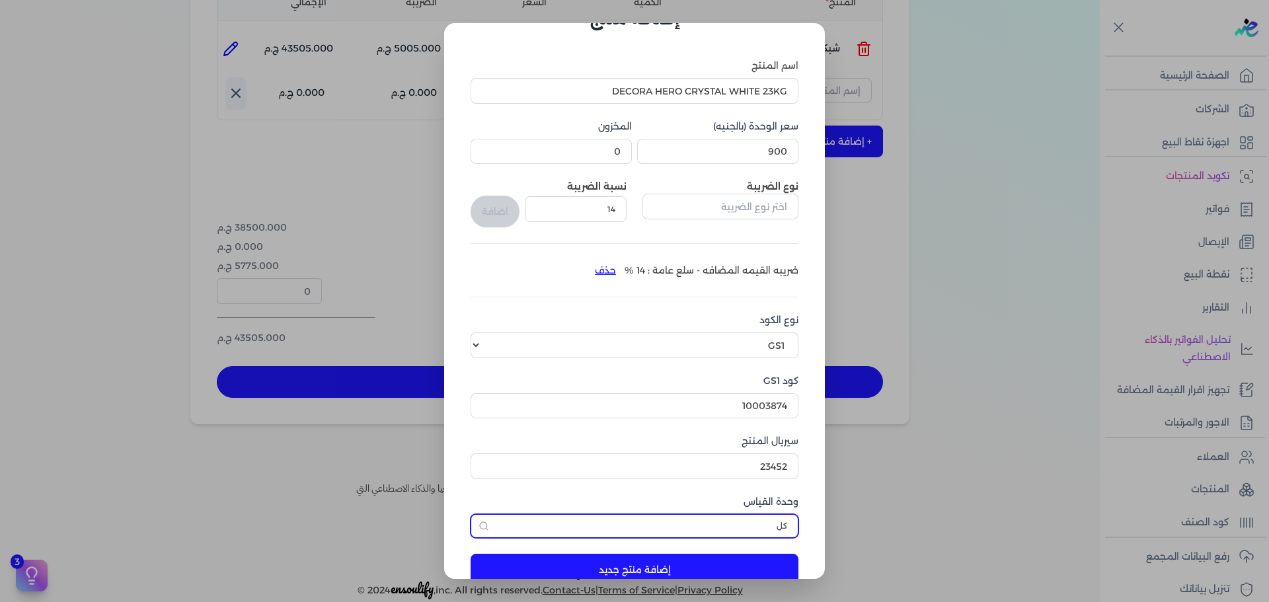
scroll to position [0, 0]
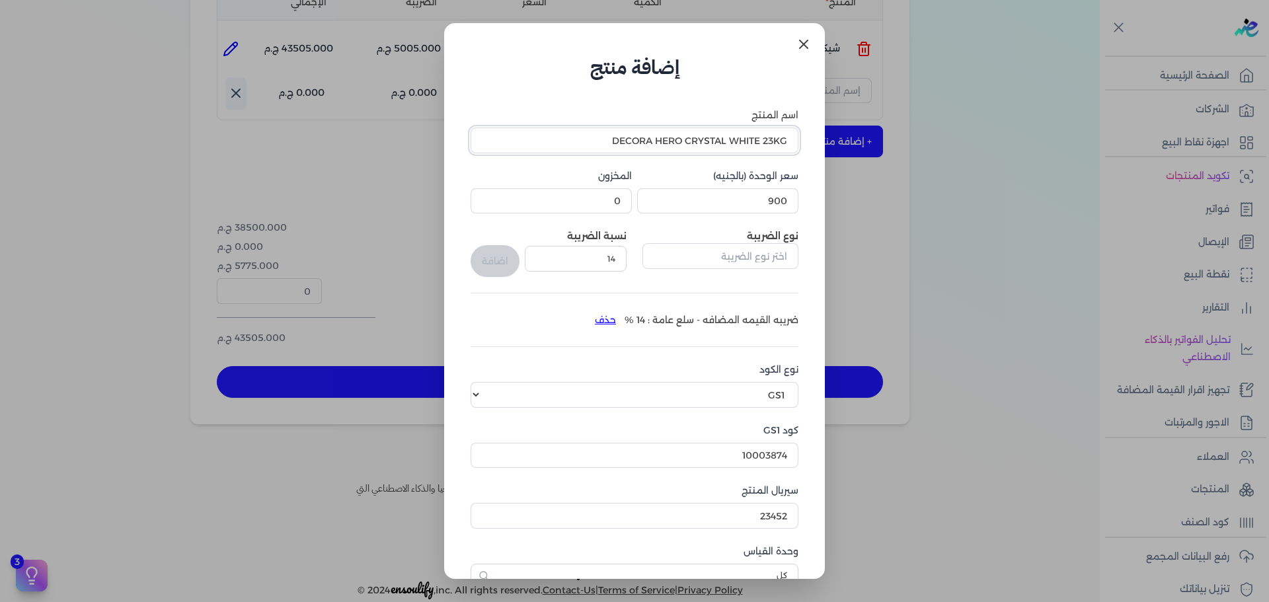
click at [598, 132] on input "DECORA HERO CRYSTAL WHITE 23KG" at bounding box center [635, 140] width 328 height 25
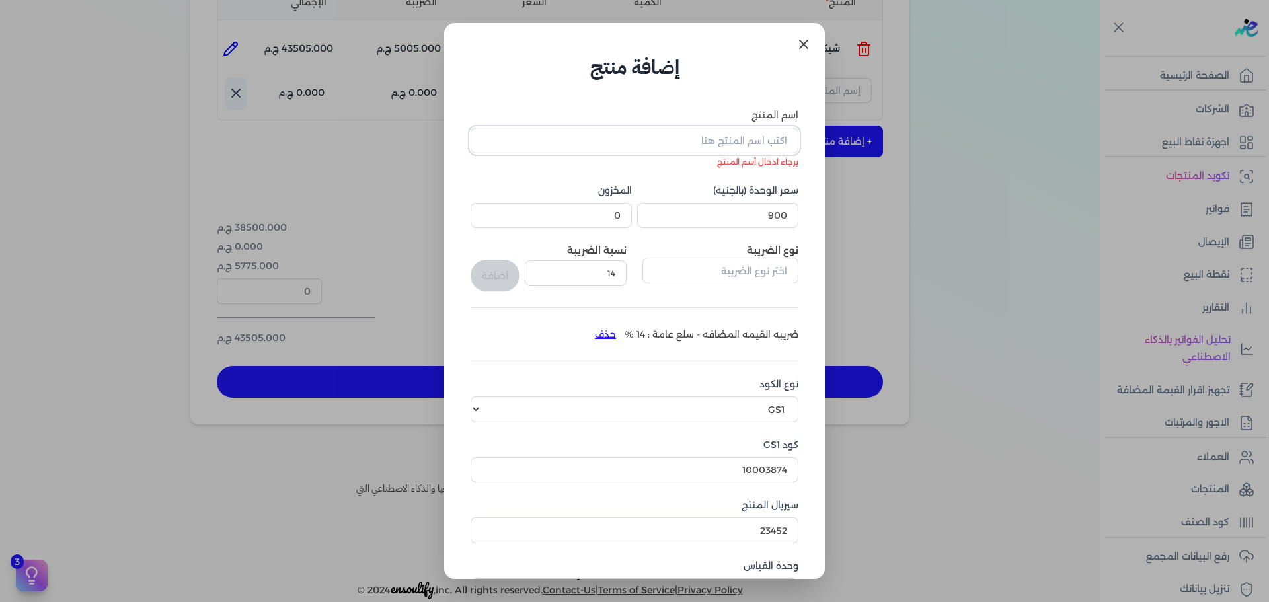
click at [698, 145] on input "اسم المنتج" at bounding box center [635, 140] width 328 height 25
paste input "DECORA HERO CRYSTAL WHITE 23KG"
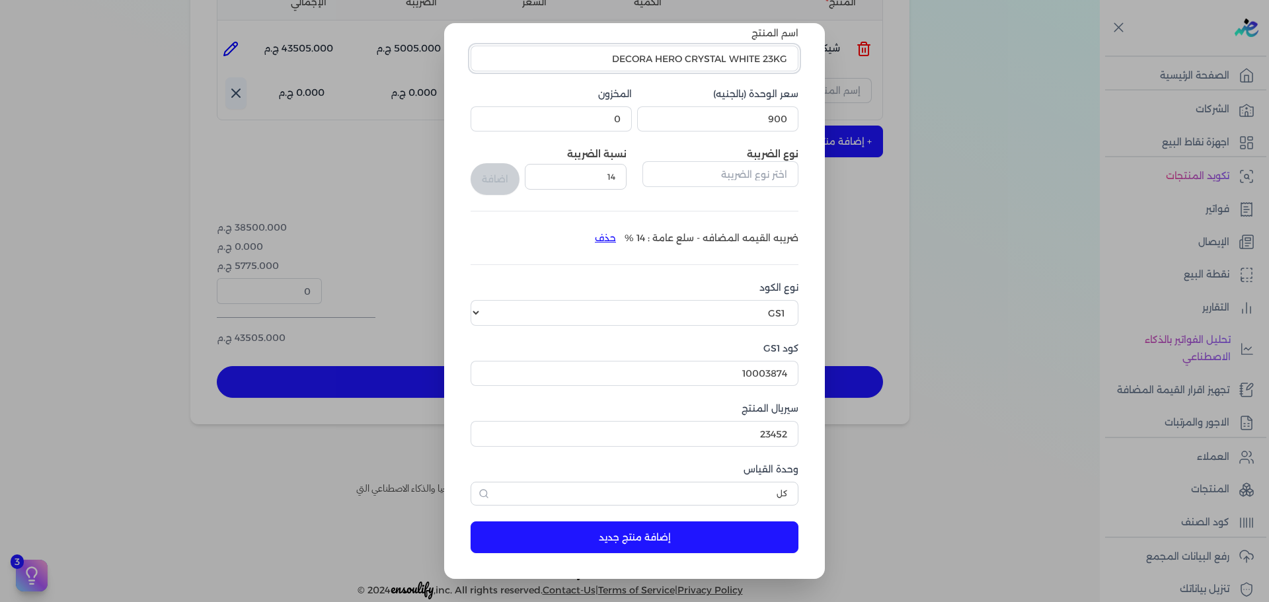
scroll to position [83, 0]
type input "DECORA HERO CRYSTAL WHITE 23KG"
click at [681, 544] on button "إضافة منتج جديد" at bounding box center [635, 537] width 328 height 32
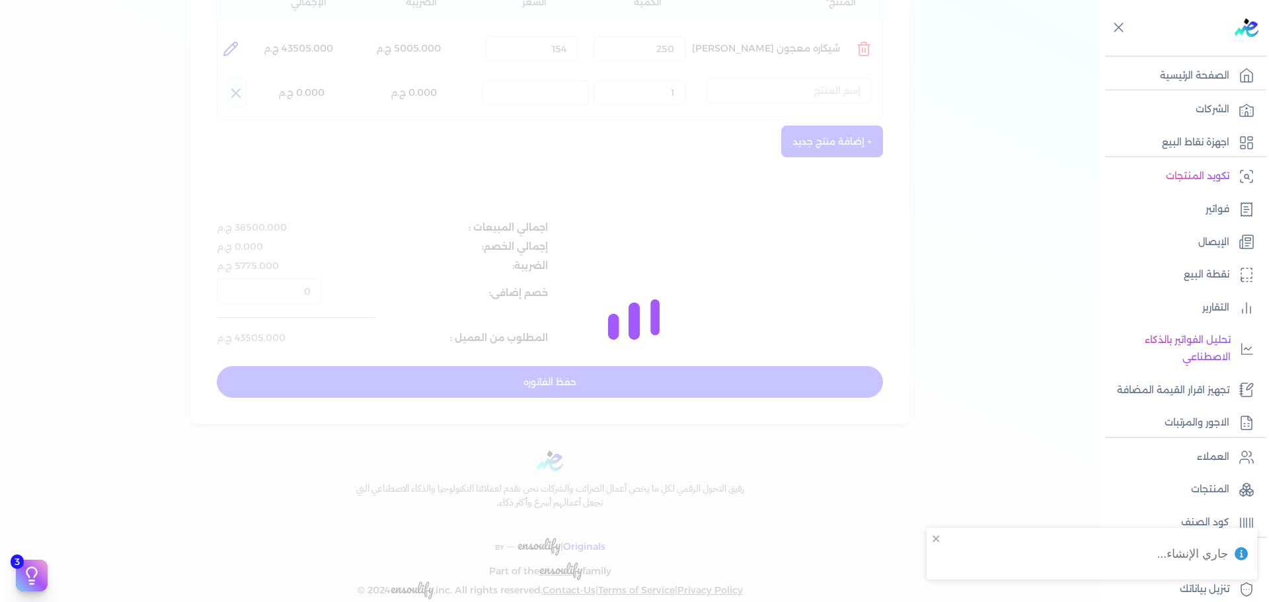
select select "EGS"
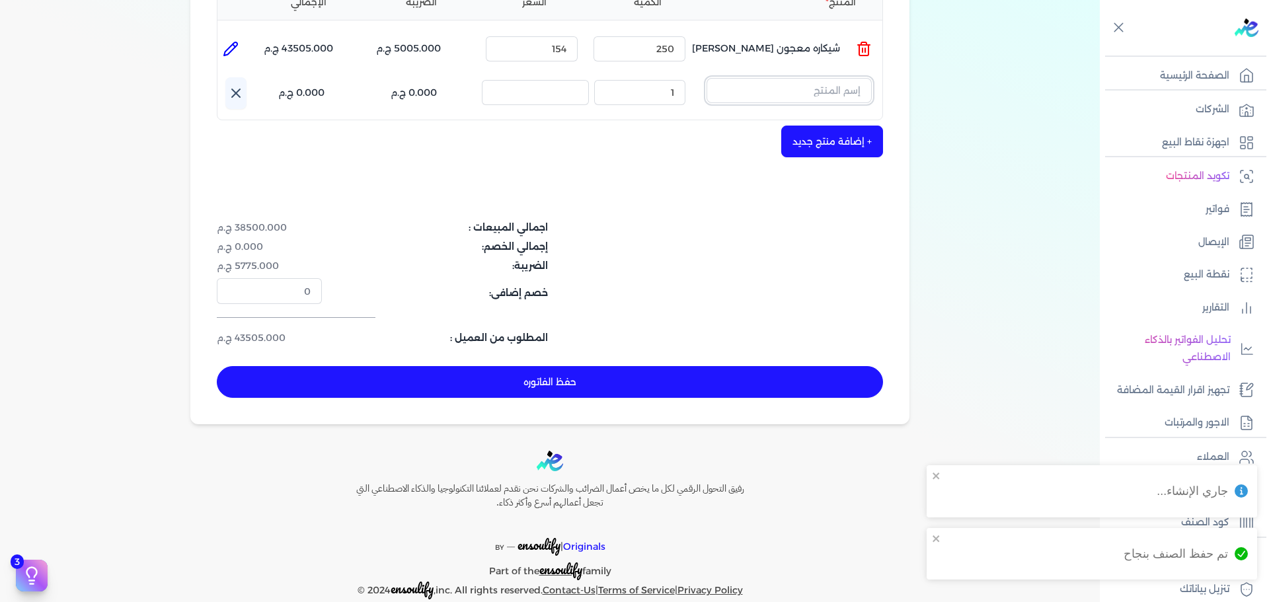
click at [833, 78] on input "text" at bounding box center [789, 90] width 165 height 25
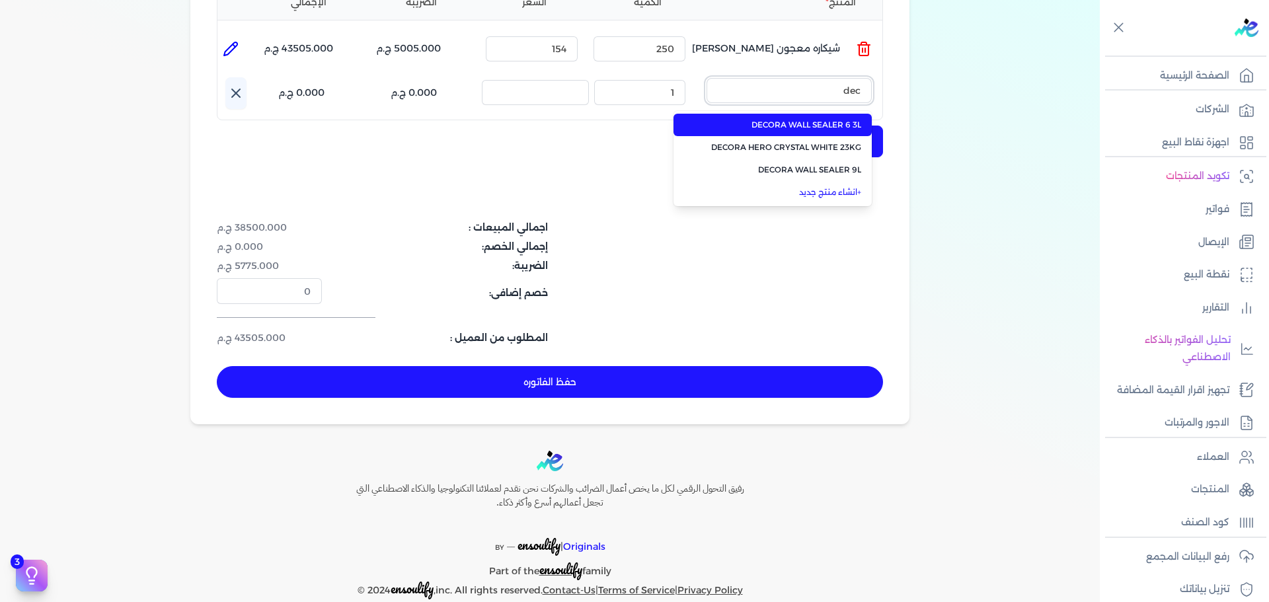
scroll to position [0, 0]
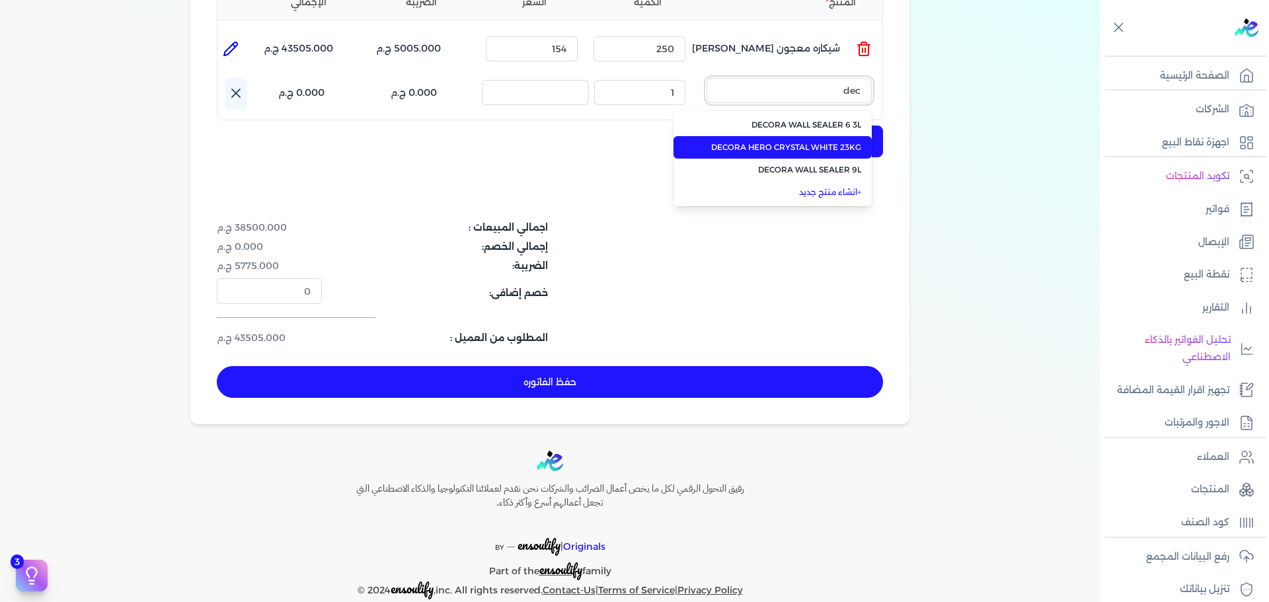
type input "dec"
click at [820, 141] on span "DECORA HERO CRYSTAL WHITE 23KG" at bounding box center [780, 147] width 161 height 12
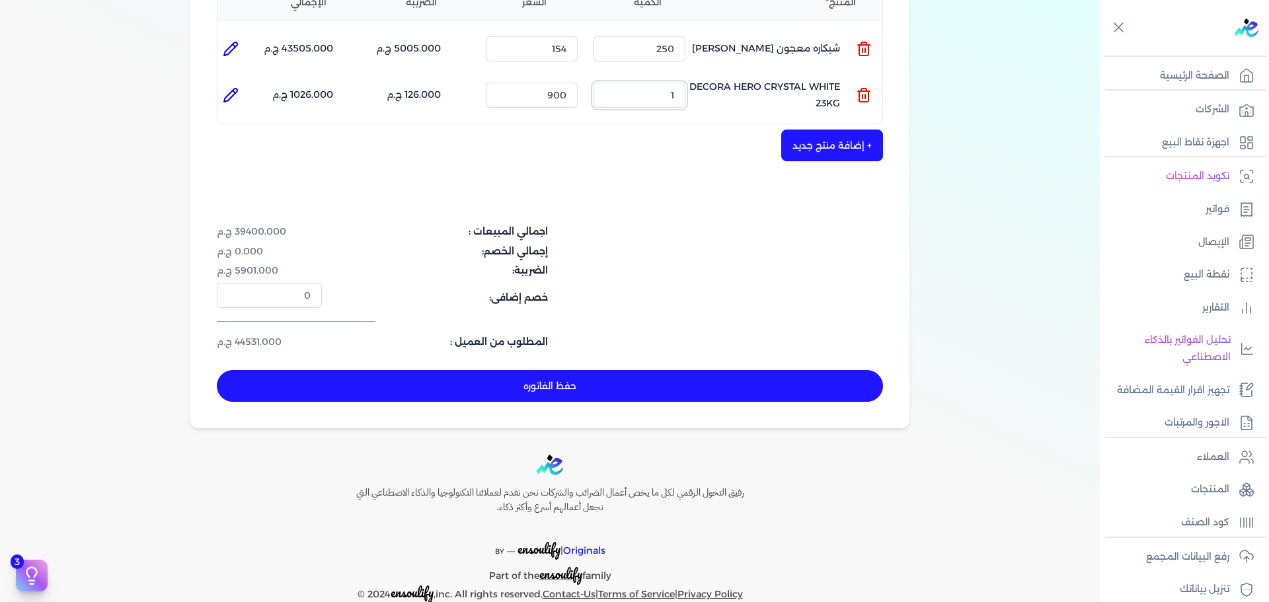
click at [744, 77] on ul "المنتج : DECORA HERO CRYSTAL WHITE 23KG الكمية : 1 السعر : 900 الضريبه : 126.00…" at bounding box center [550, 95] width 665 height 36
type input "60"
click at [235, 87] on icon at bounding box center [231, 95] width 16 height 16
type input "DECORA HERO CRYSTAL WHITE 23KG"
type input "900"
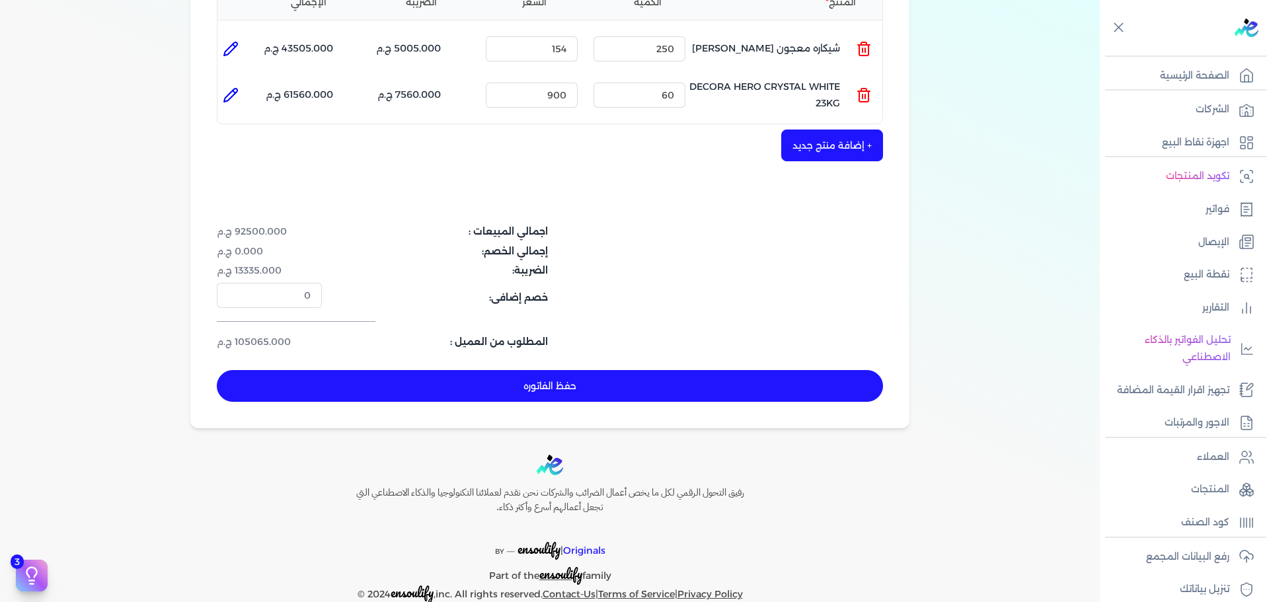
type input "60"
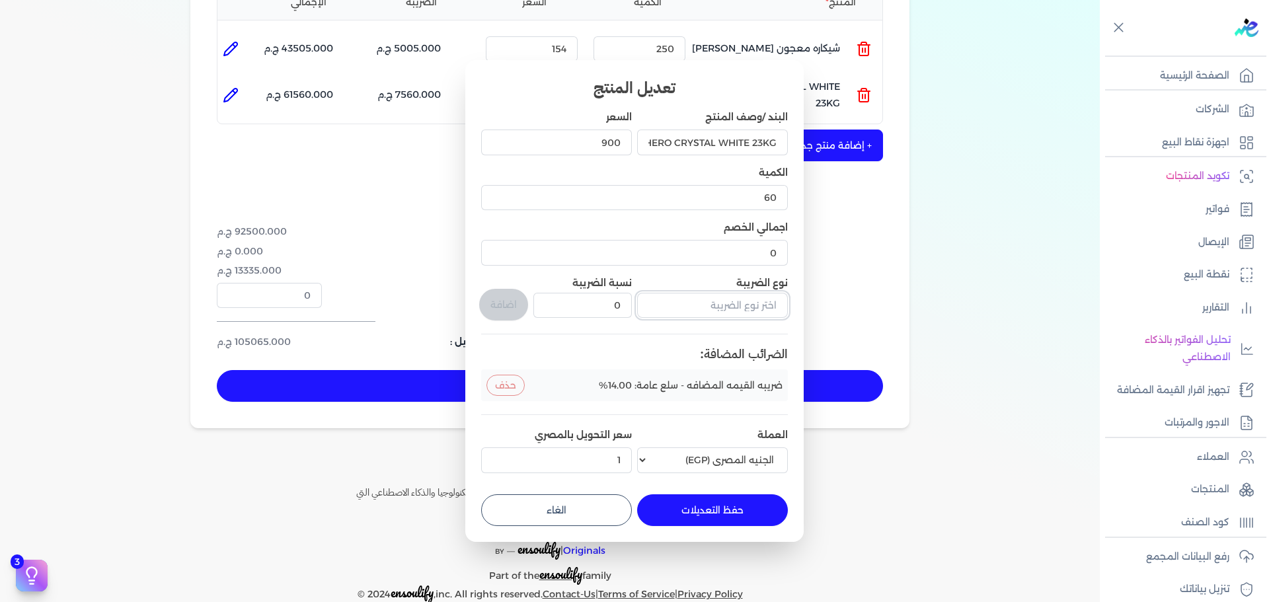
click at [737, 302] on input "text" at bounding box center [712, 305] width 151 height 25
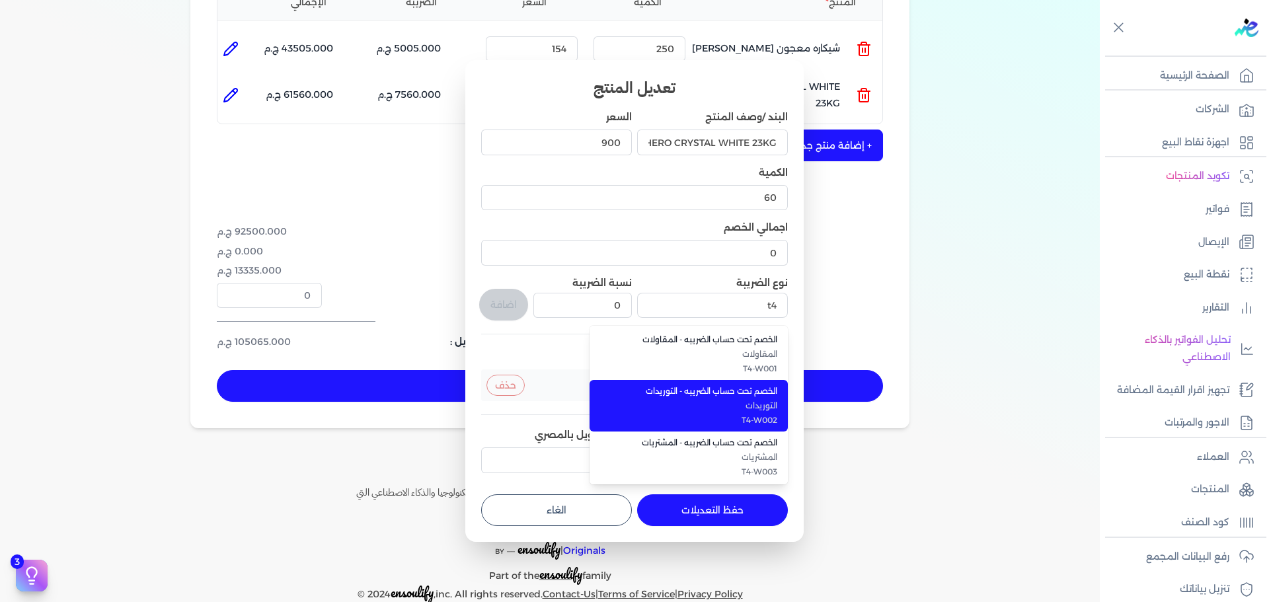
click at [696, 398] on li "الخصم تحت حساب الضريبه - التوريدات التوريدات T4-W002" at bounding box center [689, 406] width 198 height 52
type input "الخصم تحت حساب الضريبه - التوريدات"
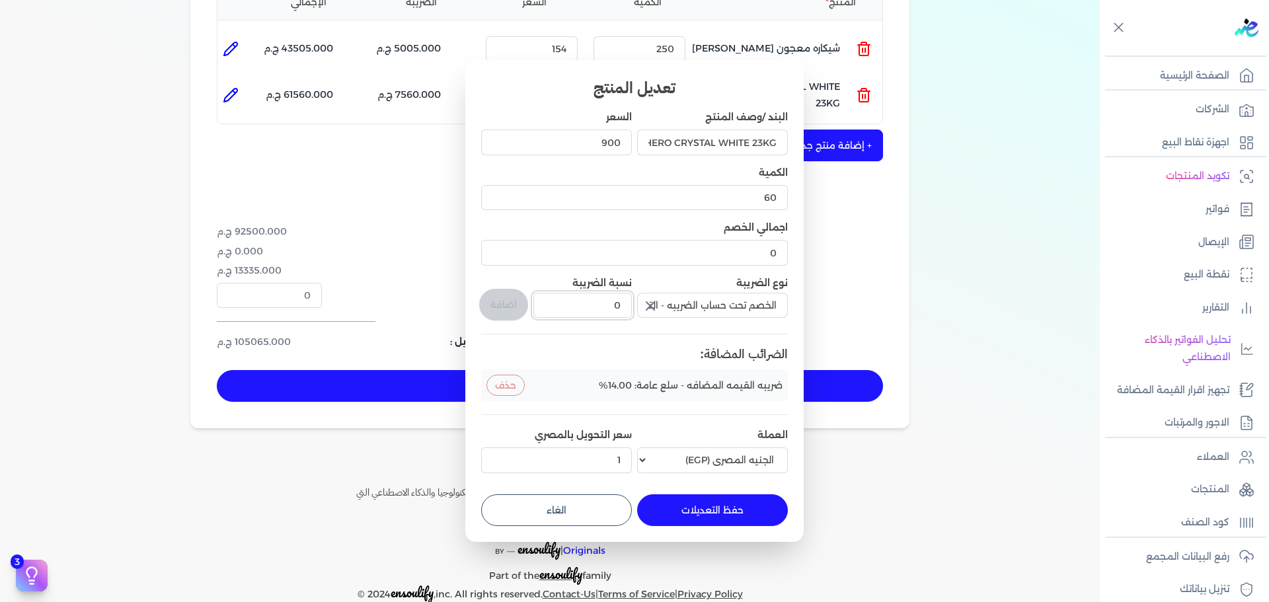
click at [654, 299] on div "البند /وصف المنتج DECORA HERO CRYSTAL WHITE 23KG السعر 900 الكمية 60 اجمالي الخ…" at bounding box center [634, 294] width 307 height 368
type input "1"
drag, startPoint x: 506, startPoint y: 305, endPoint x: 529, endPoint y: 332, distance: 35.2
click at [507, 305] on button "اضافة" at bounding box center [503, 305] width 49 height 32
type input "0"
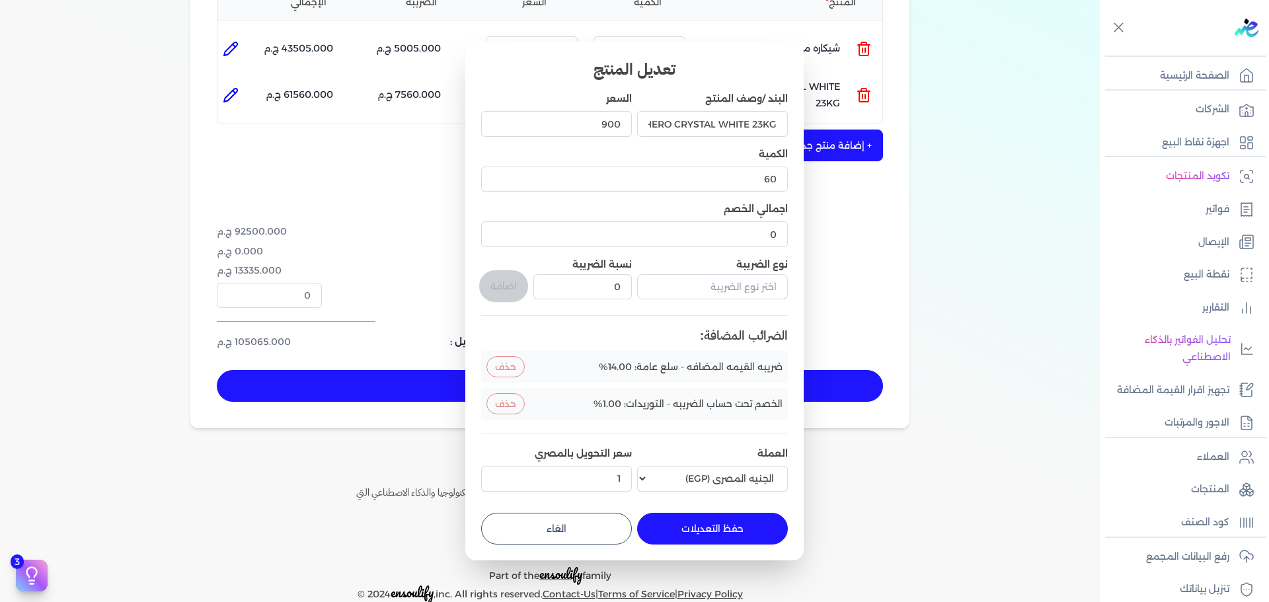
click at [700, 522] on button "حفظ التعديلات" at bounding box center [712, 529] width 151 height 32
type input "0"
type input "1"
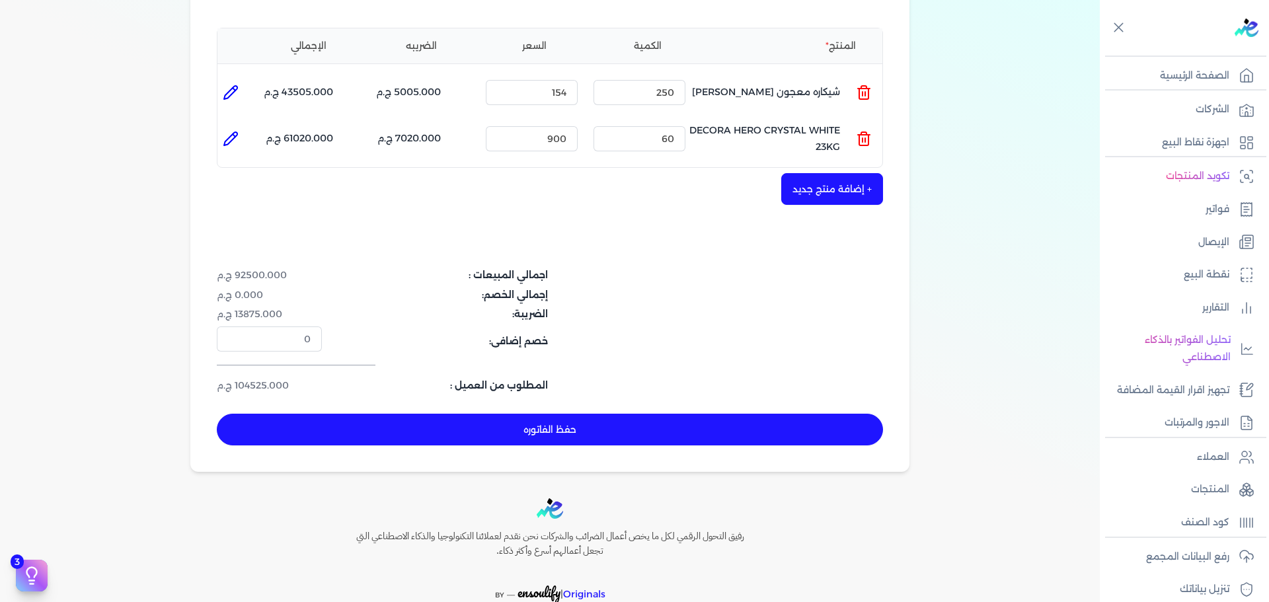
scroll to position [290, 0]
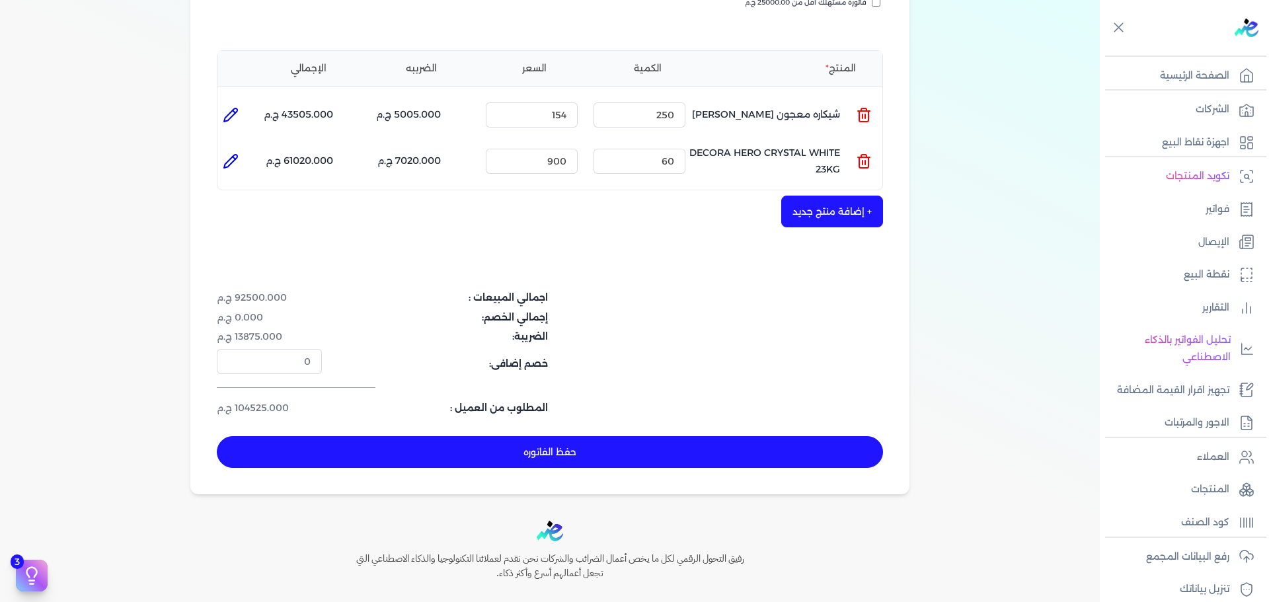
click at [832, 196] on button "+ إضافة منتج جديد" at bounding box center [833, 212] width 102 height 32
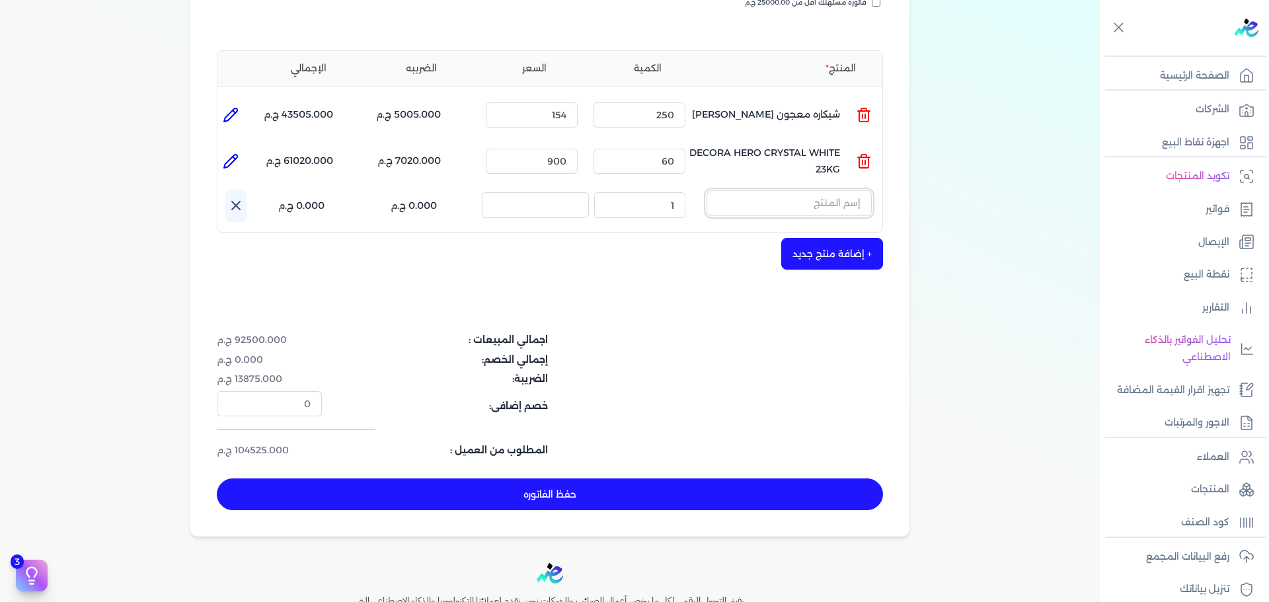
click at [778, 190] on input "text" at bounding box center [789, 202] width 165 height 25
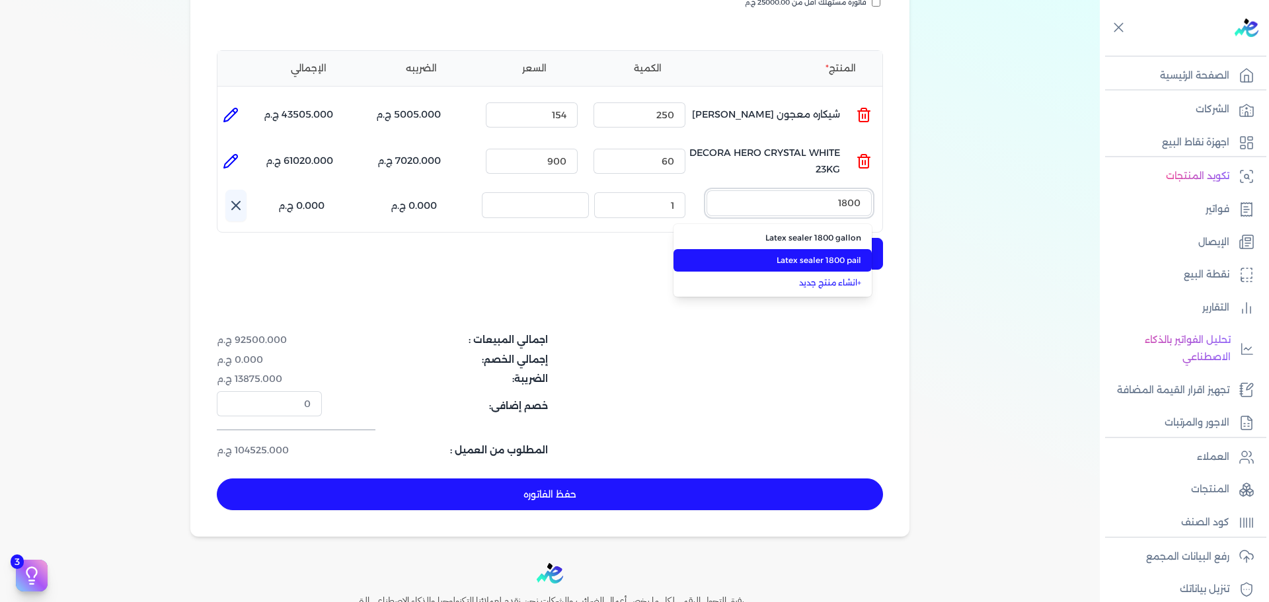
type input "1800"
click at [791, 255] on span "Latex sealer 1800 pail" at bounding box center [780, 261] width 161 height 12
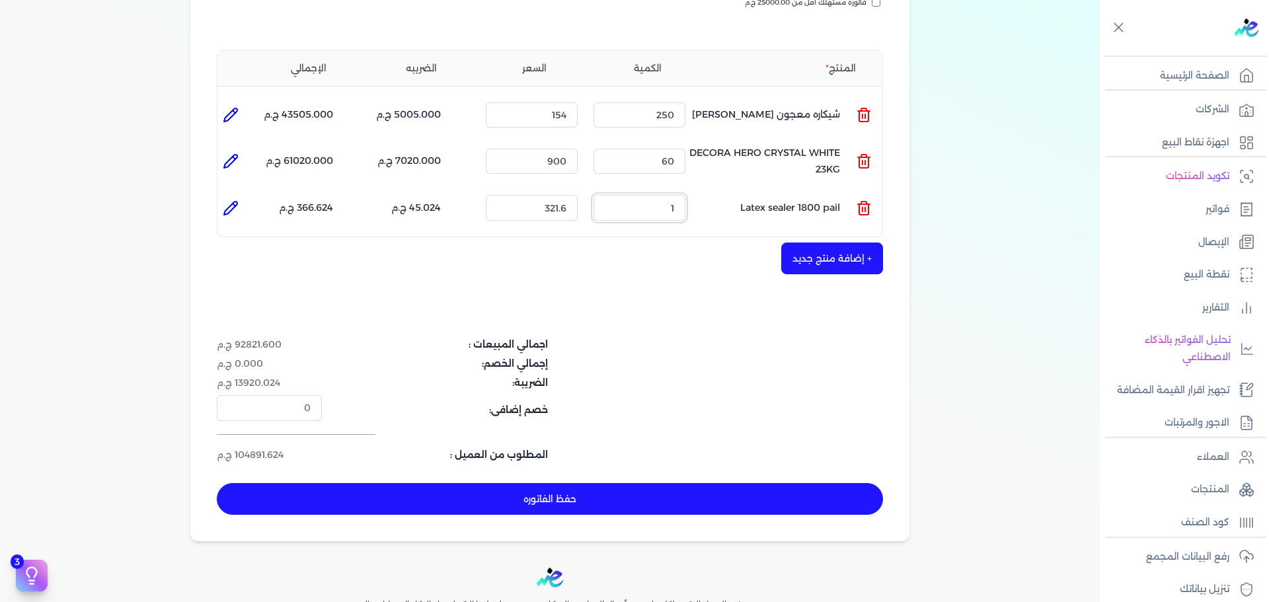
drag, startPoint x: 694, startPoint y: 190, endPoint x: 735, endPoint y: 190, distance: 40.3
click at [728, 190] on ul "المنتج : Latex sealer 1800 pail الكمية : 1 السعر : 321.6 الضريبه : 45.024 ج.م ا…" at bounding box center [550, 208] width 665 height 36
type input "40"
drag, startPoint x: 538, startPoint y: 182, endPoint x: 647, endPoint y: 182, distance: 109.1
click at [647, 190] on ul "المنتج : Latex sealer 1800 pail الكمية : 40 السعر : 321.6 الضريبه : 1800.960 ج.…" at bounding box center [550, 208] width 665 height 36
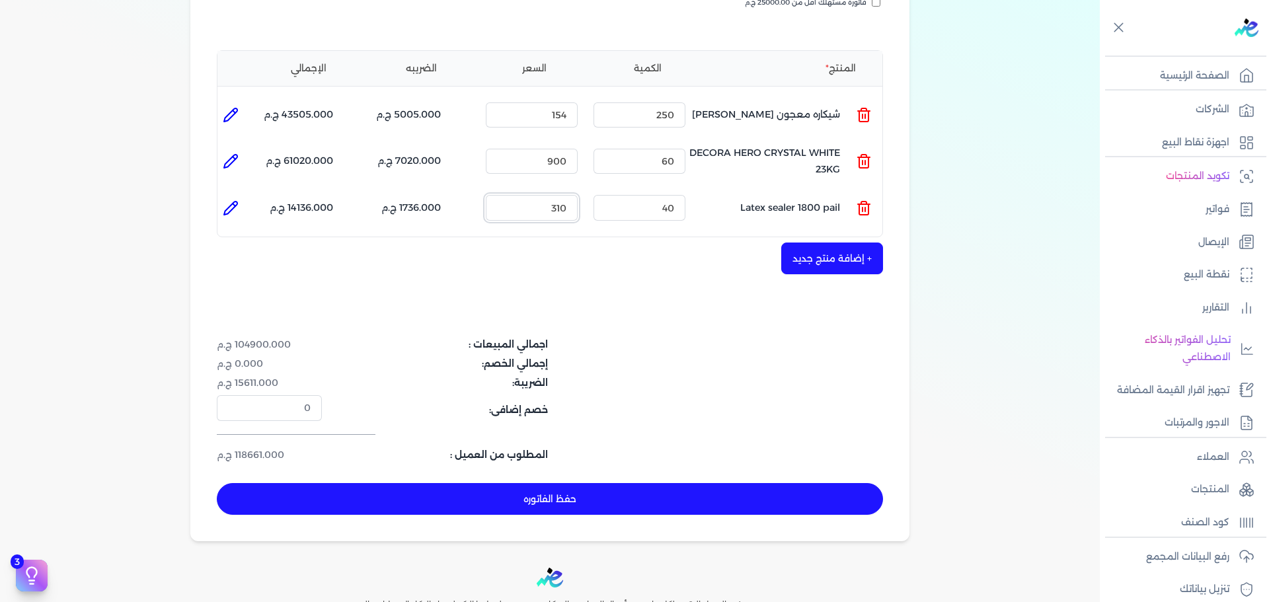
type input "310"
click at [237, 200] on icon at bounding box center [231, 208] width 16 height 16
type input "Latex sealer 1800 pail"
type input "310"
type input "40"
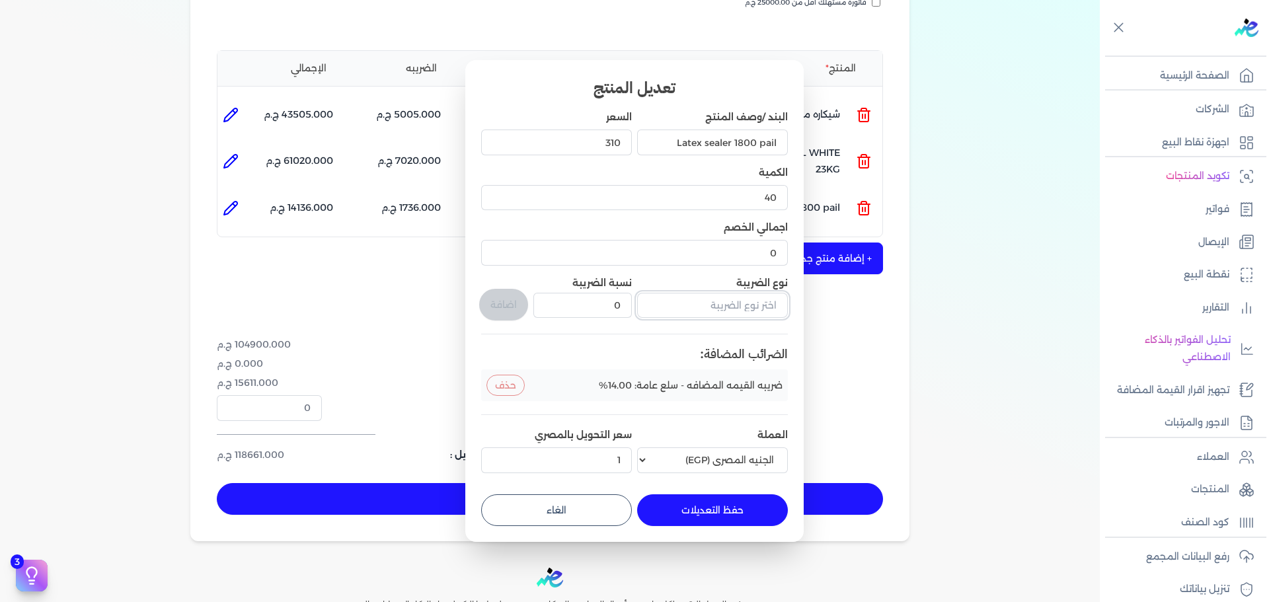
click at [715, 307] on input "text" at bounding box center [712, 305] width 151 height 25
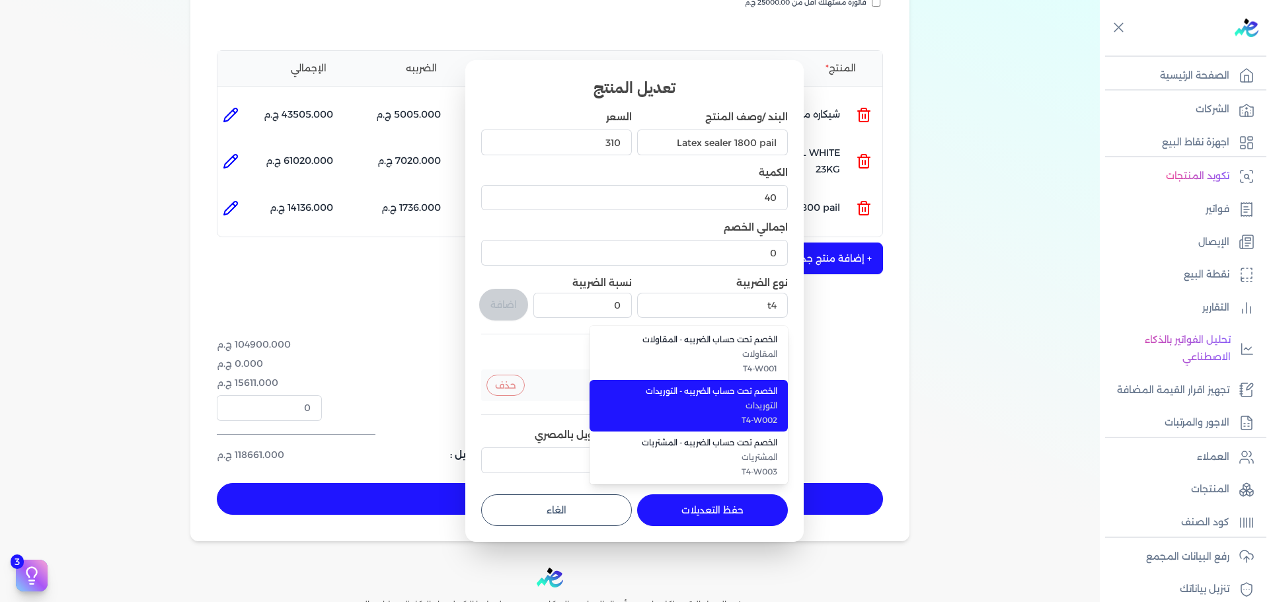
click at [732, 391] on span "الخصم تحت حساب الضريبه - التوريدات" at bounding box center [696, 391] width 161 height 12
type input "الخصم تحت حساب الضريبه - التوريدات"
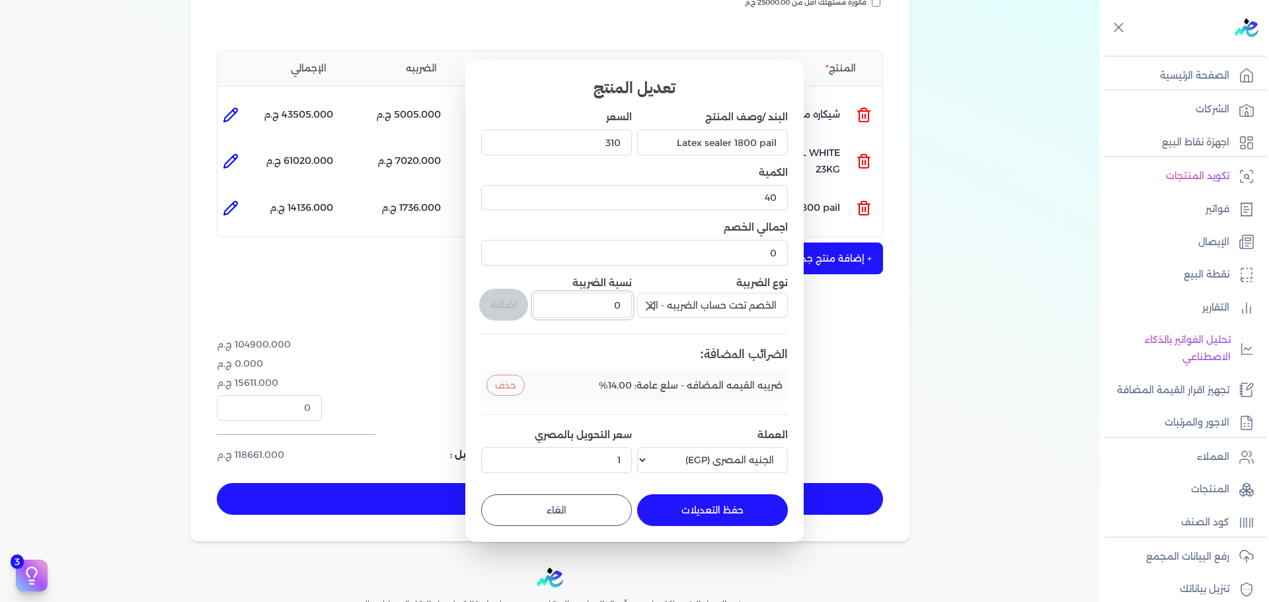
drag, startPoint x: 614, startPoint y: 310, endPoint x: 651, endPoint y: 305, distance: 37.4
click at [649, 304] on div "البند /وصف المنتج Latex sealer 1800 pail السعر 310 الكمية 40 اجمالي الخصم 0 نوع…" at bounding box center [634, 294] width 307 height 368
type input "1"
drag, startPoint x: 510, startPoint y: 305, endPoint x: 620, endPoint y: 435, distance: 169.4
click at [510, 305] on button "اضافة" at bounding box center [503, 305] width 49 height 32
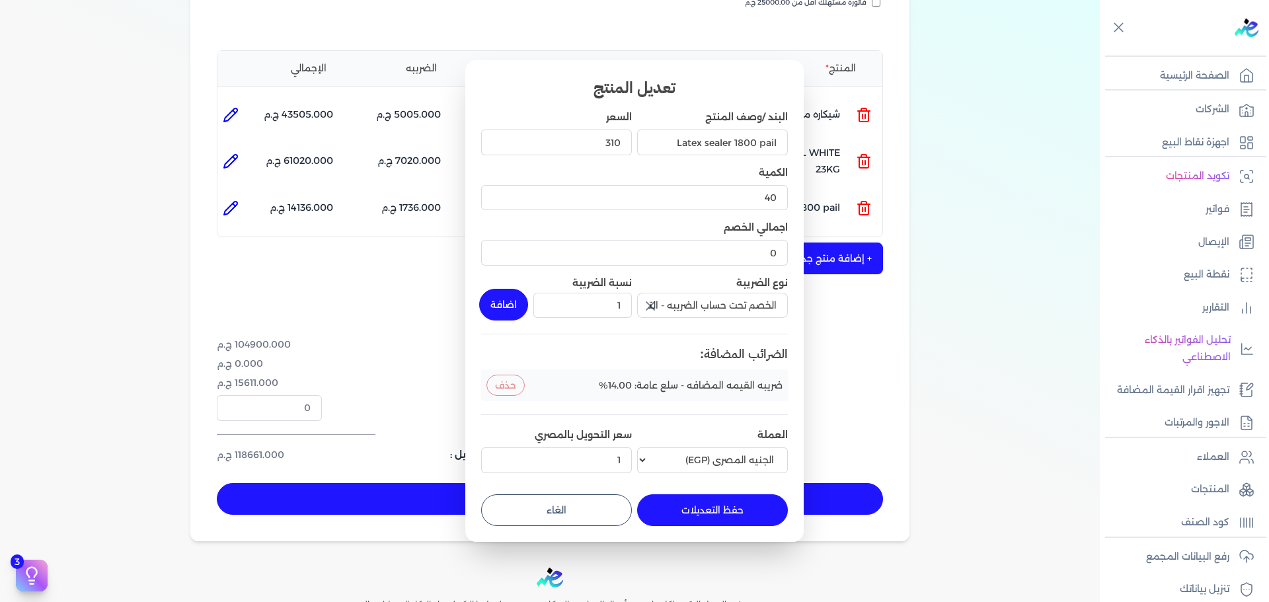
type input "0"
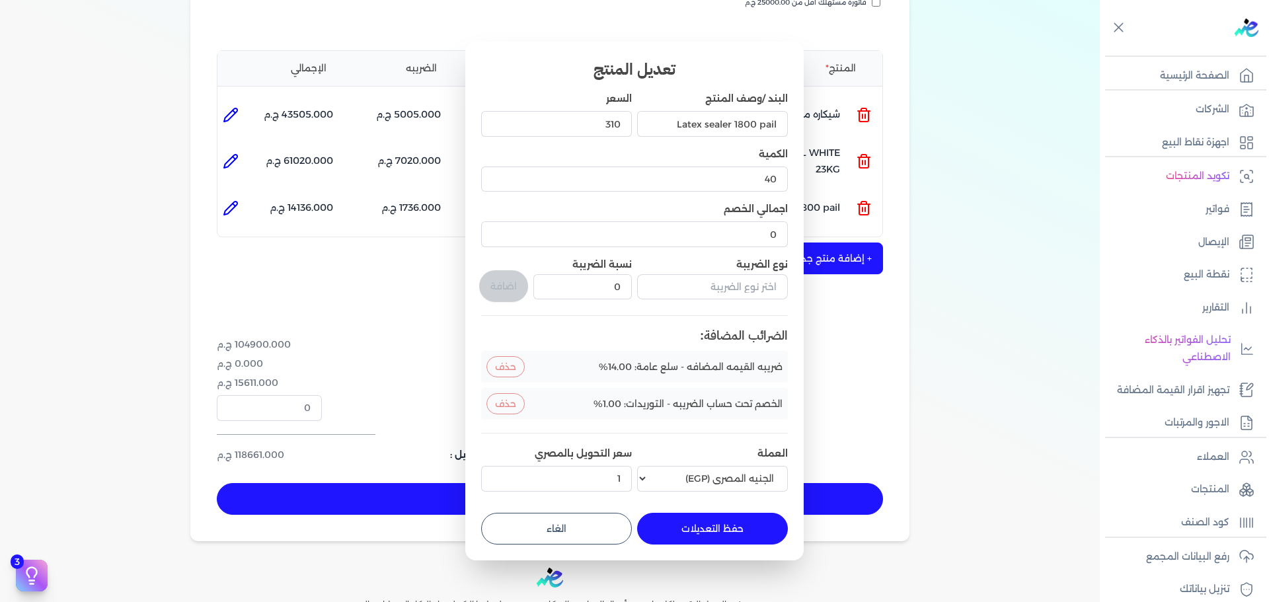
click at [704, 537] on button "حفظ التعديلات" at bounding box center [712, 529] width 151 height 32
type input "0"
type input "1"
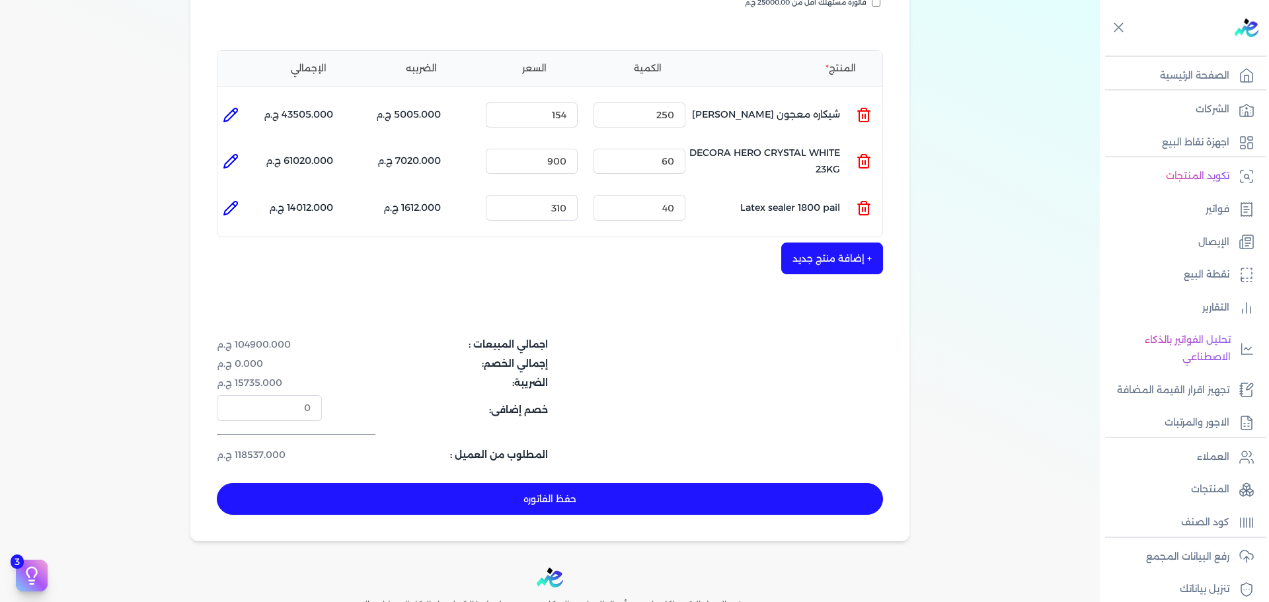
click at [825, 243] on button "+ إضافة منتج جديد" at bounding box center [833, 259] width 102 height 32
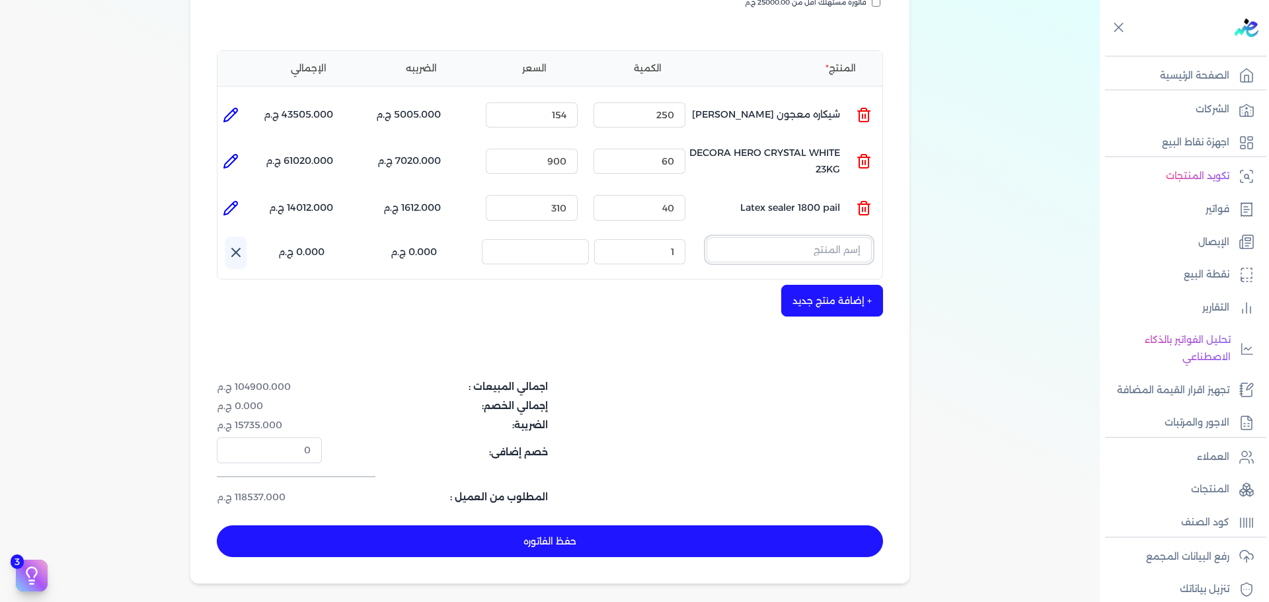
click at [842, 237] on input "text" at bounding box center [789, 249] width 165 height 25
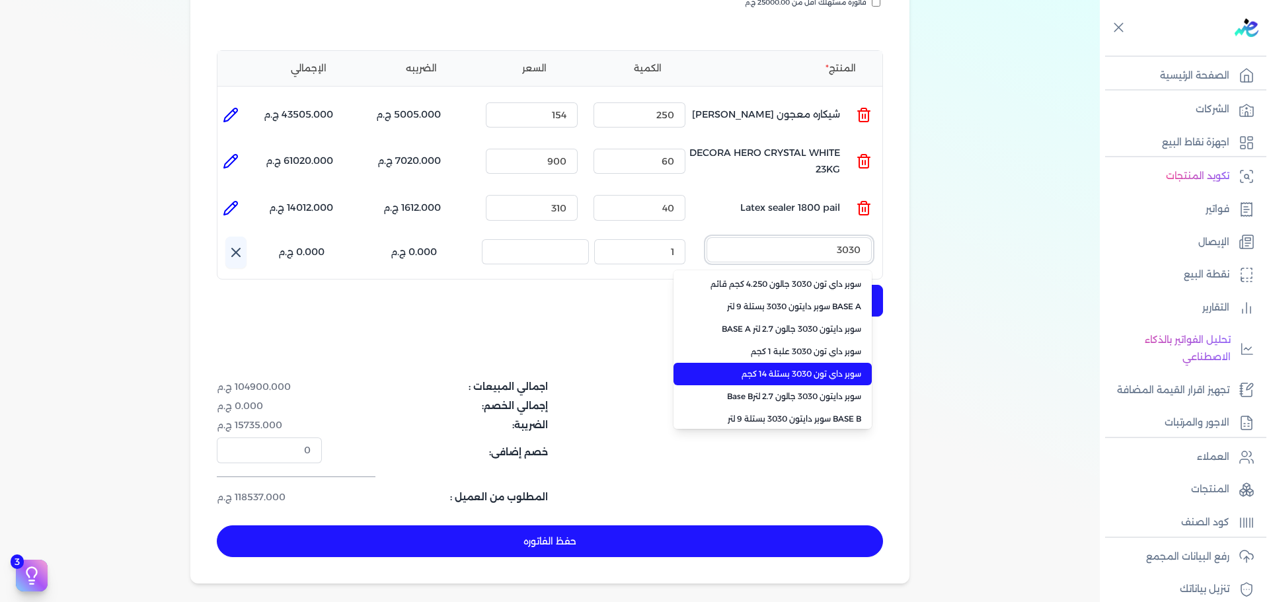
scroll to position [49, 0]
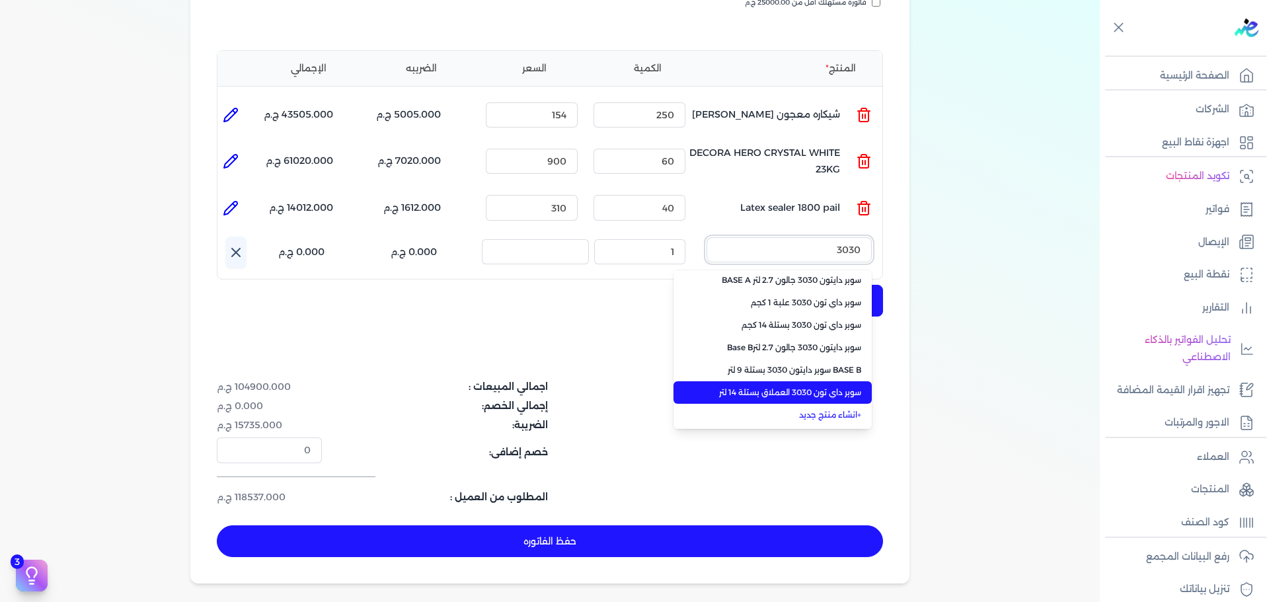
type input "3030"
click at [834, 387] on span "سوبر داي تون 3030 العملاق بستلة 14 لتر" at bounding box center [780, 393] width 161 height 12
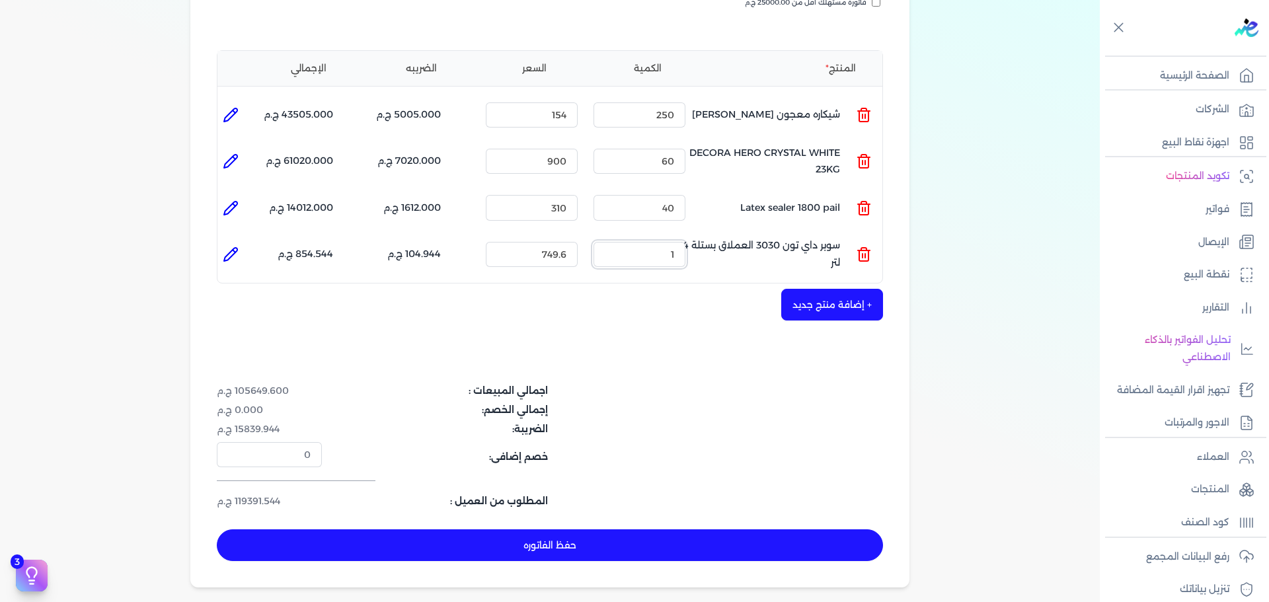
click at [771, 237] on ul "المنتج : سوبر داي تون 3030 العملاق بستلة 14 لتر الكمية : 1 السعر : 749.6 الضريب…" at bounding box center [550, 255] width 665 height 36
type input "35"
drag, startPoint x: 528, startPoint y: 234, endPoint x: 669, endPoint y: 239, distance: 140.9
click at [669, 239] on ul "المنتج : سوبر داي تون 3030 العملاق بستلة 14 لتر الكمية : 35 السعر : 749.6 الضري…" at bounding box center [550, 255] width 665 height 36
type input "760"
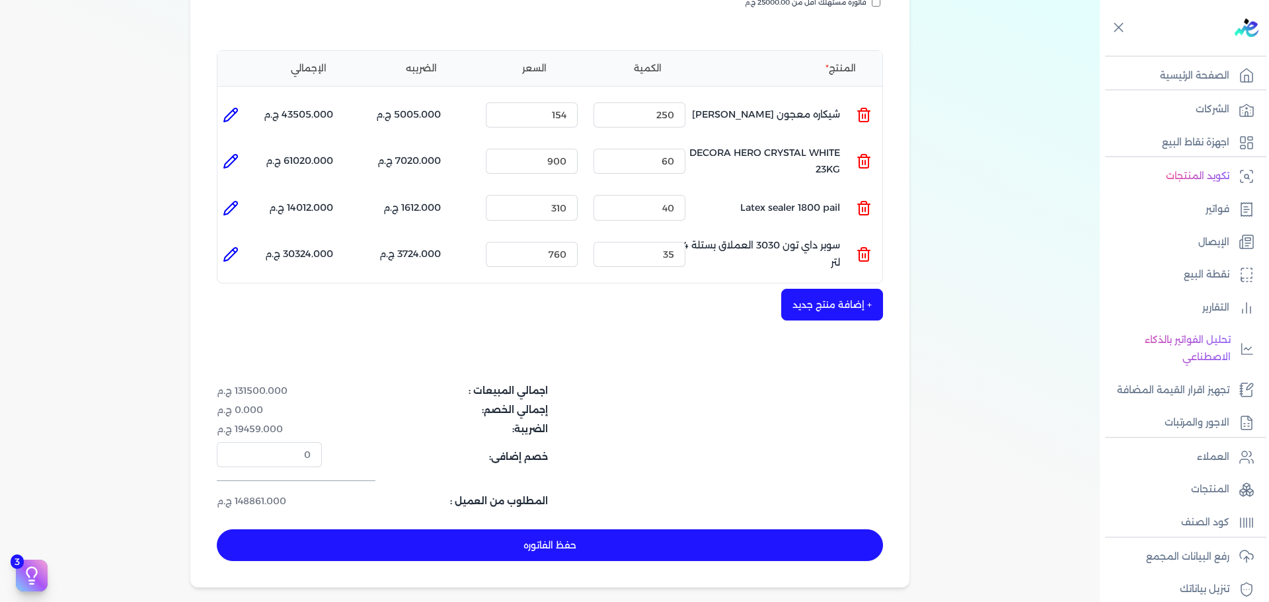
click at [244, 241] on li at bounding box center [231, 254] width 26 height 26
type input "سوبر داي تون 3030 العملاق بستلة 14 لتر"
type input "760"
type input "35"
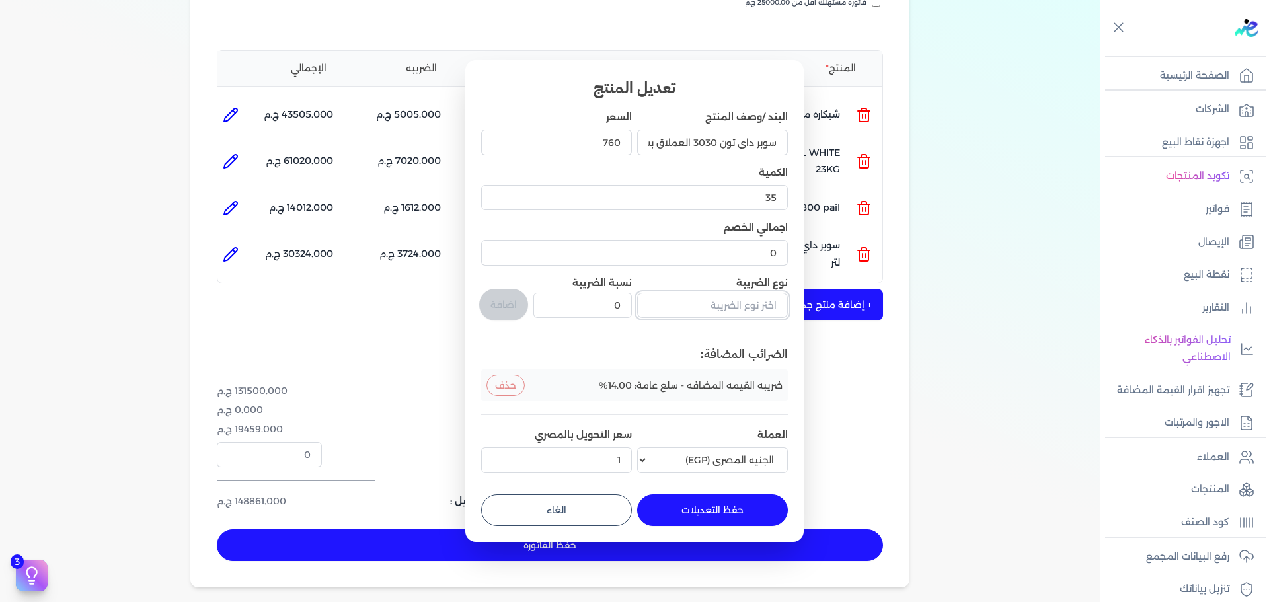
click at [729, 308] on input "text" at bounding box center [712, 305] width 151 height 25
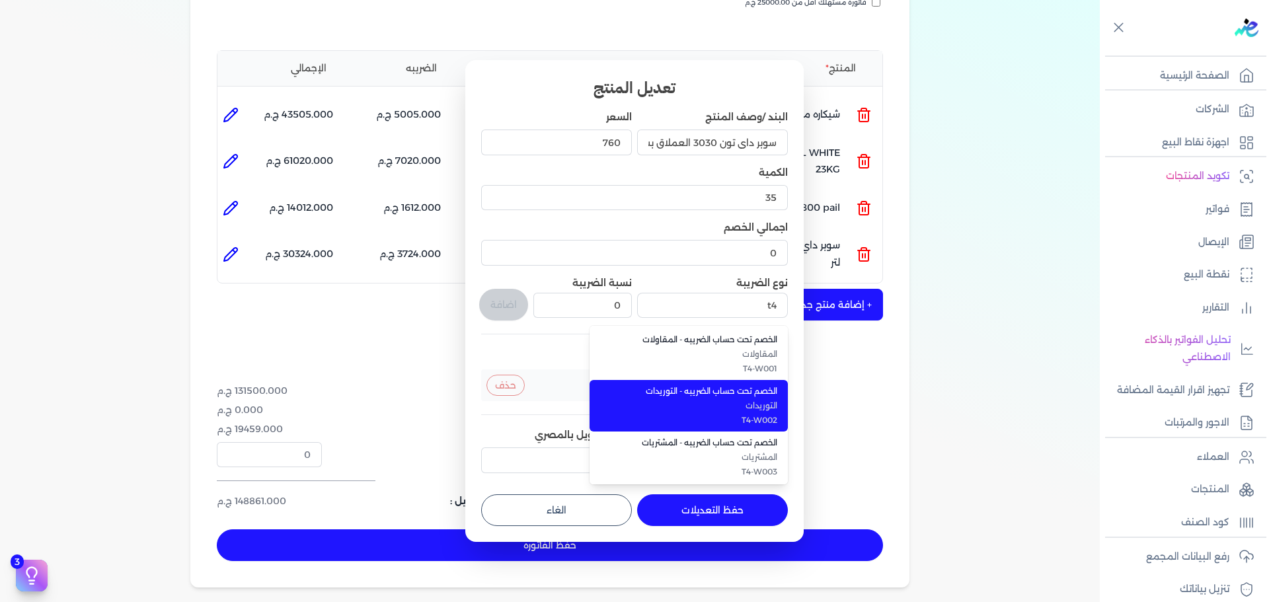
click at [727, 396] on span "الخصم تحت حساب الضريبه - التوريدات" at bounding box center [696, 391] width 161 height 12
type input "الخصم تحت حساب الضريبه - التوريدات"
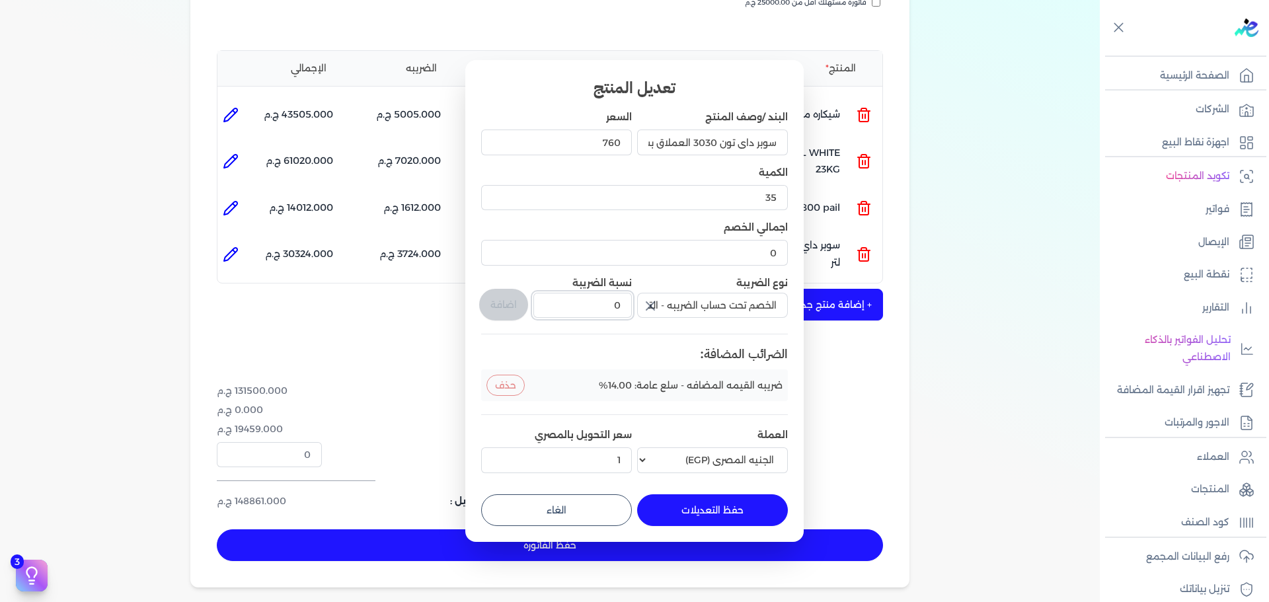
click at [670, 308] on div "البند /وصف المنتج سوبر داي تون 3030 العملاق بستلة 14 لتر السعر 760 الكمية 35 اج…" at bounding box center [634, 294] width 307 height 368
type input "1"
click at [504, 306] on button "اضافة" at bounding box center [503, 305] width 49 height 32
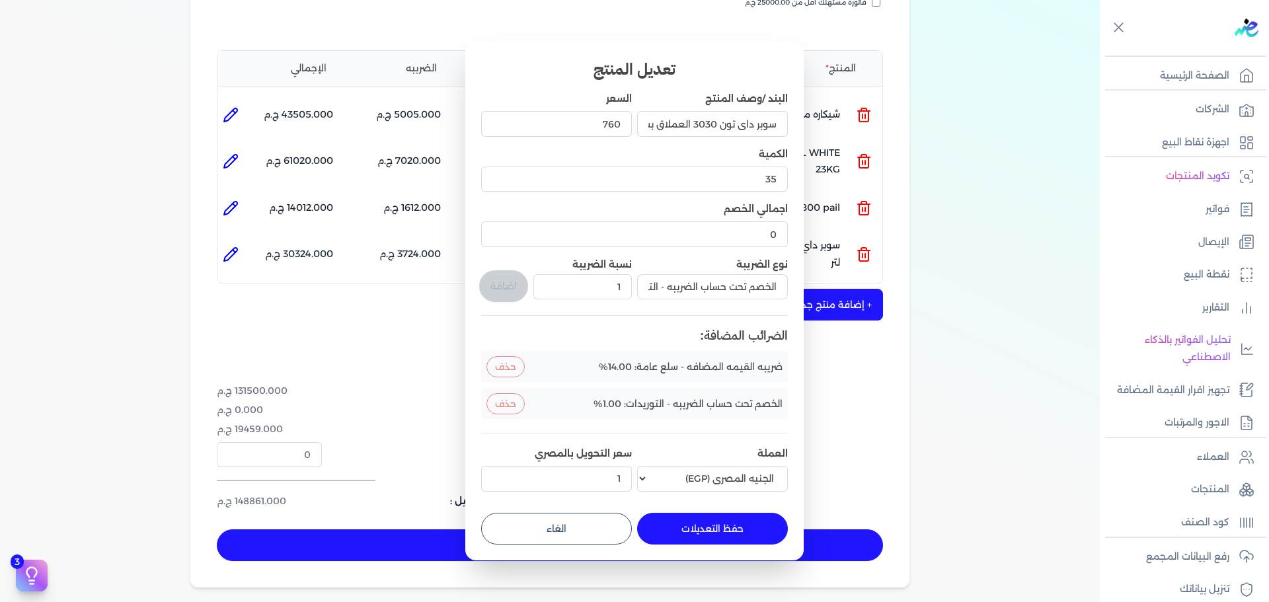
type input "0"
click at [696, 538] on button "حفظ التعديلات" at bounding box center [712, 529] width 151 height 32
type input "0"
type input "1"
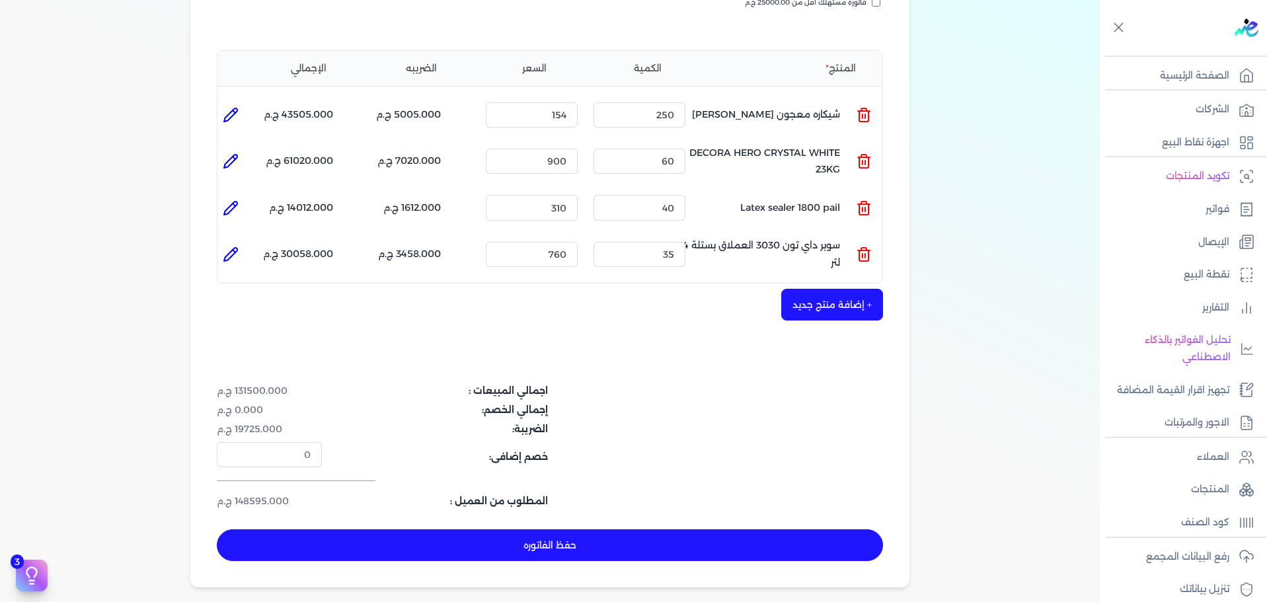
click at [829, 289] on button "+ إضافة منتج جديد" at bounding box center [833, 305] width 102 height 32
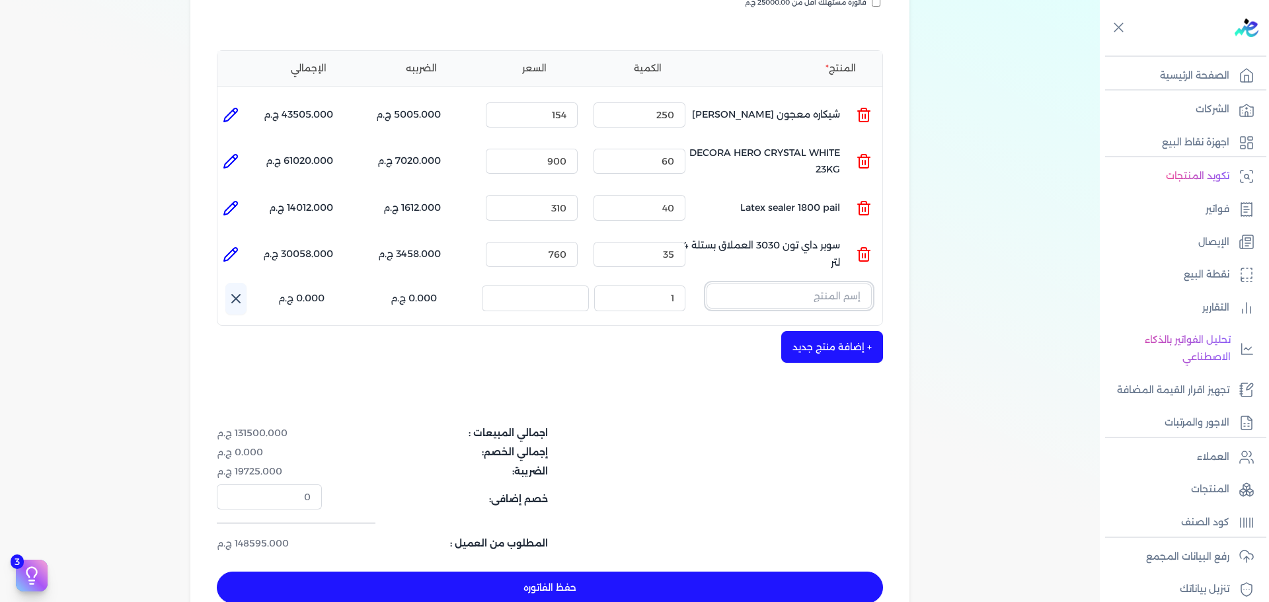
click at [853, 284] on input "text" at bounding box center [789, 296] width 165 height 25
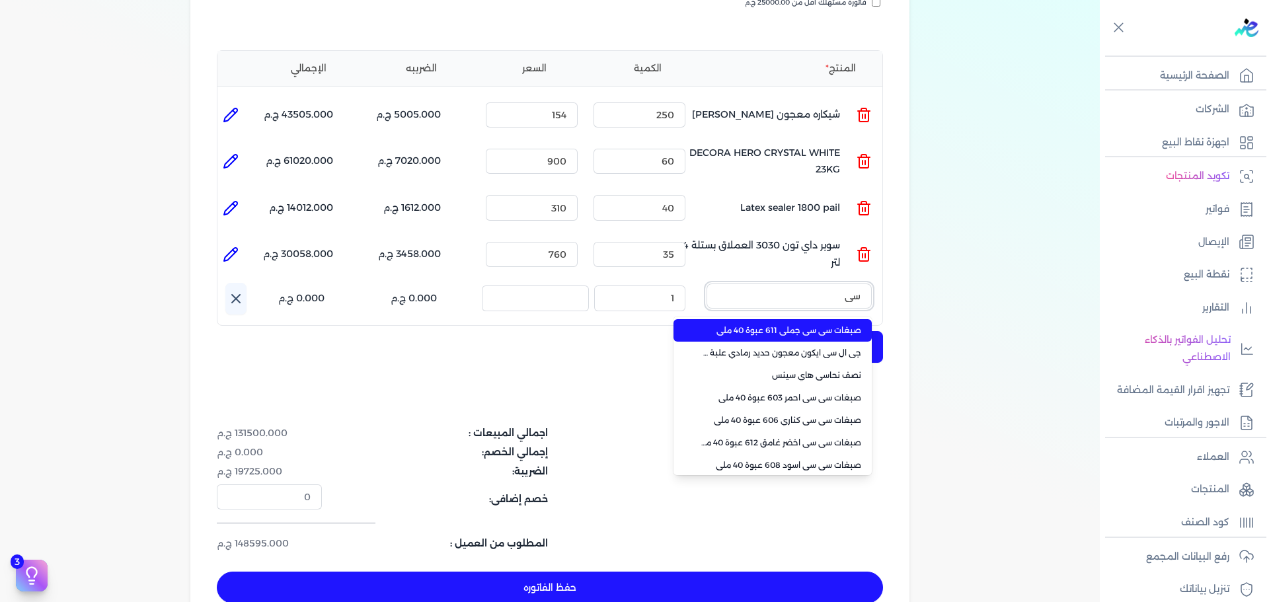
click at [707, 284] on button "سي" at bounding box center [789, 299] width 165 height 30
type input "سي سي"
click at [825, 325] on span "صبغات سي سي جملي 611 عبوة 40 ملي" at bounding box center [780, 331] width 161 height 12
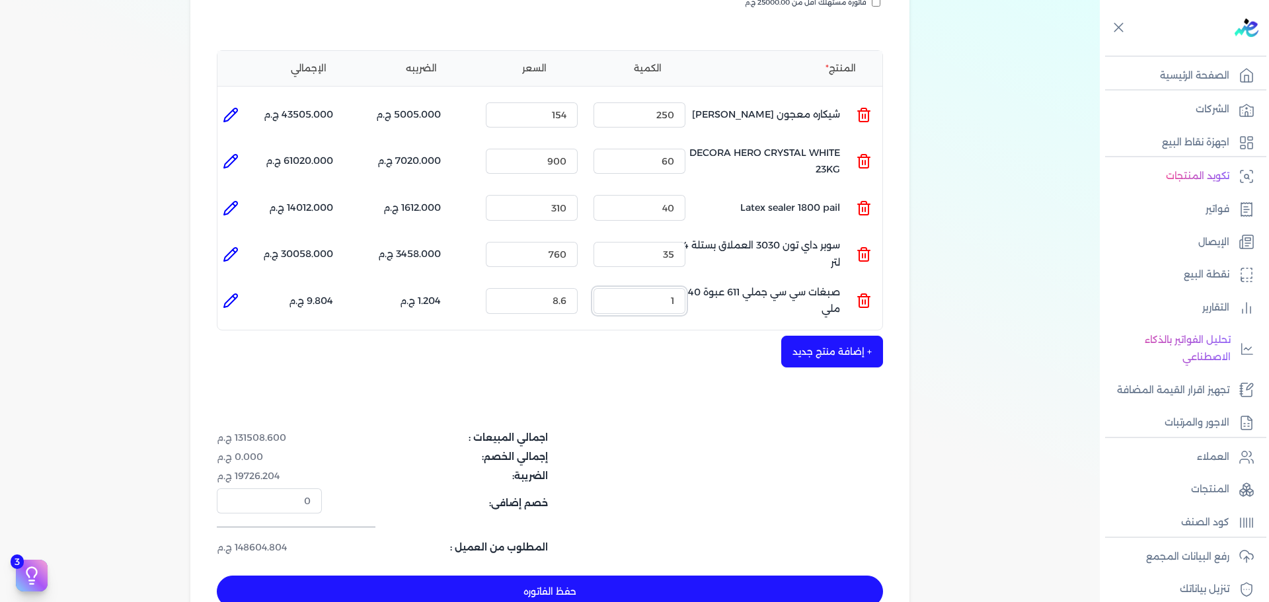
drag, startPoint x: 662, startPoint y: 276, endPoint x: 745, endPoint y: 270, distance: 83.6
click at [737, 283] on ul "المنتج : صبغات سي سي جملي 611 عبوة 40 ملي الكمية : 1 السعر : 8.6 الضريبه : 1.20…" at bounding box center [550, 301] width 665 height 36
type input "6"
drag, startPoint x: 540, startPoint y: 282, endPoint x: 672, endPoint y: 282, distance: 131.6
click at [672, 283] on ul "المنتج : صبغات سي سي جملي 611 عبوة 40 ملي الكمية : 6 السعر : 8.6 الضريبه : 7.22…" at bounding box center [550, 301] width 665 height 36
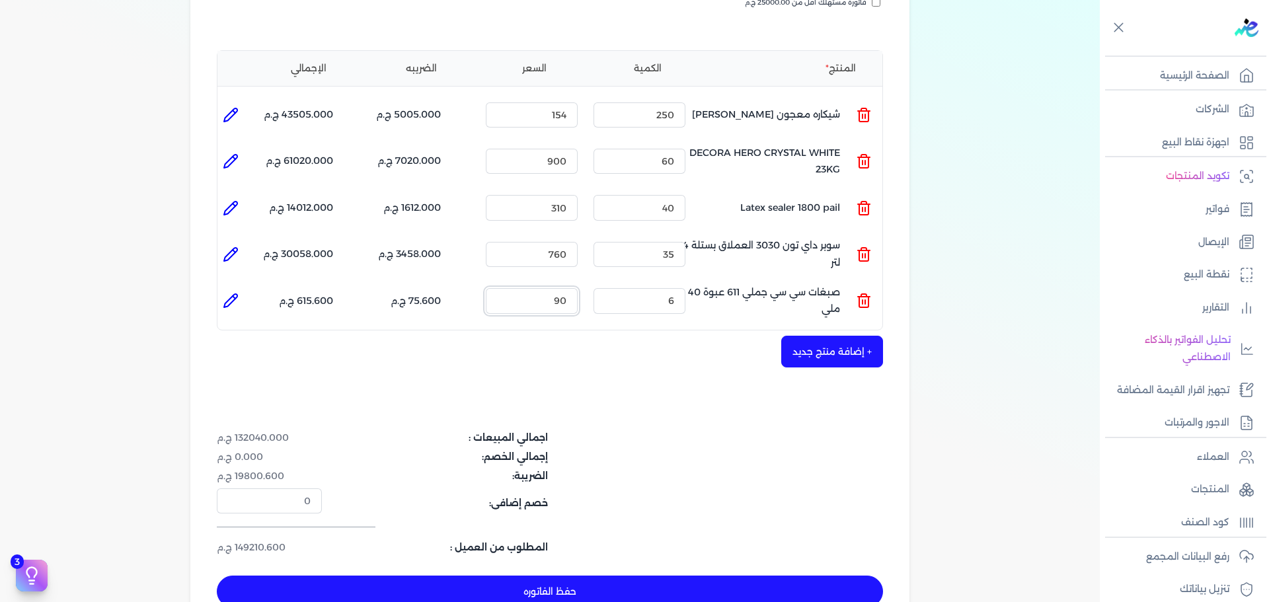
type input "90"
click at [242, 288] on li at bounding box center [231, 301] width 26 height 26
type input "صبغات سي سي جملي 611 عبوة 40 ملي"
type input "90"
type input "6"
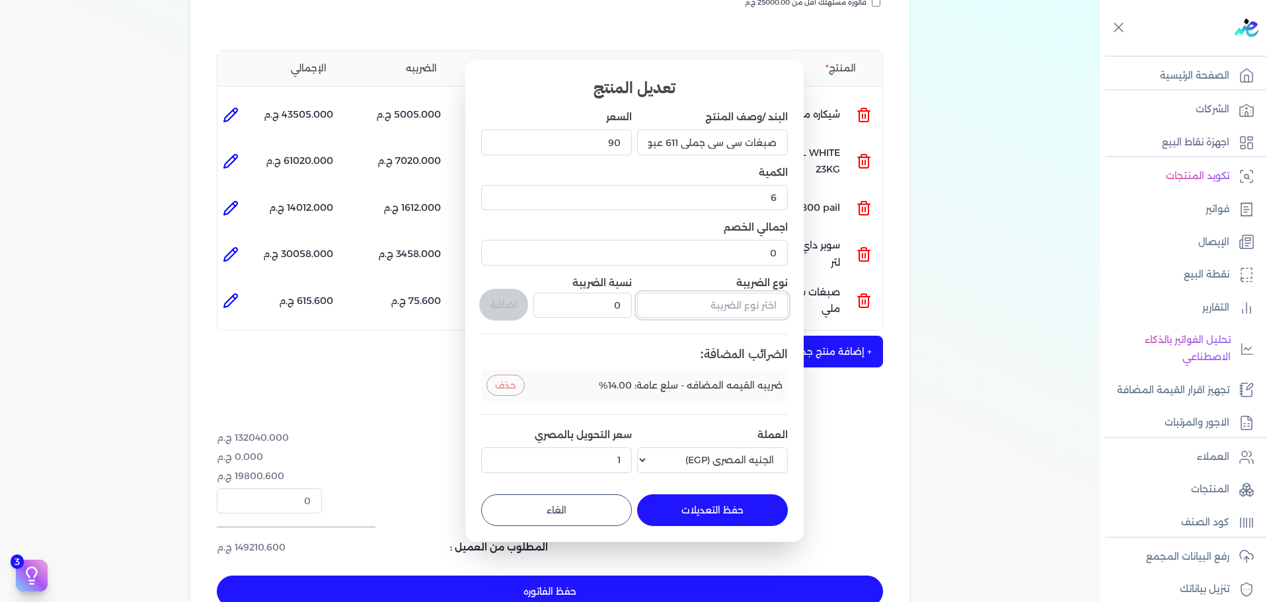
click at [723, 307] on input "text" at bounding box center [712, 305] width 151 height 25
type input "ف"
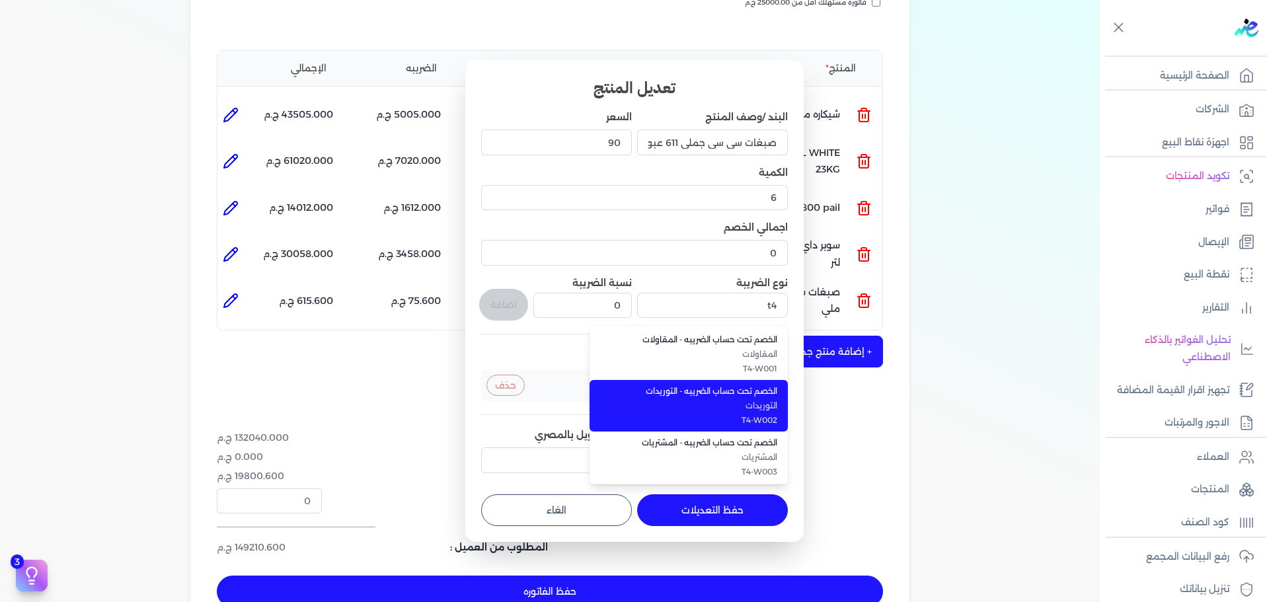
click at [702, 395] on span "الخصم تحت حساب الضريبه - التوريدات" at bounding box center [696, 391] width 161 height 12
type input "الخصم تحت حساب الضريبه - التوريدات"
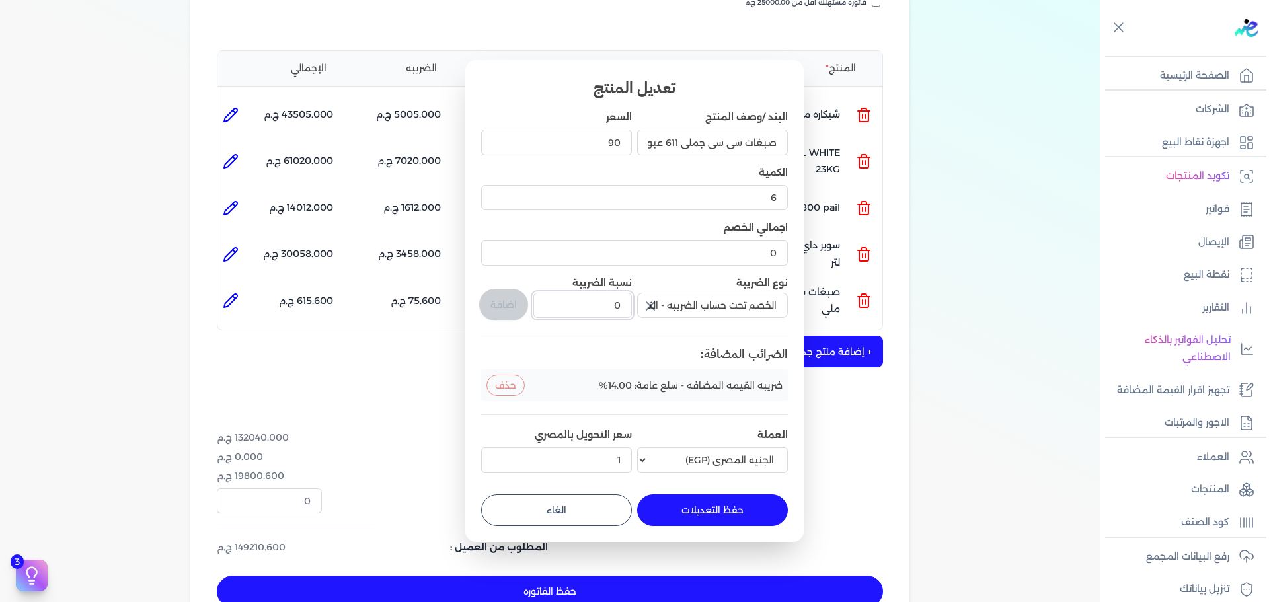
drag, startPoint x: 598, startPoint y: 296, endPoint x: 680, endPoint y: 298, distance: 82.0
click at [680, 298] on div "البند /وصف المنتج صبغات سي سي جملي 611 عبوة 40 ملي السعر 90 الكمية 6 اجمالي الخ…" at bounding box center [634, 294] width 307 height 368
type input "1"
click at [493, 308] on button "اضافة" at bounding box center [503, 305] width 49 height 32
type input "0"
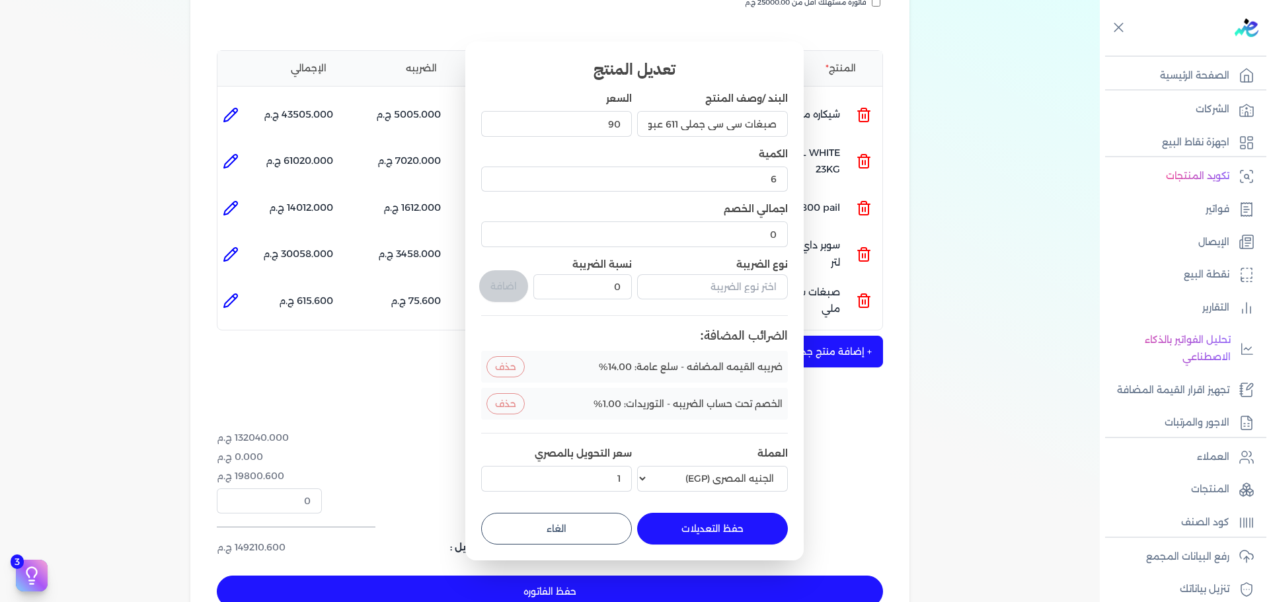
click at [723, 534] on button "حفظ التعديلات" at bounding box center [712, 529] width 151 height 32
type input "0"
type input "1"
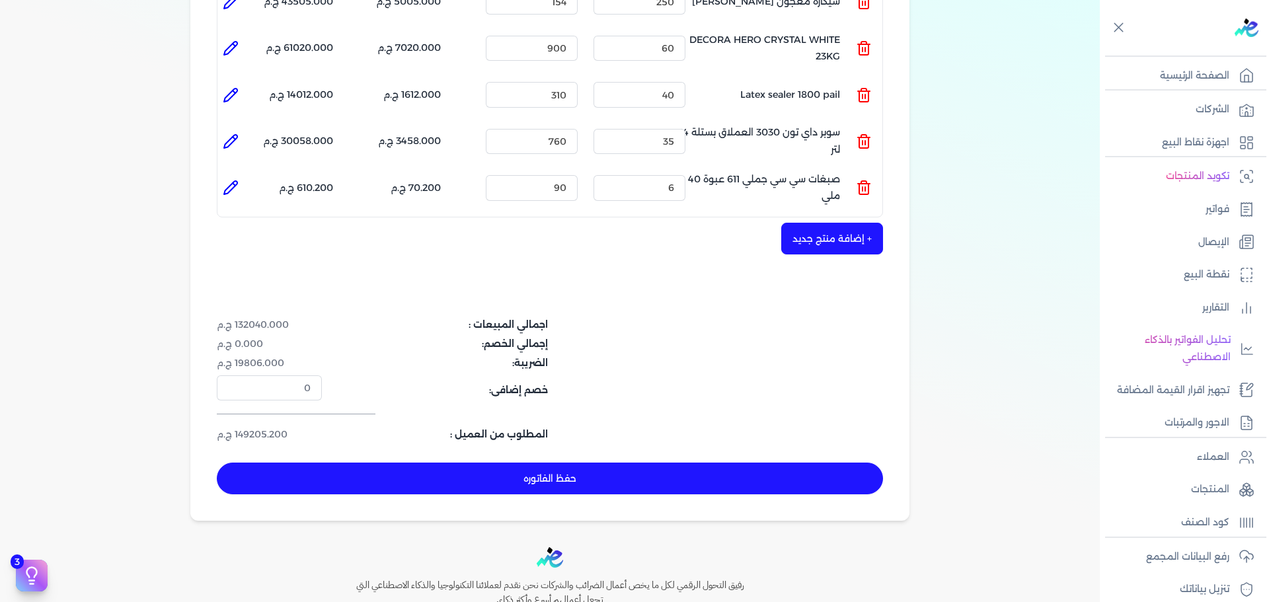
scroll to position [422, 0]
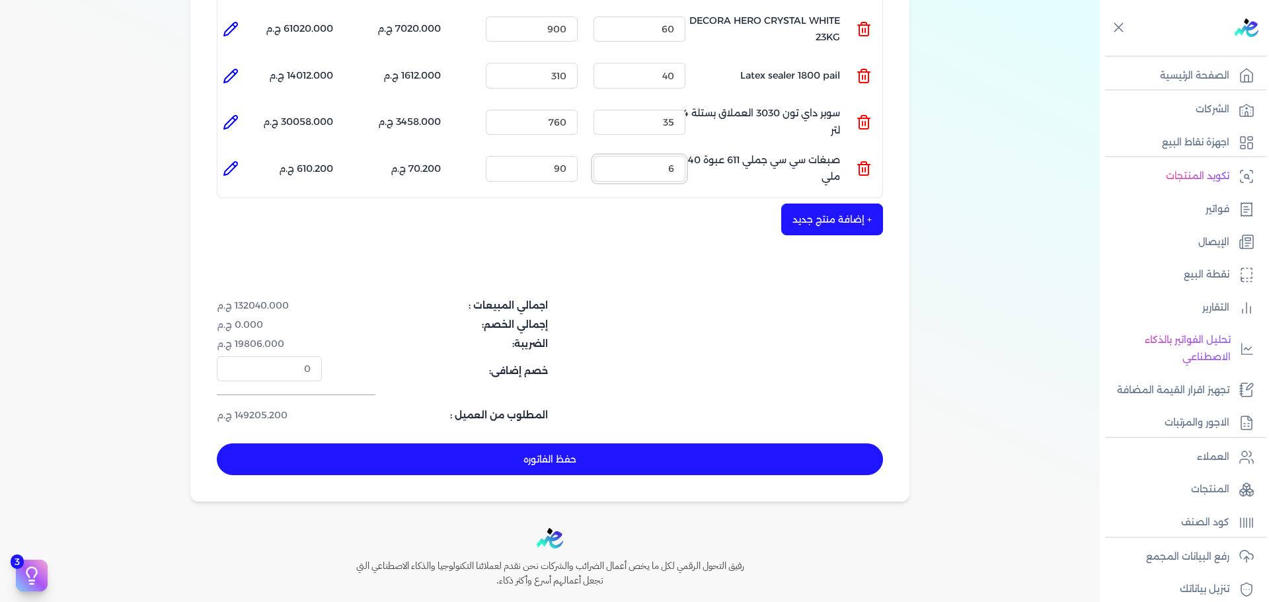
drag, startPoint x: 664, startPoint y: 149, endPoint x: 818, endPoint y: 142, distance: 154.2
click at [822, 151] on ul "المنتج : صبغات سي سي جملي 611 عبوة 40 ملي الكمية : 6 السعر : 90 الضريبه : 70.20…" at bounding box center [550, 169] width 665 height 36
type input "60"
drag, startPoint x: 544, startPoint y: 147, endPoint x: 790, endPoint y: 130, distance: 246.6
click at [782, 151] on ul "المنتج : صبغات سي سي جملي 611 عبوة 40 ملي الكمية : 60 السعر : 90 الضريبه : 702.…" at bounding box center [550, 169] width 665 height 36
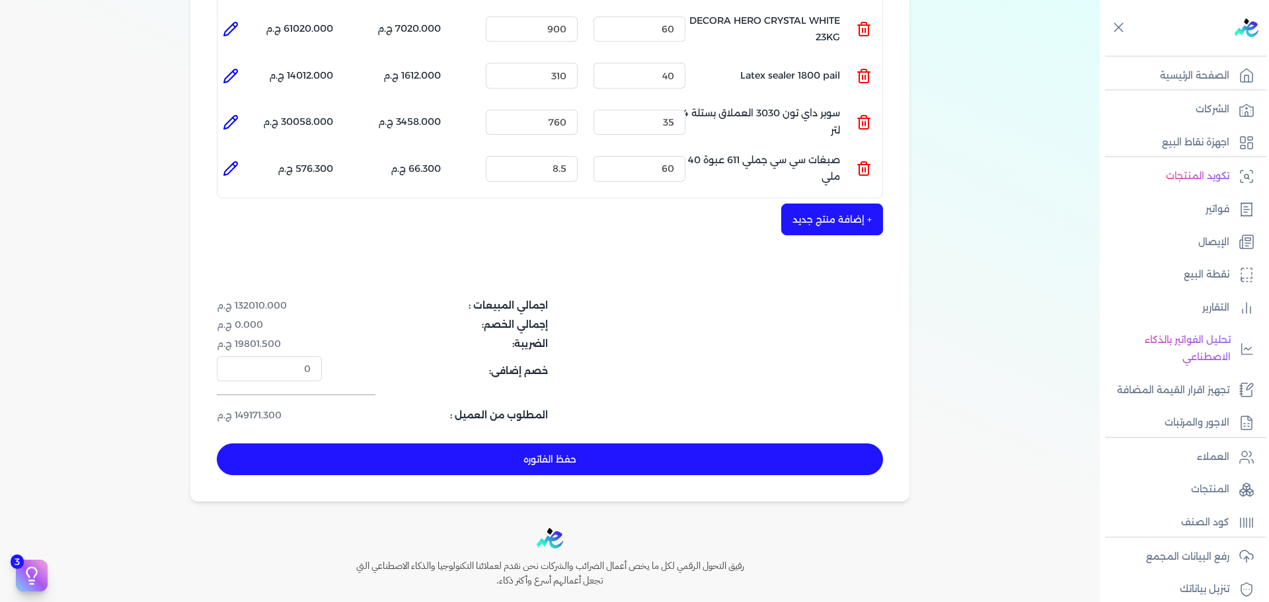
click at [761, 255] on div "شركه الاخوه الثلاثة فتحى السيد على عمران وشركاه 288849477 رقم الفاتورة 13772 فا…" at bounding box center [549, 95] width 719 height 813
drag, startPoint x: 548, startPoint y: 145, endPoint x: 633, endPoint y: 124, distance: 87.1
click at [633, 124] on div "المنتج الكمية السعر الضريبه الإجمالي المنتج : شيكاره معجون بريمو سكيب الكمية : …" at bounding box center [550, 58] width 666 height 280
type input "8.6"
click at [836, 204] on button "+ إضافة منتج جديد" at bounding box center [833, 220] width 102 height 32
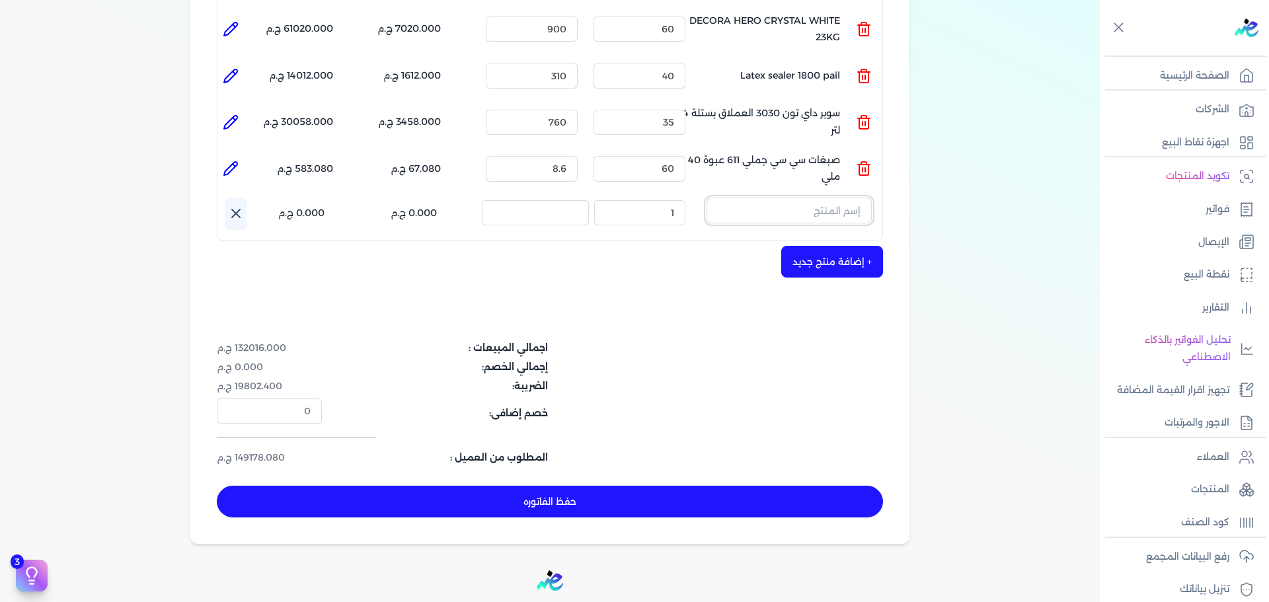
click at [797, 198] on input "text" at bounding box center [789, 210] width 165 height 25
type input "w"
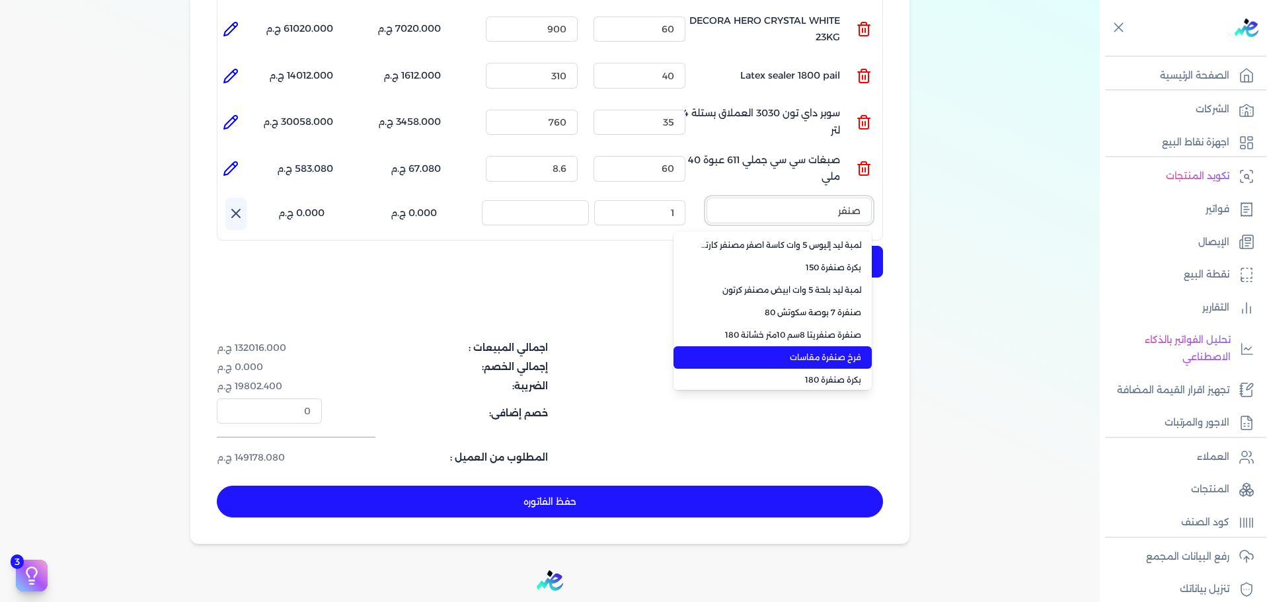
scroll to position [71, 0]
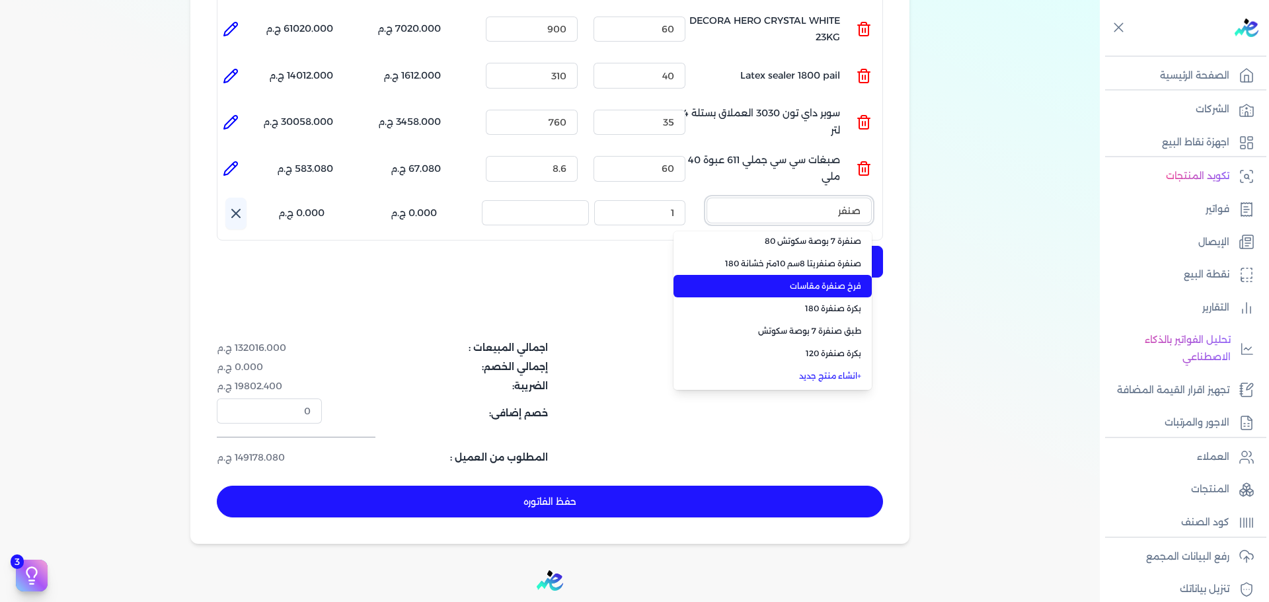
type input "صنفر"
click at [825, 275] on li "فرخ صنفرة مقاسات" at bounding box center [773, 286] width 198 height 22
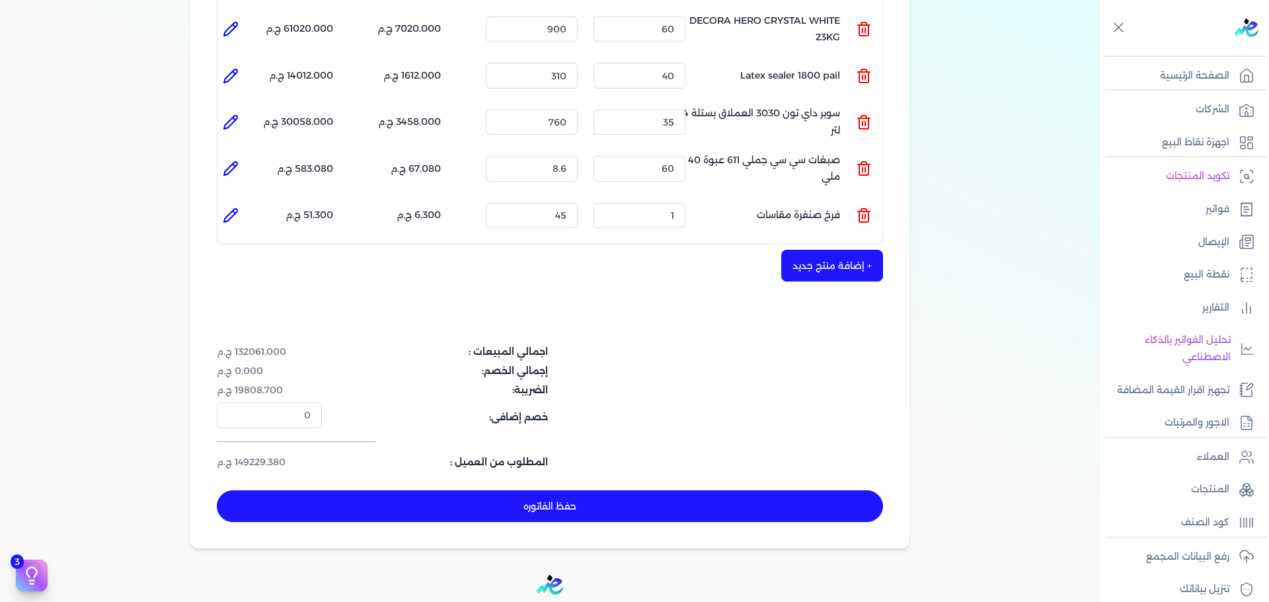
click at [233, 208] on icon at bounding box center [231, 216] width 16 height 16
type input "فرخ صنفرة مقاسات"
type input "45"
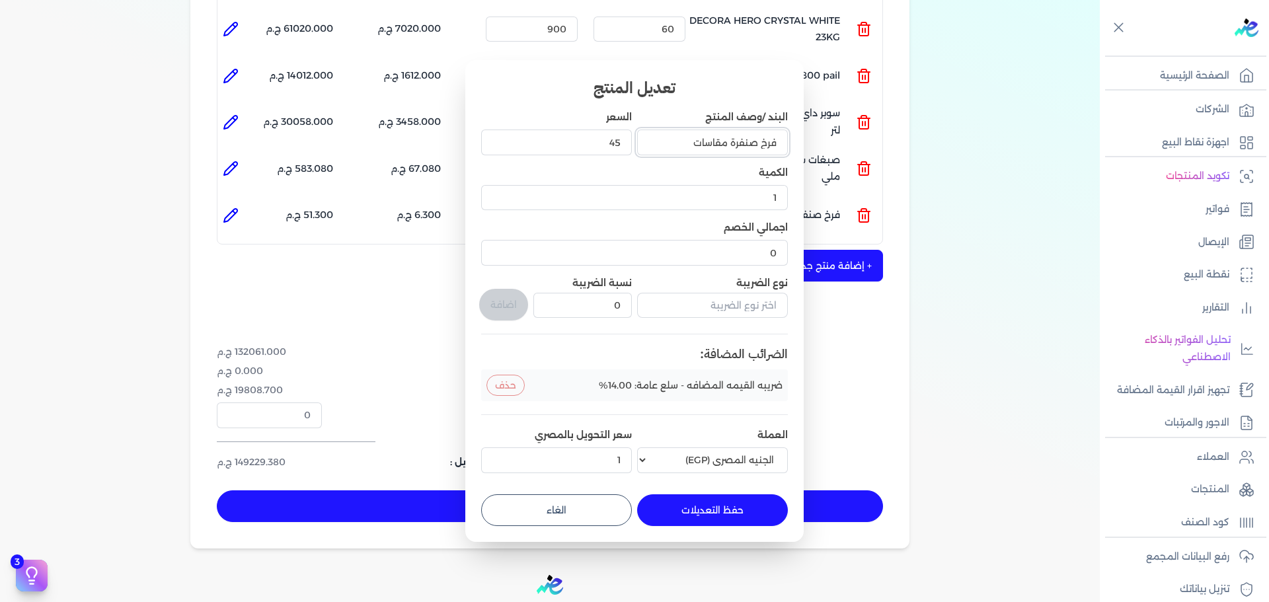
drag, startPoint x: 677, startPoint y: 138, endPoint x: 791, endPoint y: 141, distance: 113.8
click at [791, 141] on div "تعديل المنتج البند /وصف المنتج فرخ صنفرة مقاسات السعر 45 الكمية 1 اجمالي الخصم …" at bounding box center [634, 300] width 339 height 481
type input "قرص صنفره سكوتش 9 بوصه مقاسات"
drag, startPoint x: 750, startPoint y: 199, endPoint x: 938, endPoint y: 202, distance: 188.5
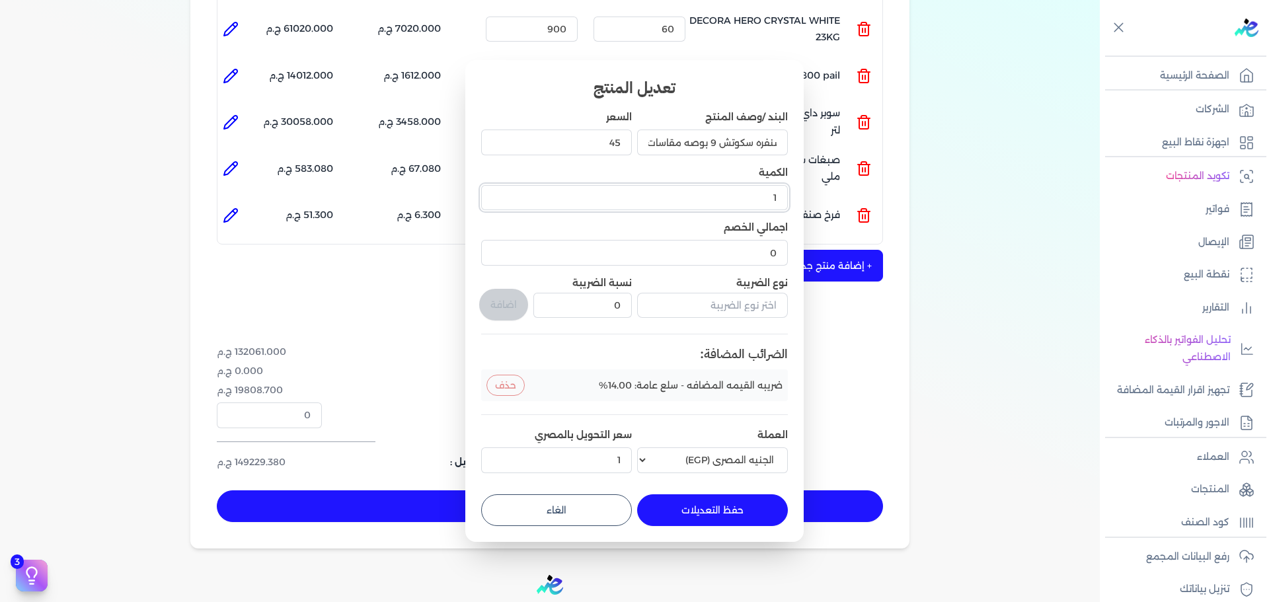
click at [906, 199] on dialog "تعديل المنتج البند /وصف المنتج قرص صنفره سكوتش 9 بوصه مقاسات السعر 45 الكمية 1 …" at bounding box center [634, 301] width 1269 height 602
click at [723, 141] on div "البند /وصف المنتج قرص صنفره سكوتش 9 بوصه مقاسات السعر 45 الكمية 1 اجمالي الخصم …" at bounding box center [634, 294] width 307 height 368
type input "25"
click at [741, 311] on input "text" at bounding box center [712, 305] width 151 height 25
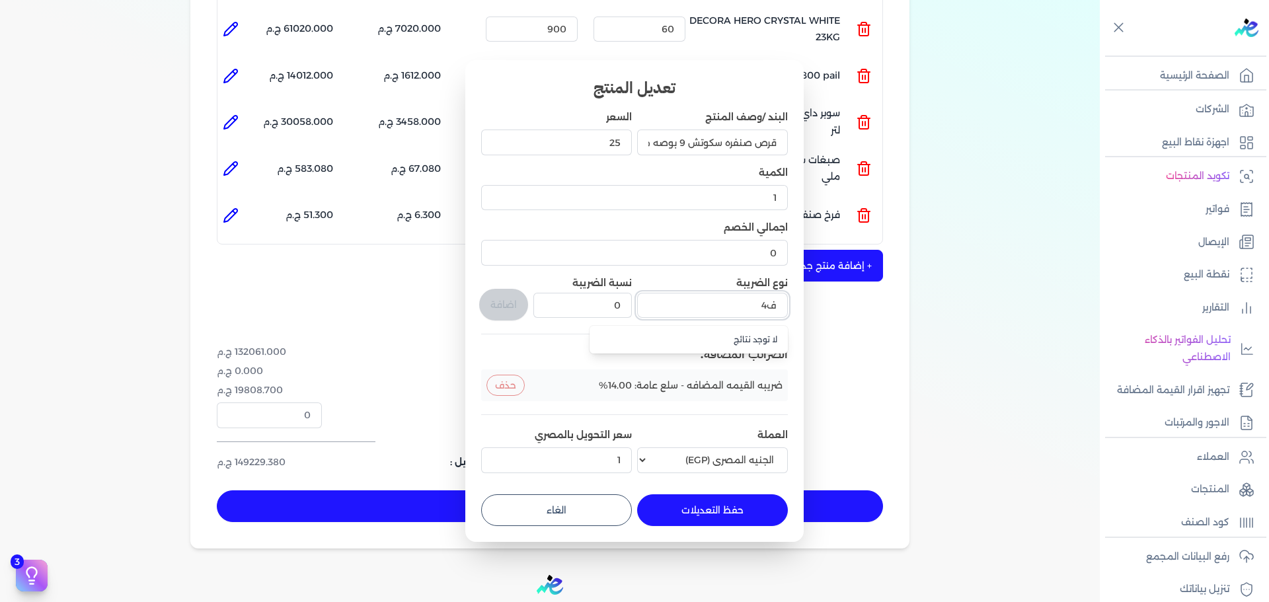
type input "ف"
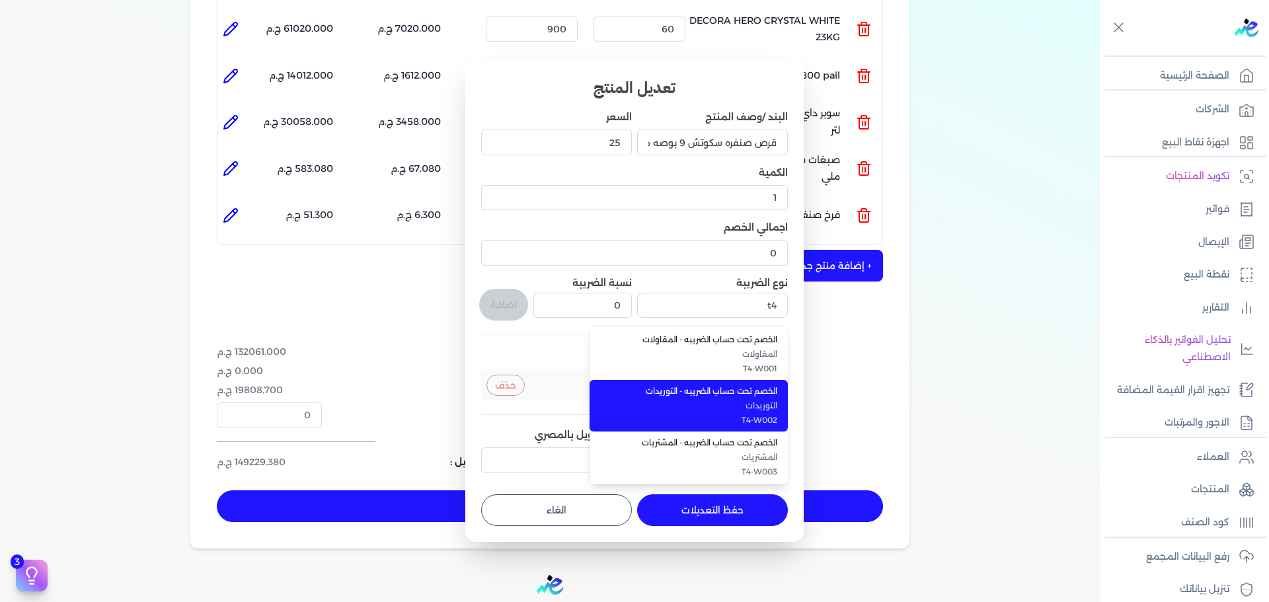
click at [762, 400] on span "التوريدات" at bounding box center [696, 406] width 161 height 12
type input "الخصم تحت حساب الضريبه - التوريدات"
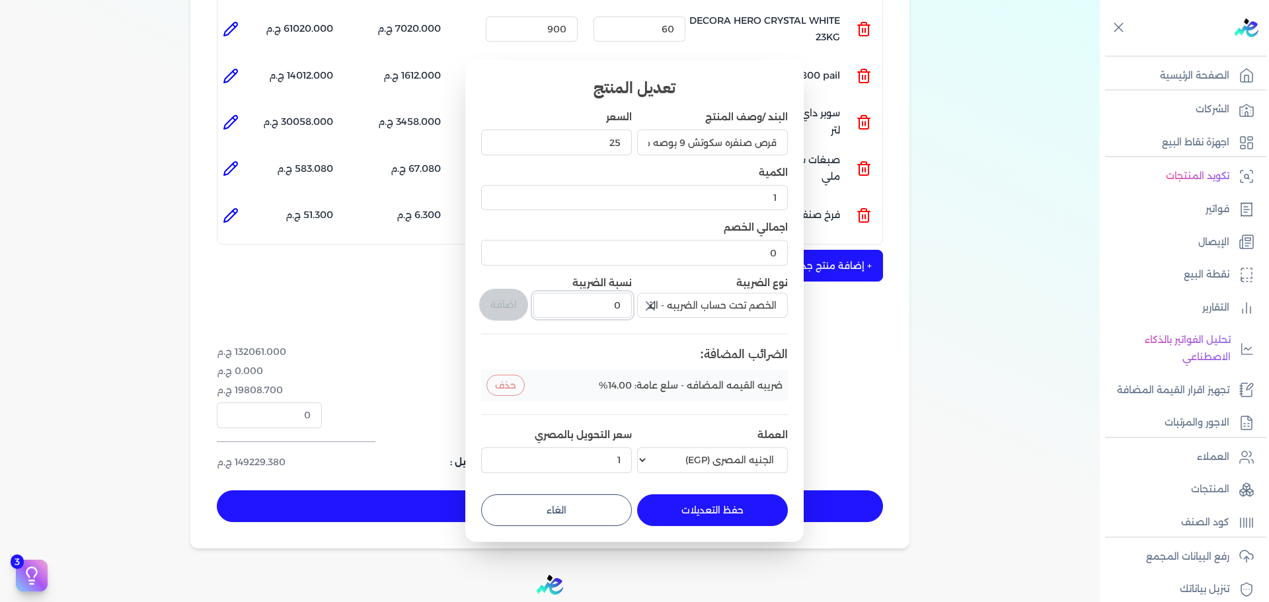
drag, startPoint x: 605, startPoint y: 305, endPoint x: 637, endPoint y: 305, distance: 31.7
click at [637, 305] on div "البند /وصف المنتج قرص صنفره سكوتش 9 بوصه مقاسات السعر 25 الكمية 1 اجمالي الخصم …" at bounding box center [634, 294] width 307 height 368
type input "1"
click at [520, 309] on button "اضافة" at bounding box center [503, 305] width 49 height 32
type input "0"
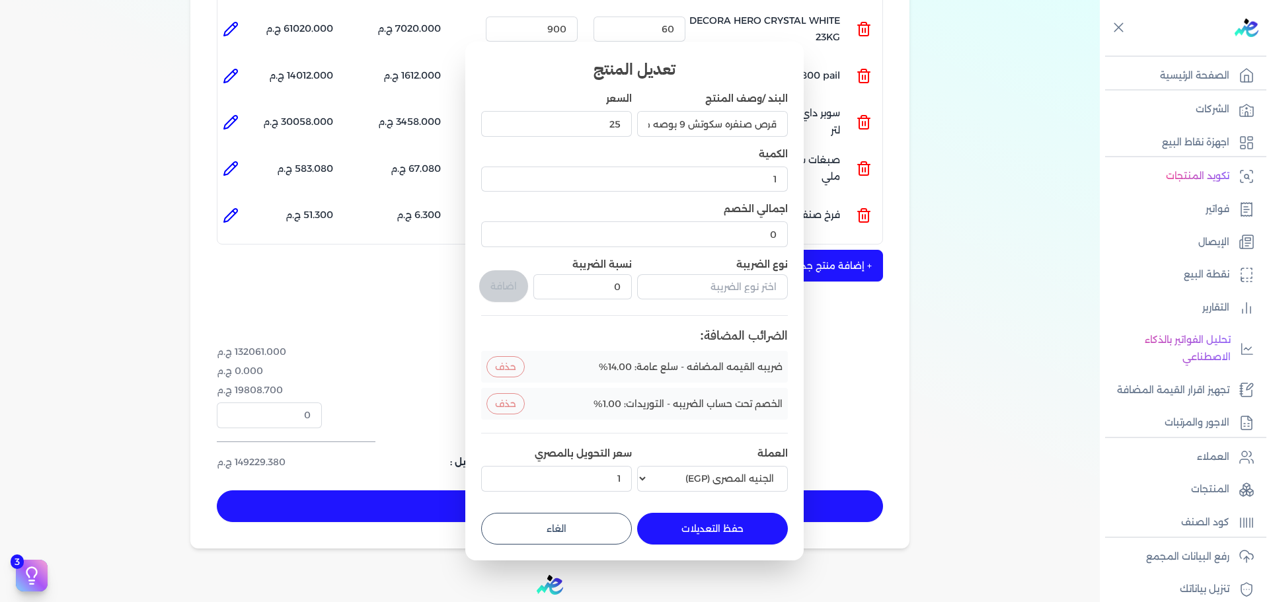
drag, startPoint x: 715, startPoint y: 516, endPoint x: 702, endPoint y: 477, distance: 40.8
click at [715, 514] on button "حفظ التعديلات" at bounding box center [712, 529] width 151 height 32
type input "0"
type input "25"
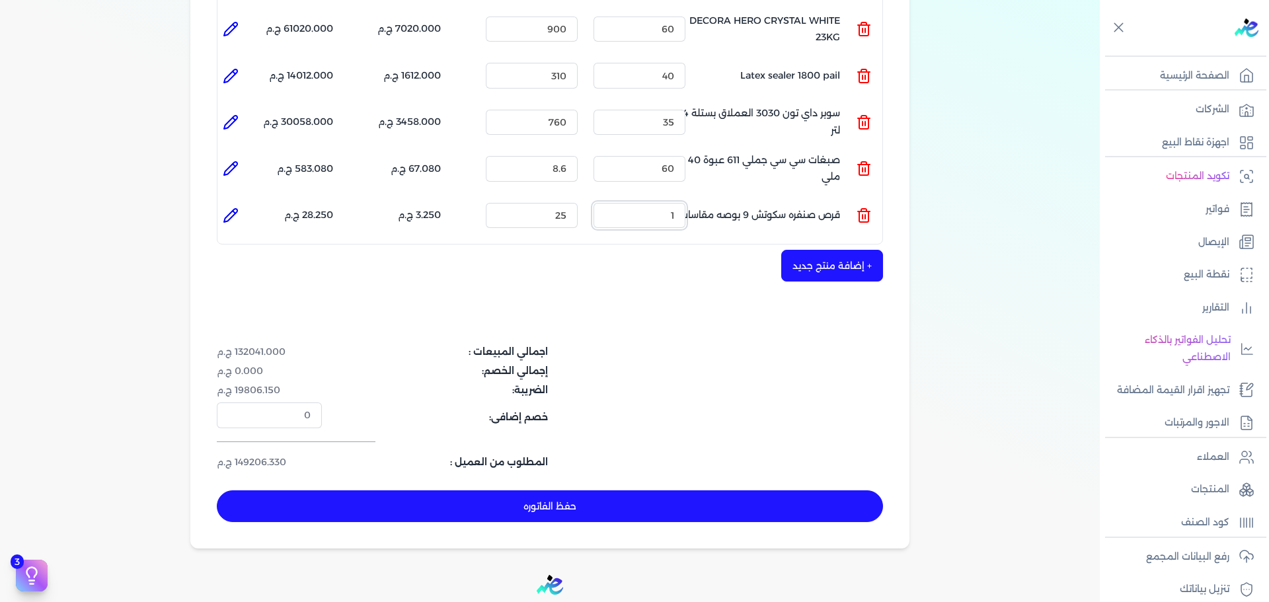
drag, startPoint x: 649, startPoint y: 196, endPoint x: 768, endPoint y: 186, distance: 119.5
click at [741, 198] on ul "المنتج : قرص صنفره سكوتش 9 بوصه مقاسات الكمية : 1 السعر : 25 الضريبه : 3.250 ج.…" at bounding box center [550, 216] width 665 height 36
type input "300"
click at [666, 278] on div "شركه الاخوه الثلاثة فتحى السيد على عمران وشركاه 288849477 رقم الفاتورة 13772 فا…" at bounding box center [549, 119] width 719 height 860
drag, startPoint x: 543, startPoint y: 190, endPoint x: 614, endPoint y: 190, distance: 70.8
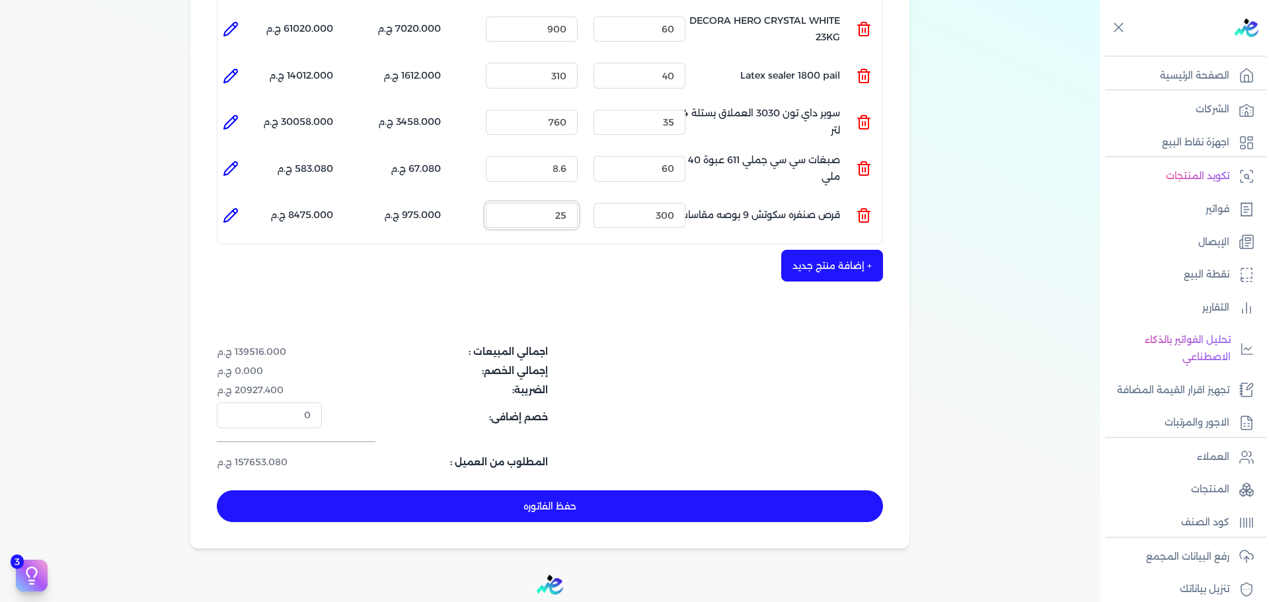
click at [614, 198] on ul "المنتج : قرص صنفره سكوتش 9 بوصه مقاسات الكمية : 300 السعر : 25 الضريبه : 975.00…" at bounding box center [550, 216] width 665 height 36
type input "15"
click at [842, 250] on button "+ إضافة منتج جديد" at bounding box center [833, 266] width 102 height 32
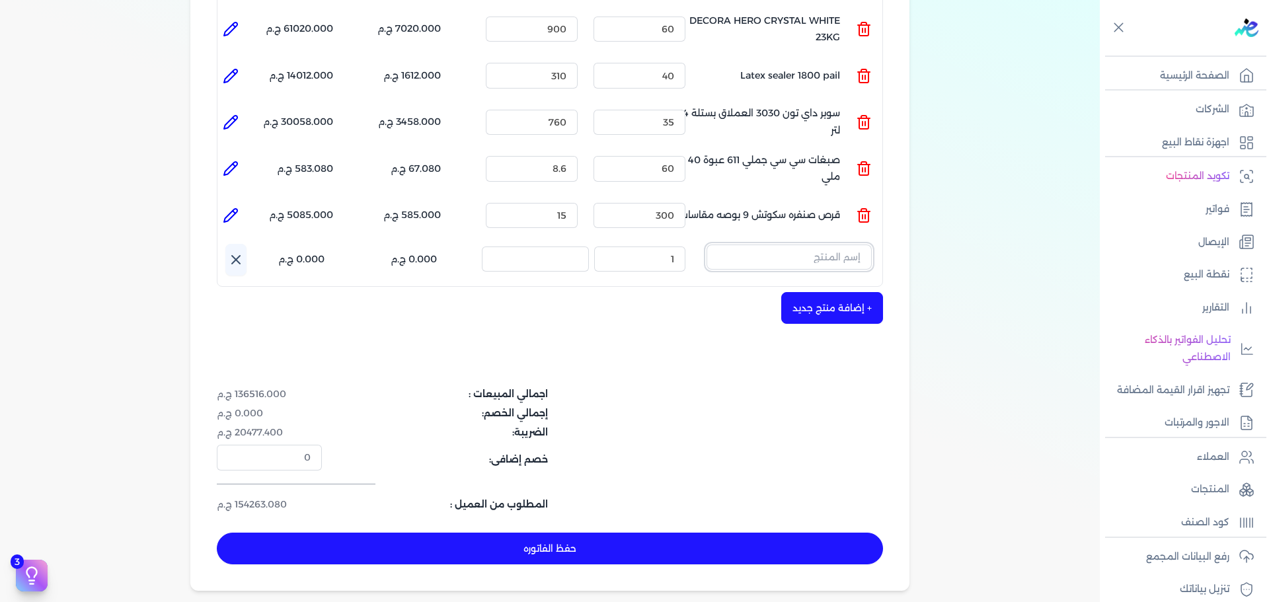
click at [836, 245] on input "text" at bounding box center [789, 257] width 165 height 25
type input ";"
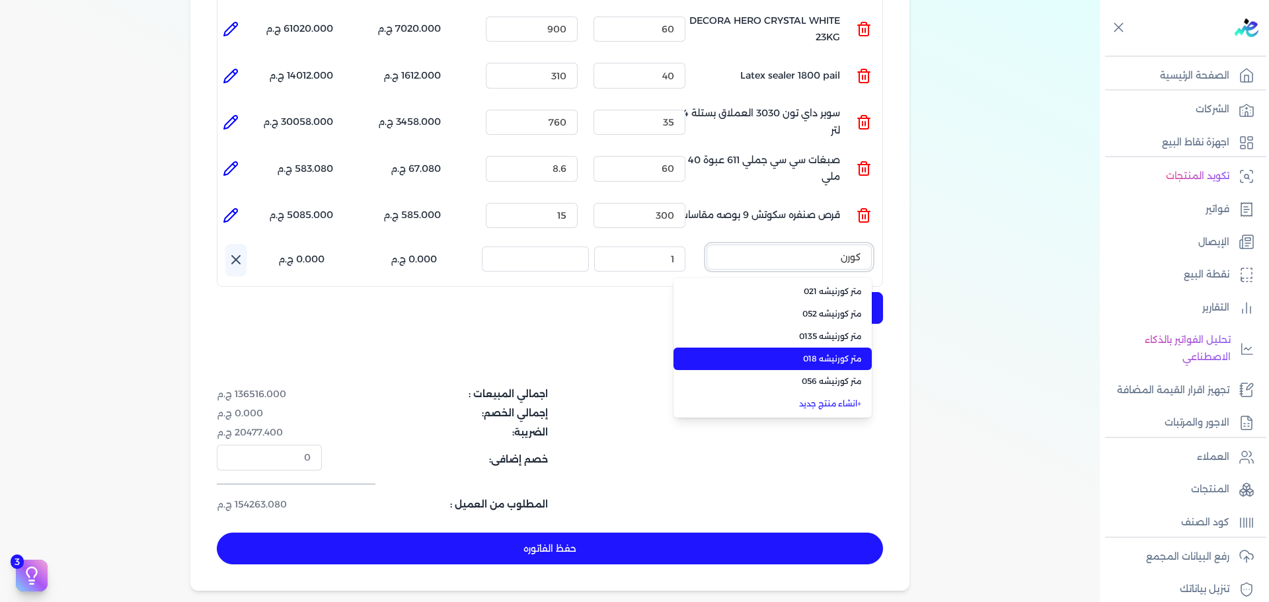
type input "كورن"
click at [826, 353] on span "متر كورنيشه 018" at bounding box center [780, 359] width 161 height 12
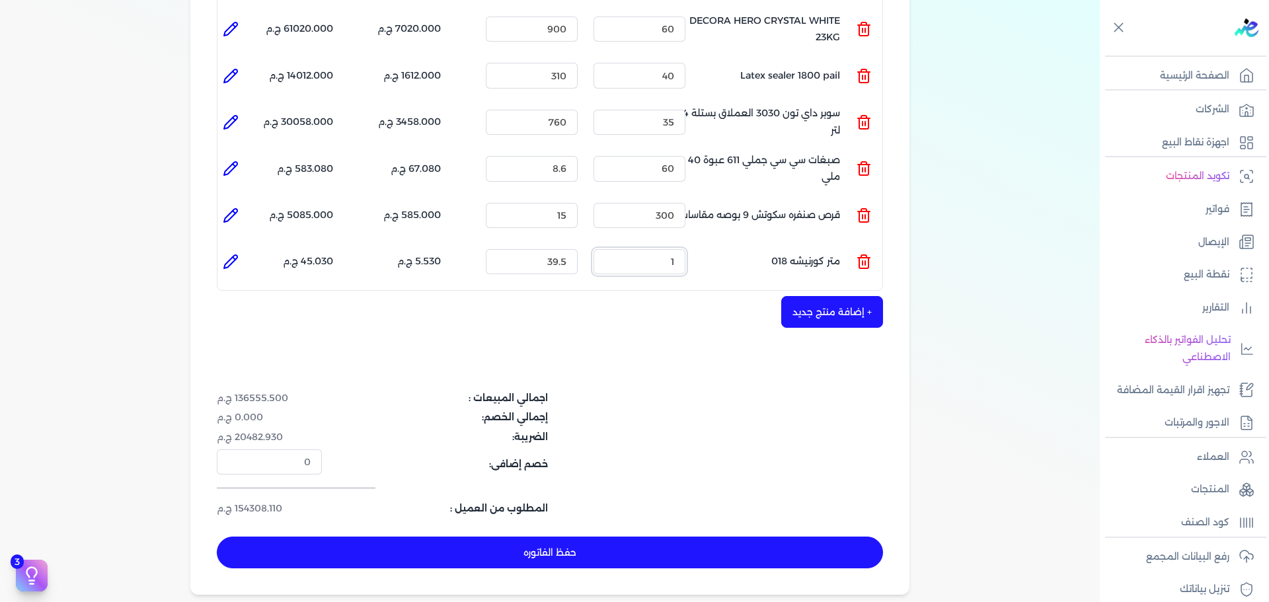
drag, startPoint x: 647, startPoint y: 233, endPoint x: 744, endPoint y: 247, distance: 98.2
click at [744, 247] on ul "المنتج : متر كورنيشه 018 الكمية : 1 السعر : 39.5 الضريبه : 5.530 ج.م الإجمالي :…" at bounding box center [550, 262] width 665 height 36
type input "200"
click at [239, 254] on icon at bounding box center [231, 262] width 16 height 16
type input "متر كورنيشه 018"
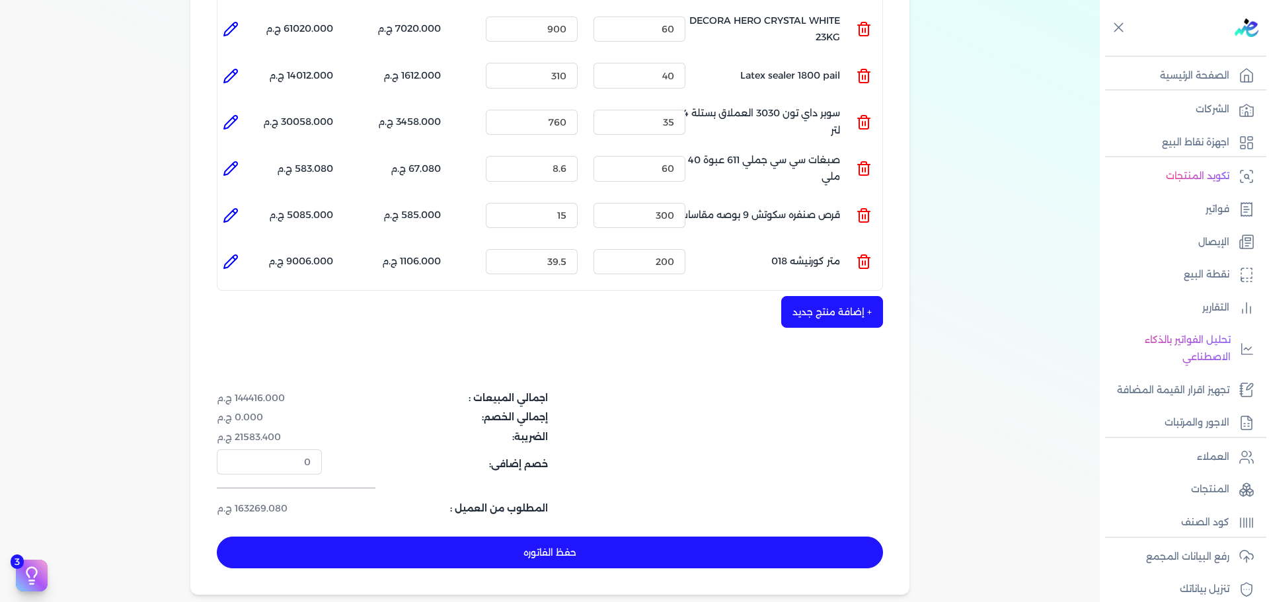
type input "39.5"
type input "200"
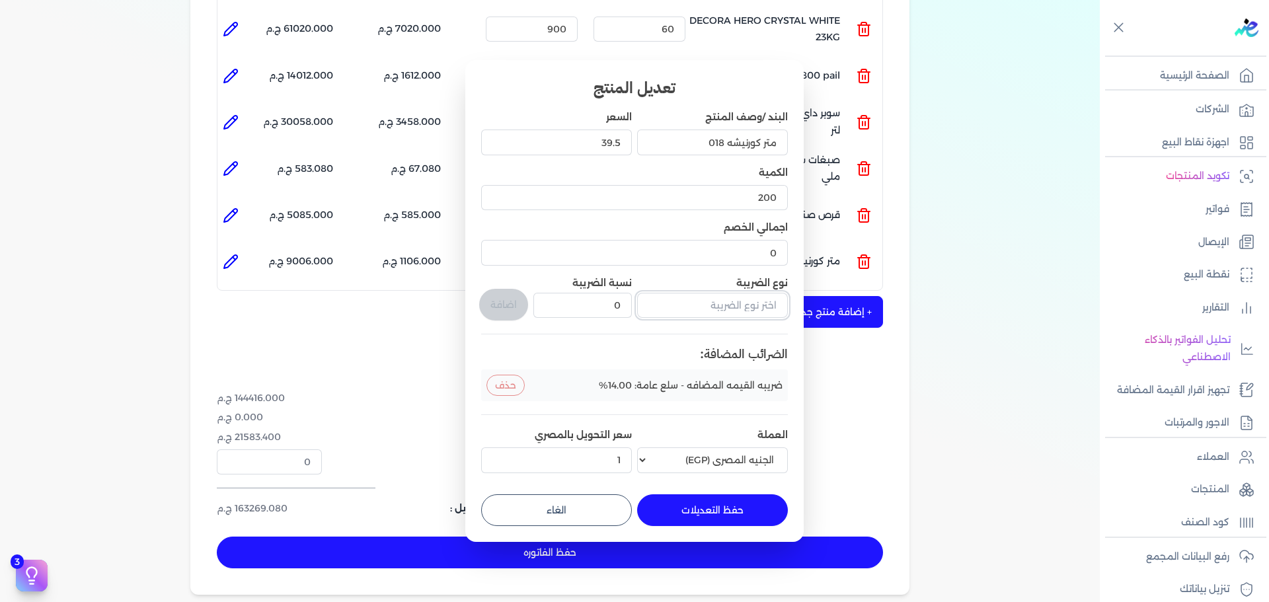
click at [721, 301] on input "text" at bounding box center [712, 305] width 151 height 25
type input "ف"
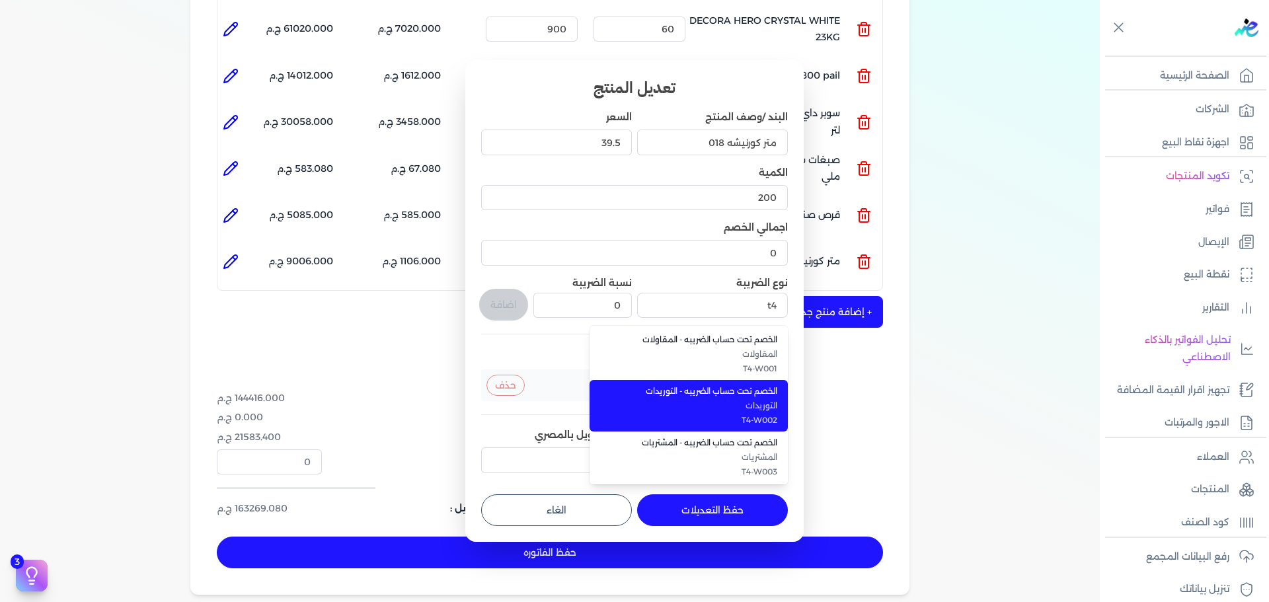
click at [719, 413] on li "الخصم تحت حساب الضريبه - التوريدات التوريدات T4-W002" at bounding box center [689, 406] width 198 height 52
type input "الخصم تحت حساب الضريبه - التوريدات"
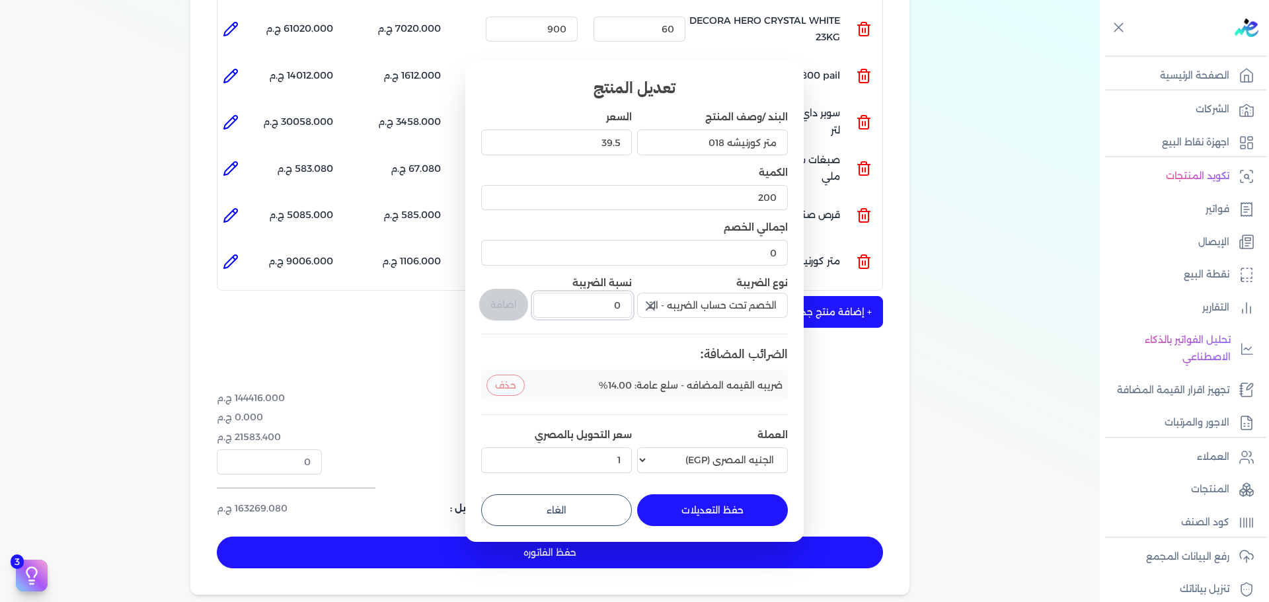
click at [656, 313] on div "البند /وصف المنتج متر كورنيشه 018 السعر 39.5 الكمية 200 اجمالي الخصم 0 نوع الضر…" at bounding box center [634, 294] width 307 height 368
type input "1"
click at [515, 298] on button "اضافة" at bounding box center [503, 305] width 49 height 32
type input "0"
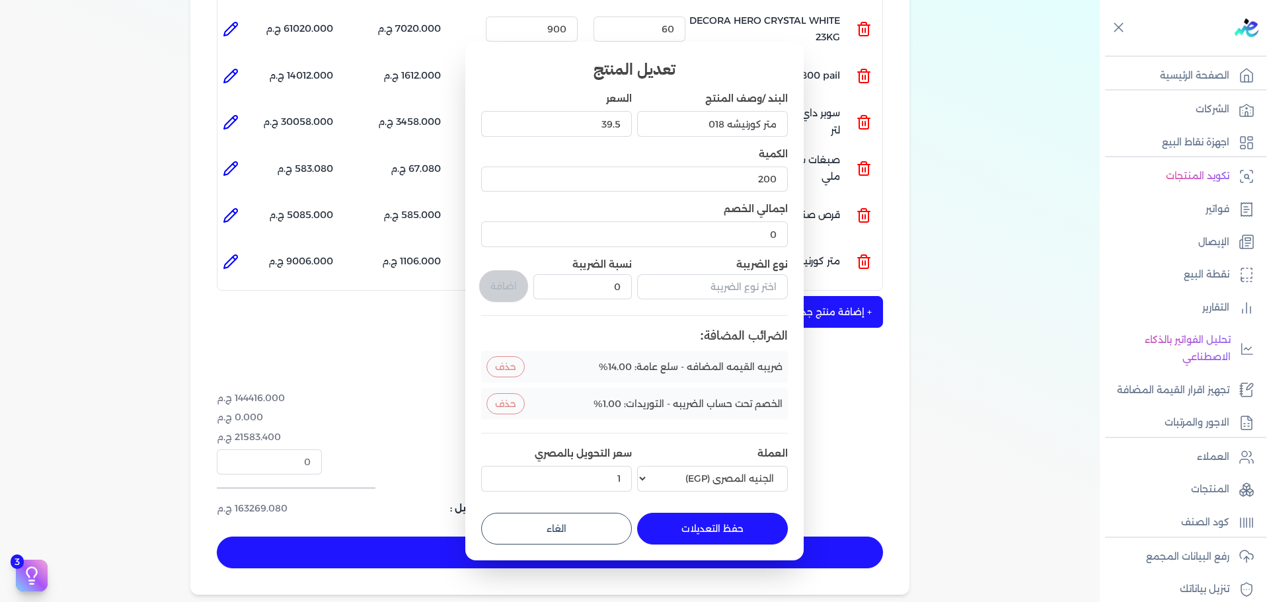
click at [741, 528] on button "حفظ التعديلات" at bounding box center [712, 529] width 151 height 32
type input "0"
type input "1"
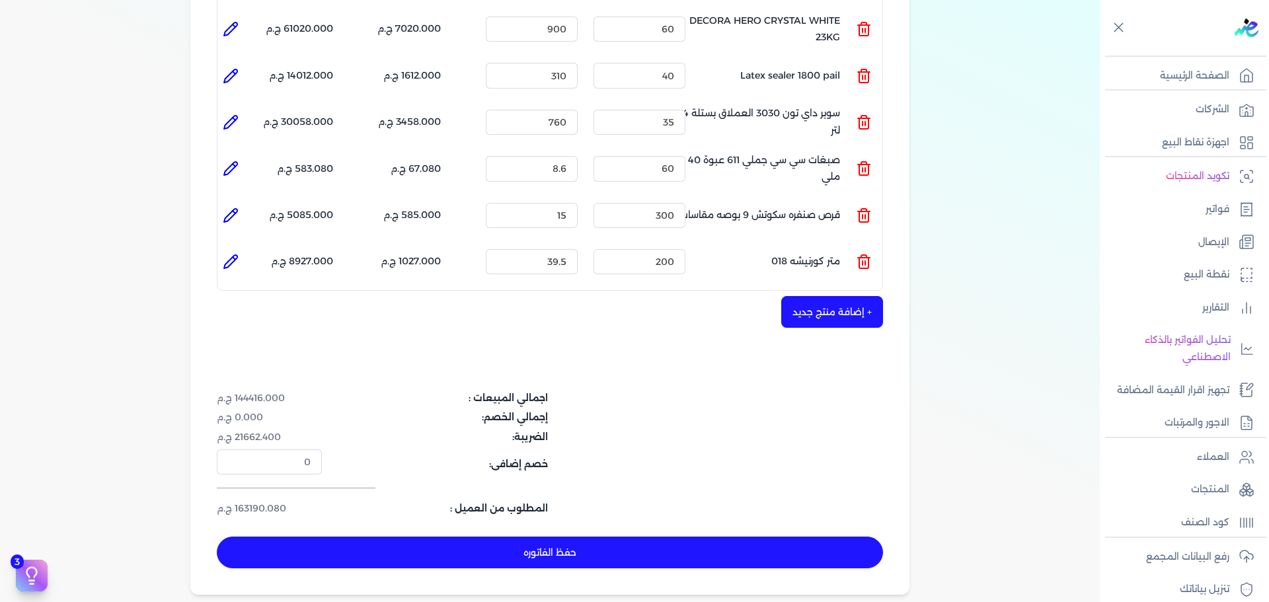
click at [850, 296] on button "+ إضافة منتج جديد" at bounding box center [833, 312] width 102 height 32
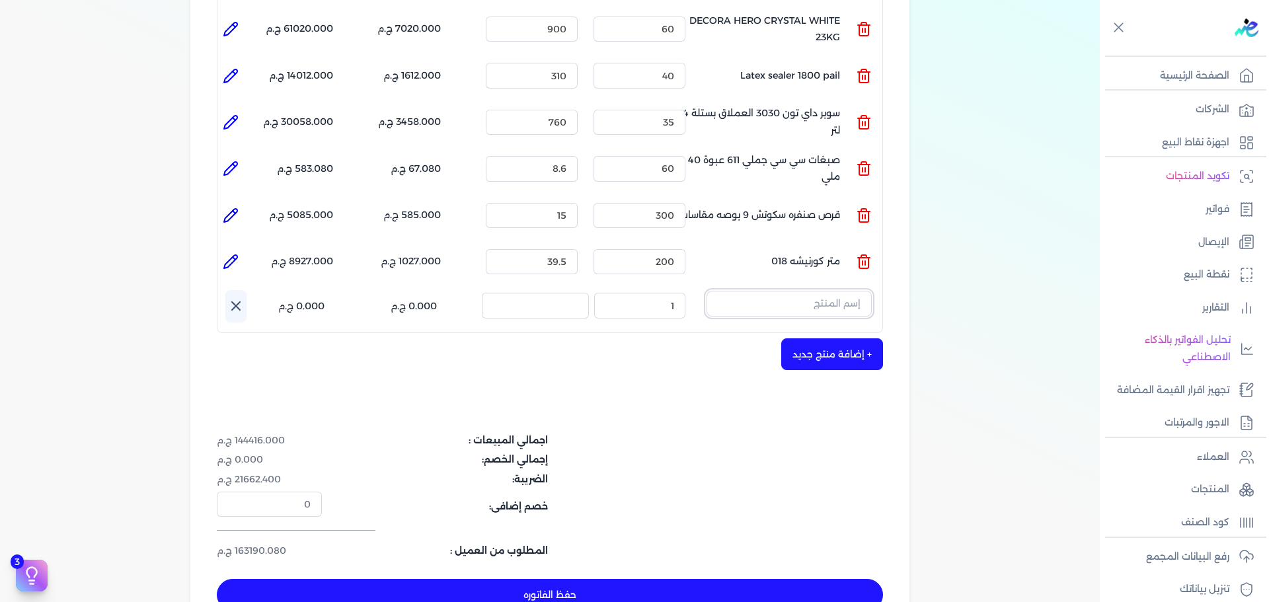
click at [840, 291] on input "text" at bounding box center [789, 303] width 165 height 25
type input "l"
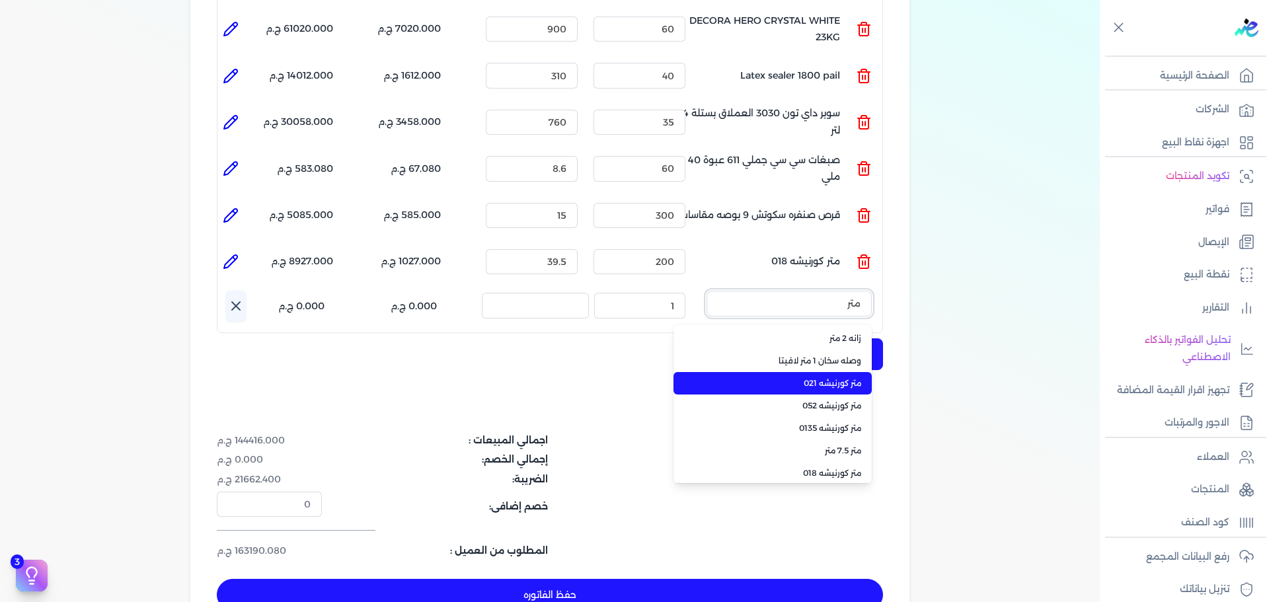
type input "متر"
click at [823, 378] on span "متر كورنيشه 021" at bounding box center [780, 384] width 161 height 12
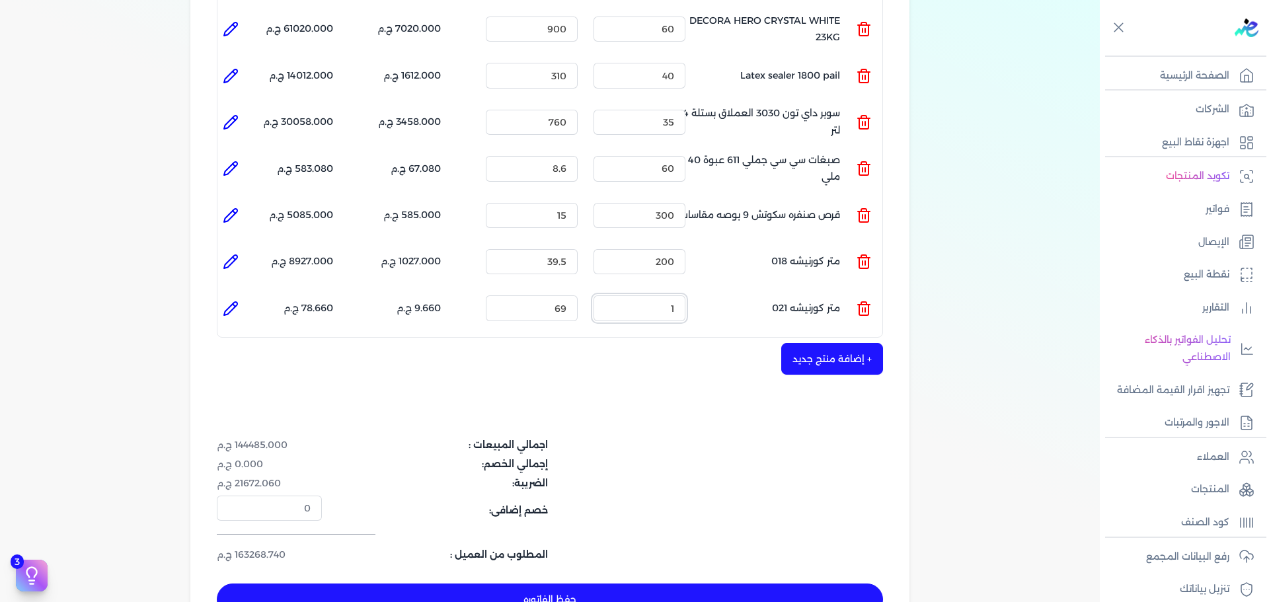
drag, startPoint x: 640, startPoint y: 284, endPoint x: 812, endPoint y: 288, distance: 171.9
click at [811, 290] on ul "المنتج : متر كورنيشه 021 الكمية : 1 السعر : 69 الضريبه : 9.660 ج.م الإجمالي : 7…" at bounding box center [550, 308] width 665 height 36
drag, startPoint x: 653, startPoint y: 284, endPoint x: 674, endPoint y: 283, distance: 21.2
click at [674, 296] on input "180" at bounding box center [640, 308] width 92 height 25
type input "480"
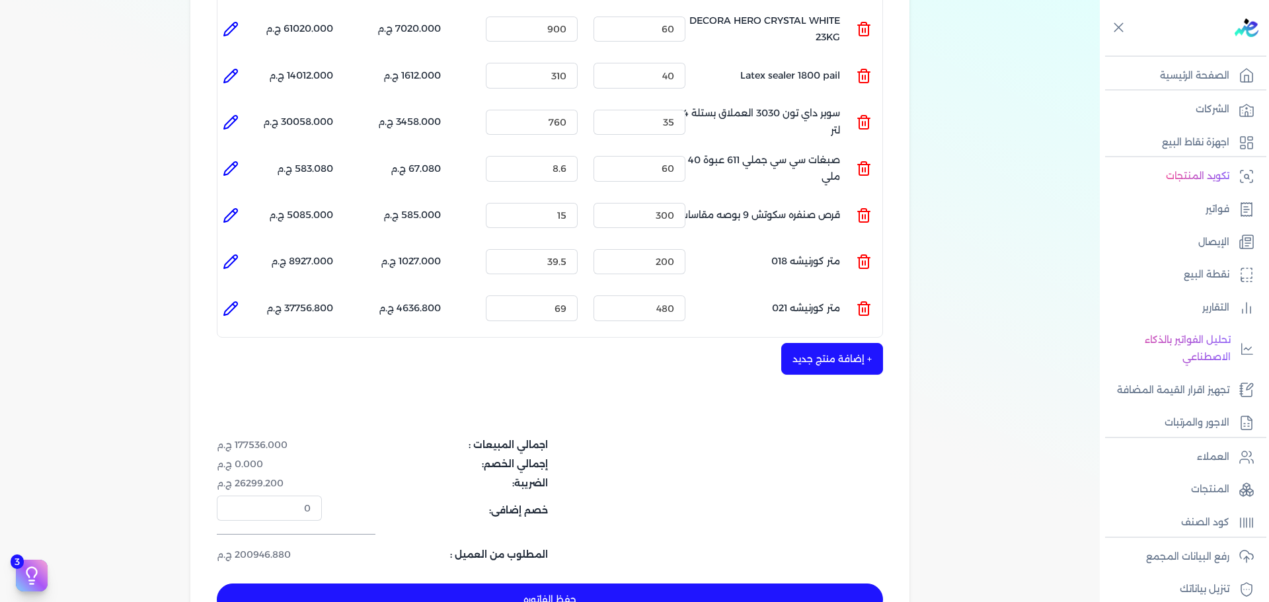
click at [248, 290] on li "الإجمالي : 37756.800 ج.م" at bounding box center [288, 308] width 89 height 36
click at [237, 301] on icon at bounding box center [231, 309] width 16 height 16
type input "متر كورنيشه 021"
type input "69"
type input "480"
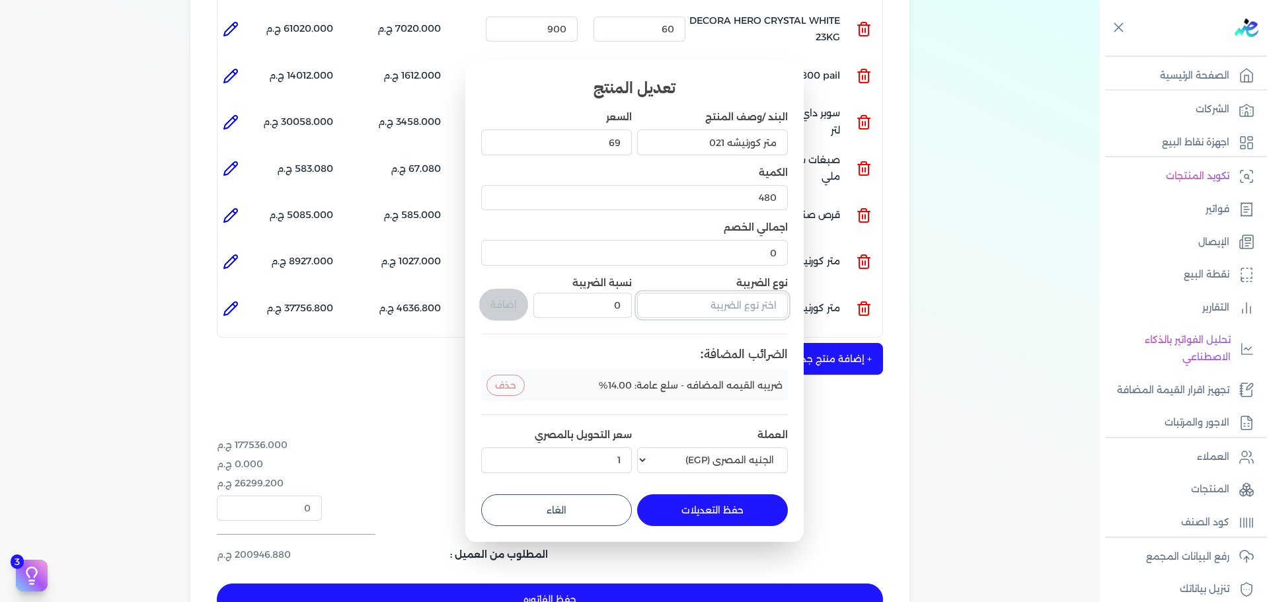
click at [717, 300] on input "text" at bounding box center [712, 305] width 151 height 25
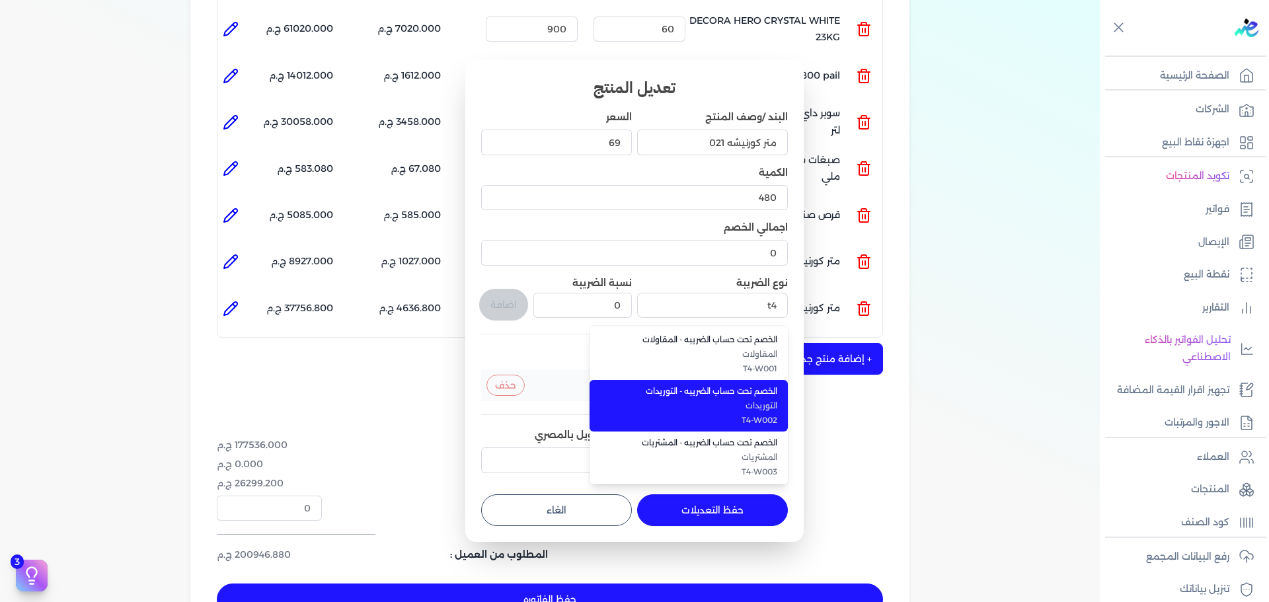
click at [688, 398] on li "الخصم تحت حساب الضريبه - التوريدات التوريدات T4-W002" at bounding box center [689, 406] width 198 height 52
type input "الخصم تحت حساب الضريبه - التوريدات"
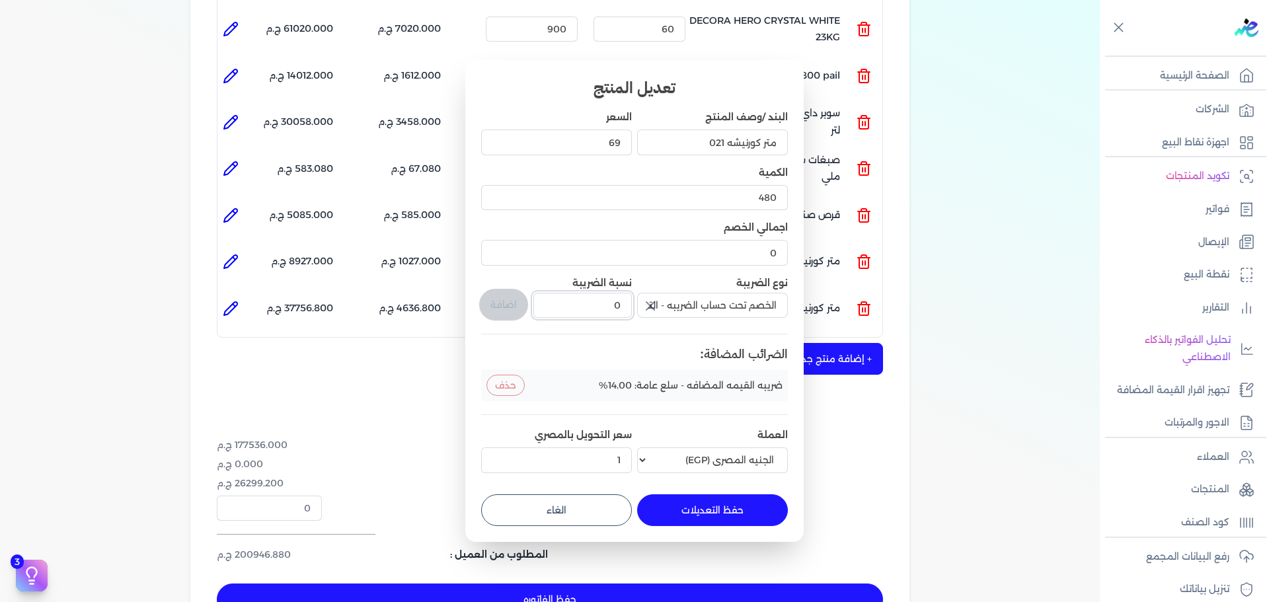
drag, startPoint x: 608, startPoint y: 311, endPoint x: 718, endPoint y: 302, distance: 110.1
click at [712, 302] on div "البند /وصف المنتج متر كورنيشه 021 السعر 69 الكمية 480 اجمالي الخصم 0 نوع الضريب…" at bounding box center [634, 294] width 307 height 368
type input "1"
click at [499, 294] on button "اضافة" at bounding box center [503, 305] width 49 height 32
type input "0"
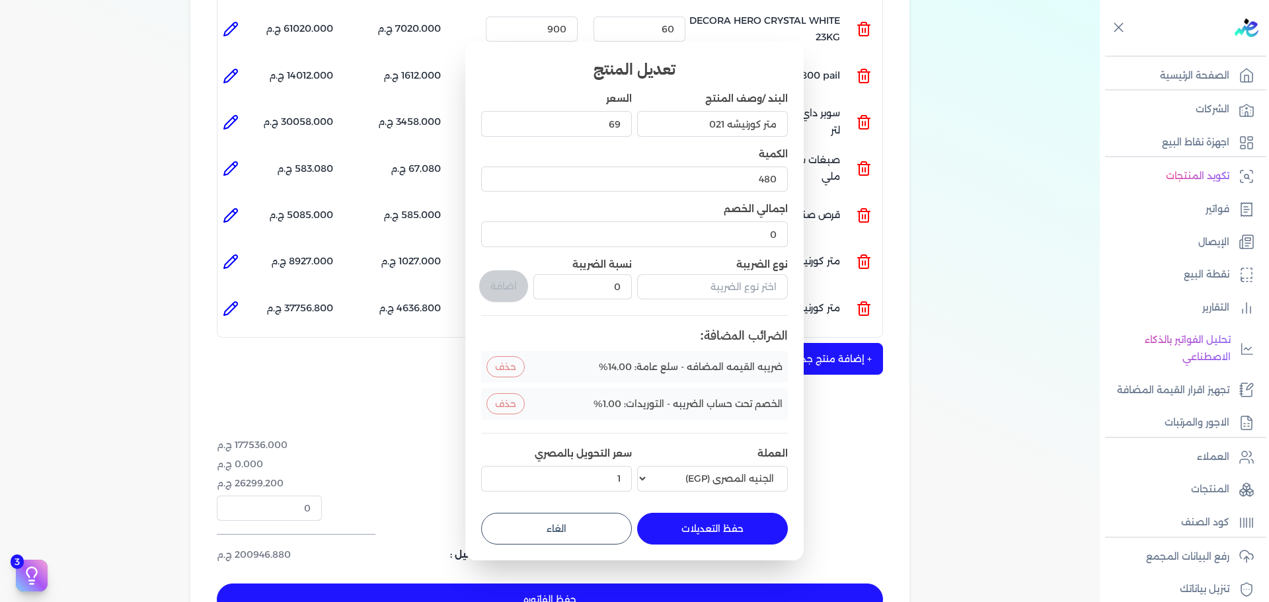
click at [740, 525] on button "حفظ التعديلات" at bounding box center [712, 529] width 151 height 32
type input "0"
type input "1"
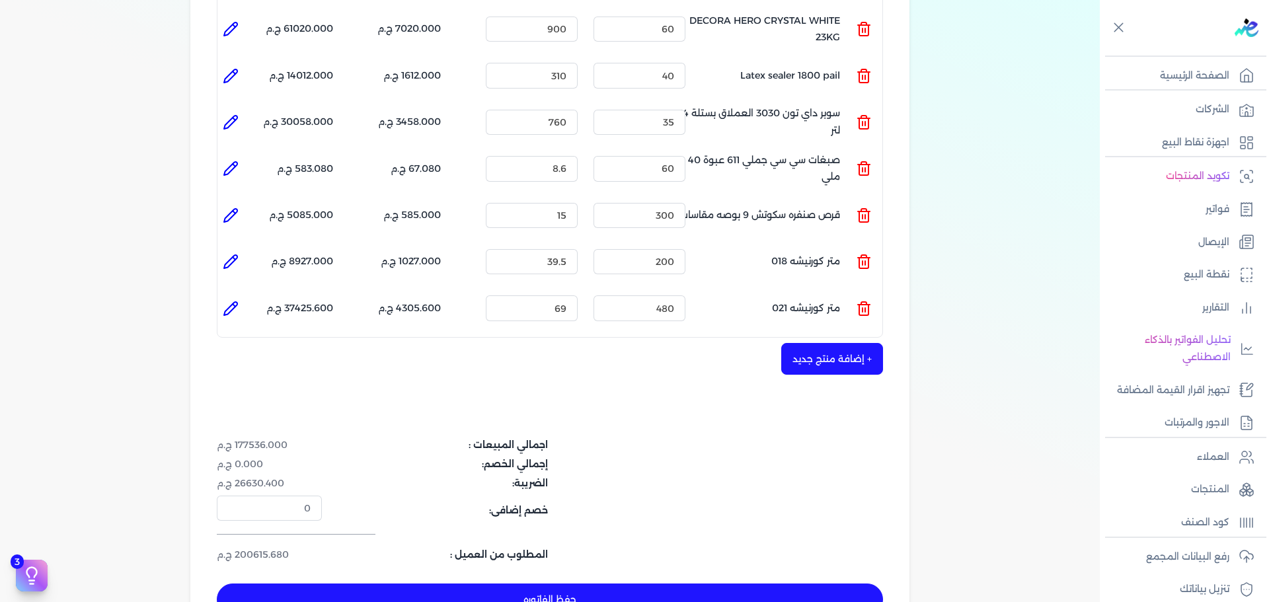
click at [848, 343] on button "+ إضافة منتج جديد" at bounding box center [833, 359] width 102 height 32
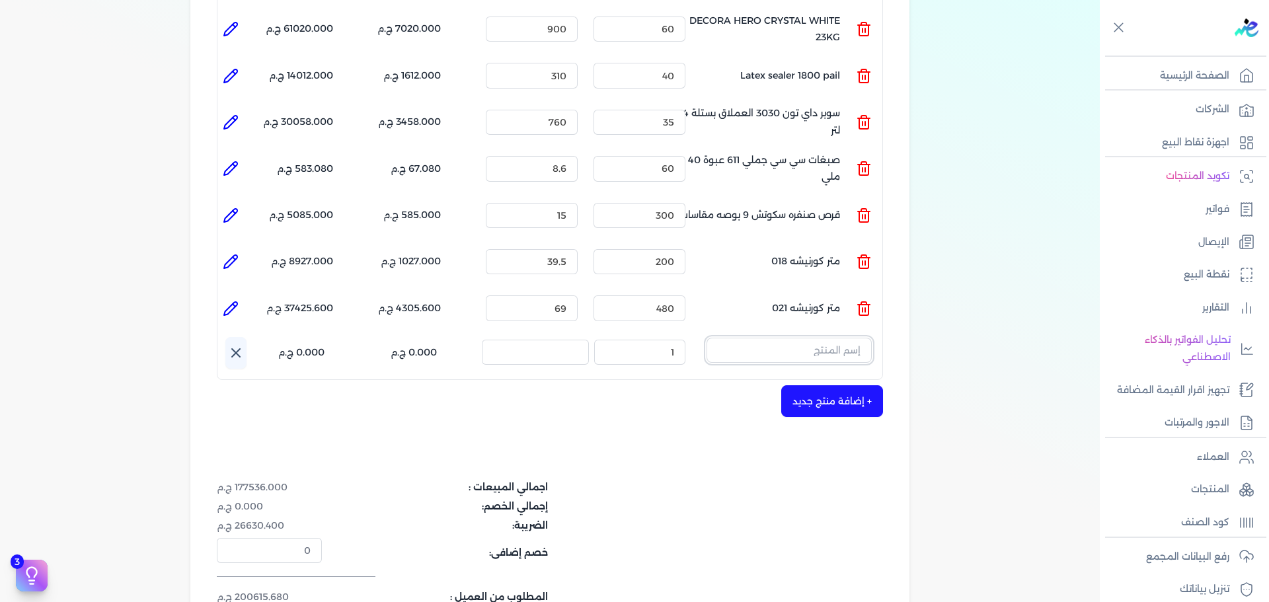
click at [805, 338] on input "text" at bounding box center [789, 350] width 165 height 25
type input "l"
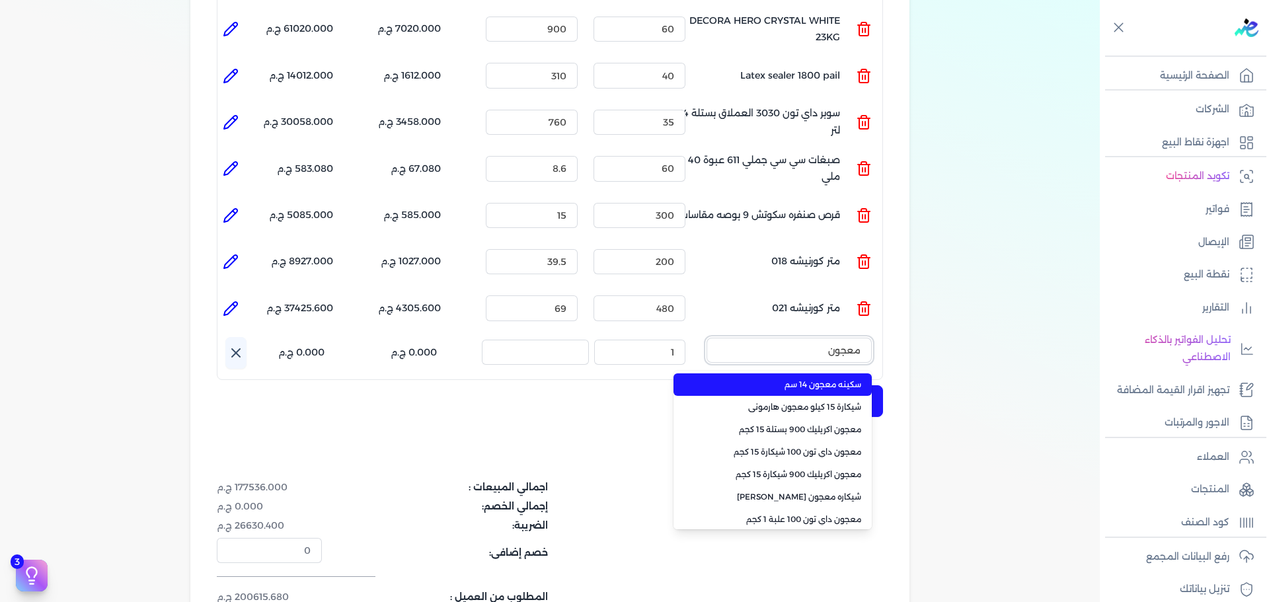
click at [707, 338] on button "معجون" at bounding box center [789, 353] width 165 height 30
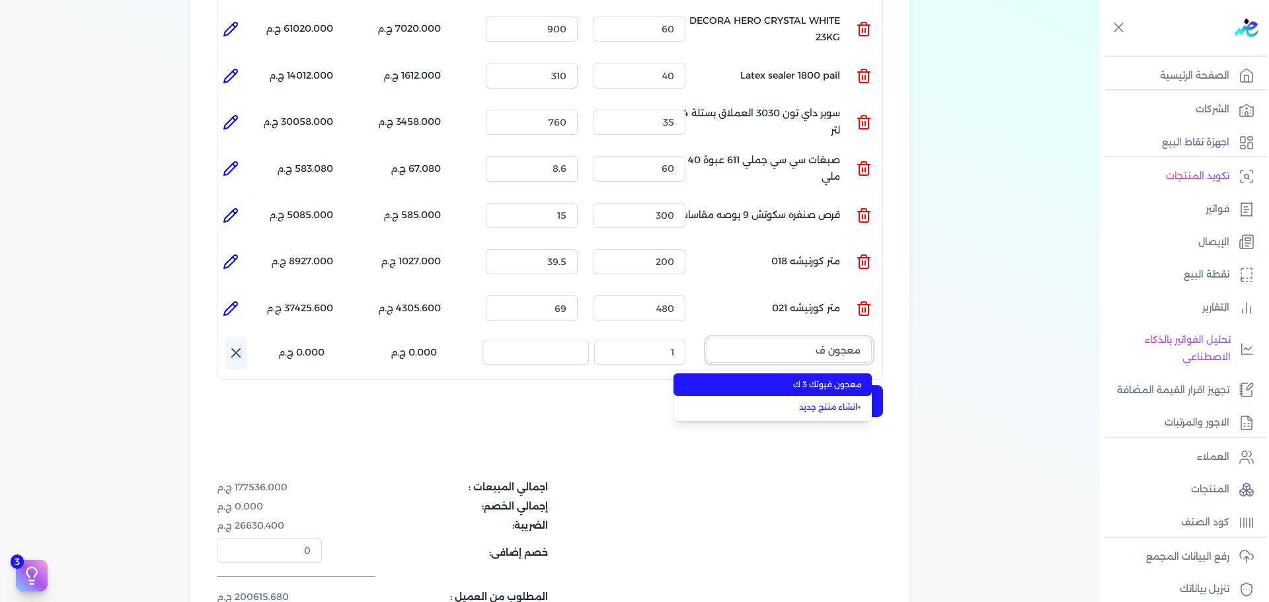
type input "معجون ف"
click at [792, 379] on span "معجون فيوتك 3 ك" at bounding box center [780, 385] width 161 height 12
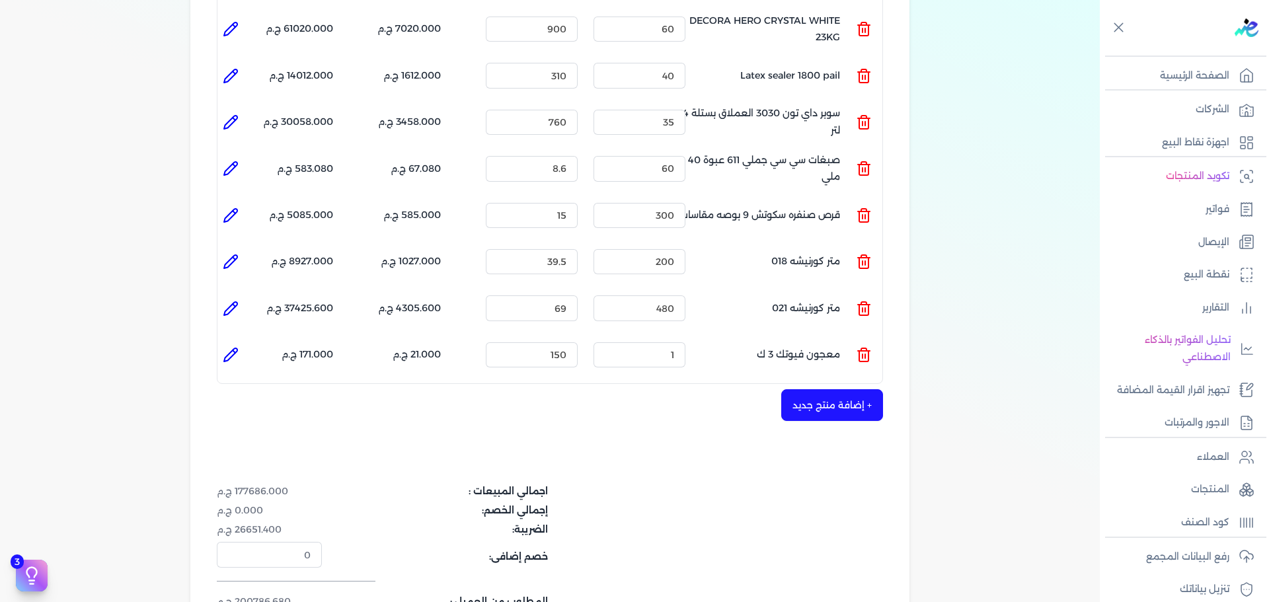
click at [251, 337] on li "الإجمالي : 171.000 ج.م" at bounding box center [288, 355] width 89 height 36
click at [229, 347] on icon at bounding box center [231, 355] width 16 height 16
type input "معجون فيوتك 3 ك"
type input "150"
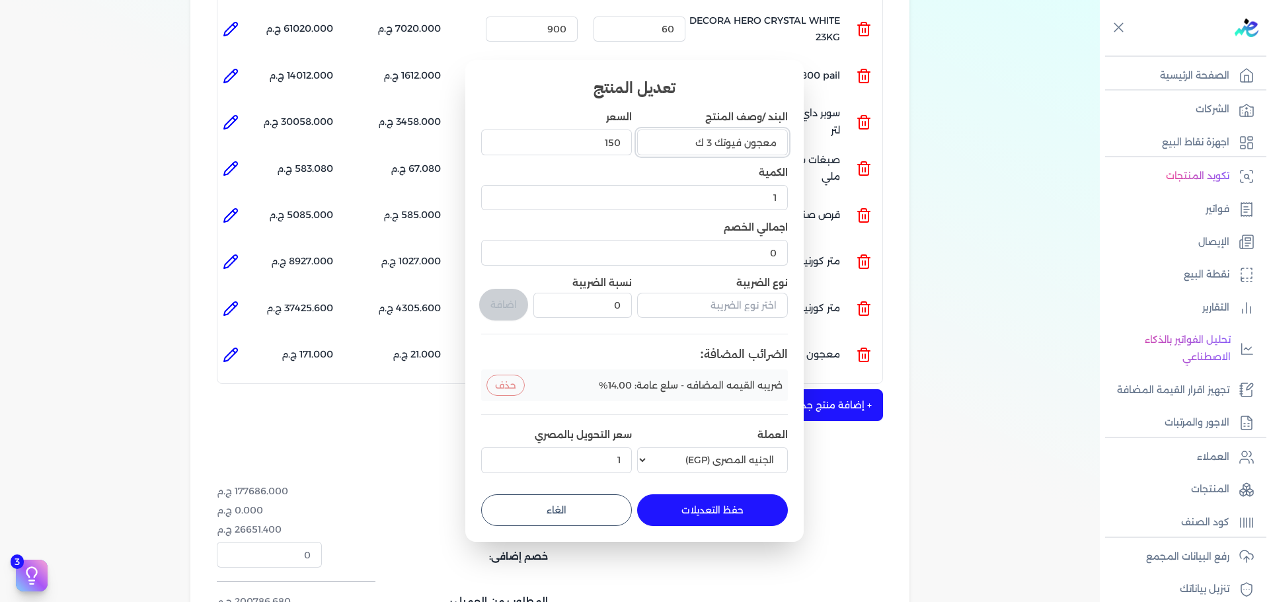
drag, startPoint x: 712, startPoint y: 141, endPoint x: 704, endPoint y: 143, distance: 8.2
click at [704, 143] on input "معجون فيوتك 3 ك" at bounding box center [712, 142] width 151 height 25
click at [711, 144] on input "معجون فيوتك 3 ك" at bounding box center [712, 142] width 151 height 25
click at [707, 143] on input "معجون فيوتك 3 ك" at bounding box center [712, 142] width 151 height 25
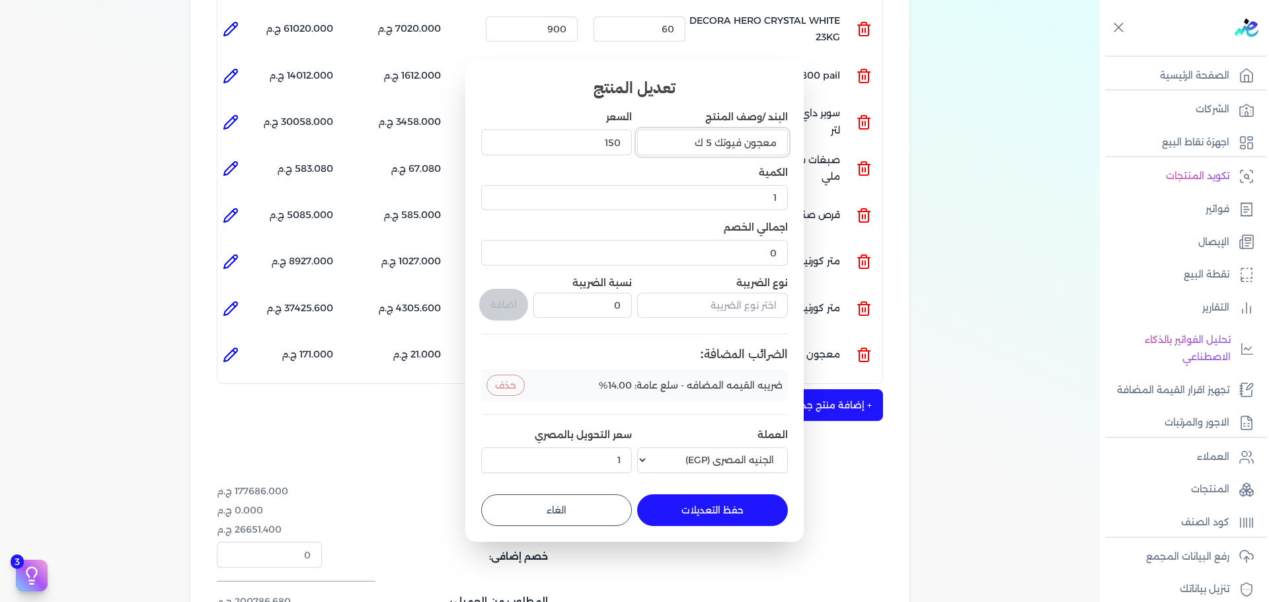
type input "معجون فيوتك 5 ك"
drag, startPoint x: 674, startPoint y: 144, endPoint x: 708, endPoint y: 138, distance: 34.2
click at [697, 142] on div "البند /وصف المنتج معجون فيوتك 5 ك السعر 150 الكمية 1 اجمالي الخصم 0 نوع الضريبة…" at bounding box center [634, 294] width 307 height 368
type input "210"
drag, startPoint x: 752, startPoint y: 313, endPoint x: 744, endPoint y: 315, distance: 9.0
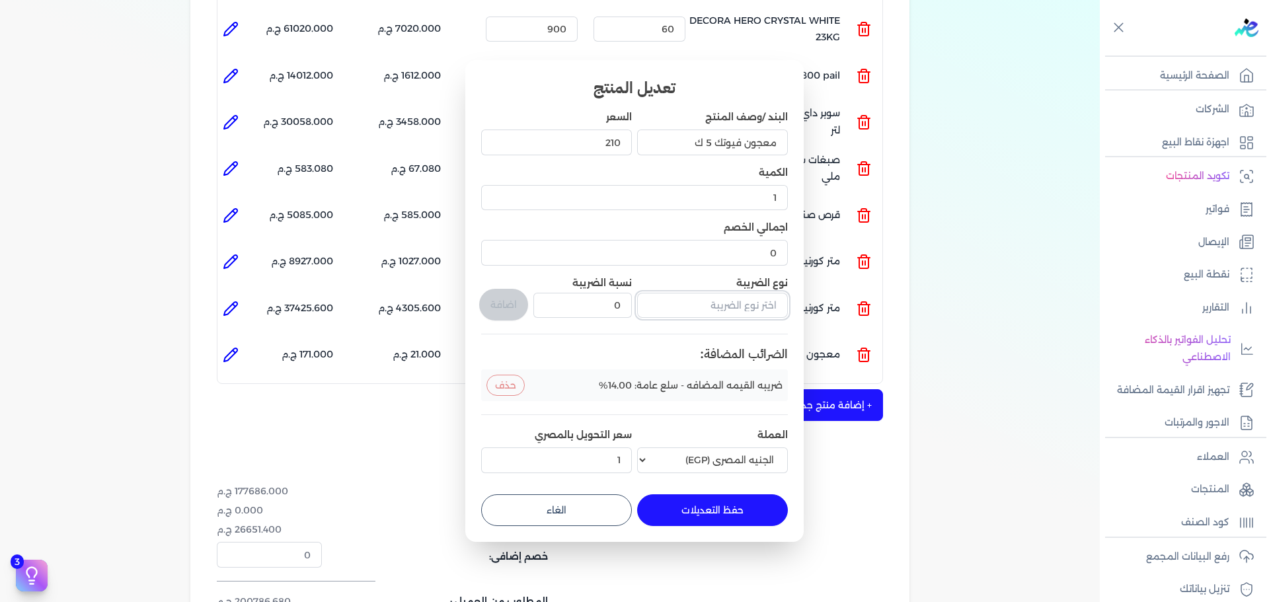
click at [752, 313] on input "text" at bounding box center [712, 305] width 151 height 25
type input "ف"
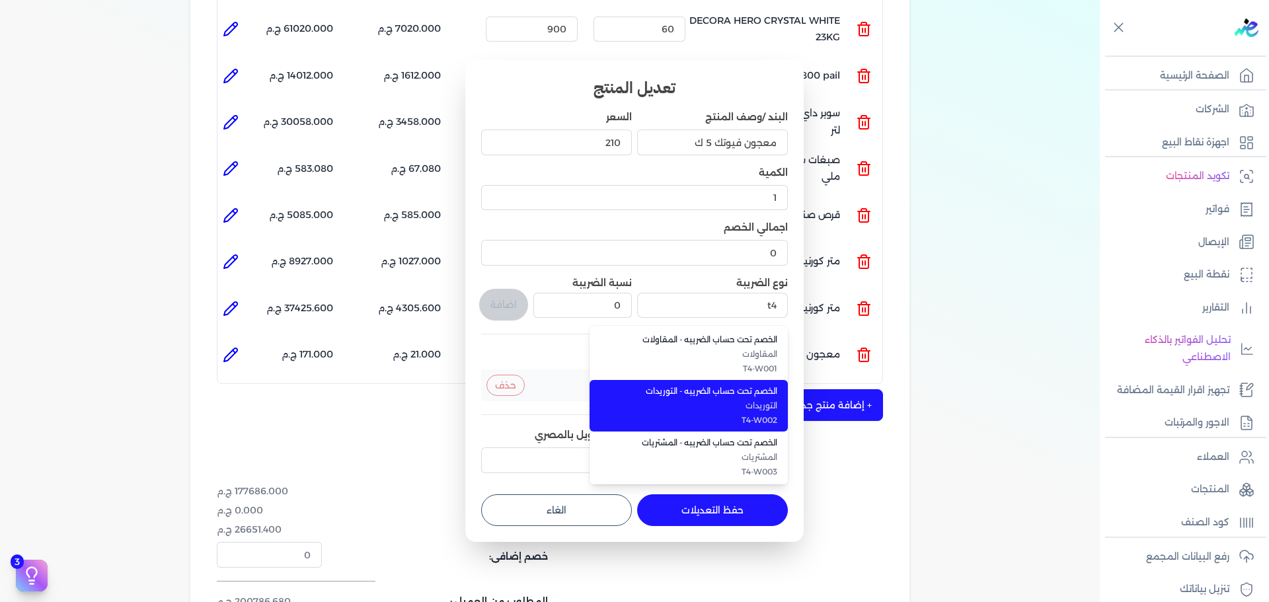
click at [748, 419] on span "T4-W002" at bounding box center [696, 421] width 161 height 12
type input "الخصم تحت حساب الضريبه - التوريدات"
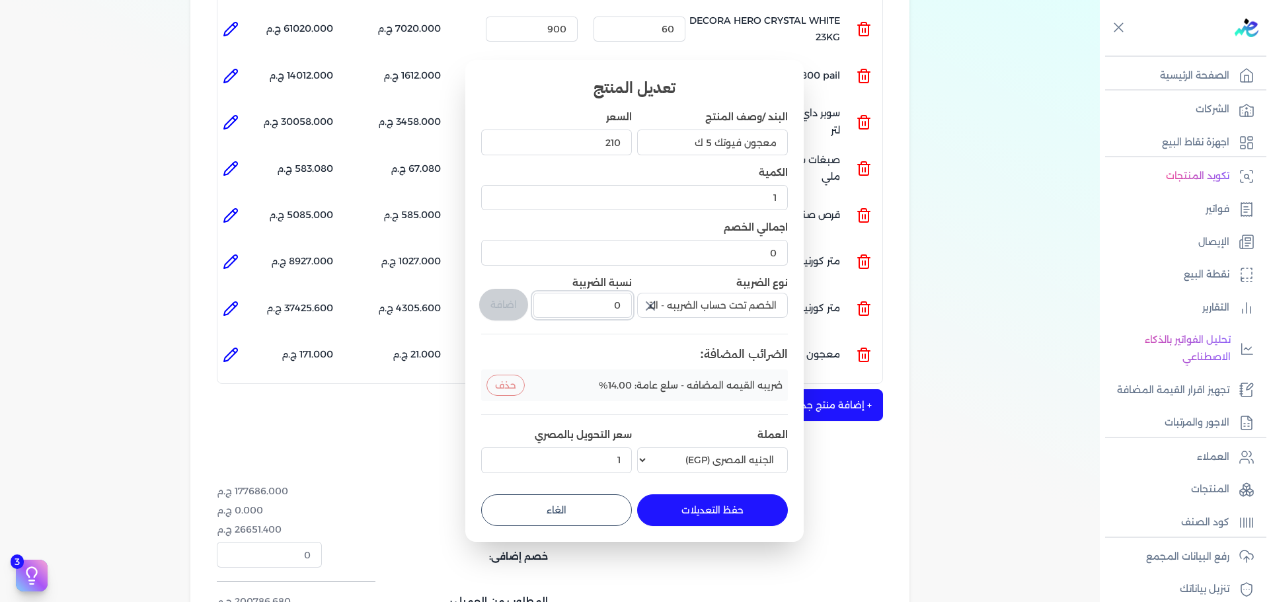
drag, startPoint x: 582, startPoint y: 307, endPoint x: 667, endPoint y: 306, distance: 85.3
click at [666, 307] on div "البند /وصف المنتج معجون فيوتك 5 ك السعر 210 الكمية 1 اجمالي الخصم 0 نوع الضريبة…" at bounding box center [634, 294] width 307 height 368
type input "1"
drag, startPoint x: 514, startPoint y: 303, endPoint x: 543, endPoint y: 339, distance: 45.1
click at [514, 303] on button "اضافة" at bounding box center [503, 305] width 49 height 32
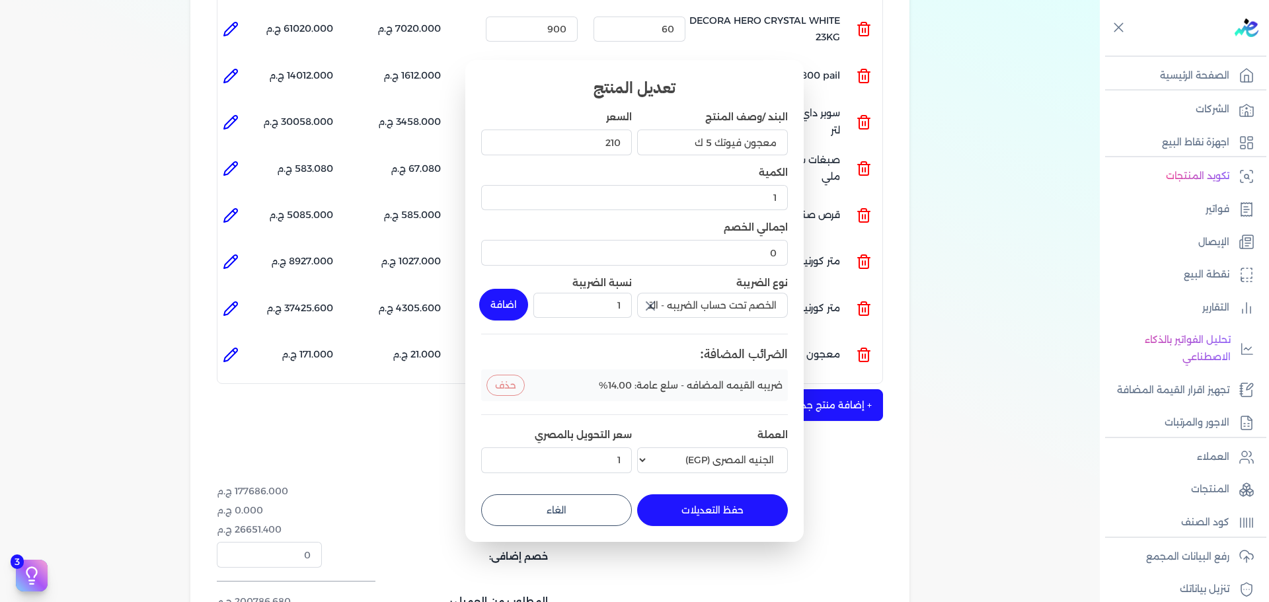
type input "0"
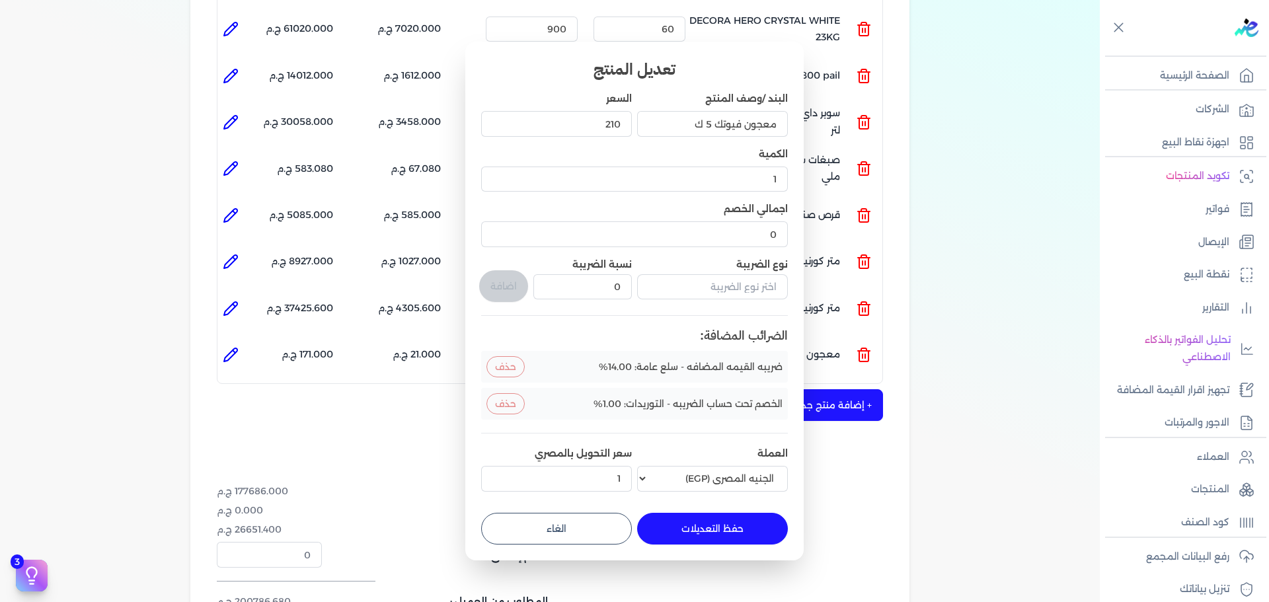
click at [716, 526] on button "حفظ التعديلات" at bounding box center [712, 529] width 151 height 32
type input "0"
type input "210"
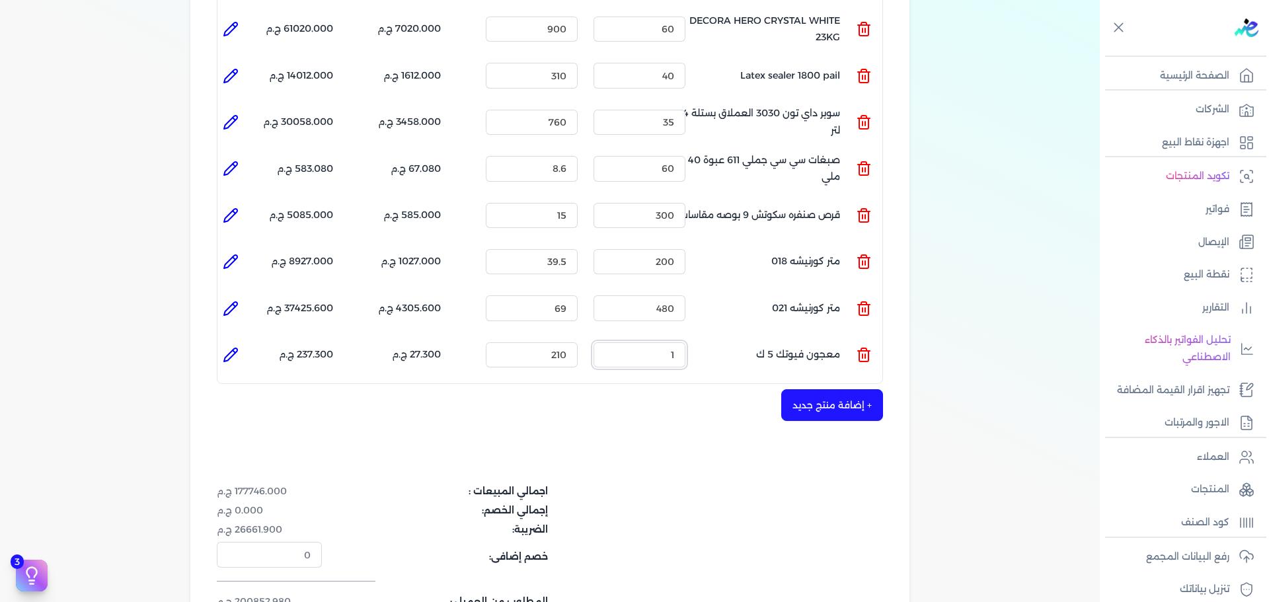
drag, startPoint x: 642, startPoint y: 337, endPoint x: 758, endPoint y: 327, distance: 116.8
click at [758, 337] on ul "المنتج : معجون فيوتك 5 ك الكمية : 1 السعر : 210 الضريبه : 27.300 ج.م الإجمالي :…" at bounding box center [550, 355] width 665 height 36
type input "5"
click at [720, 426] on div "شركه الاخوه الثلاثة فتحى السيد على عمران وشركاه 288849477 رقم الفاتورة 13772 فا…" at bounding box center [549, 188] width 719 height 999
click at [840, 389] on button "+ إضافة منتج جديد" at bounding box center [833, 405] width 102 height 32
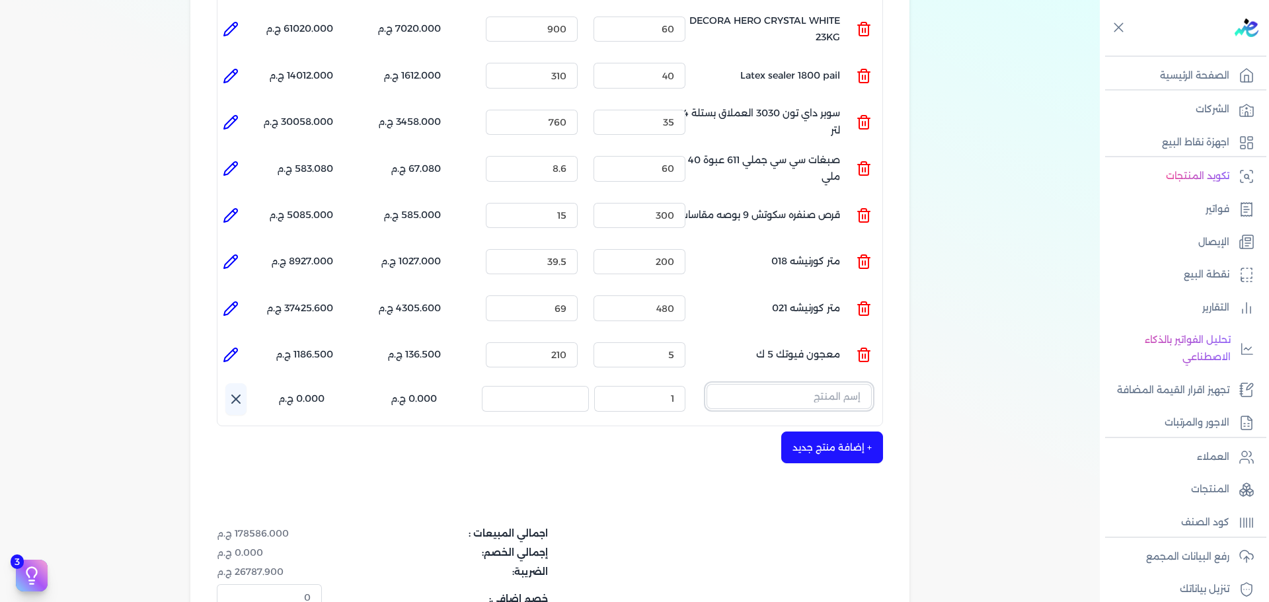
click at [822, 384] on input "text" at bounding box center [789, 396] width 165 height 25
type input "s"
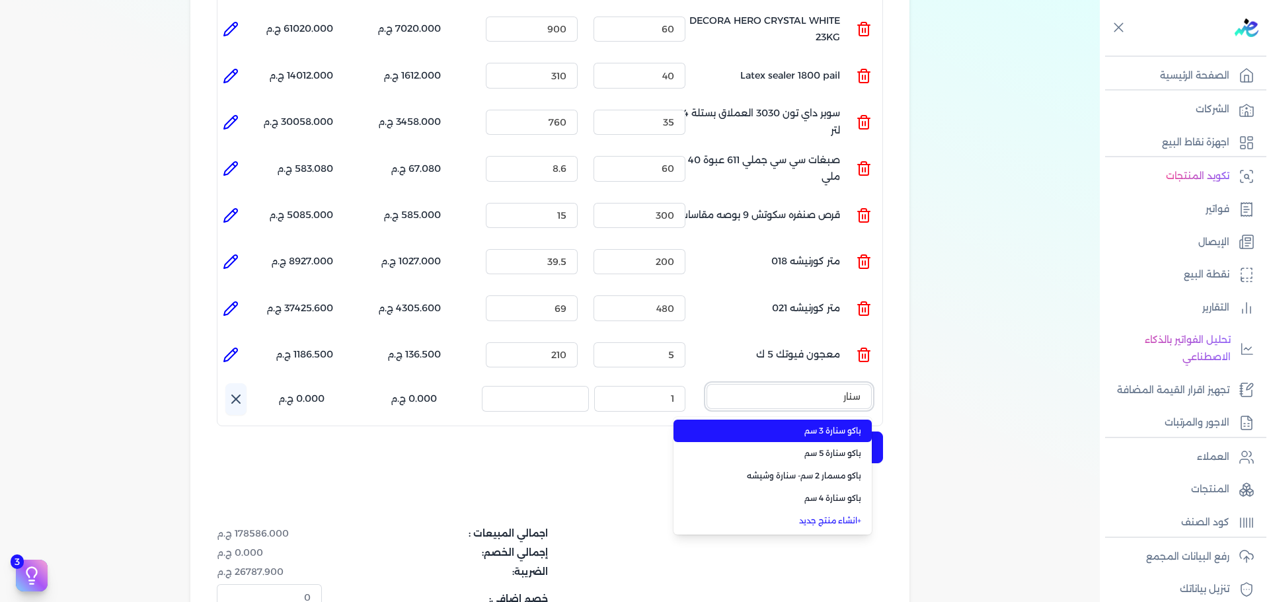
type input "سنار"
click at [840, 425] on span "باكو سنارة 3 سم" at bounding box center [780, 431] width 161 height 12
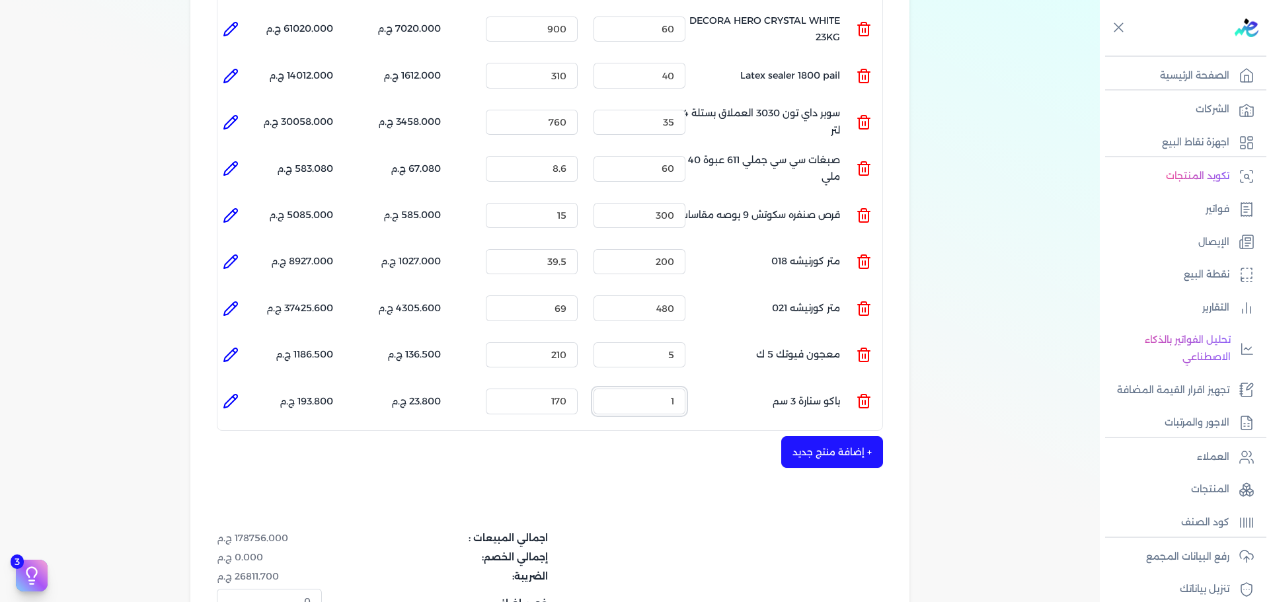
drag, startPoint x: 641, startPoint y: 378, endPoint x: 838, endPoint y: 378, distance: 196.4
click at [801, 383] on ul "المنتج : باكو سنارة 3 سم الكمية : 1 السعر : 170 الضريبه : 23.800 ج.م الإجمالي :…" at bounding box center [550, 401] width 665 height 36
drag, startPoint x: 548, startPoint y: 370, endPoint x: 608, endPoint y: 375, distance: 59.7
click at [603, 383] on ul "المنتج : باكو سنارة 3 سم الكمية : 1 السعر : 170 الضريبه : 23.800 ج.م الإجمالي :…" at bounding box center [550, 401] width 665 height 36
type input "110"
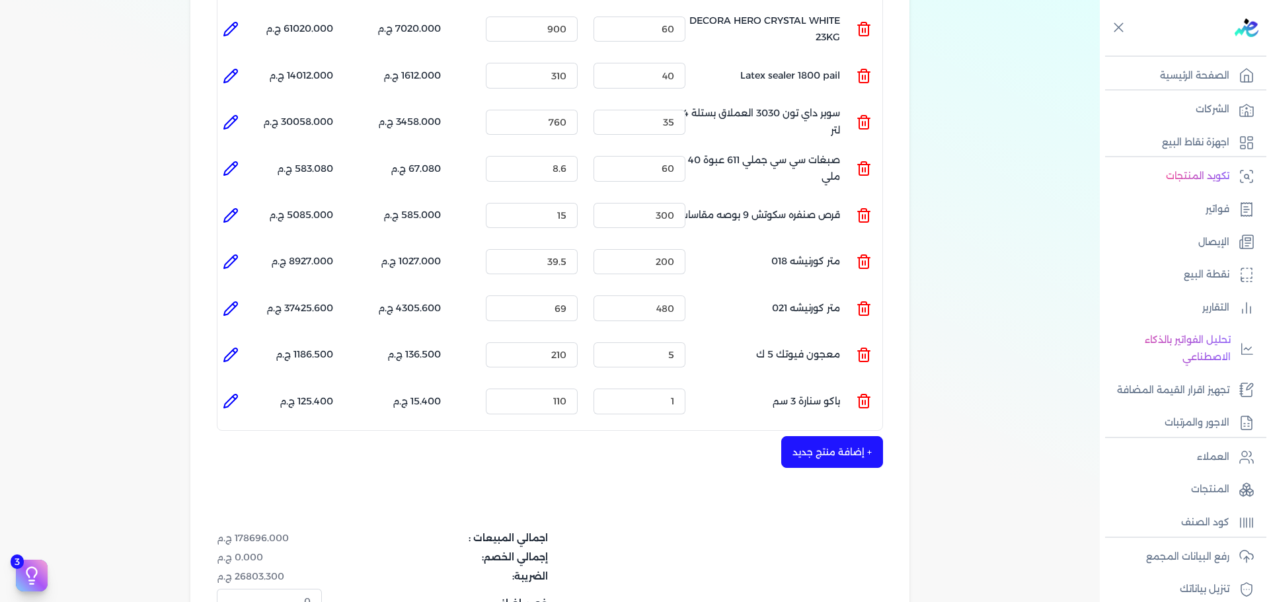
click at [228, 395] on icon at bounding box center [230, 401] width 13 height 13
type input "باكو سنارة 3 سم"
type input "110"
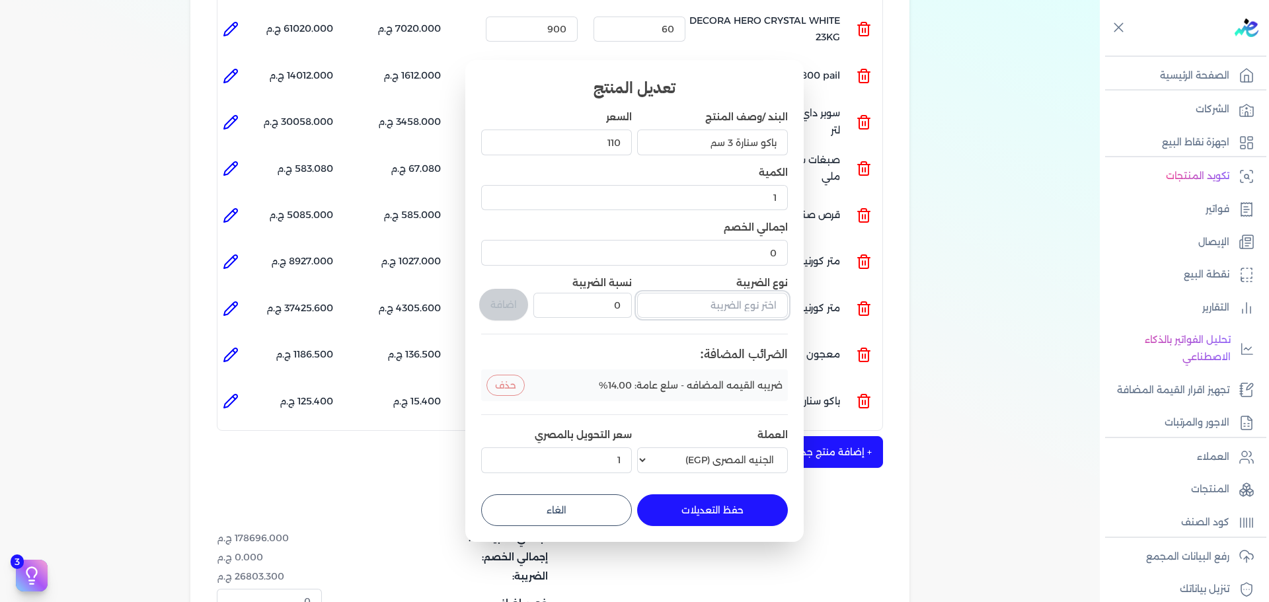
click at [724, 312] on input "text" at bounding box center [712, 305] width 151 height 25
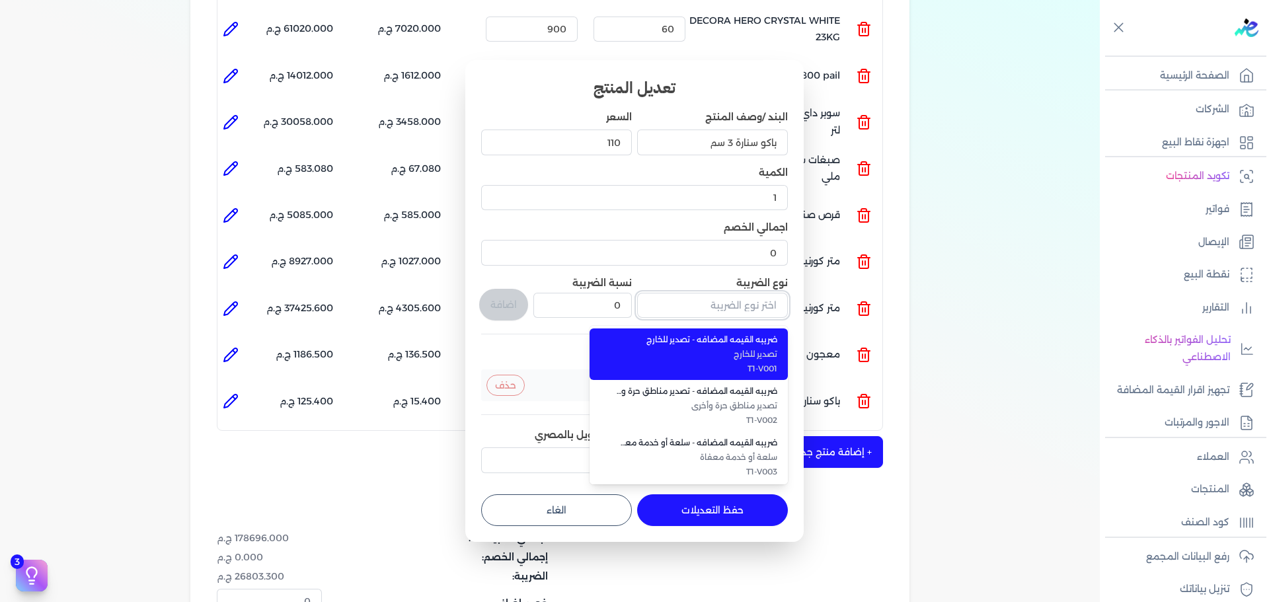
type input "4"
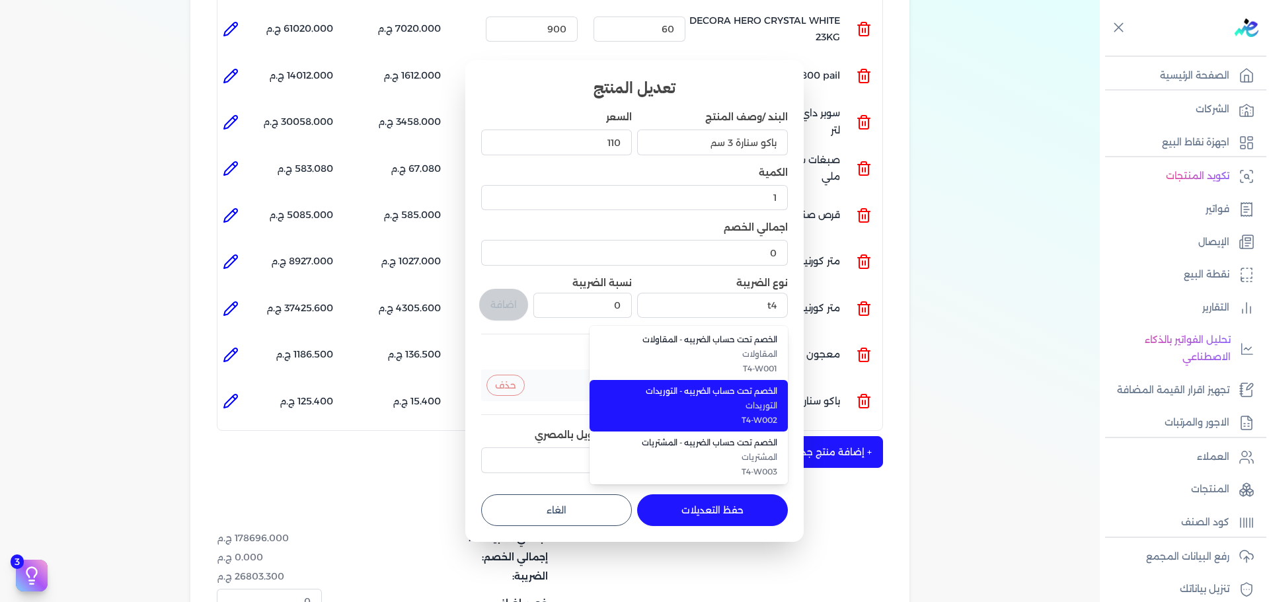
click at [739, 387] on span "الخصم تحت حساب الضريبه - التوريدات" at bounding box center [696, 391] width 161 height 12
type input "الخصم تحت حساب الضريبه - التوريدات"
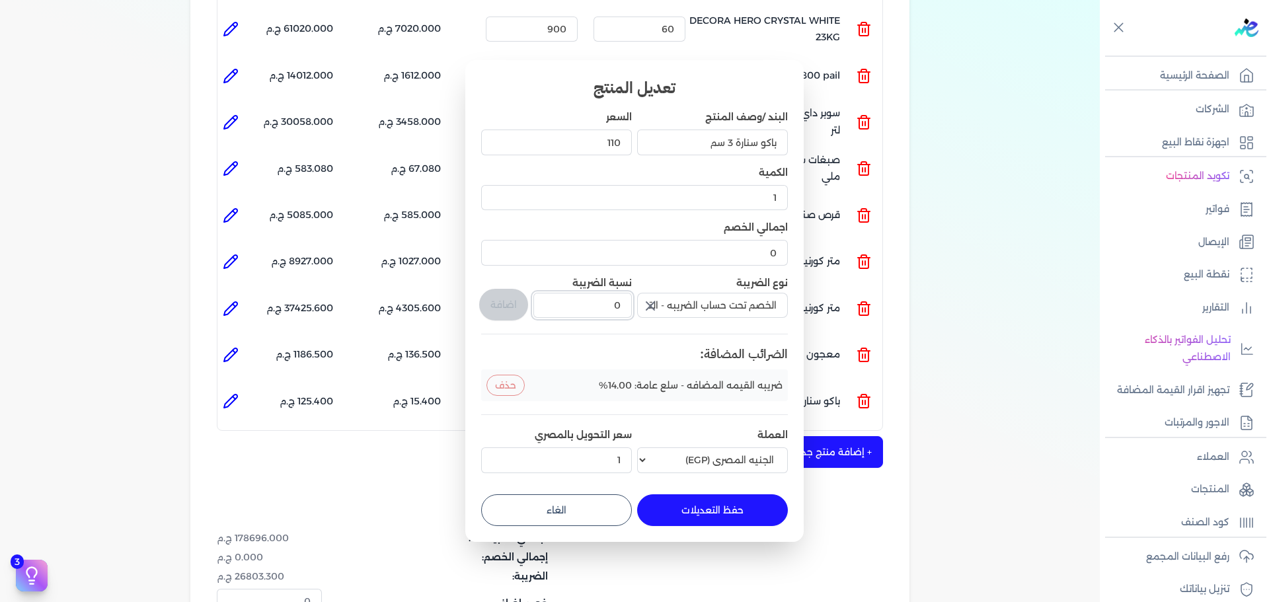
click at [649, 309] on div "البند /وصف المنتج باكو سنارة 3 سم السعر 110 الكمية 1 اجمالي الخصم 0 نوع الضريبة…" at bounding box center [634, 294] width 307 height 368
type input "1"
click at [514, 308] on button "اضافة" at bounding box center [503, 305] width 49 height 32
type input "0"
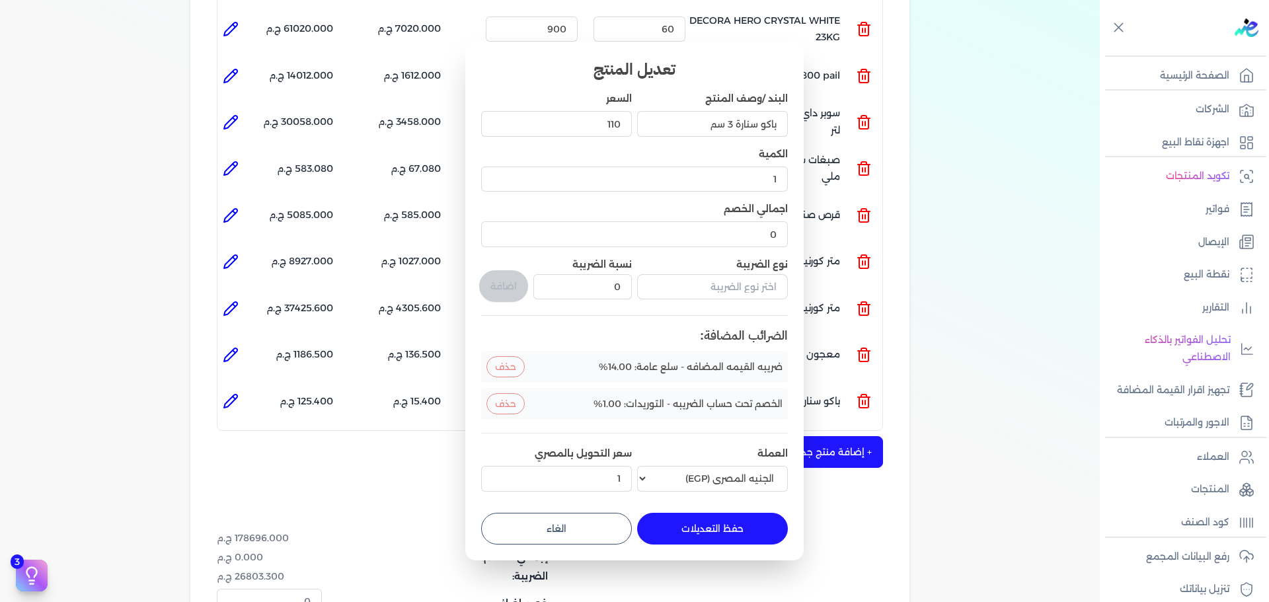
click at [755, 532] on button "حفظ التعديلات" at bounding box center [712, 529] width 151 height 32
type input "0"
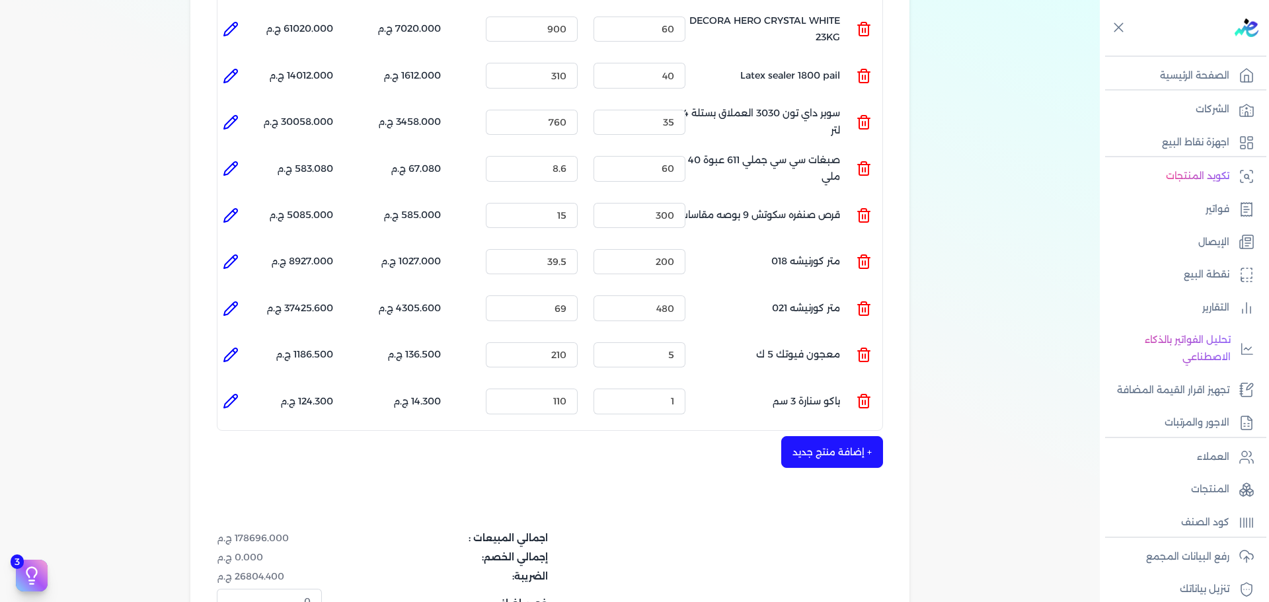
click at [852, 436] on button "+ إضافة منتج جديد" at bounding box center [833, 452] width 102 height 32
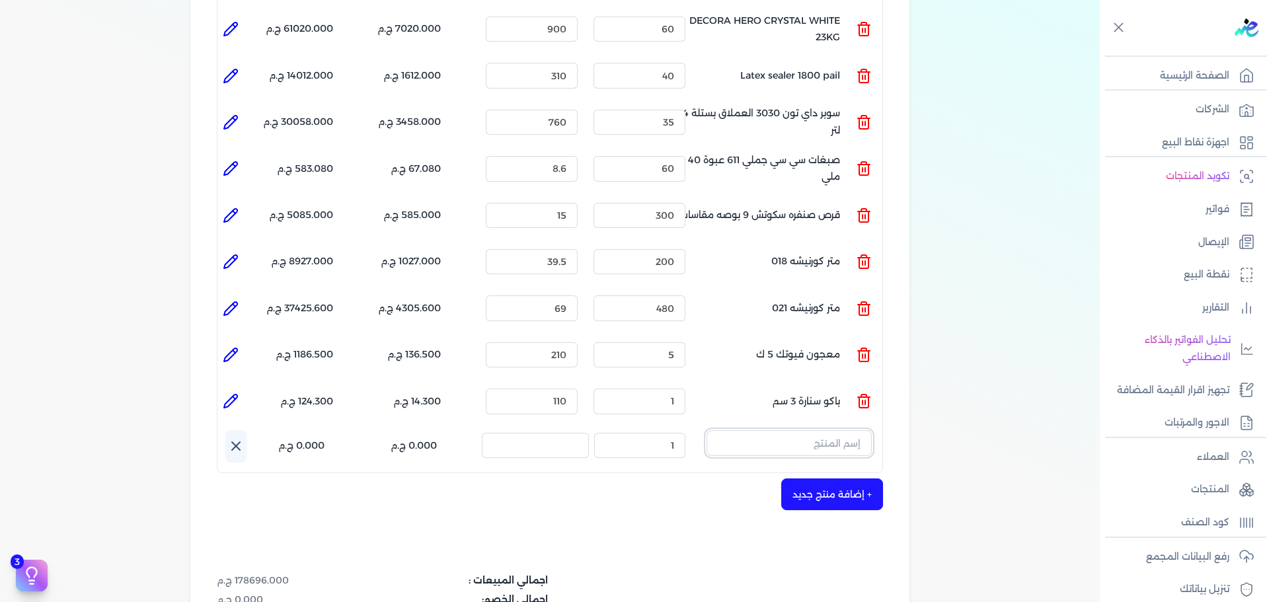
click at [791, 430] on input "text" at bounding box center [789, 442] width 165 height 25
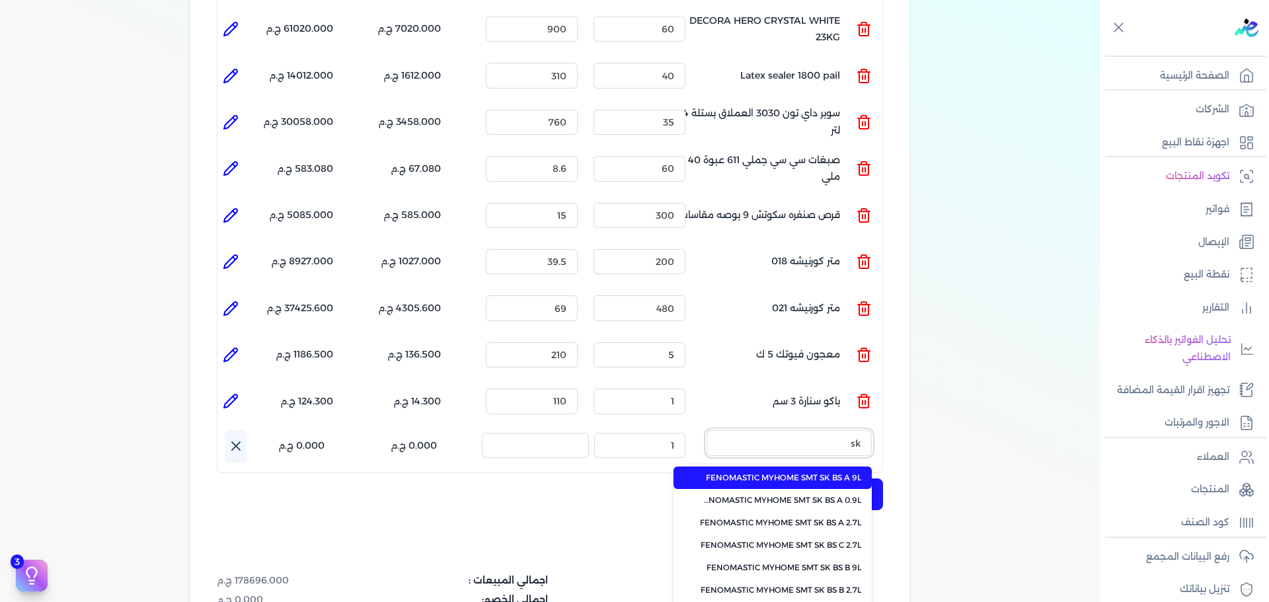
type input "s"
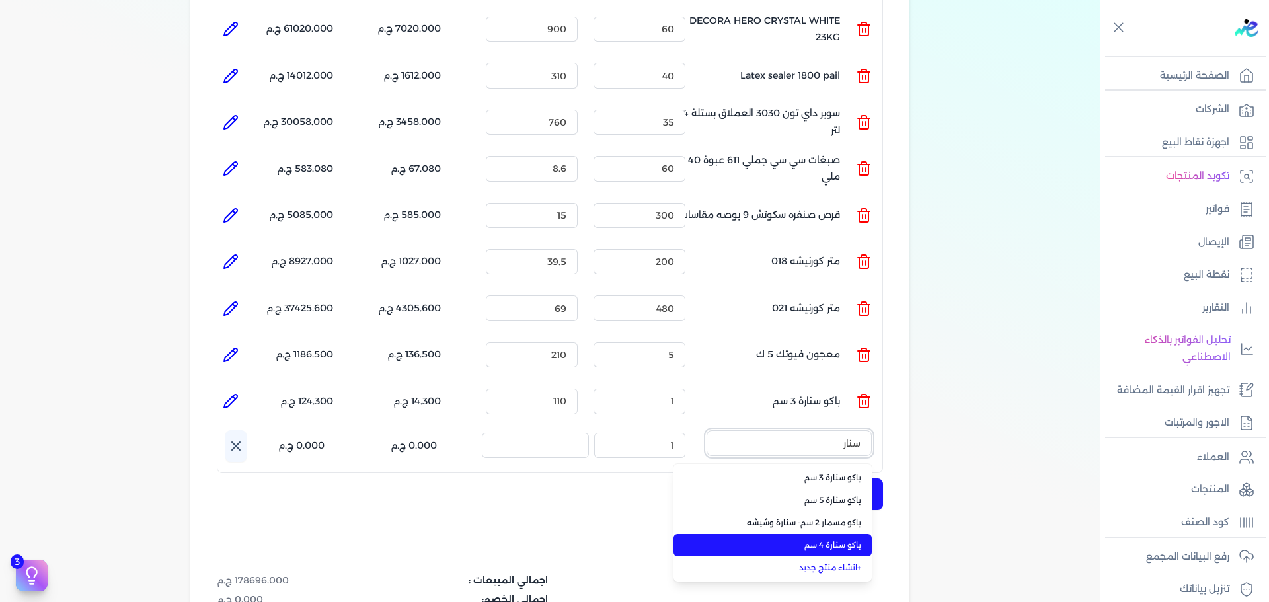
type input "سنار"
click at [806, 534] on li "باكو سنارة 4 سم" at bounding box center [773, 545] width 198 height 22
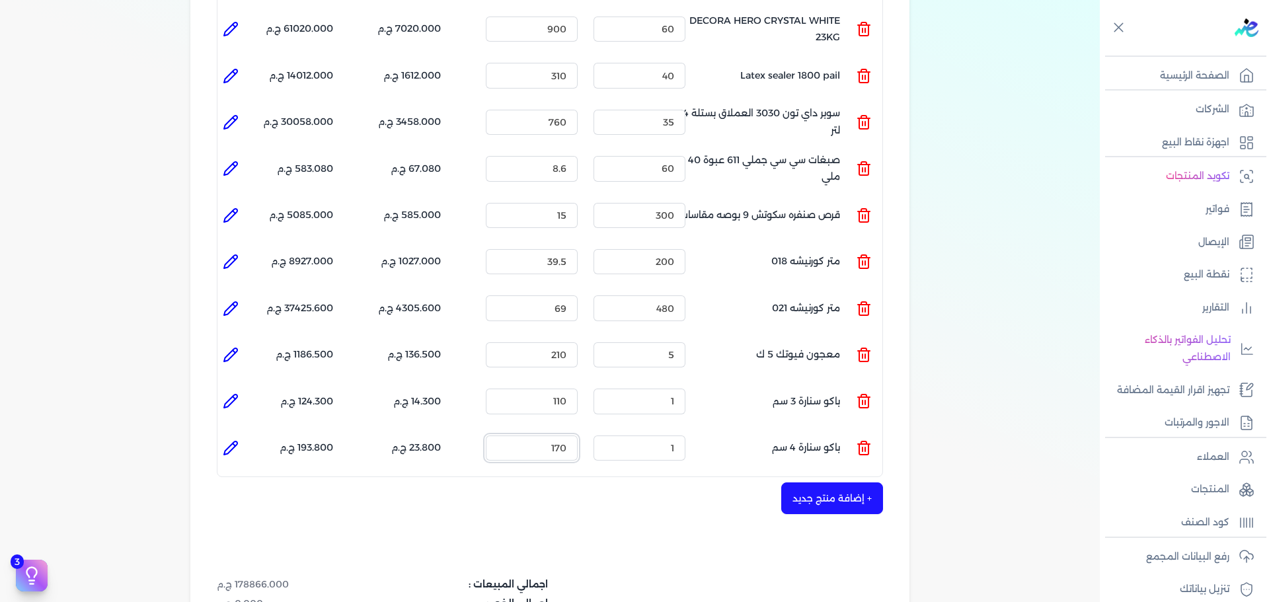
drag, startPoint x: 625, startPoint y: 423, endPoint x: 675, endPoint y: 423, distance: 50.3
click at [664, 430] on ul "المنتج : باكو سنارة 4 سم الكمية : 1 السعر : 170 الضريبه : 23.800 ج.م الإجمالي :…" at bounding box center [550, 448] width 665 height 36
click at [545, 436] on input "107" at bounding box center [532, 448] width 92 height 25
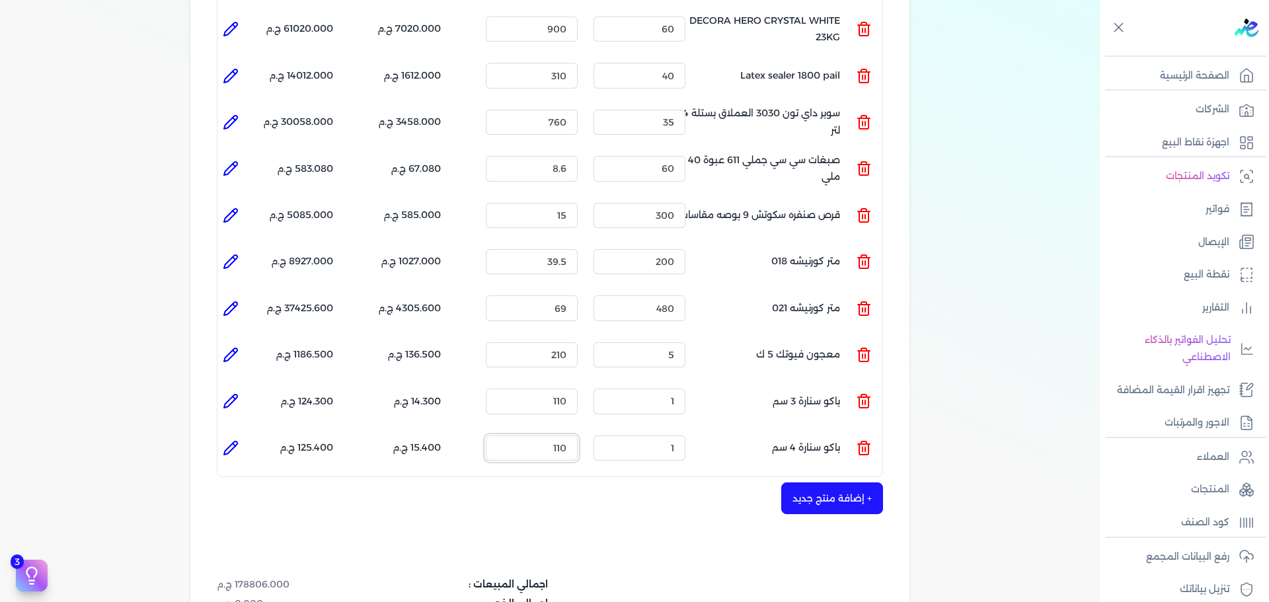
type input "110"
drag, startPoint x: 227, startPoint y: 418, endPoint x: 538, endPoint y: 343, distance: 319.6
click at [229, 440] on icon at bounding box center [231, 448] width 16 height 16
type input "باكو سنارة 4 سم"
type input "110"
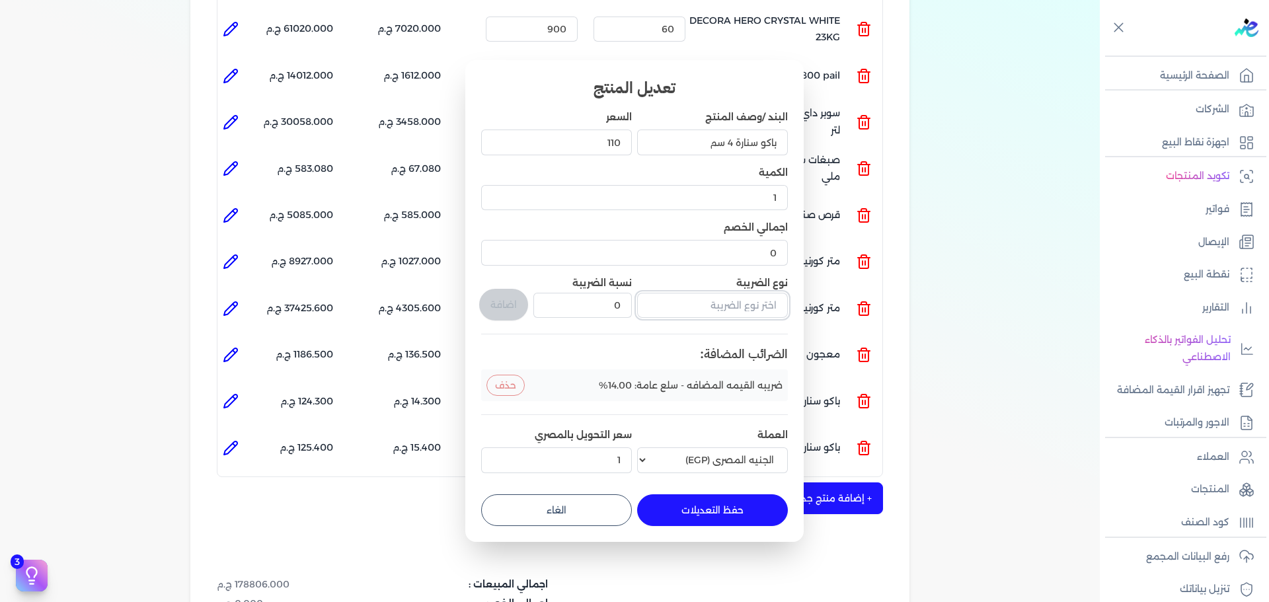
click at [714, 313] on input "text" at bounding box center [712, 305] width 151 height 25
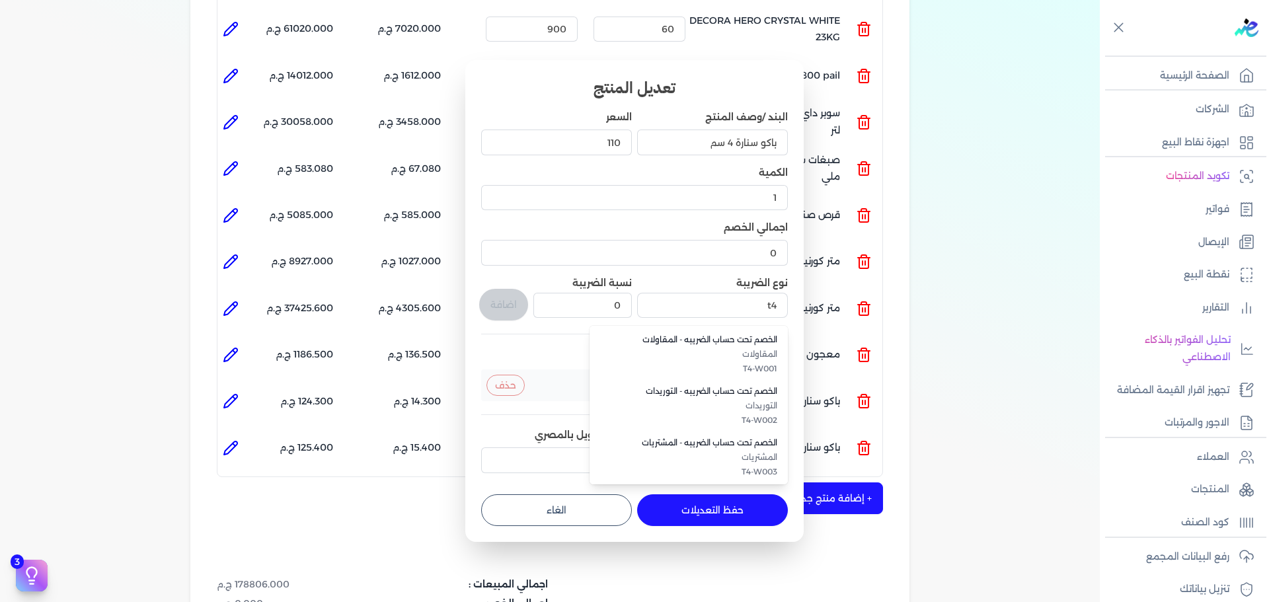
click at [726, 380] on li "الخصم تحت حساب الضريبه - التوريدات التوريدات T4-W002" at bounding box center [689, 406] width 198 height 52
type input "الخصم تحت حساب الضريبه - التوريدات"
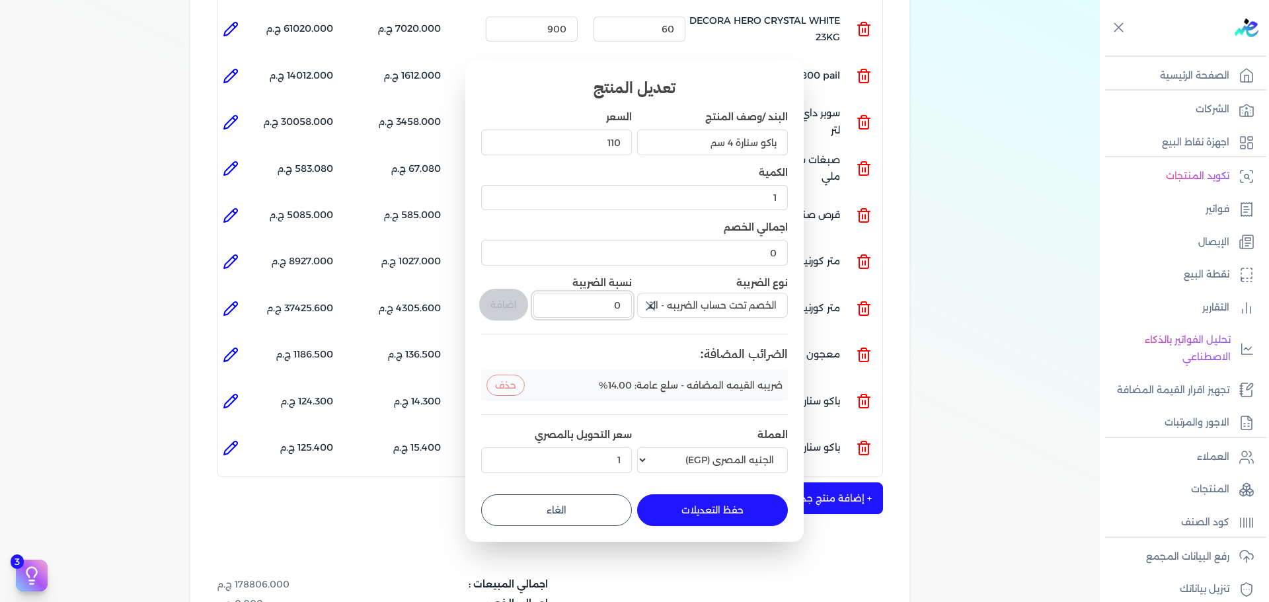
click at [693, 307] on div "البند /وصف المنتج باكو سنارة 4 سم السعر 110 الكمية 1 اجمالي الخصم 0 نوع الضريبة…" at bounding box center [634, 294] width 307 height 368
type input "1"
click at [499, 301] on button "اضافة" at bounding box center [503, 305] width 49 height 32
type input "0"
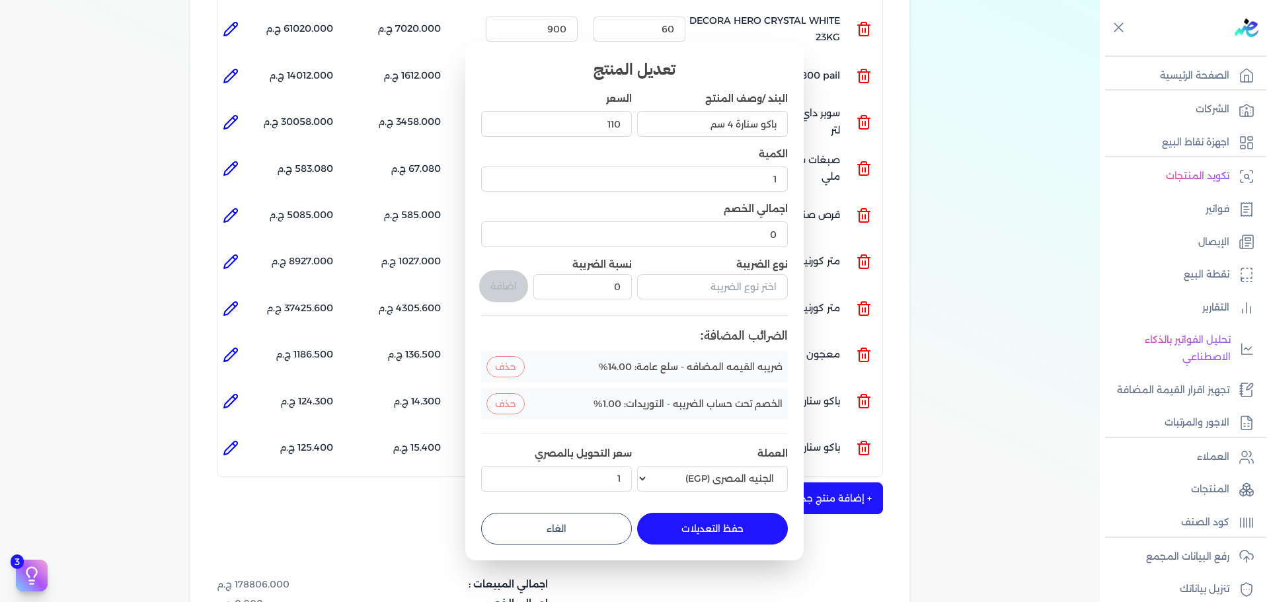
click at [748, 534] on button "حفظ التعديلات" at bounding box center [712, 529] width 151 height 32
type input "0"
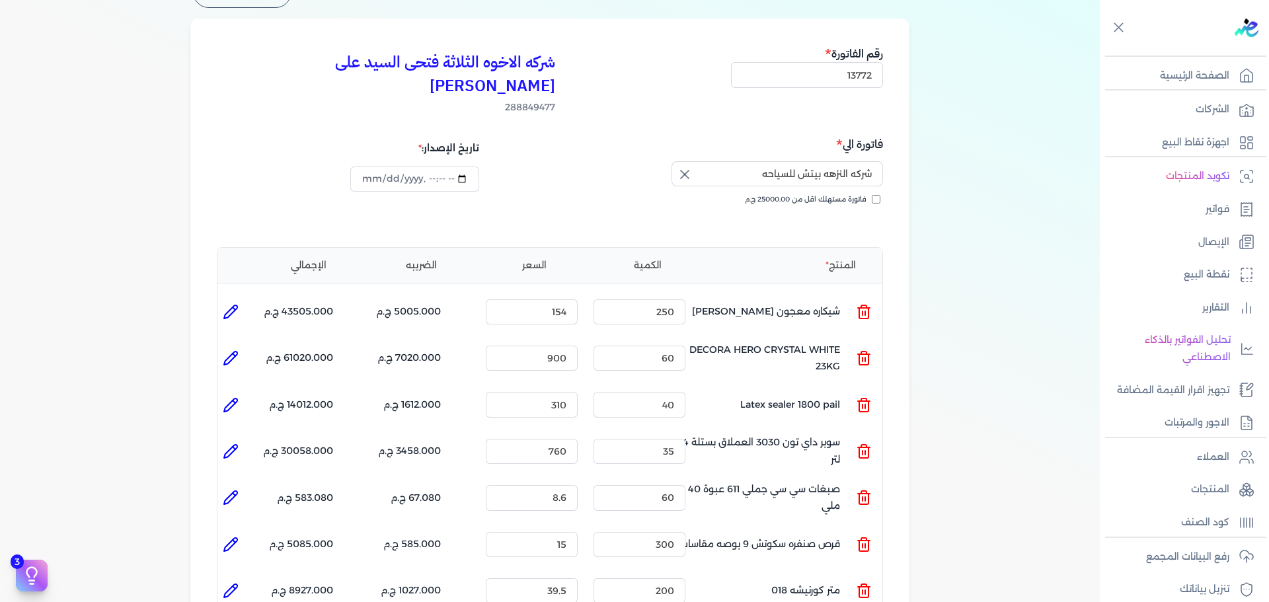
scroll to position [91, 0]
click at [239, 305] on icon at bounding box center [231, 313] width 16 height 16
type input "شيكاره معجون بريمو سكيب"
type input "154"
type input "250"
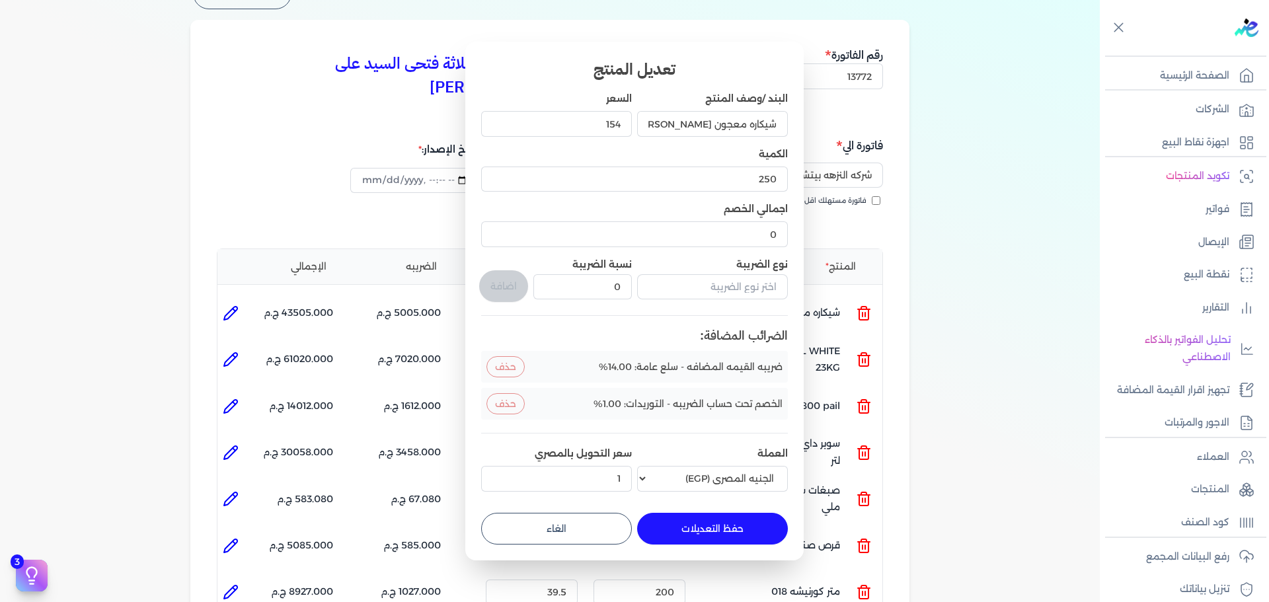
click at [592, 534] on button "الغاء" at bounding box center [556, 529] width 151 height 32
type input "0"
type input "1"
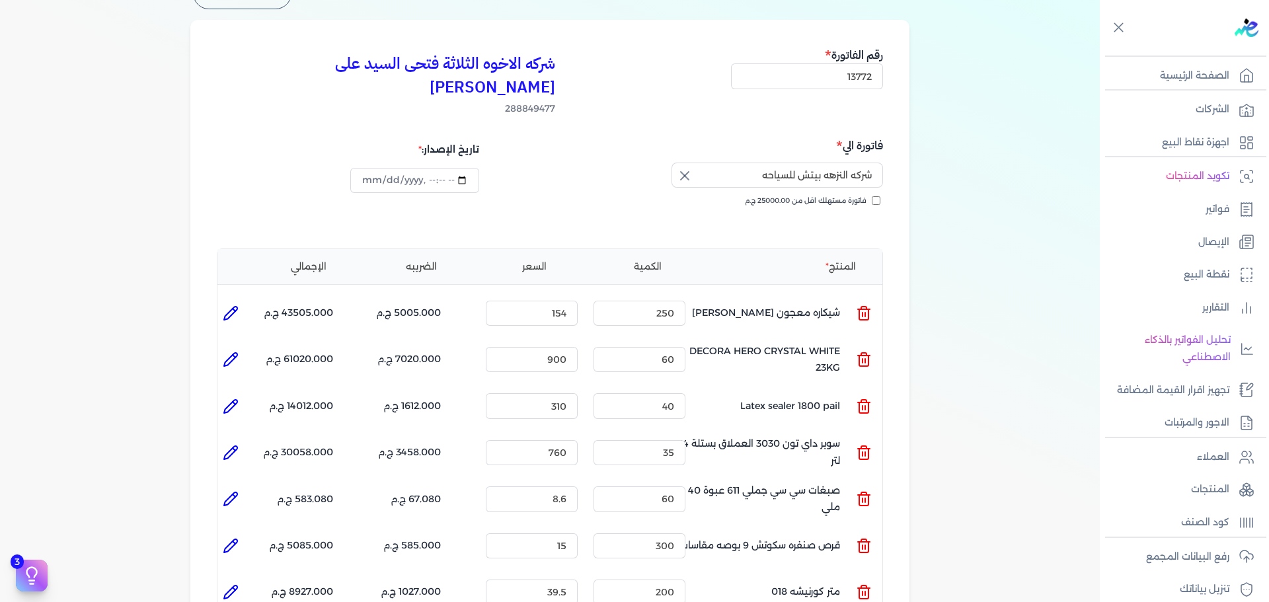
click at [232, 352] on icon at bounding box center [231, 360] width 16 height 16
type input "DECORA HERO CRYSTAL WHITE 23KG"
type input "900"
type input "60"
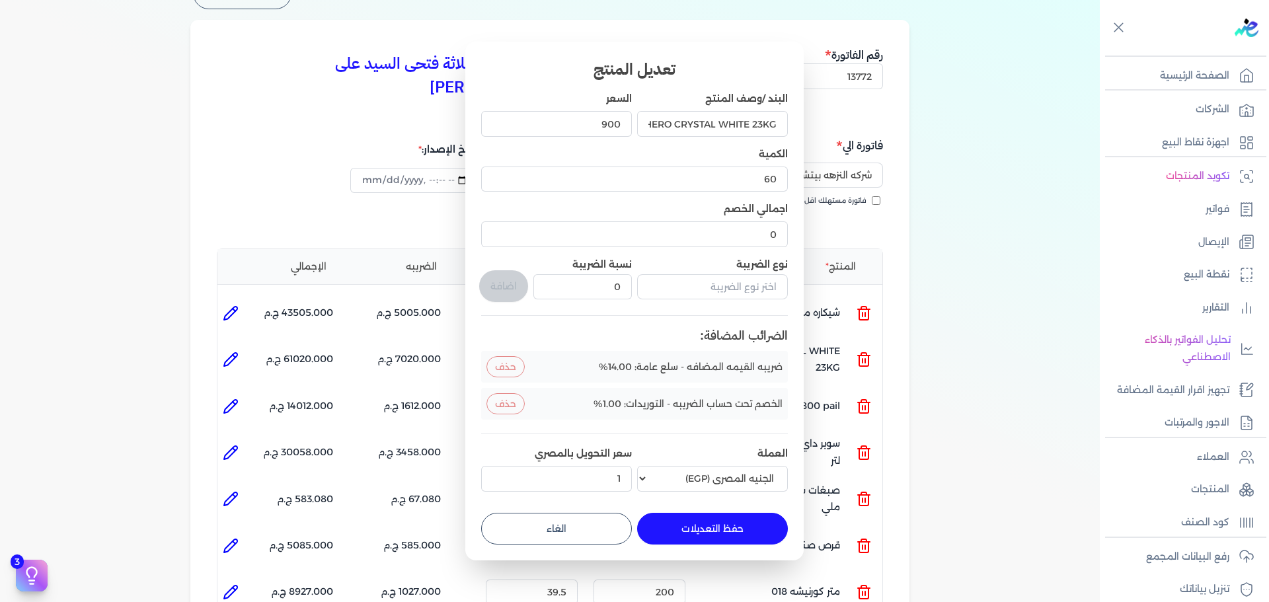
drag, startPoint x: 567, startPoint y: 520, endPoint x: 485, endPoint y: 472, distance: 94.8
click at [565, 519] on button "الغاء" at bounding box center [556, 529] width 151 height 32
type input "0"
type input "1"
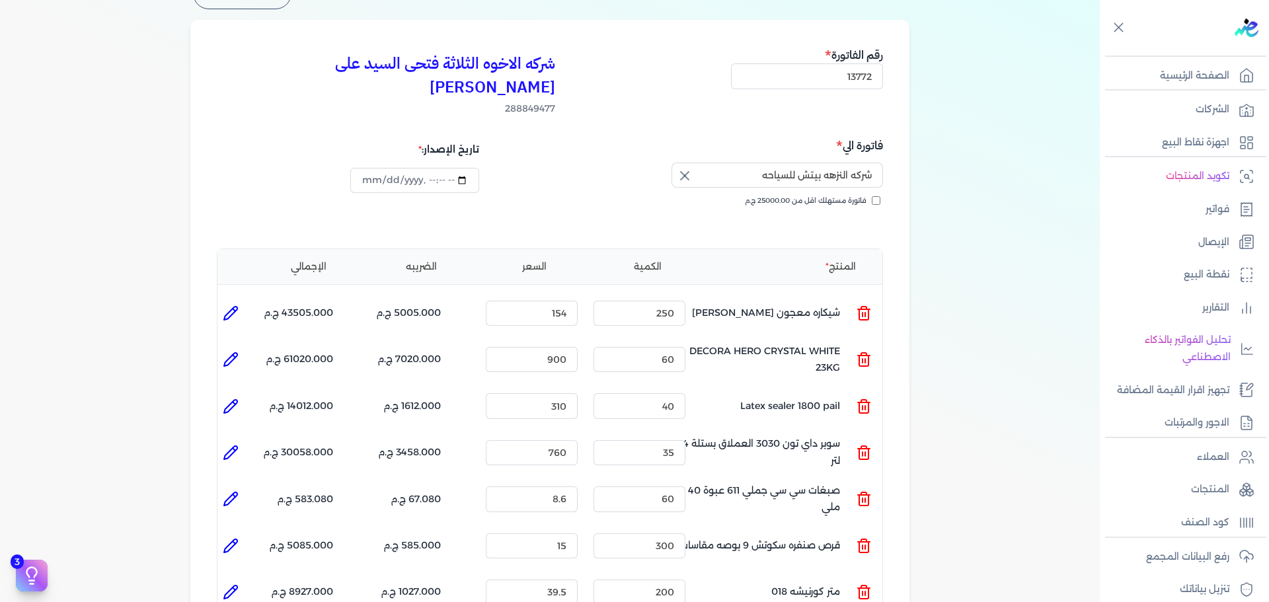
click at [229, 399] on icon at bounding box center [231, 407] width 16 height 16
type input "Latex sealer 1800 pail"
type input "310"
type input "40"
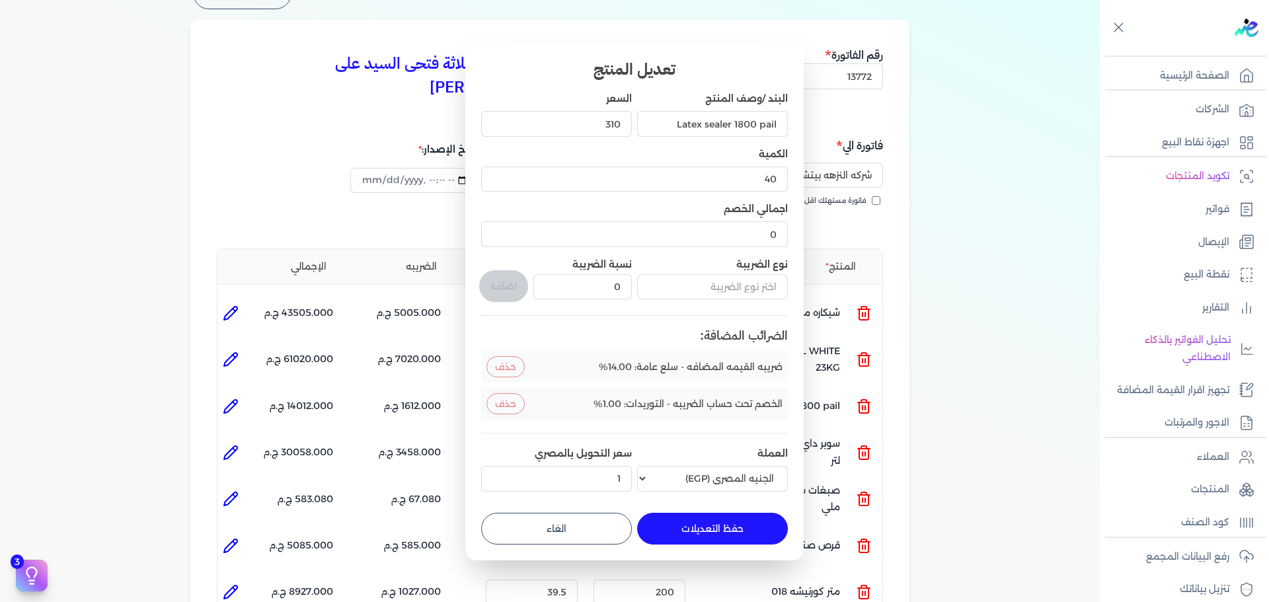
click at [577, 516] on button "الغاء" at bounding box center [556, 529] width 151 height 32
type input "0"
type input "1"
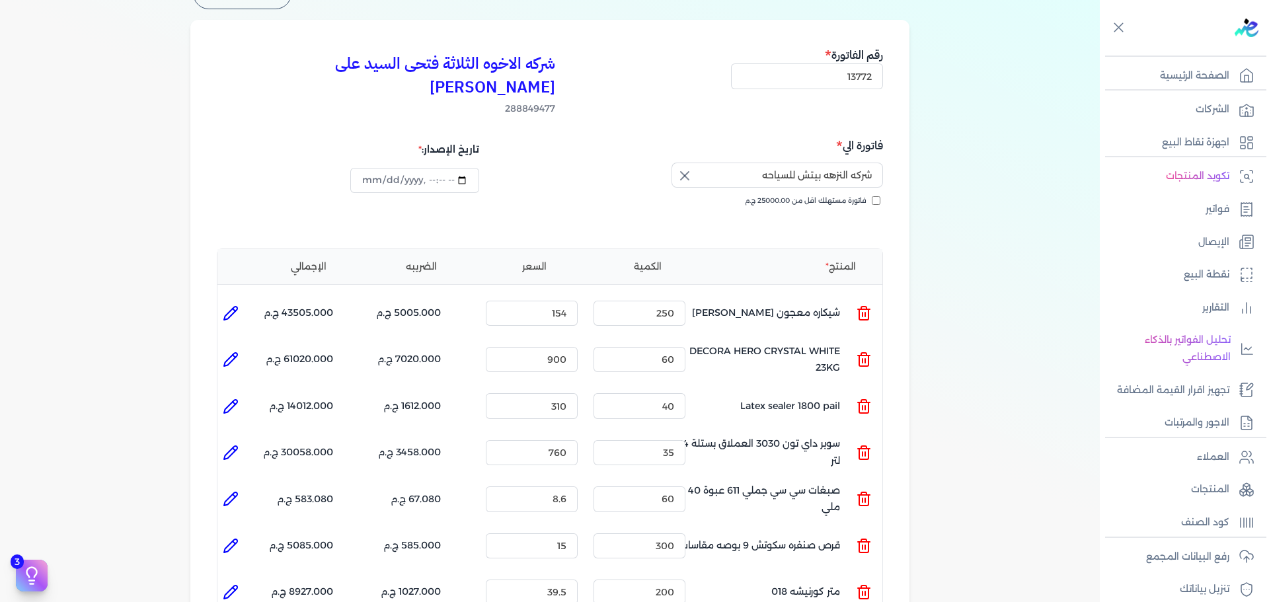
click at [234, 446] on icon at bounding box center [230, 452] width 13 height 13
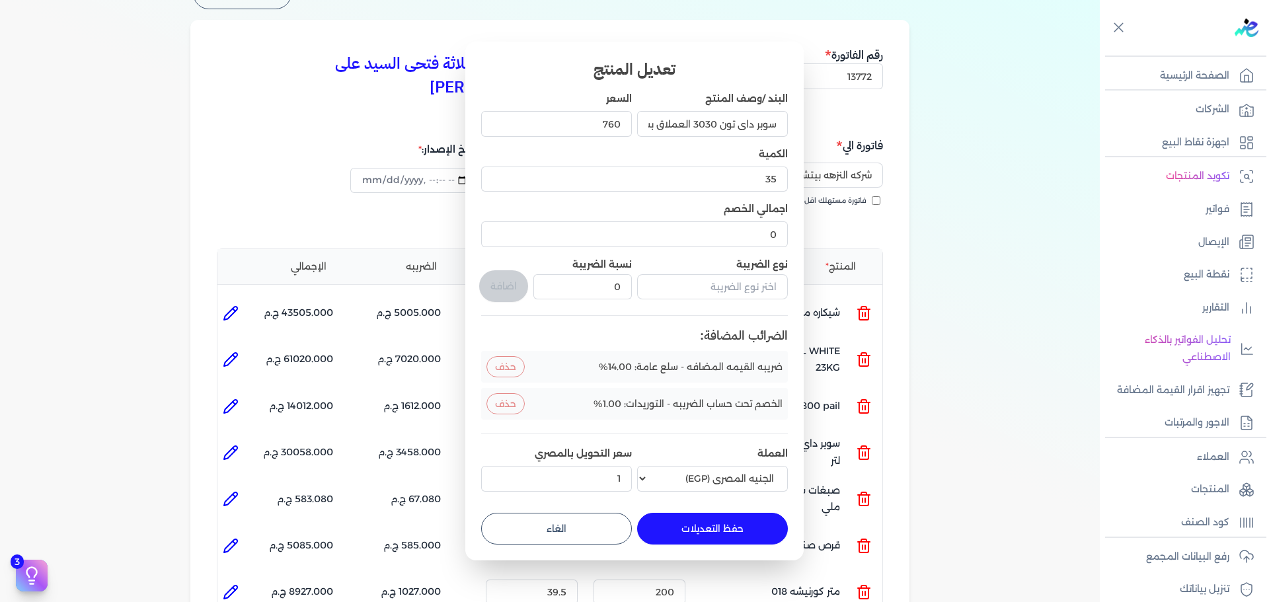
drag, startPoint x: 600, startPoint y: 529, endPoint x: 567, endPoint y: 523, distance: 33.6
click at [599, 529] on button "الغاء" at bounding box center [556, 529] width 151 height 32
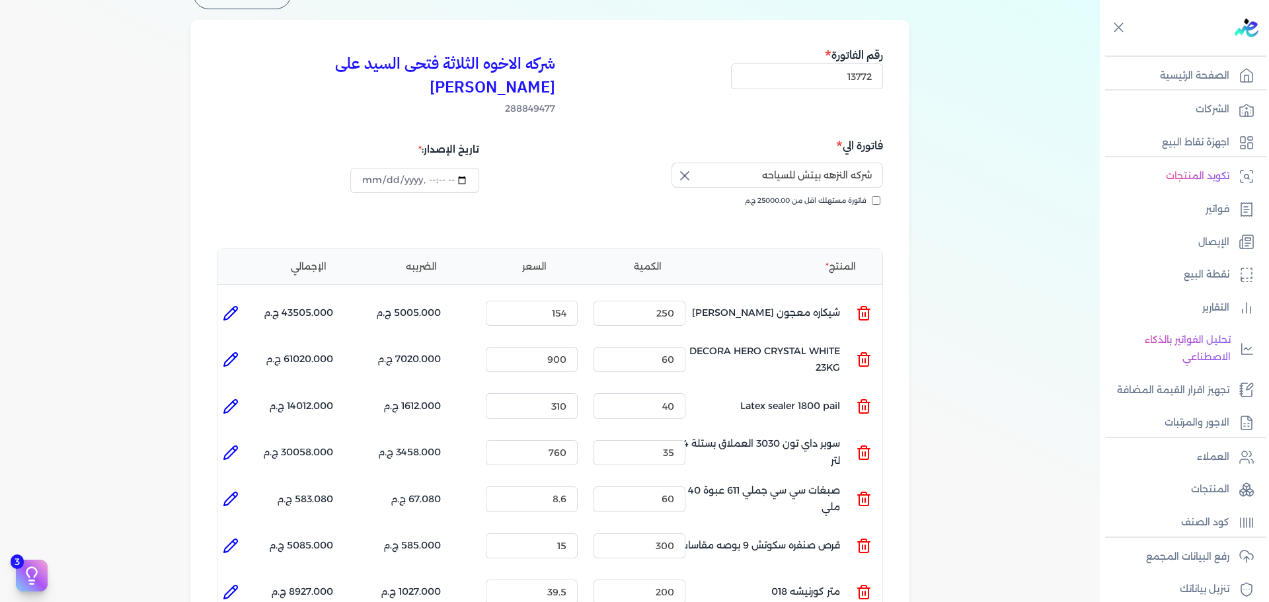
click at [239, 491] on icon at bounding box center [231, 499] width 16 height 16
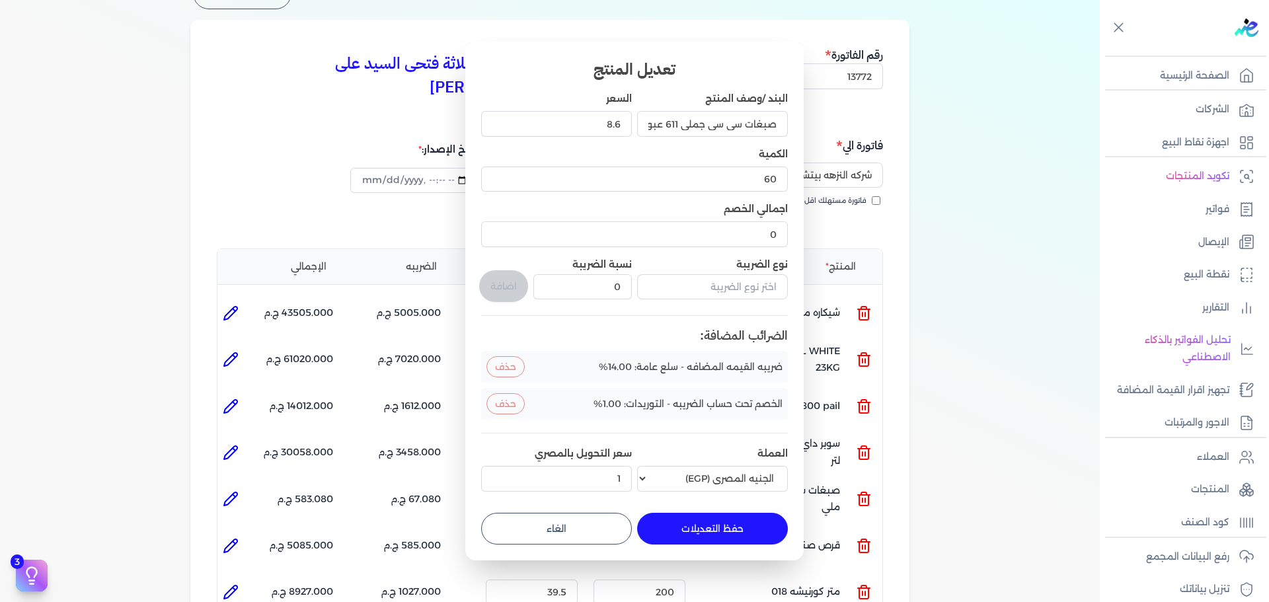
drag, startPoint x: 514, startPoint y: 526, endPoint x: 495, endPoint y: 526, distance: 19.2
click at [514, 525] on button "الغاء" at bounding box center [556, 529] width 151 height 32
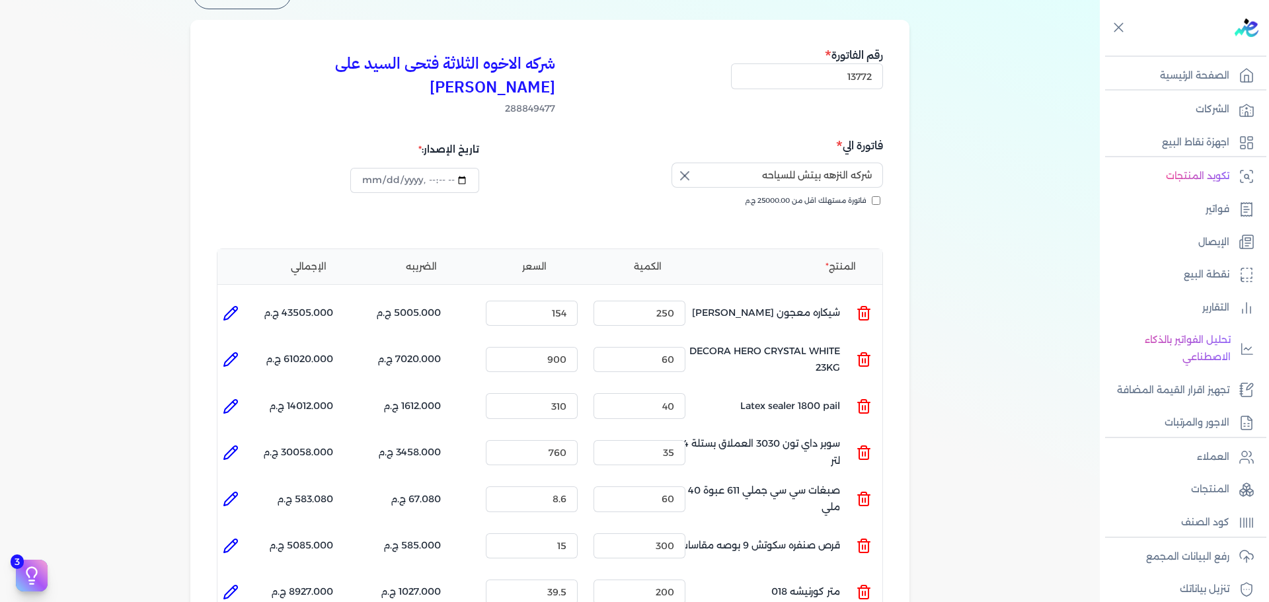
click at [237, 533] on li at bounding box center [231, 546] width 26 height 26
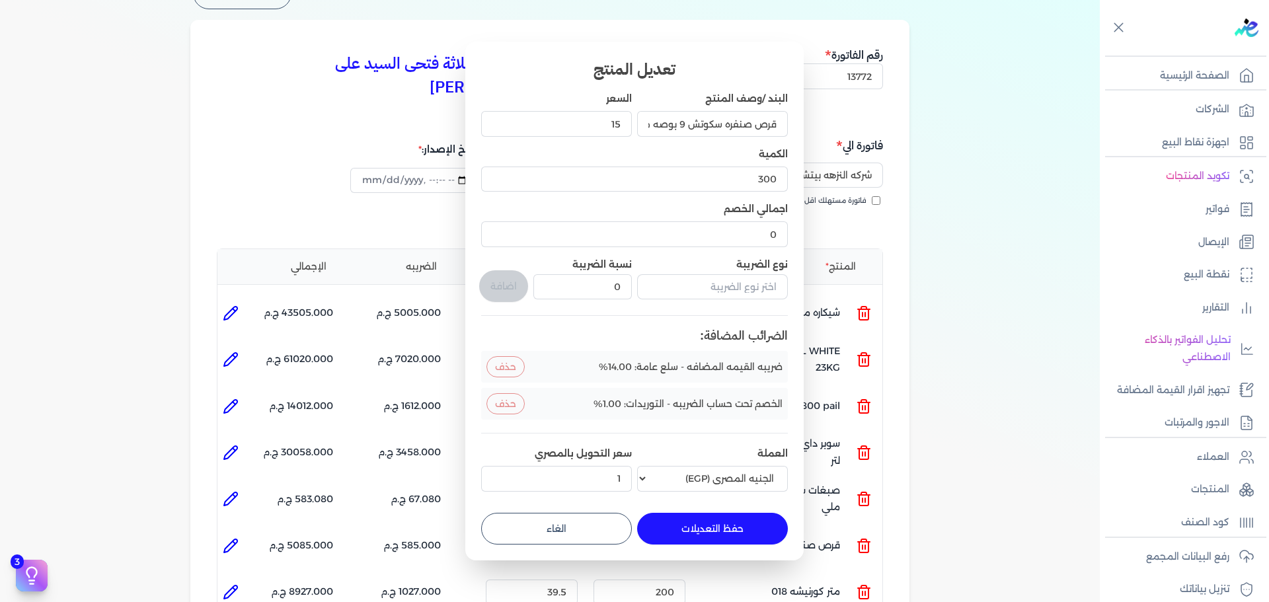
click at [559, 517] on button "الغاء" at bounding box center [556, 529] width 151 height 32
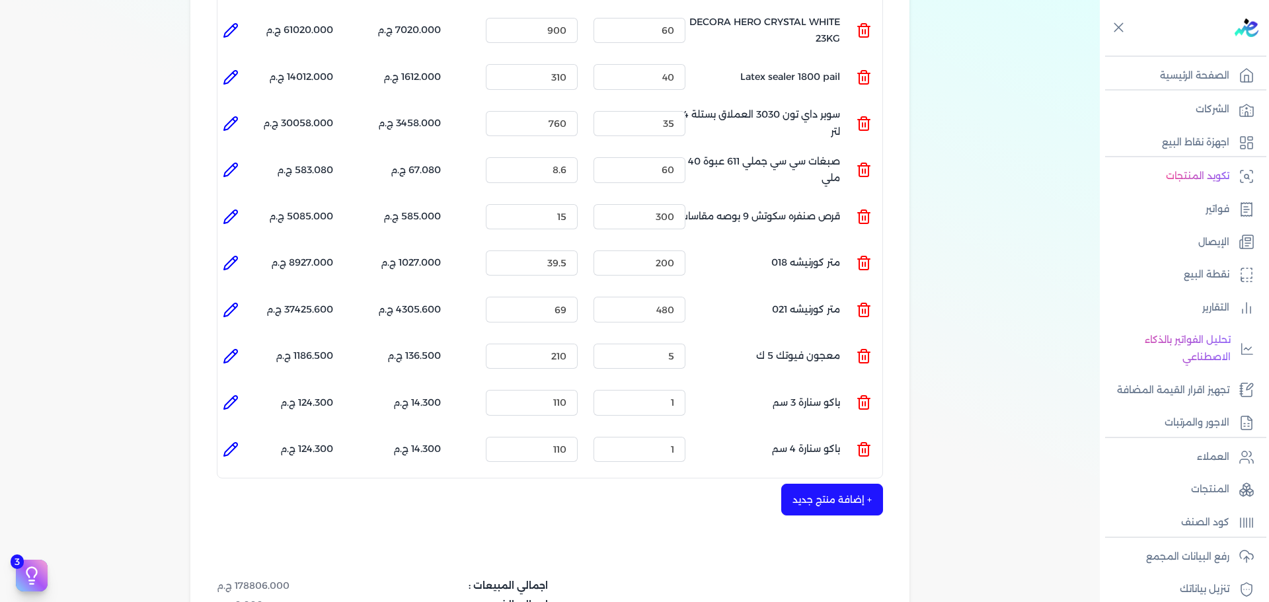
scroll to position [422, 0]
click at [235, 254] on icon at bounding box center [231, 262] width 16 height 16
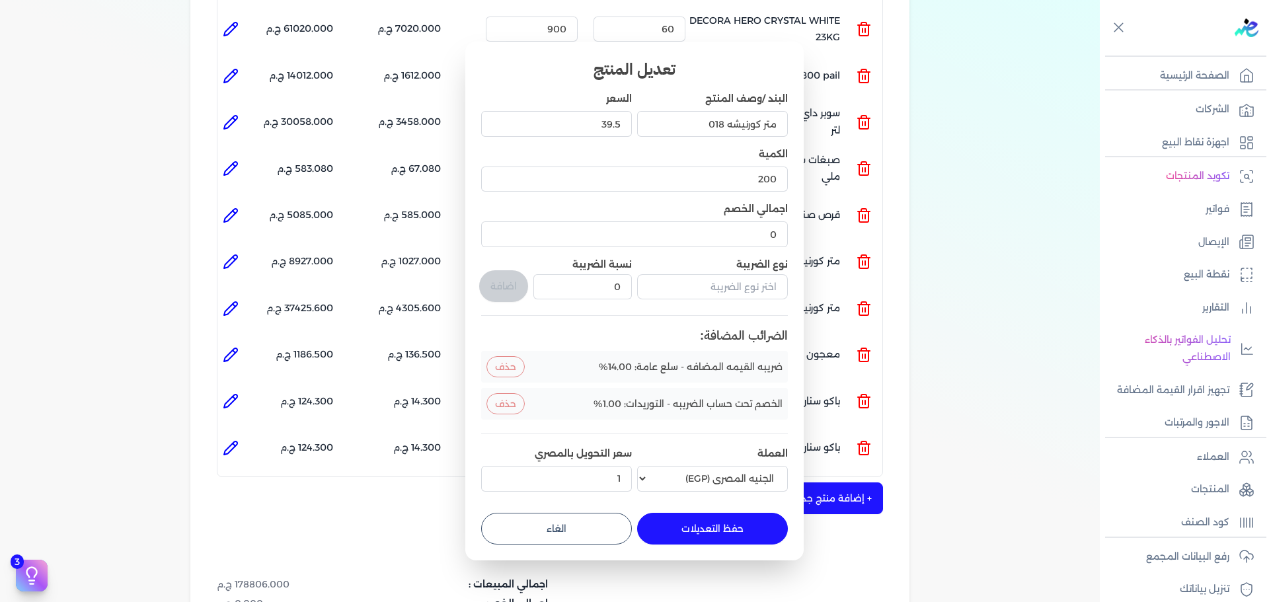
click at [590, 532] on button "الغاء" at bounding box center [556, 529] width 151 height 32
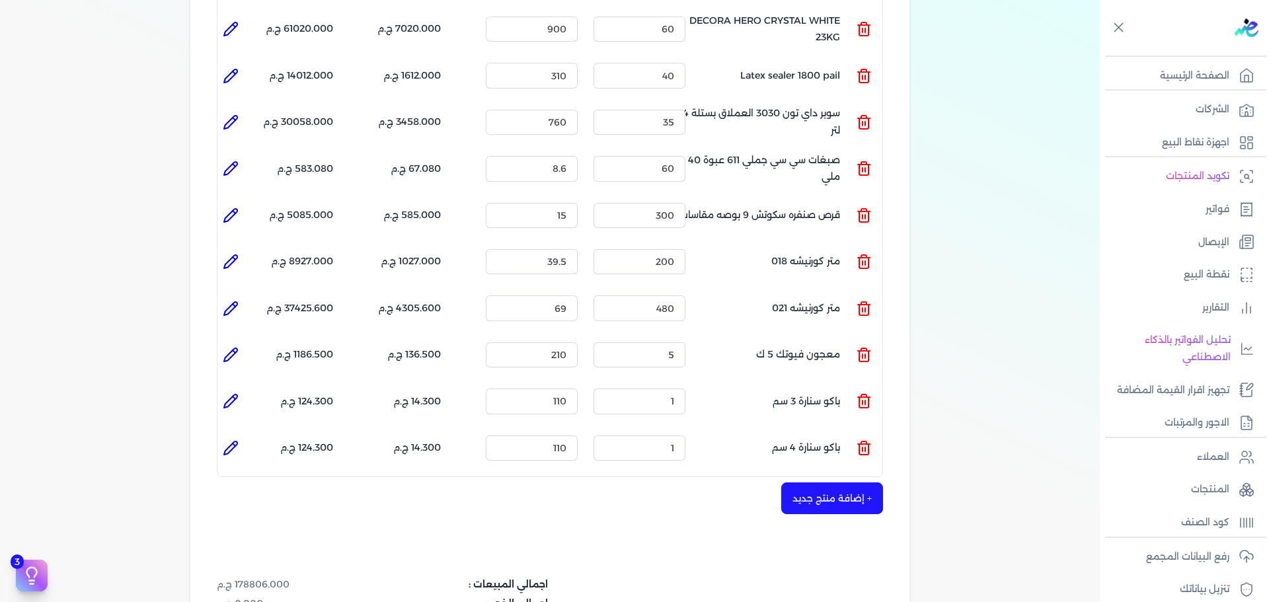
click at [231, 301] on icon at bounding box center [231, 309] width 16 height 16
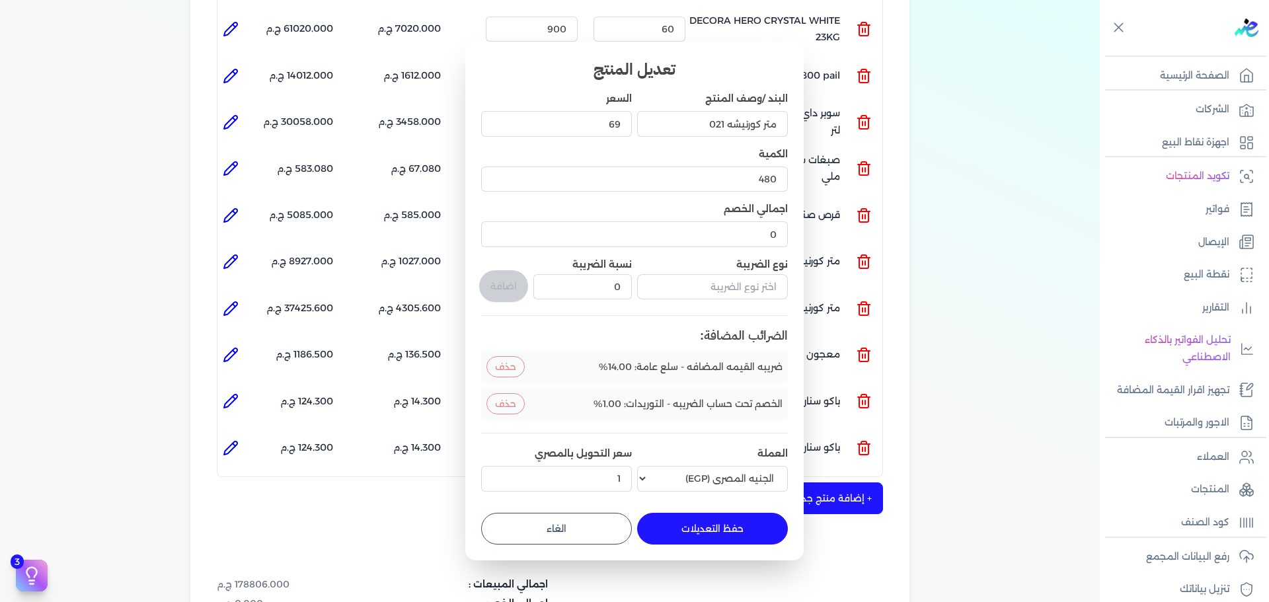
click at [567, 514] on button "الغاء" at bounding box center [556, 529] width 151 height 32
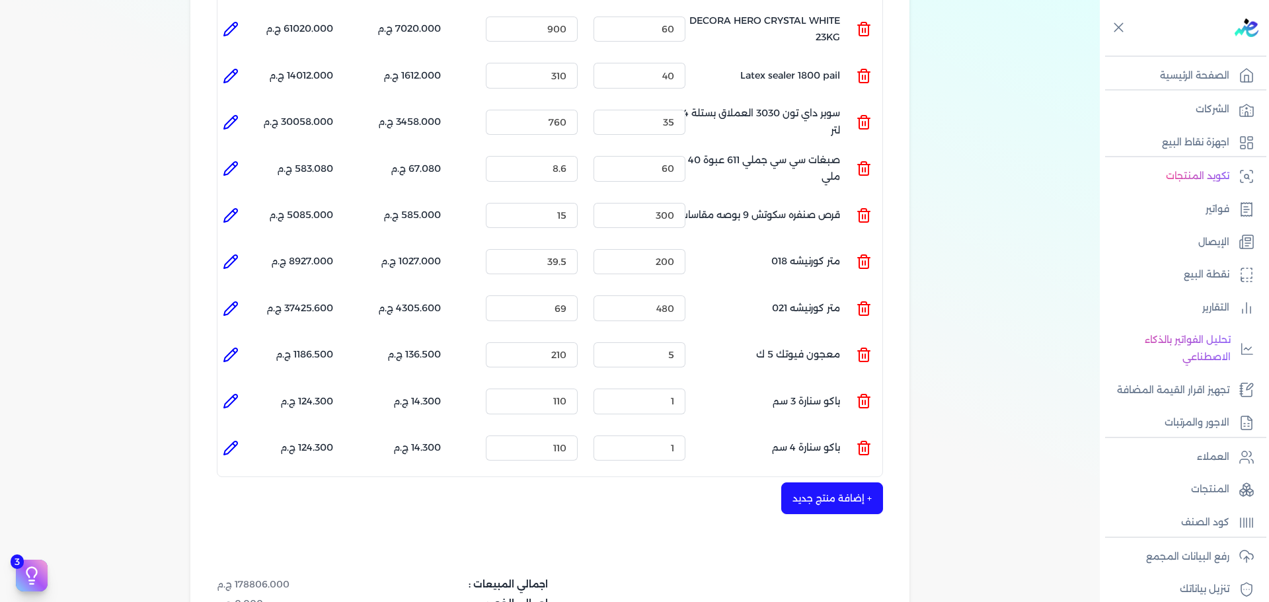
click at [224, 342] on li at bounding box center [231, 355] width 26 height 26
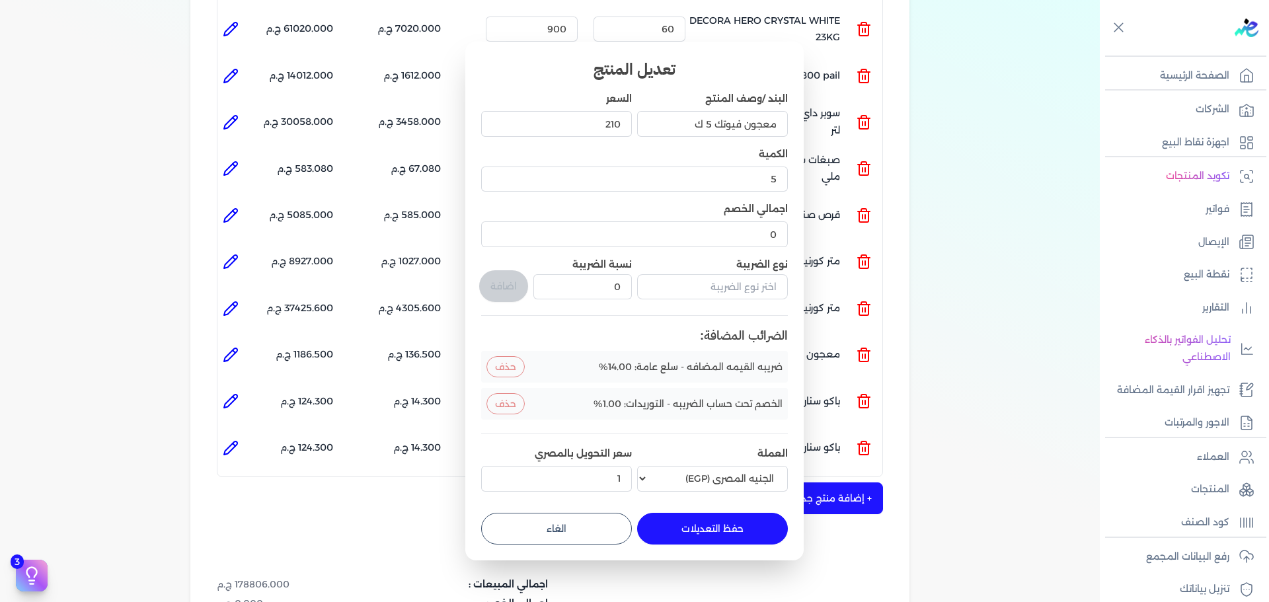
click at [538, 520] on button "الغاء" at bounding box center [556, 529] width 151 height 32
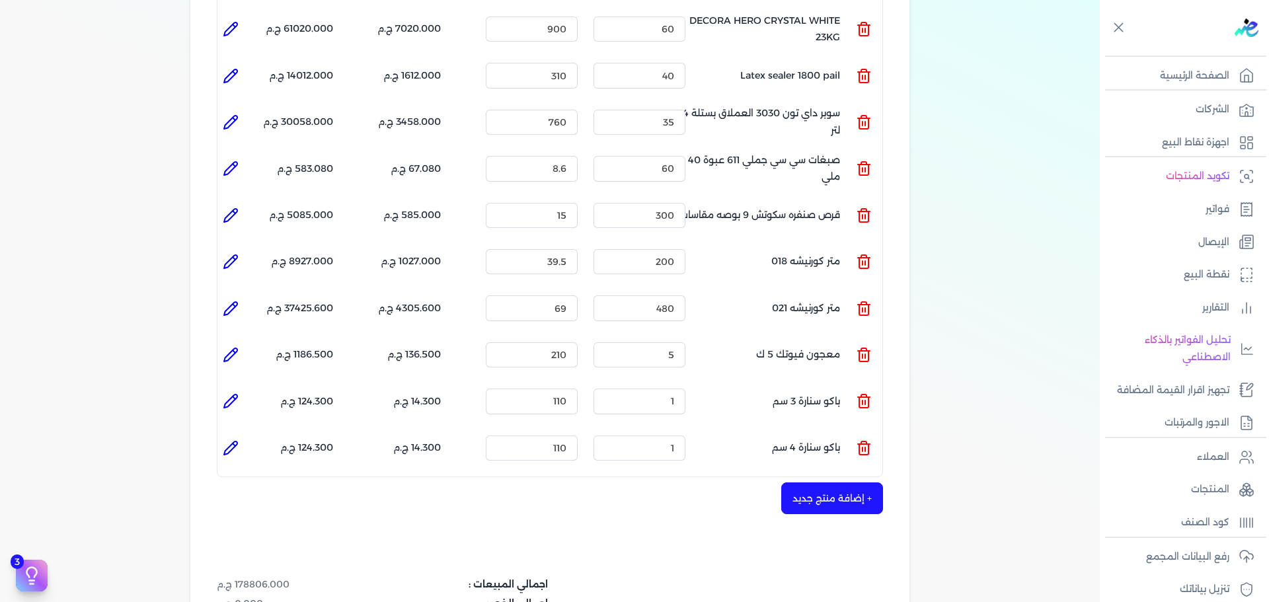
click at [234, 393] on icon at bounding box center [231, 401] width 16 height 16
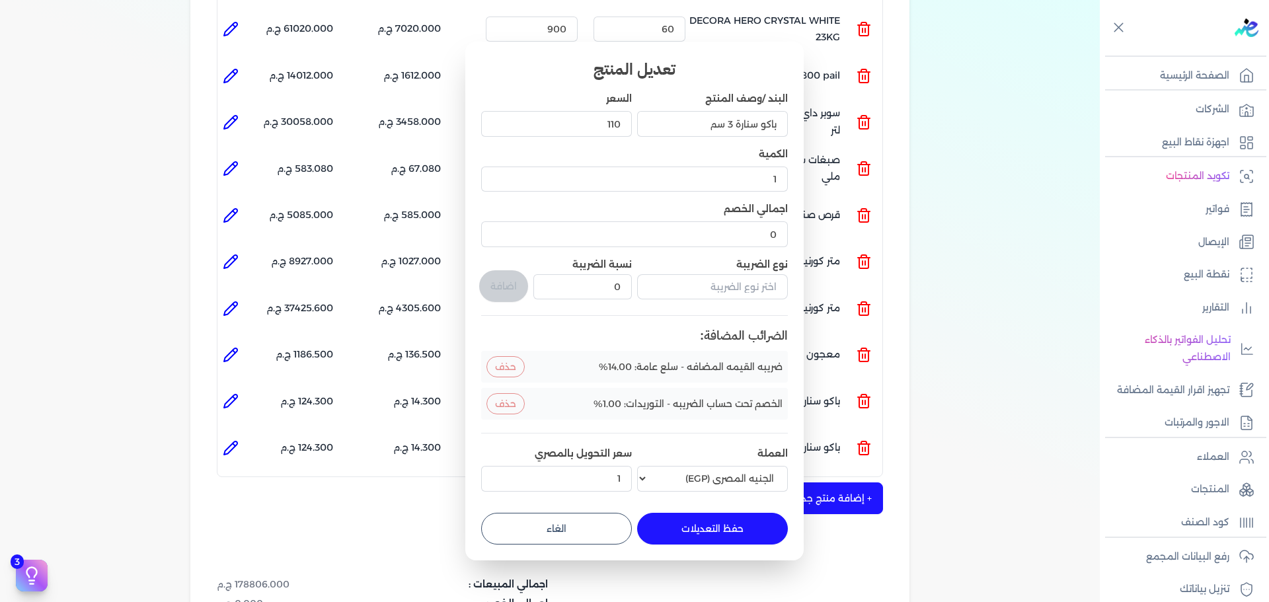
click at [572, 525] on button "الغاء" at bounding box center [556, 529] width 151 height 32
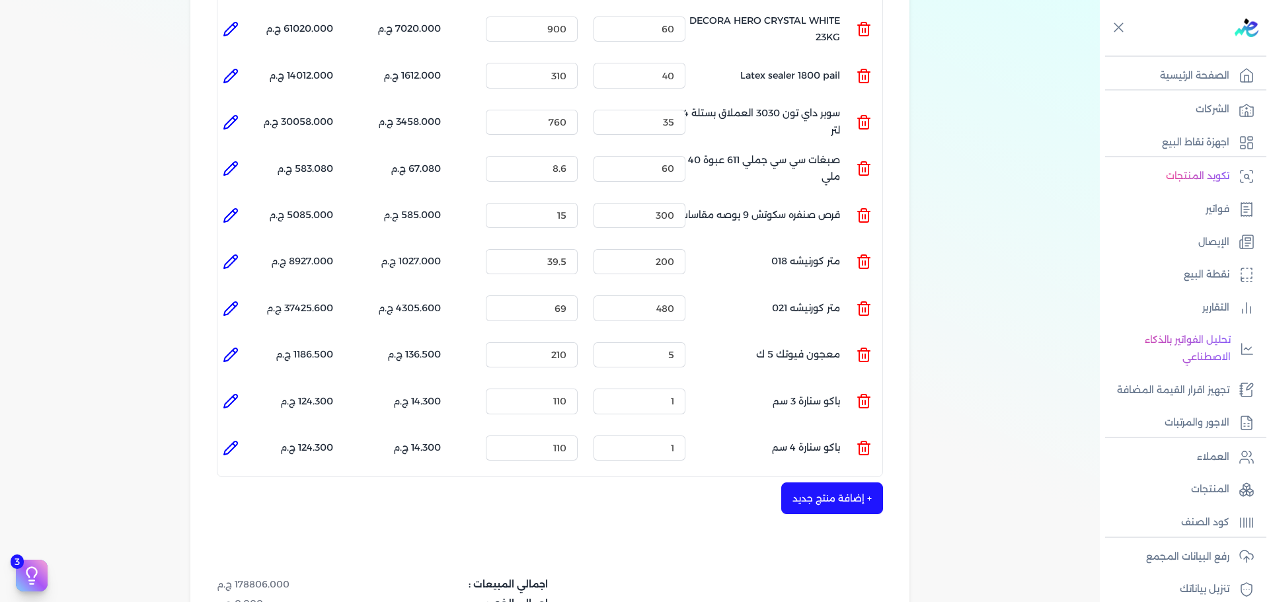
click at [235, 444] on icon at bounding box center [234, 445] width 3 height 3
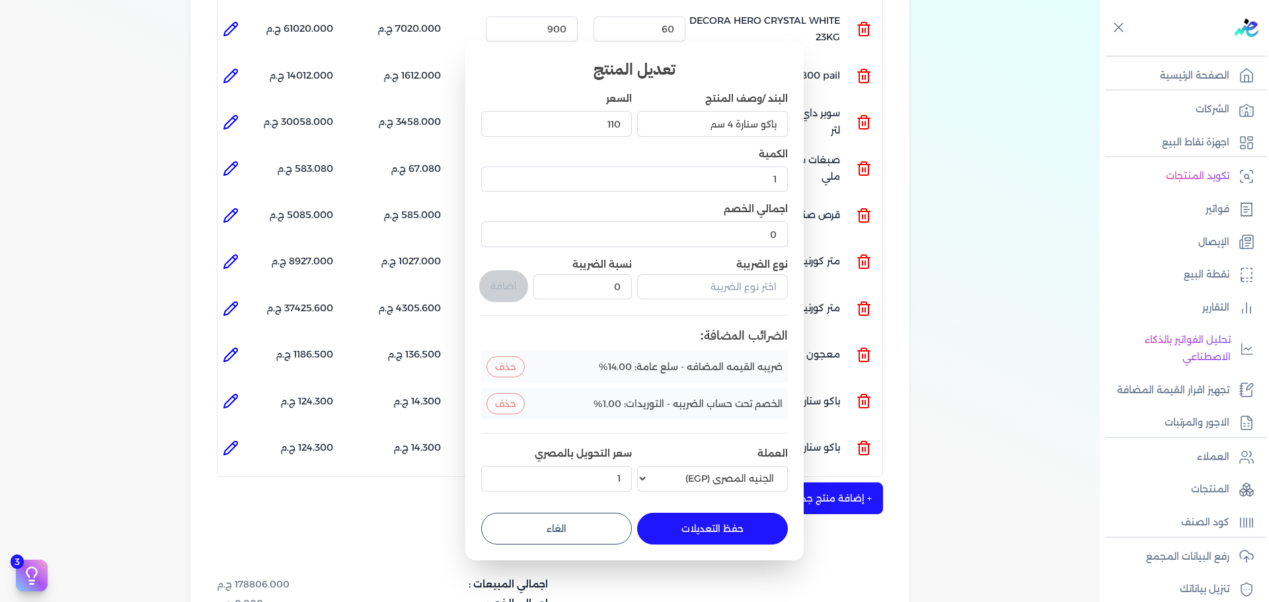
click at [565, 523] on button "الغاء" at bounding box center [556, 529] width 151 height 32
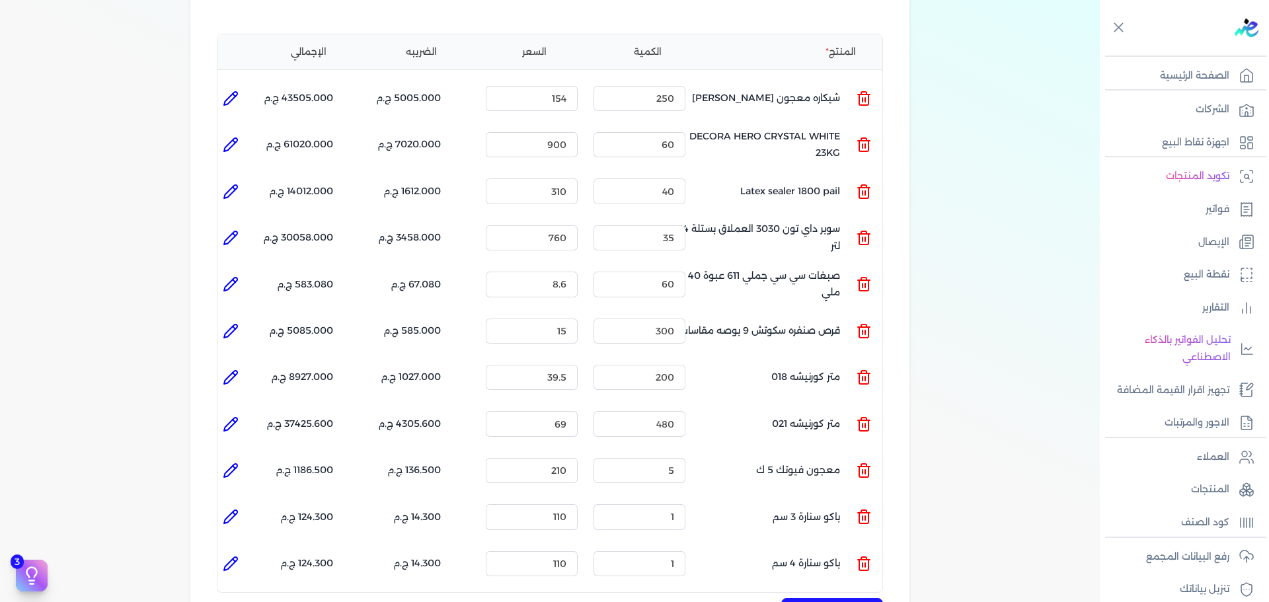
scroll to position [223, 0]
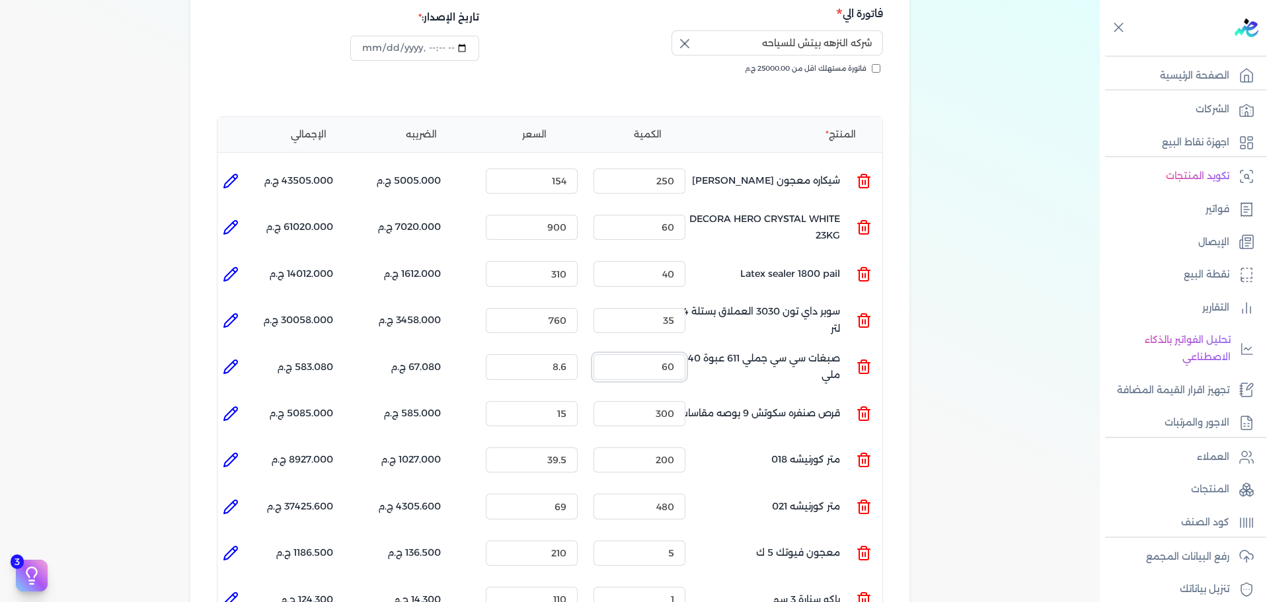
click at [662, 354] on input "60" at bounding box center [640, 366] width 92 height 25
click at [663, 354] on input "60" at bounding box center [640, 366] width 92 height 25
drag, startPoint x: 544, startPoint y: 338, endPoint x: 594, endPoint y: 343, distance: 50.5
click at [589, 349] on ul "المنتج : صبغات سي سي جملي 611 عبوة 40 ملي الكمية : 60 السعر : 8.6 الضريبه : 67.…" at bounding box center [550, 367] width 665 height 36
click at [233, 173] on icon at bounding box center [231, 181] width 16 height 16
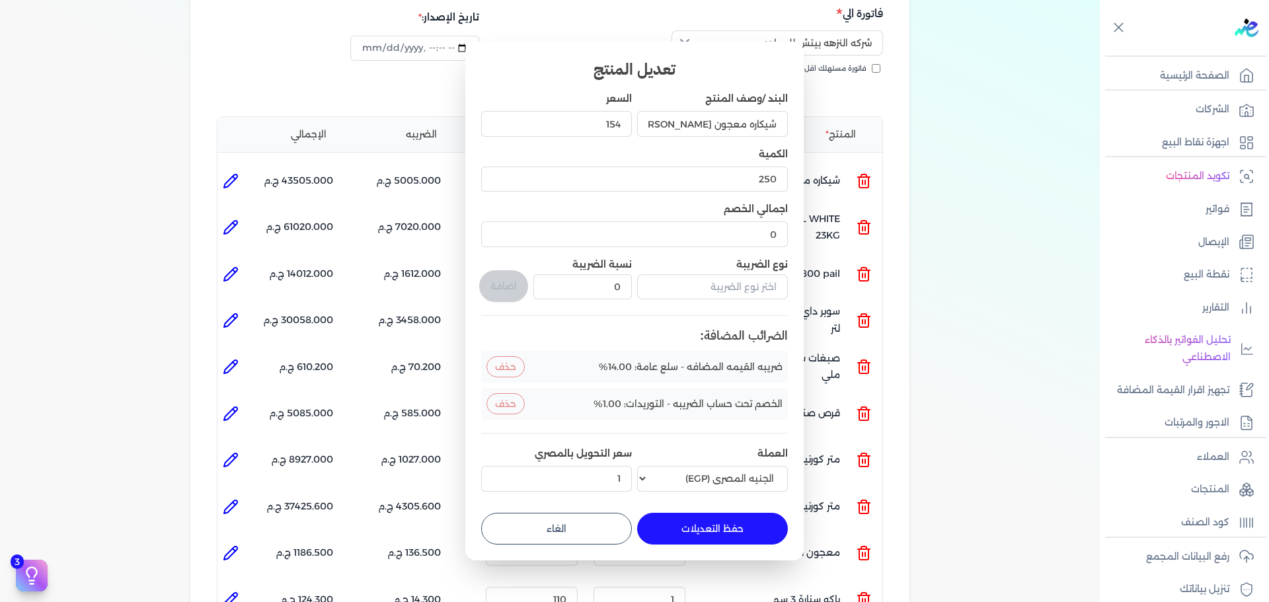
click at [600, 534] on button "الغاء" at bounding box center [556, 529] width 151 height 32
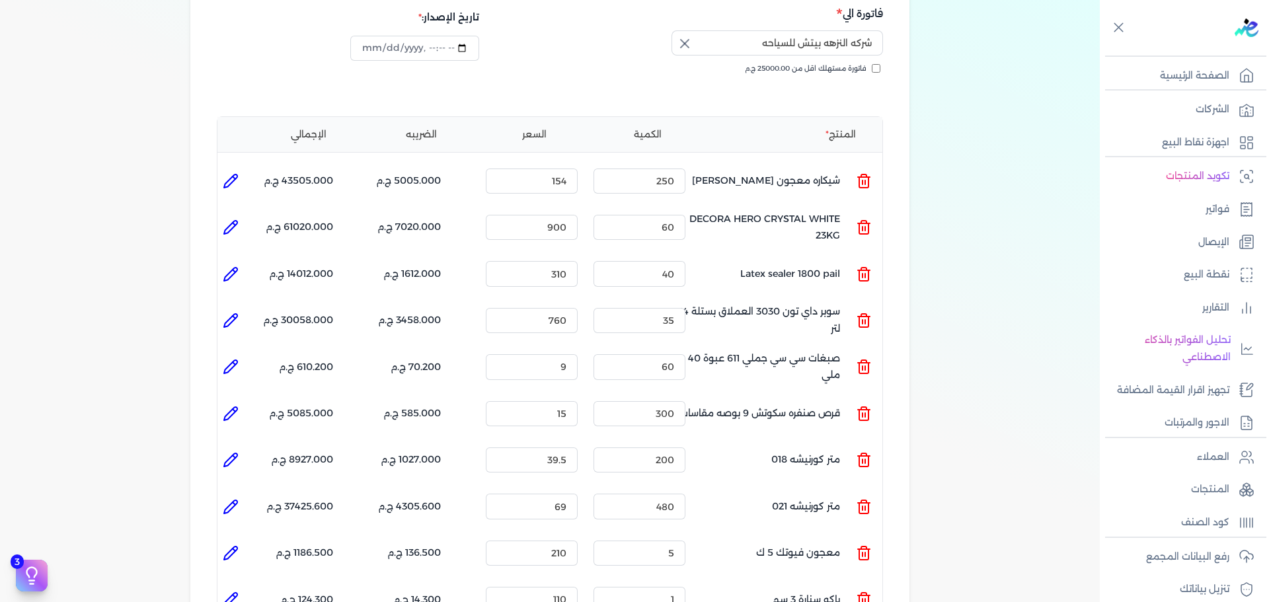
click at [241, 214] on li at bounding box center [231, 227] width 26 height 26
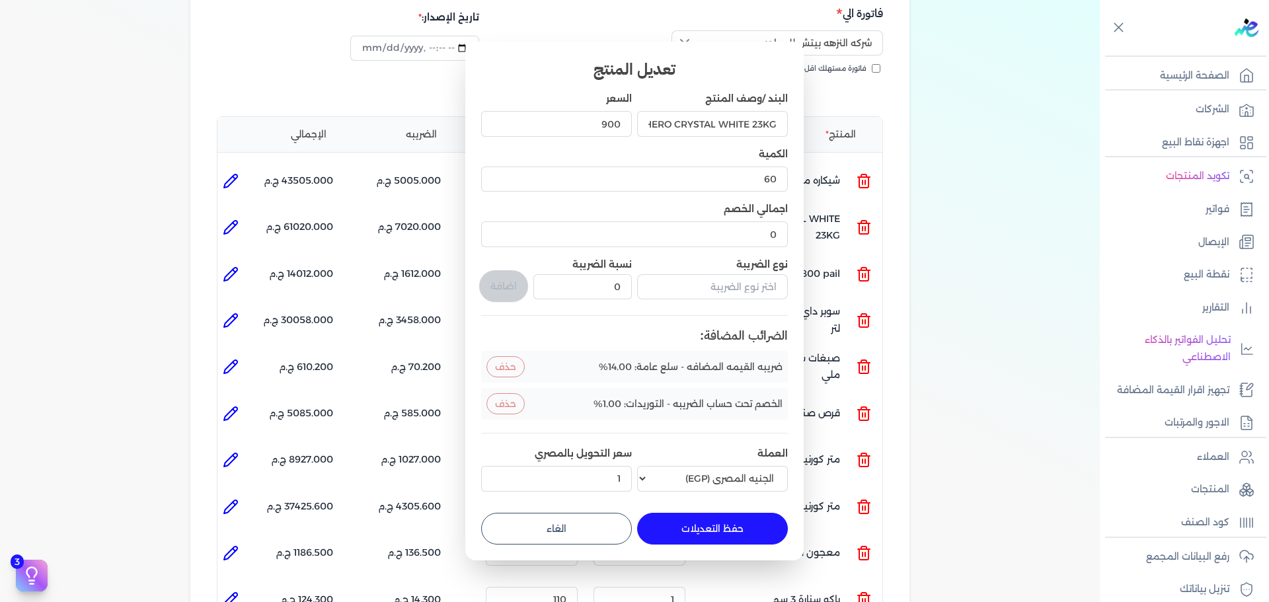
click at [598, 518] on button "الغاء" at bounding box center [556, 529] width 151 height 32
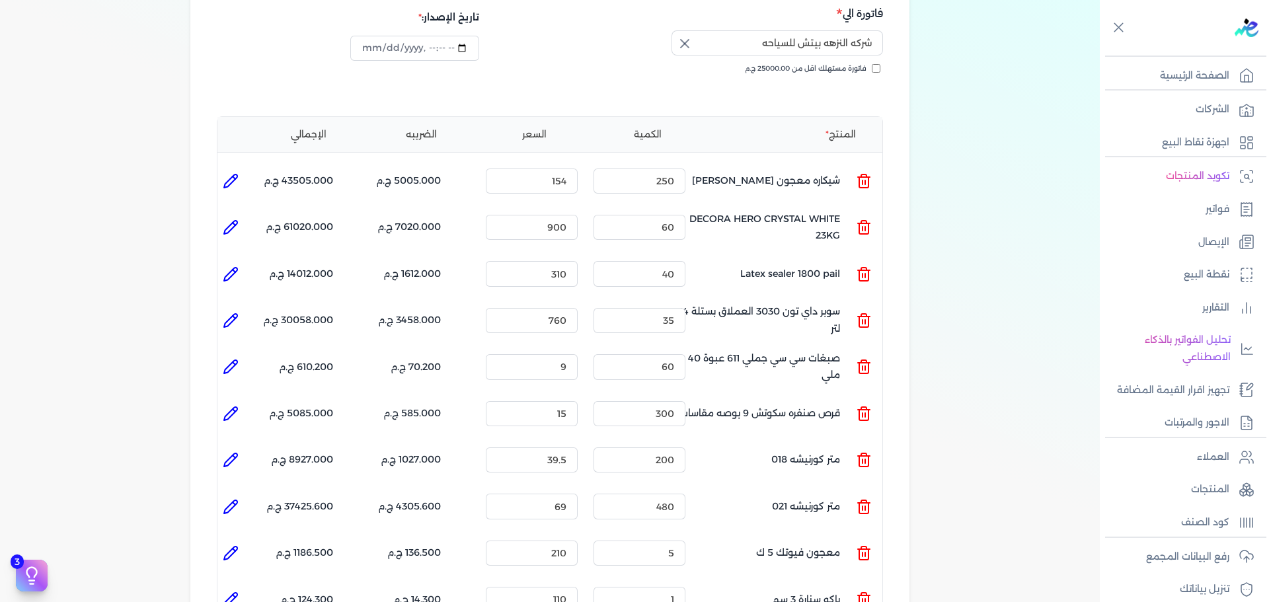
click at [243, 261] on li at bounding box center [231, 274] width 26 height 26
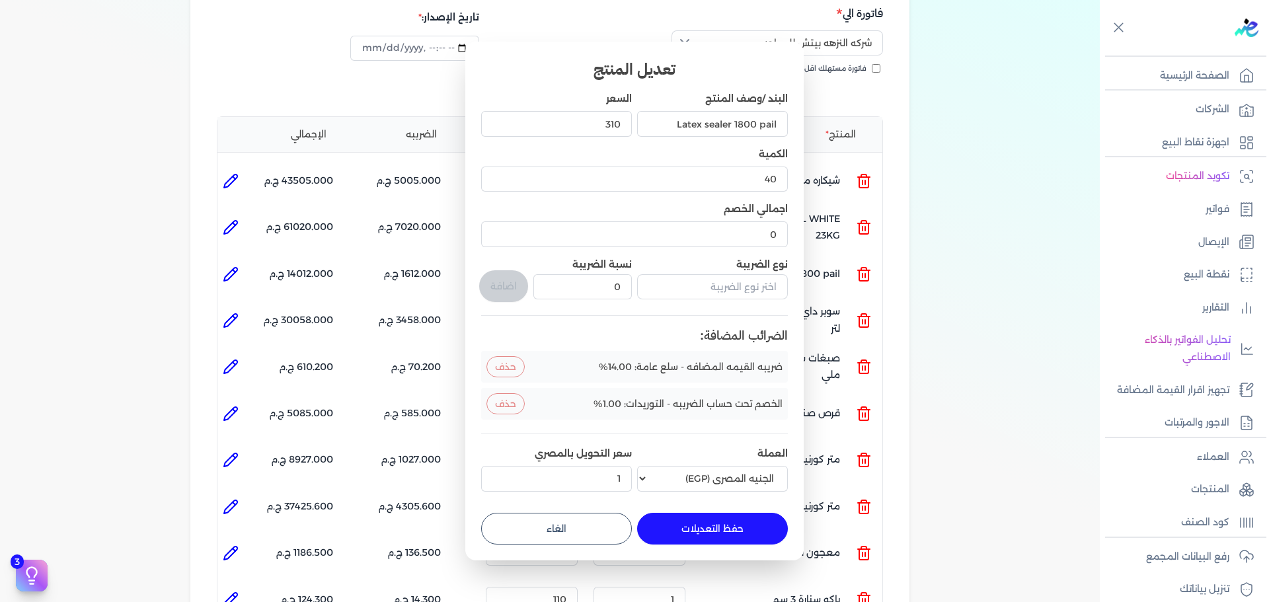
drag, startPoint x: 559, startPoint y: 529, endPoint x: 372, endPoint y: 431, distance: 211.2
click at [559, 528] on button "الغاء" at bounding box center [556, 529] width 151 height 32
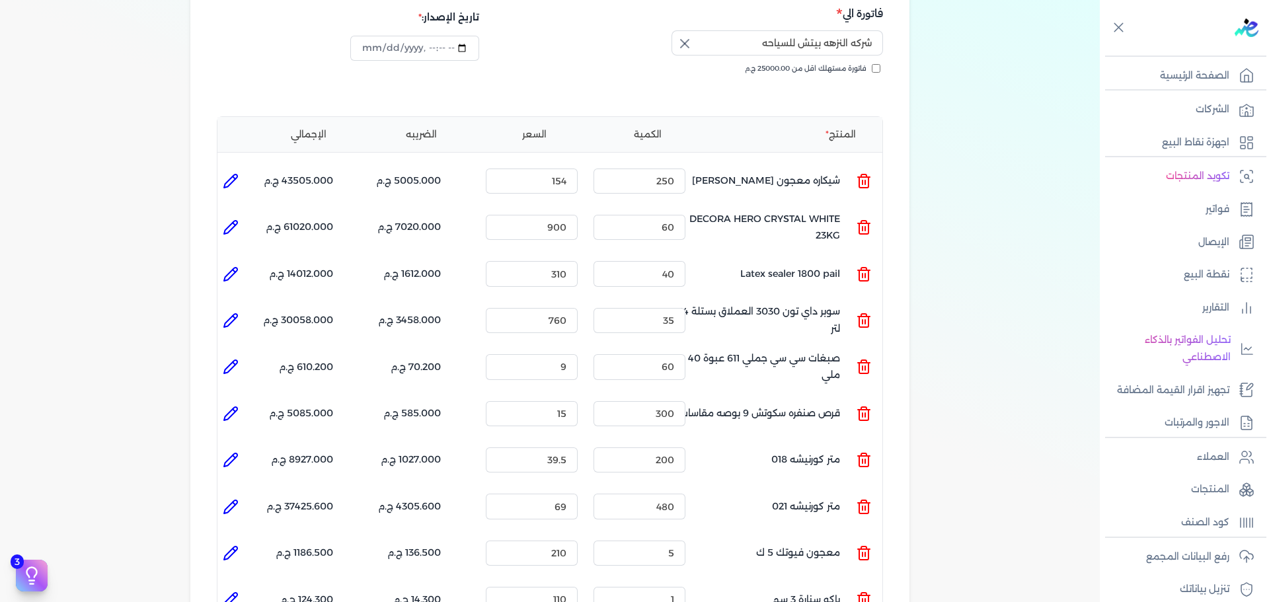
click at [229, 313] on icon at bounding box center [231, 321] width 16 height 16
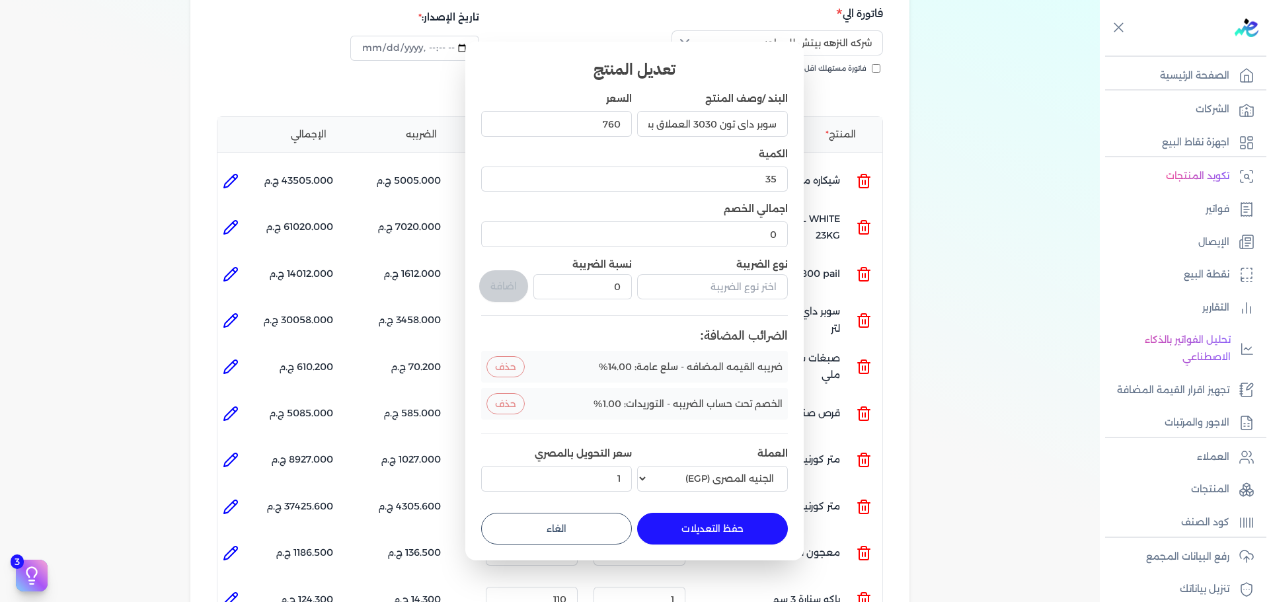
click at [607, 529] on button "الغاء" at bounding box center [556, 529] width 151 height 32
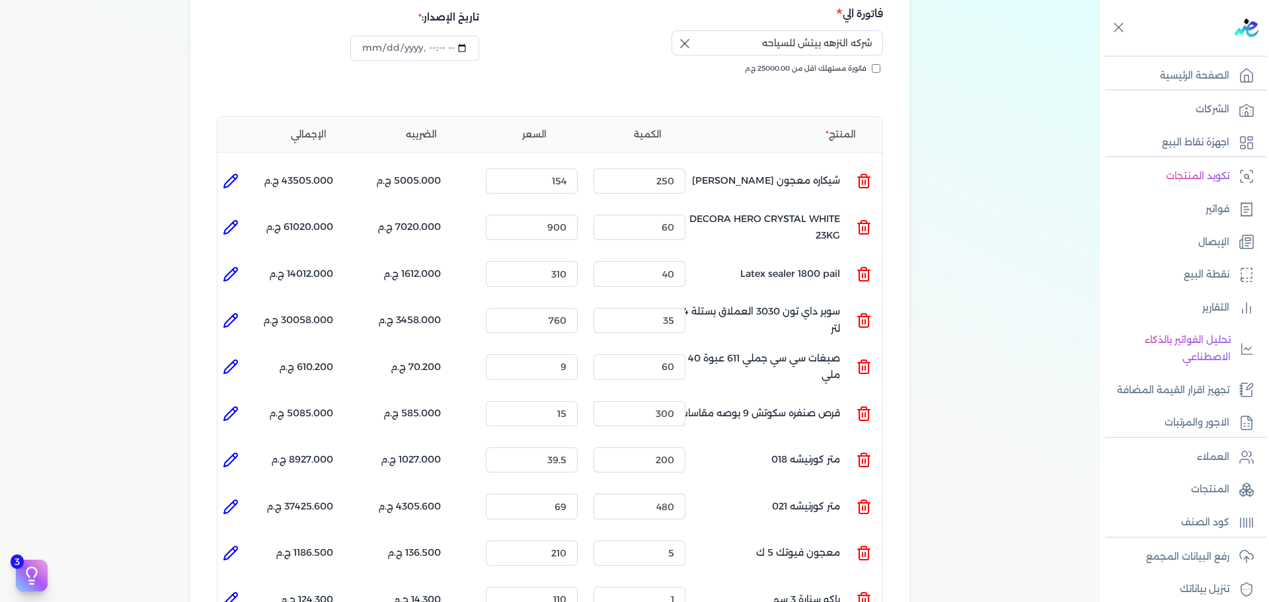
click at [235, 362] on icon at bounding box center [234, 363] width 3 height 3
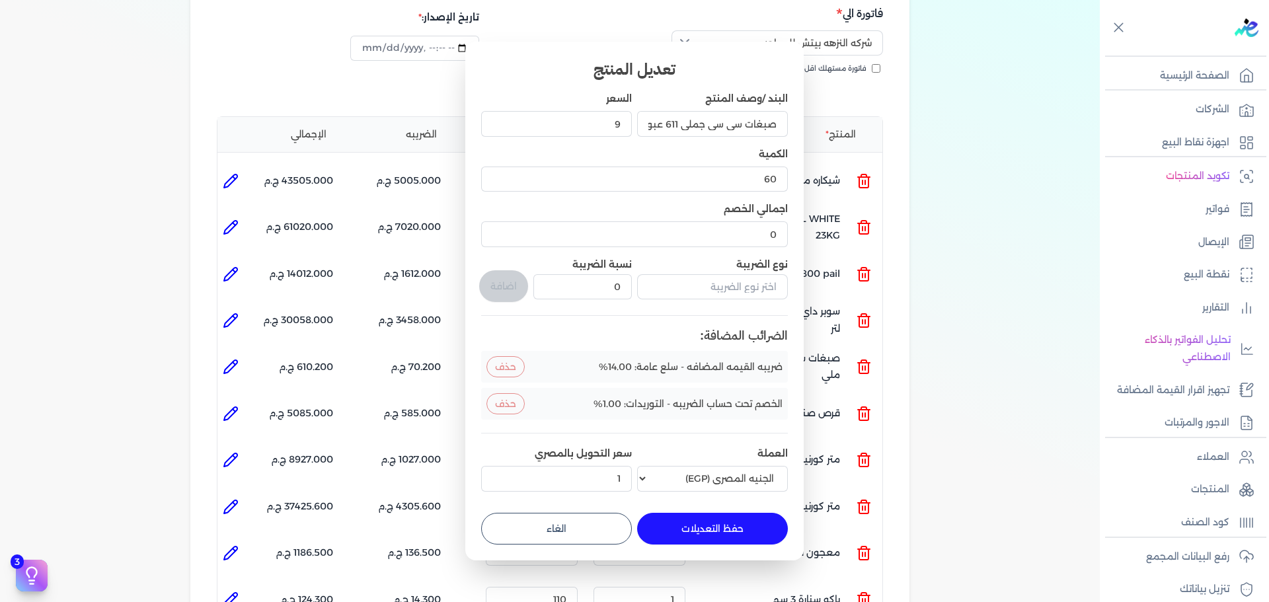
click at [613, 520] on button "الغاء" at bounding box center [556, 529] width 151 height 32
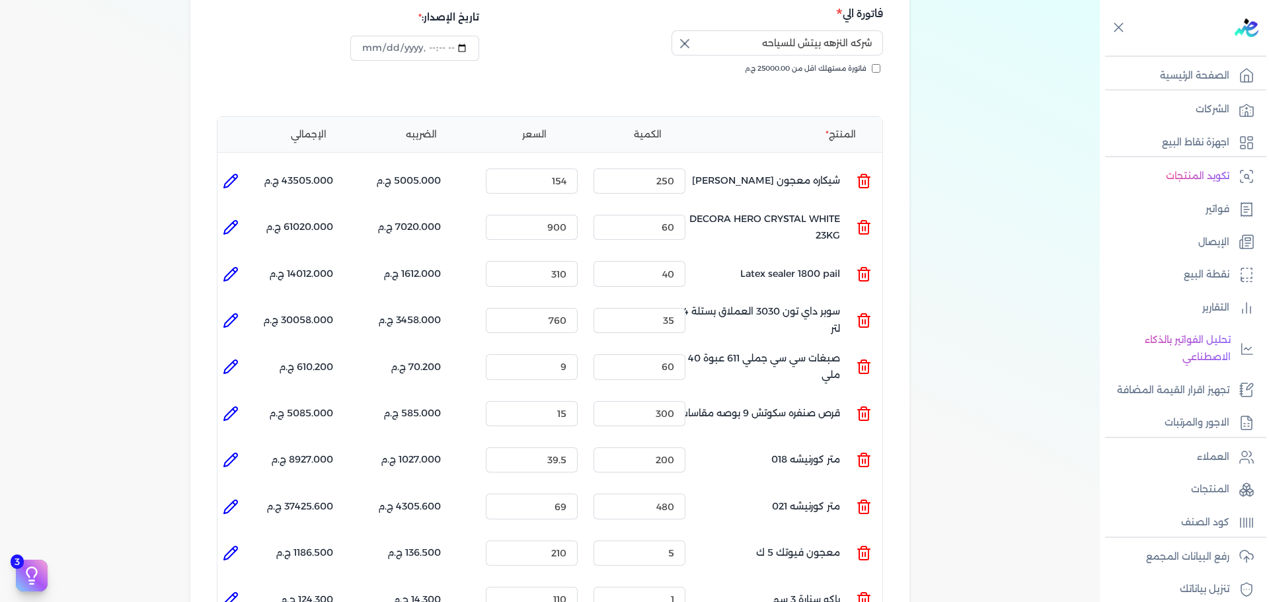
click at [234, 360] on icon at bounding box center [230, 366] width 13 height 13
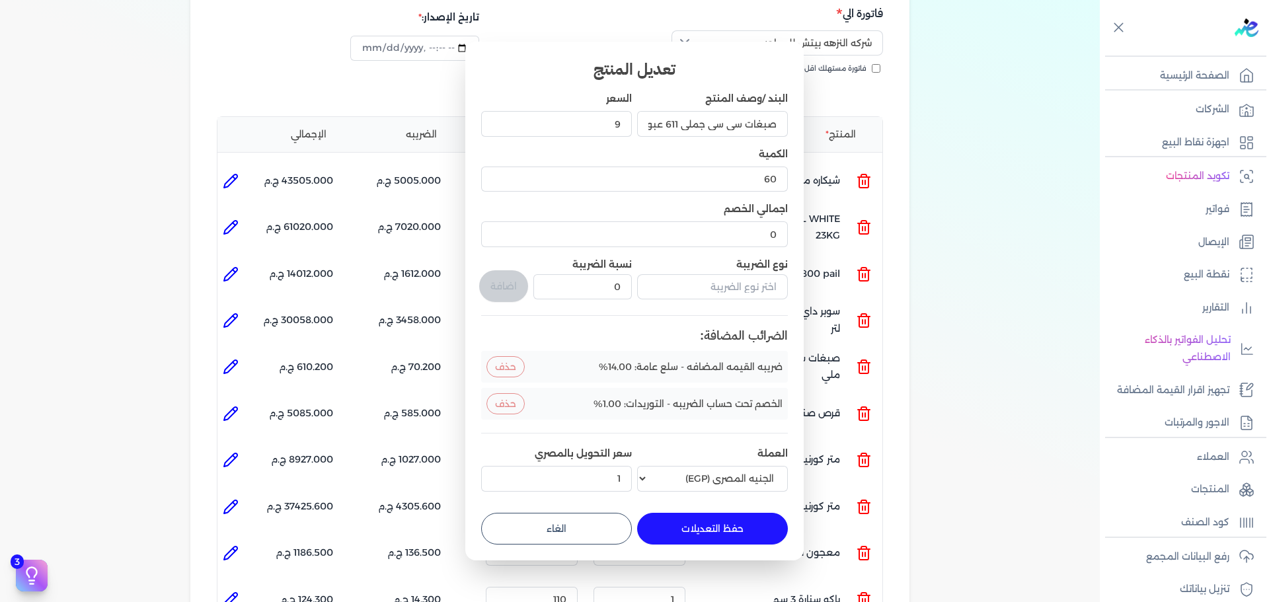
click at [514, 530] on button "الغاء" at bounding box center [556, 529] width 151 height 32
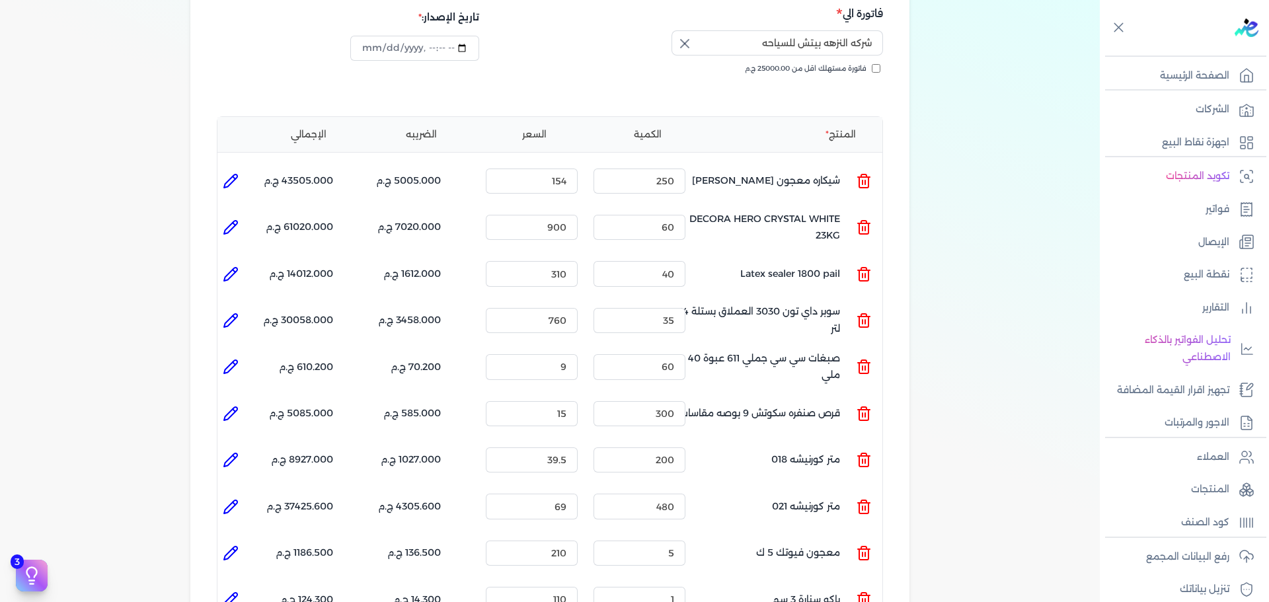
click at [239, 406] on icon at bounding box center [231, 414] width 16 height 16
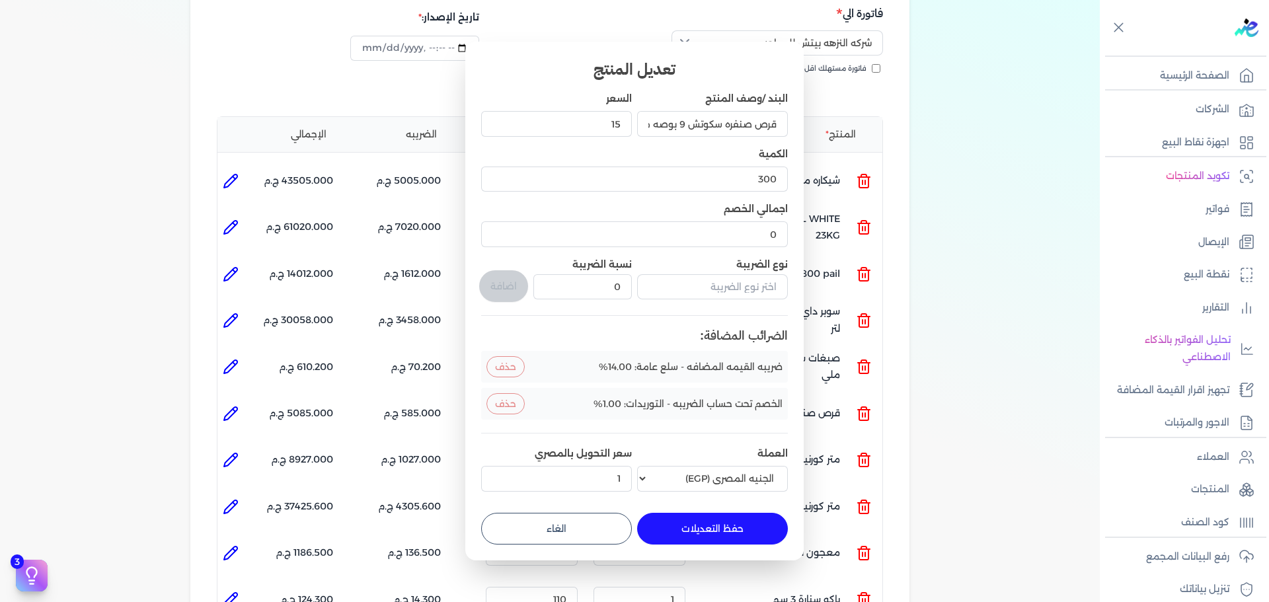
click at [607, 524] on button "الغاء" at bounding box center [556, 529] width 151 height 32
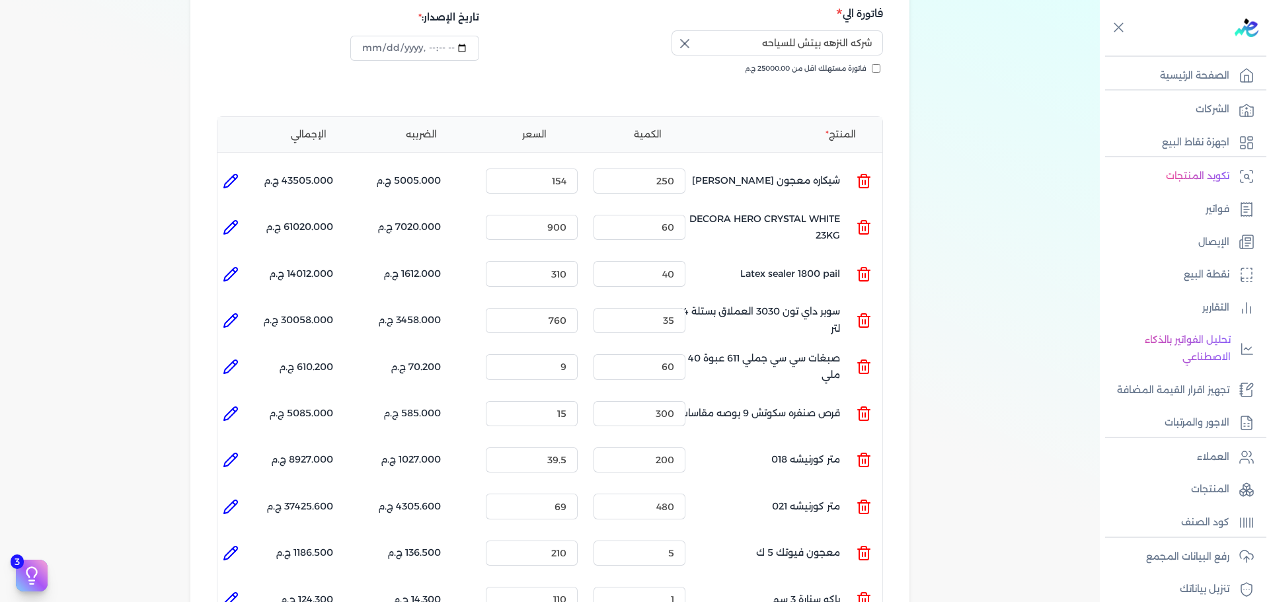
click at [238, 452] on icon at bounding box center [231, 460] width 16 height 16
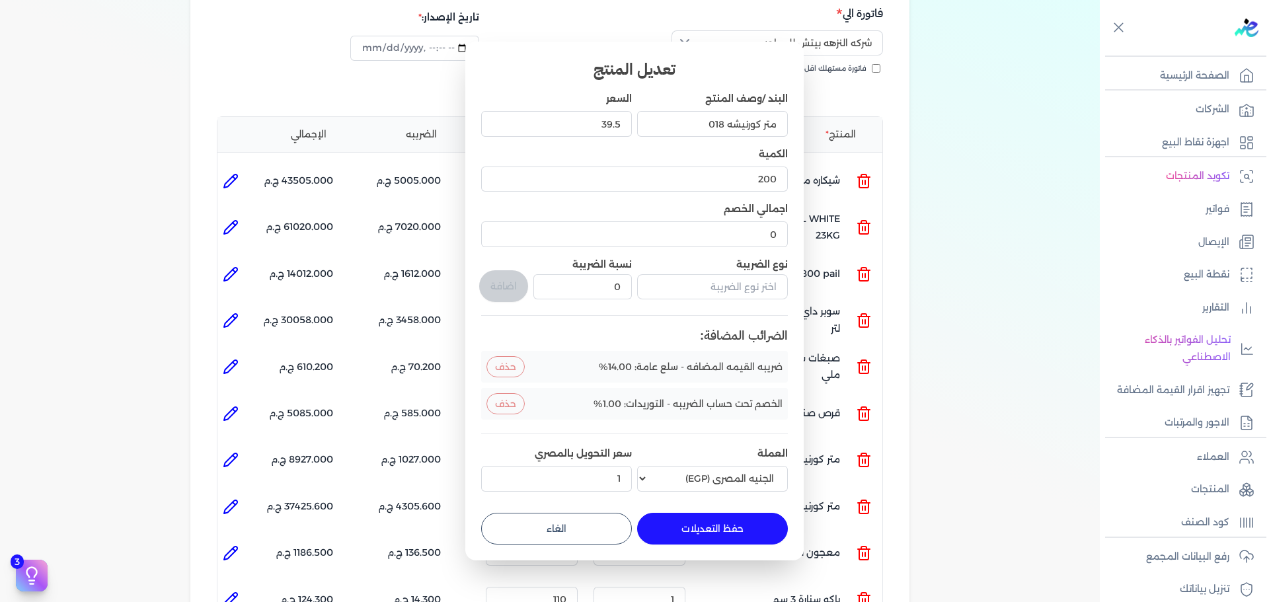
click at [608, 532] on button "الغاء" at bounding box center [556, 529] width 151 height 32
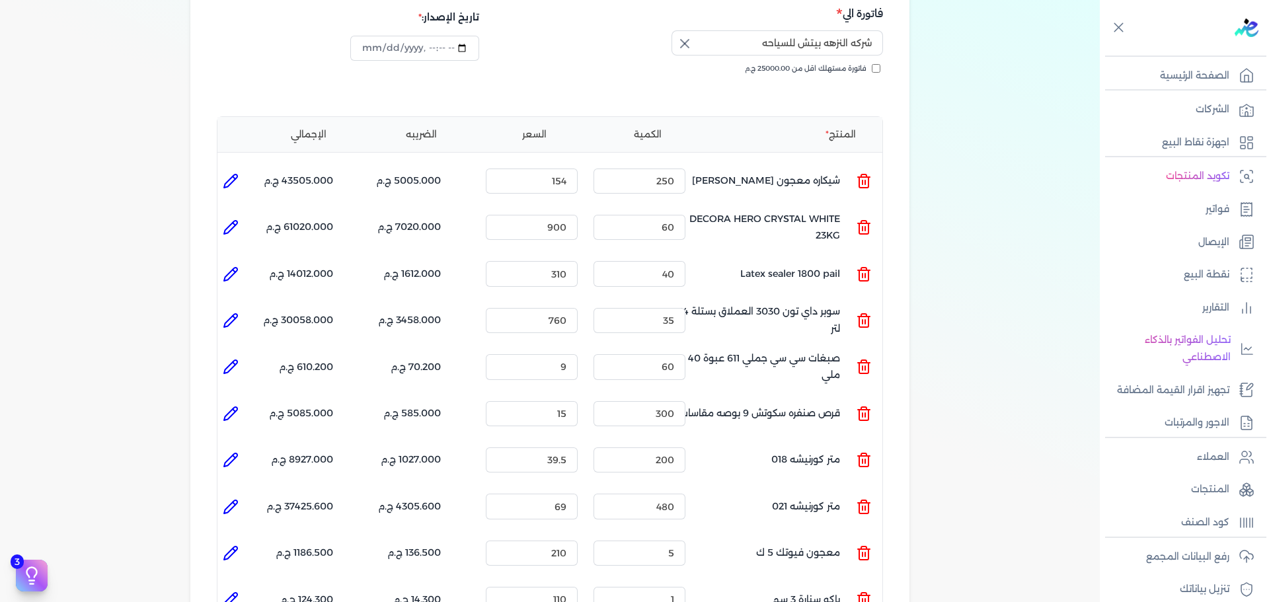
click at [233, 499] on icon at bounding box center [231, 507] width 16 height 16
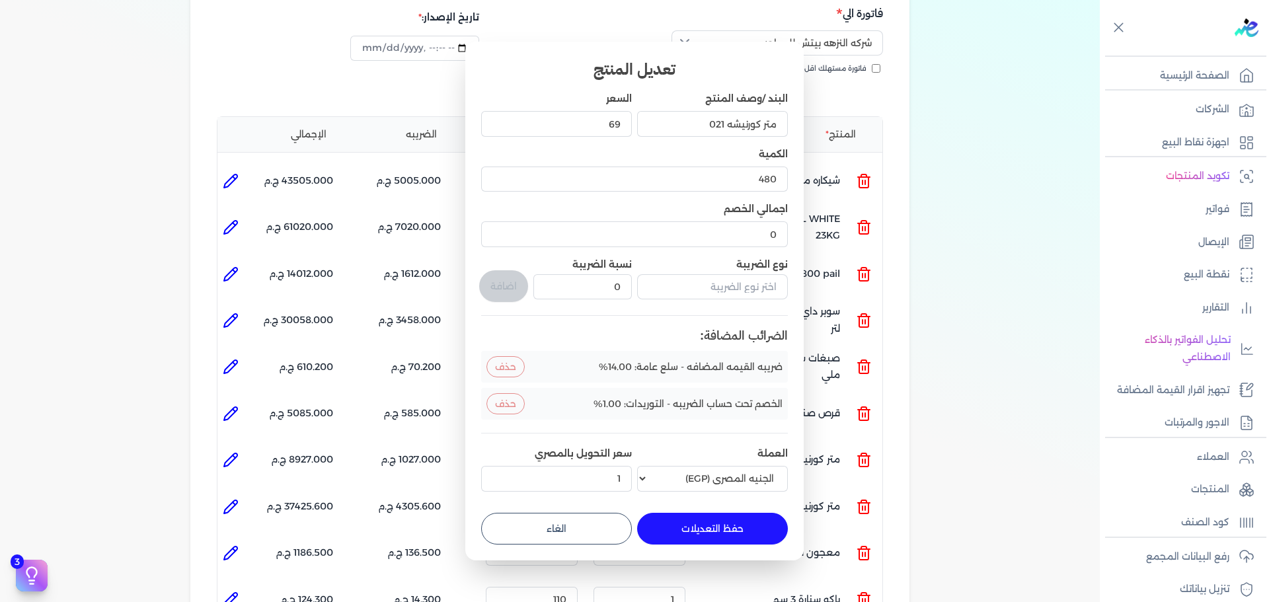
drag, startPoint x: 594, startPoint y: 532, endPoint x: 439, endPoint y: 473, distance: 166.2
click at [594, 532] on button "الغاء" at bounding box center [556, 529] width 151 height 32
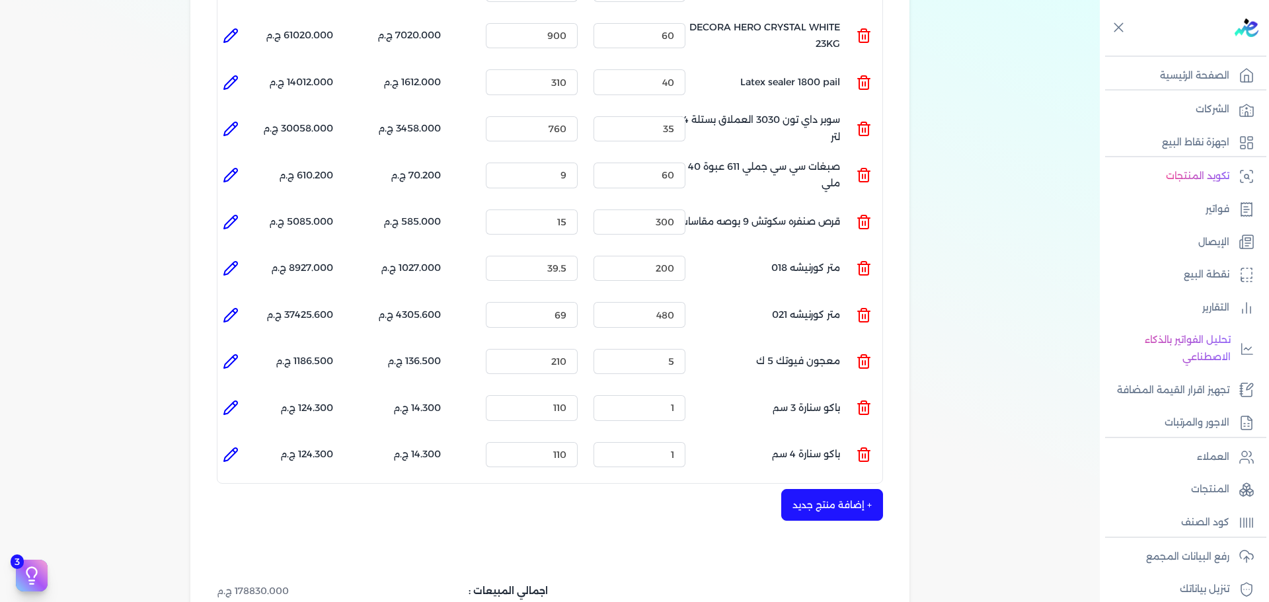
scroll to position [488, 0]
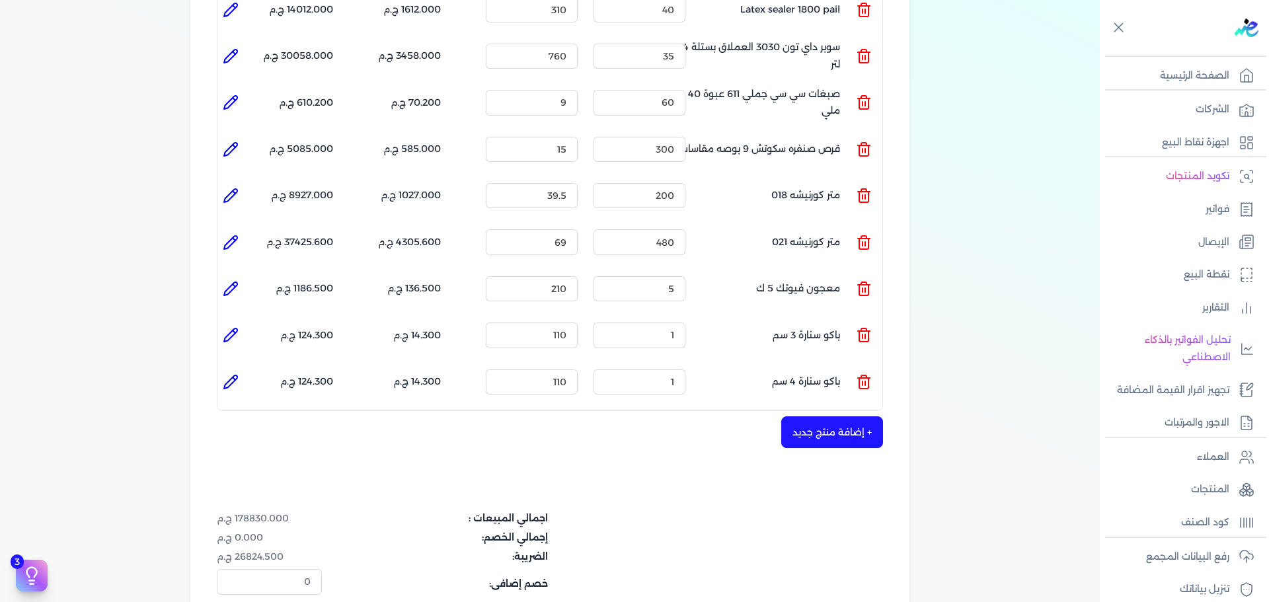
click at [243, 229] on li at bounding box center [231, 242] width 26 height 26
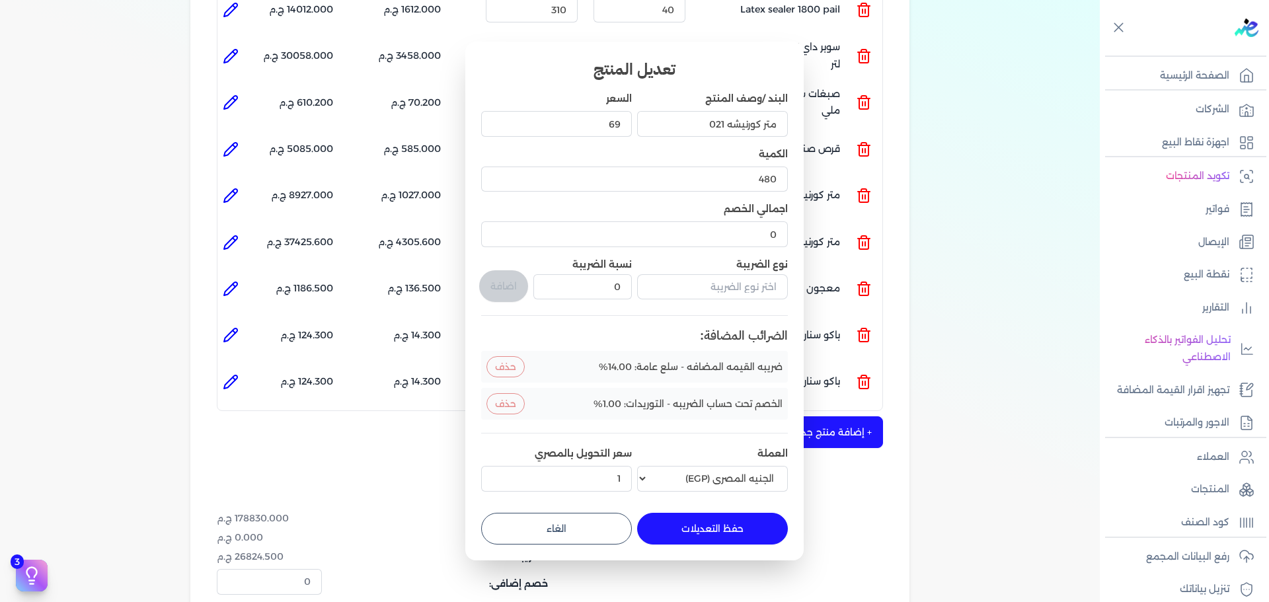
drag, startPoint x: 538, startPoint y: 523, endPoint x: 436, endPoint y: 453, distance: 123.6
click at [536, 523] on button "الغاء" at bounding box center [556, 529] width 151 height 32
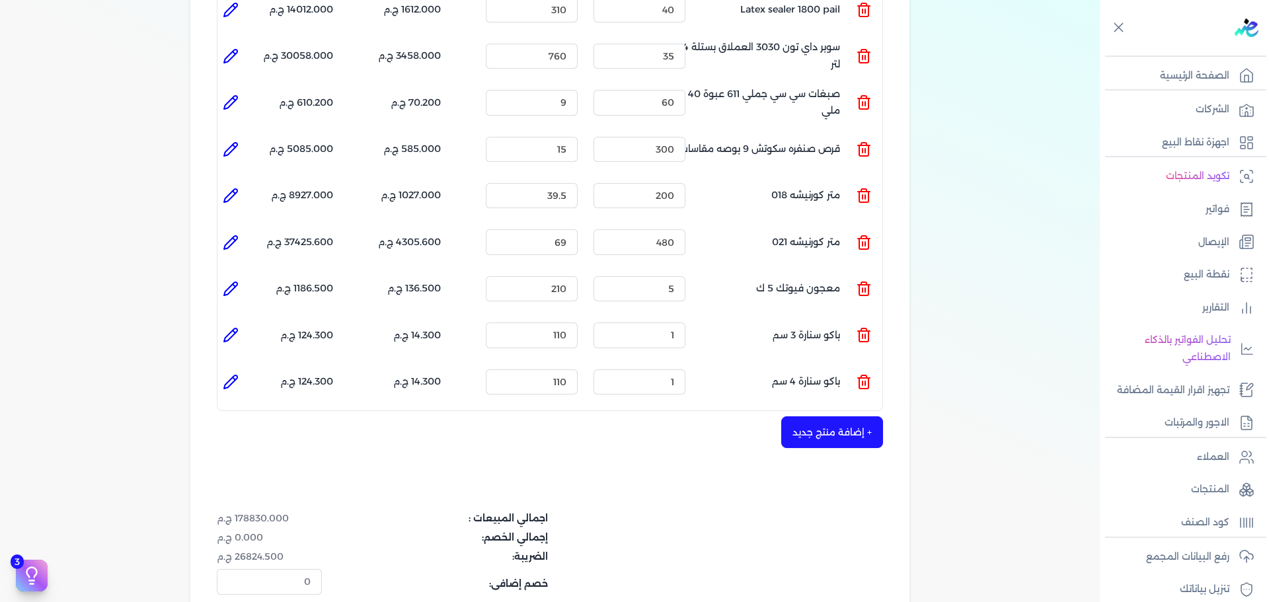
click at [237, 282] on icon at bounding box center [230, 288] width 13 height 13
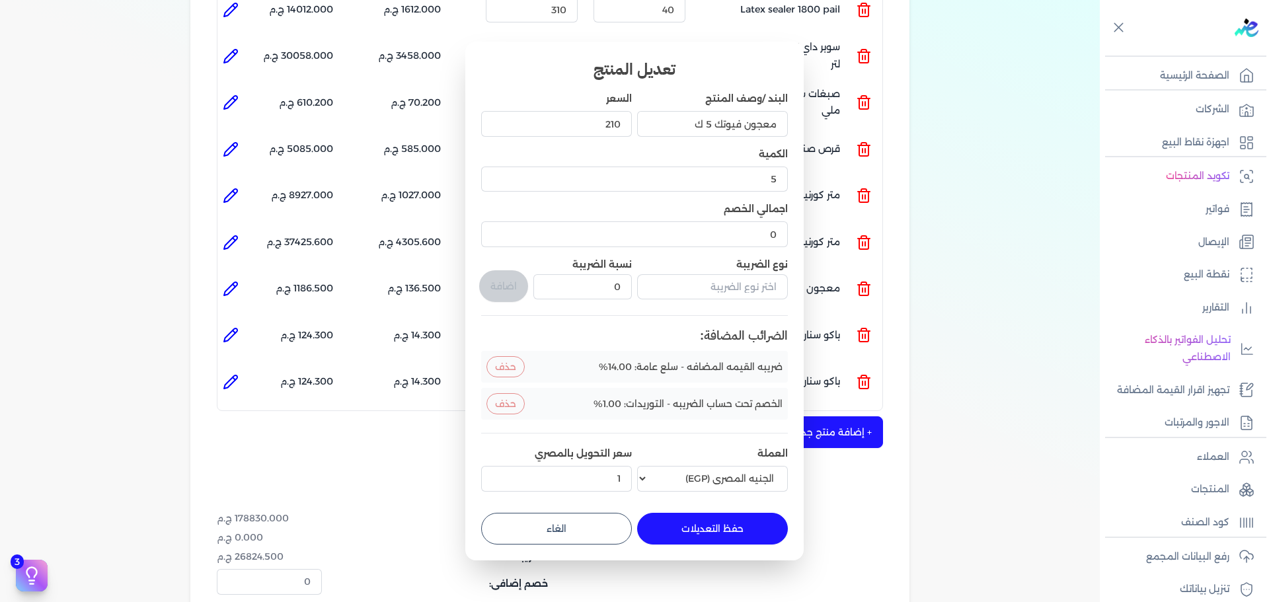
click at [542, 528] on button "الغاء" at bounding box center [556, 529] width 151 height 32
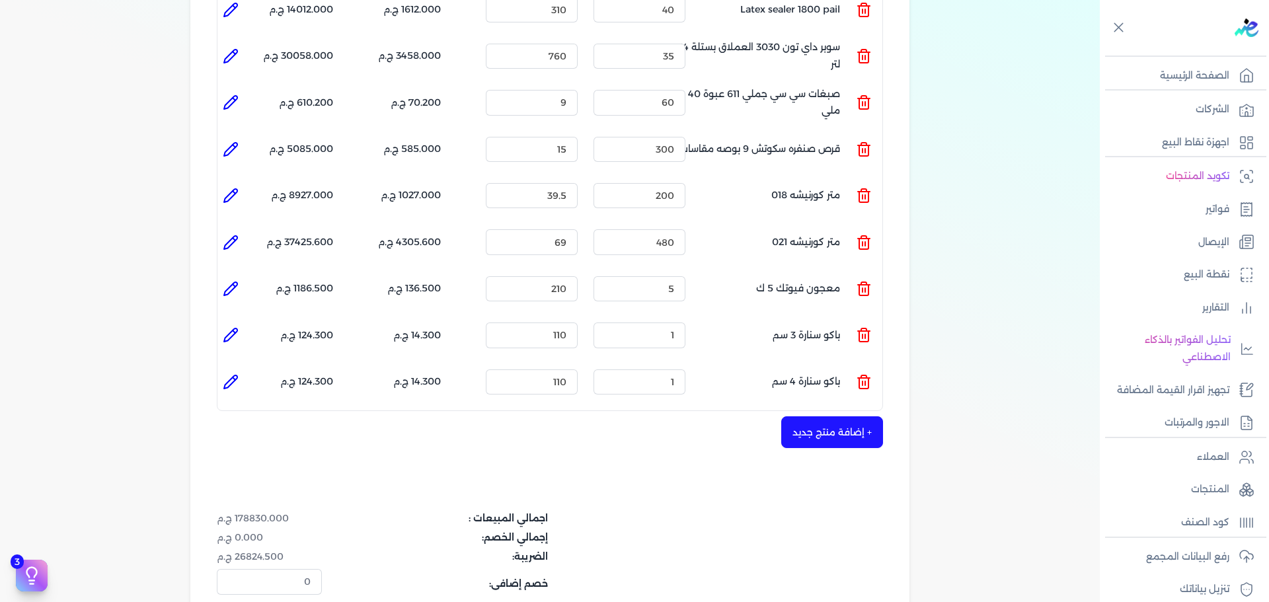
click at [223, 322] on li at bounding box center [231, 335] width 26 height 26
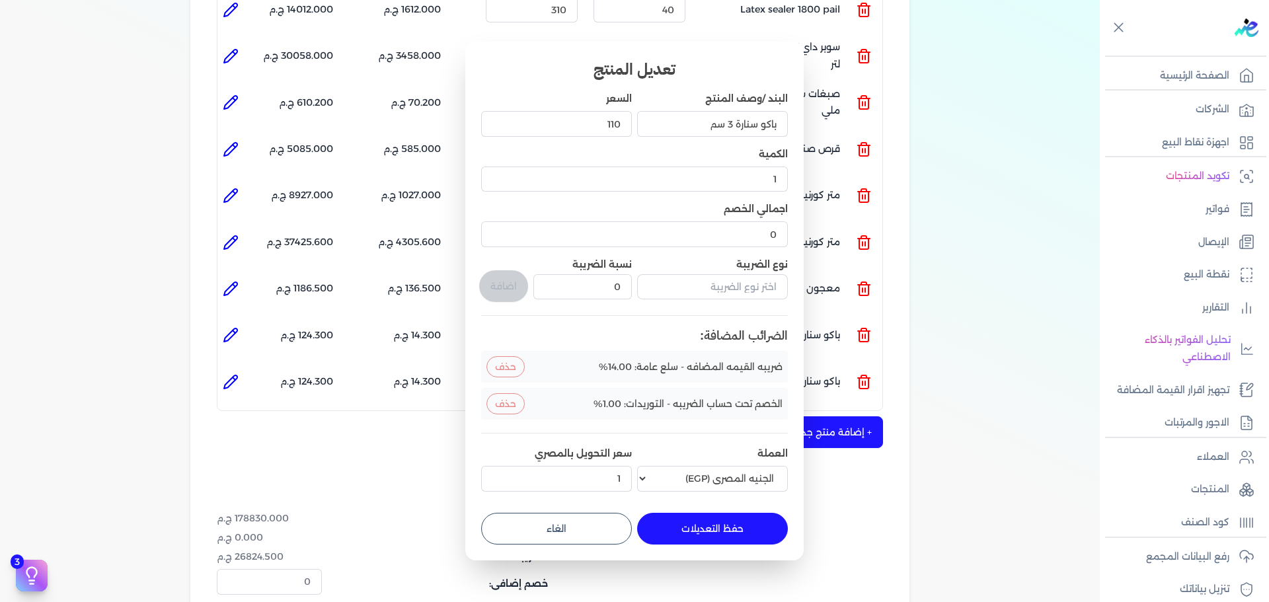
click at [540, 520] on button "الغاء" at bounding box center [556, 529] width 151 height 32
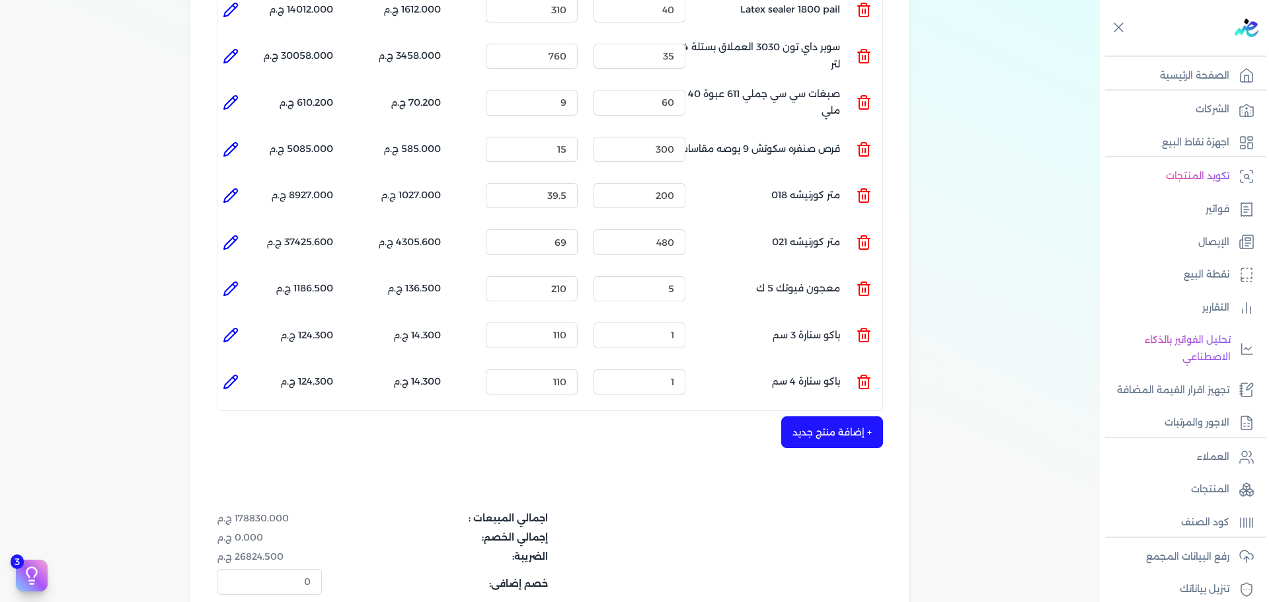
drag, startPoint x: 235, startPoint y: 348, endPoint x: 430, endPoint y: 436, distance: 214.0
click at [235, 369] on li at bounding box center [231, 382] width 26 height 26
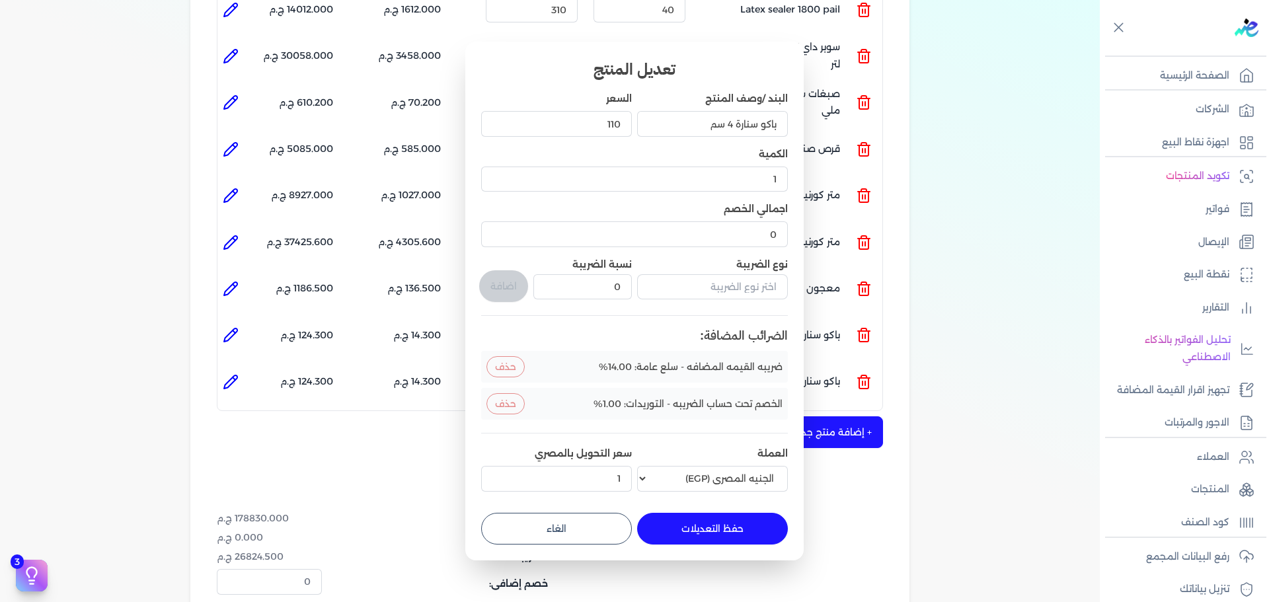
click at [604, 528] on button "الغاء" at bounding box center [556, 529] width 151 height 32
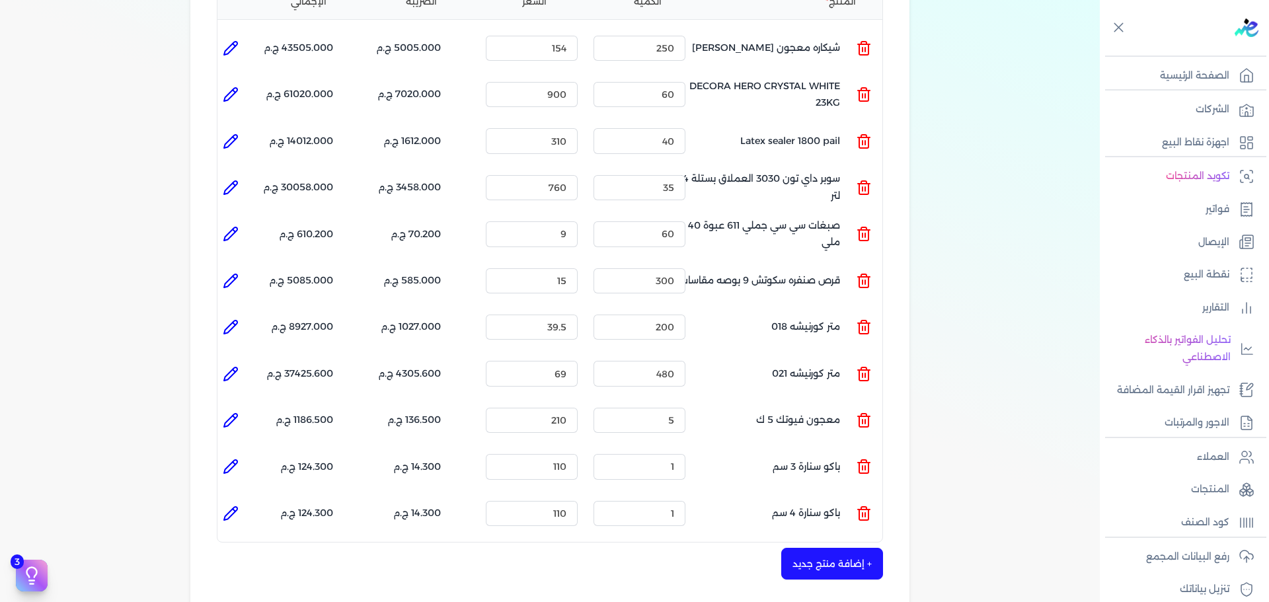
scroll to position [554, 0]
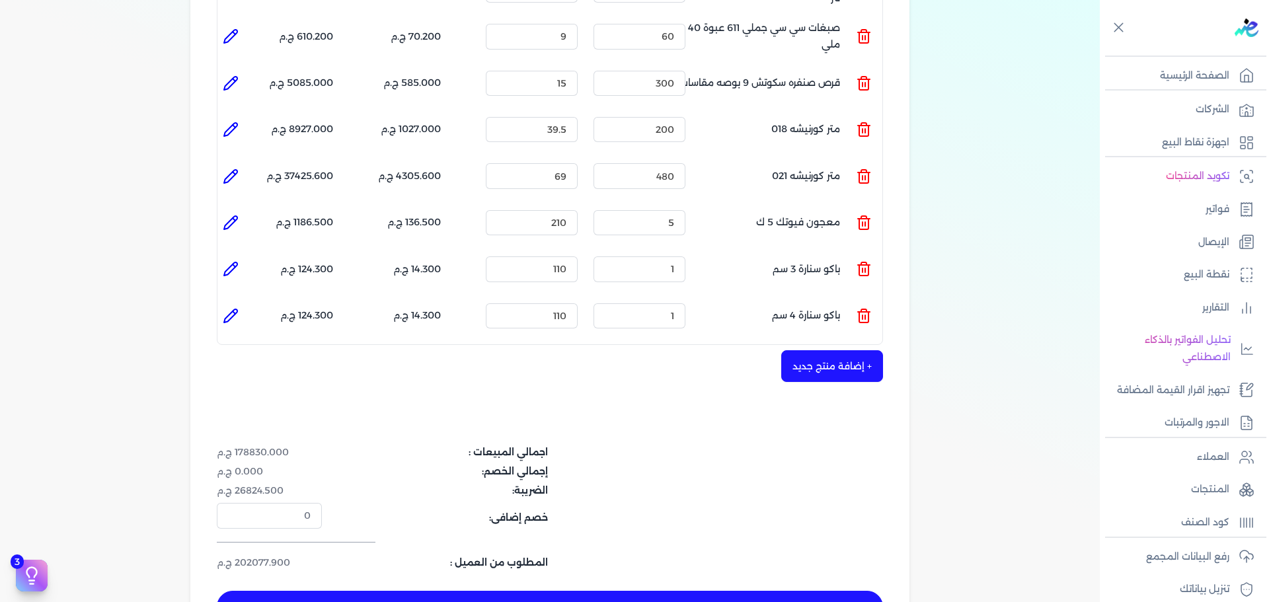
click at [759, 591] on button "حفظ الفاتوره" at bounding box center [550, 607] width 666 height 32
